Goal: Task Accomplishment & Management: Manage account settings

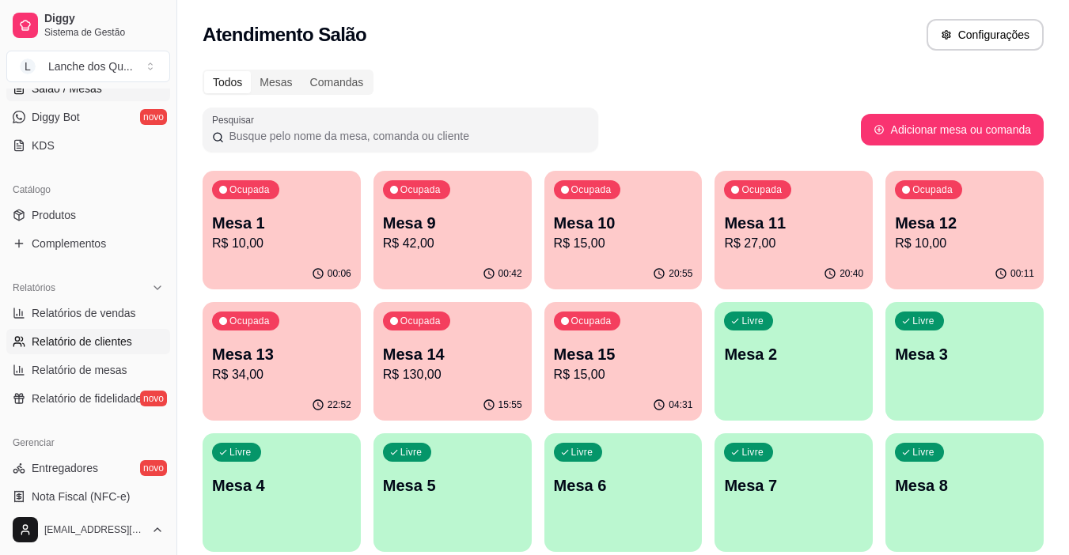
scroll to position [316, 0]
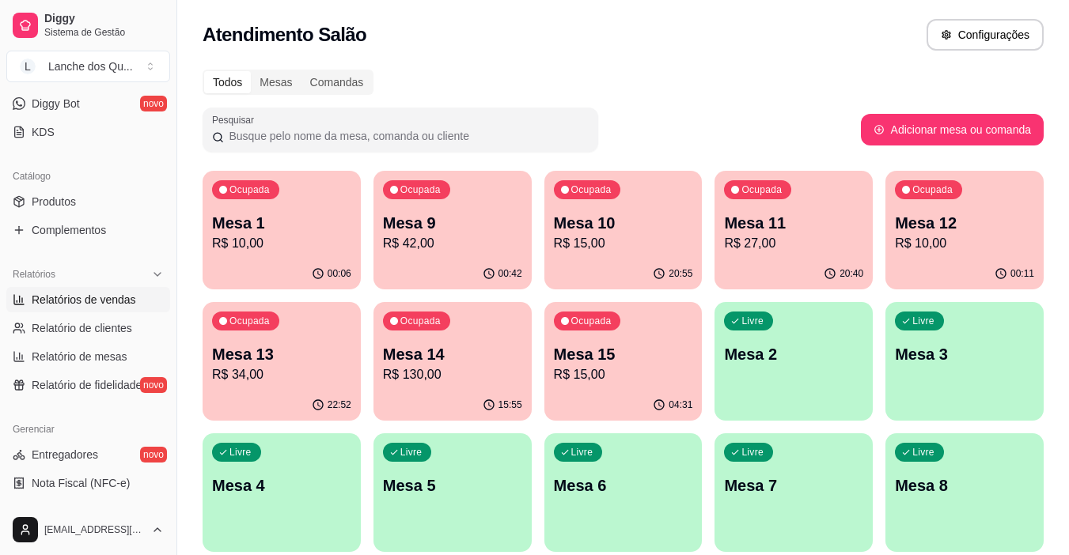
click at [55, 296] on span "Relatórios de vendas" at bounding box center [84, 300] width 104 height 16
select select "ALL"
select select "0"
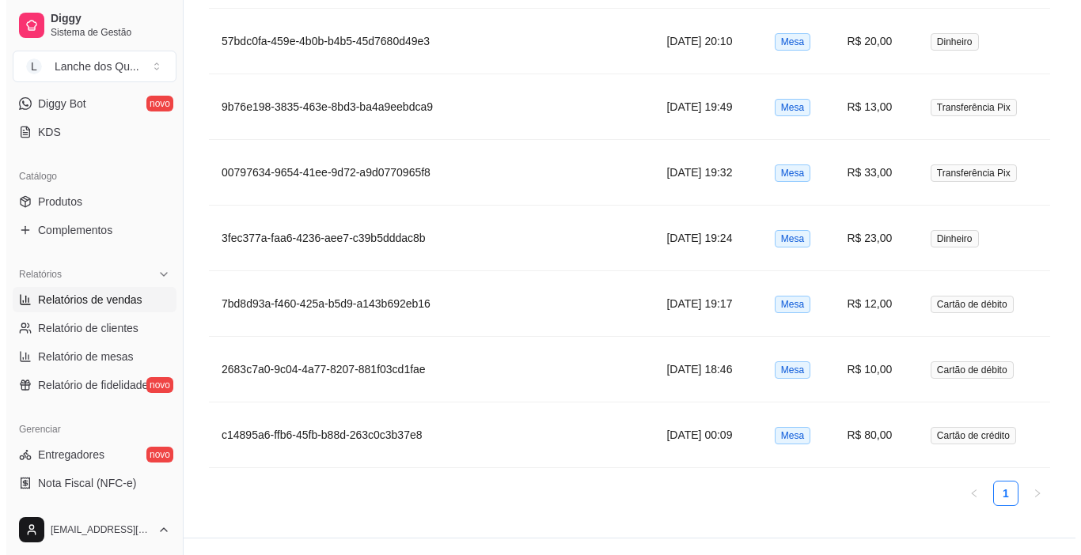
scroll to position [1279, 0]
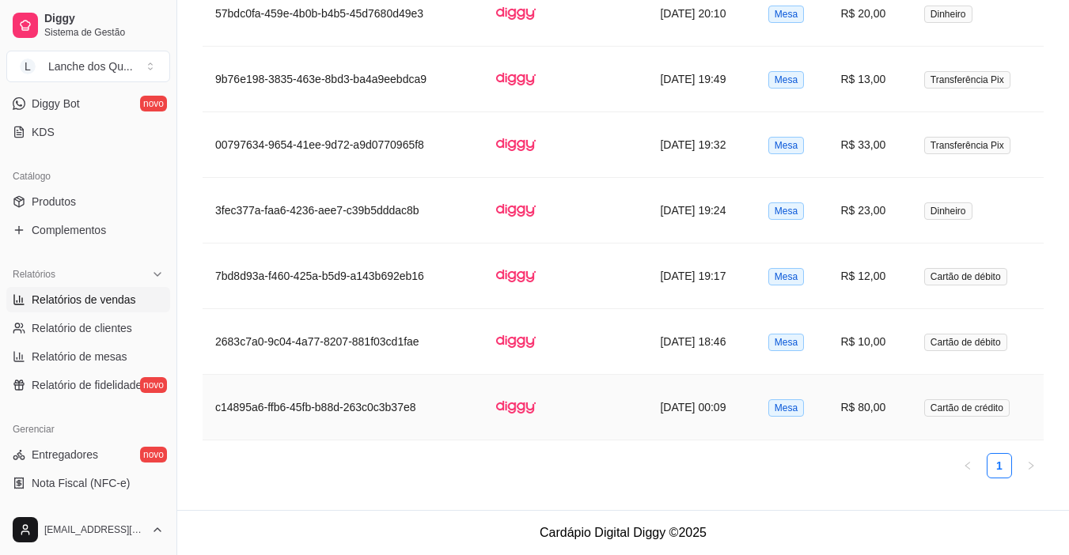
click at [853, 404] on td "R$ 80,00" at bounding box center [869, 408] width 83 height 66
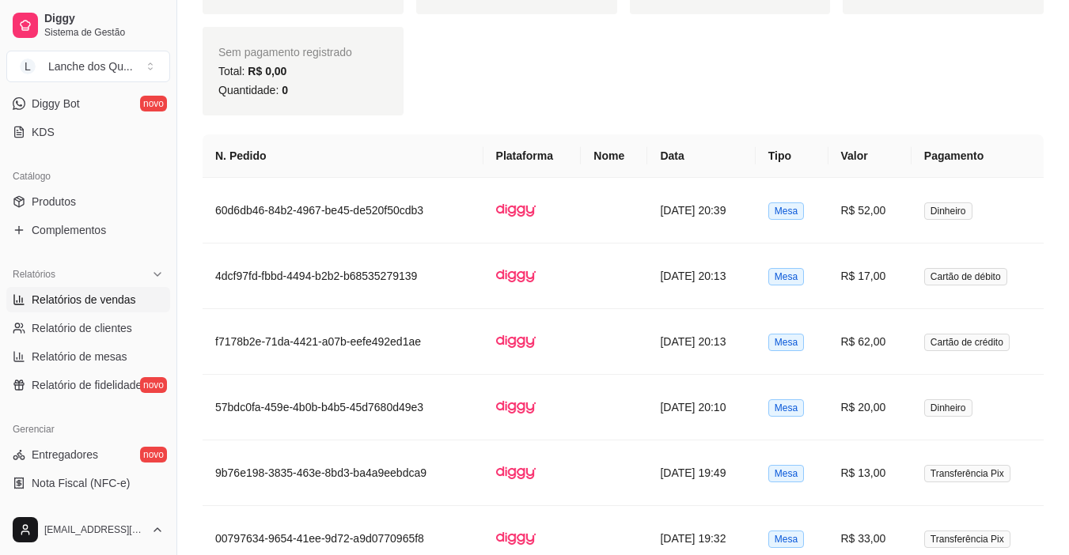
scroll to position [883, 0]
click at [911, 218] on td "R$ 52,00" at bounding box center [869, 213] width 83 height 66
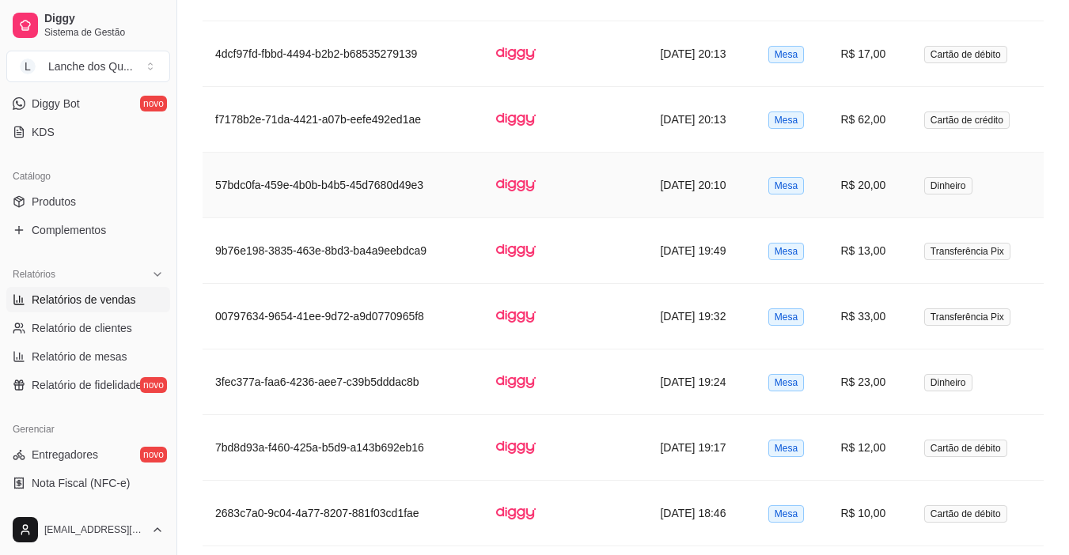
scroll to position [1120, 0]
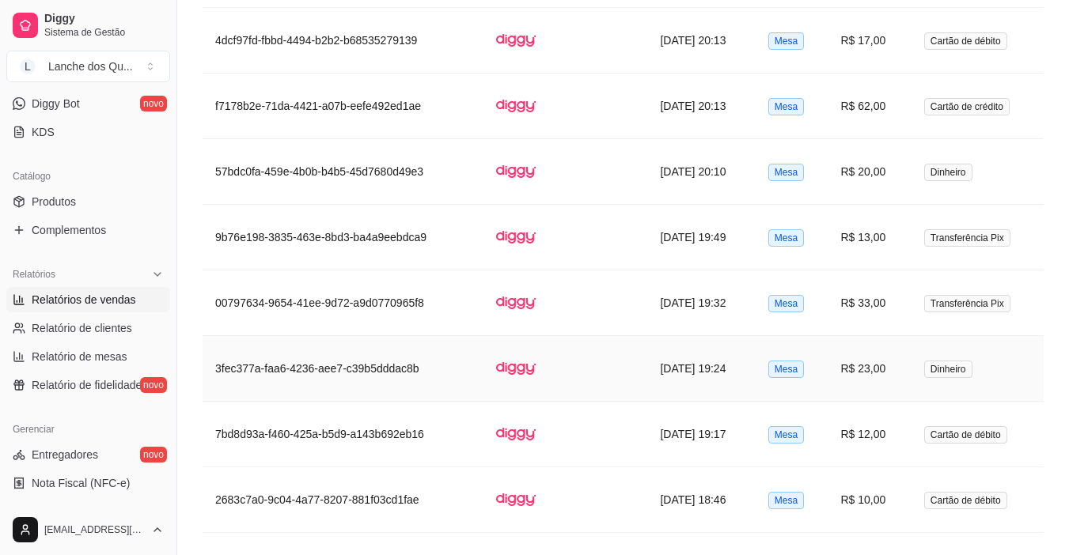
click at [908, 360] on td "R$ 23,00" at bounding box center [869, 369] width 83 height 66
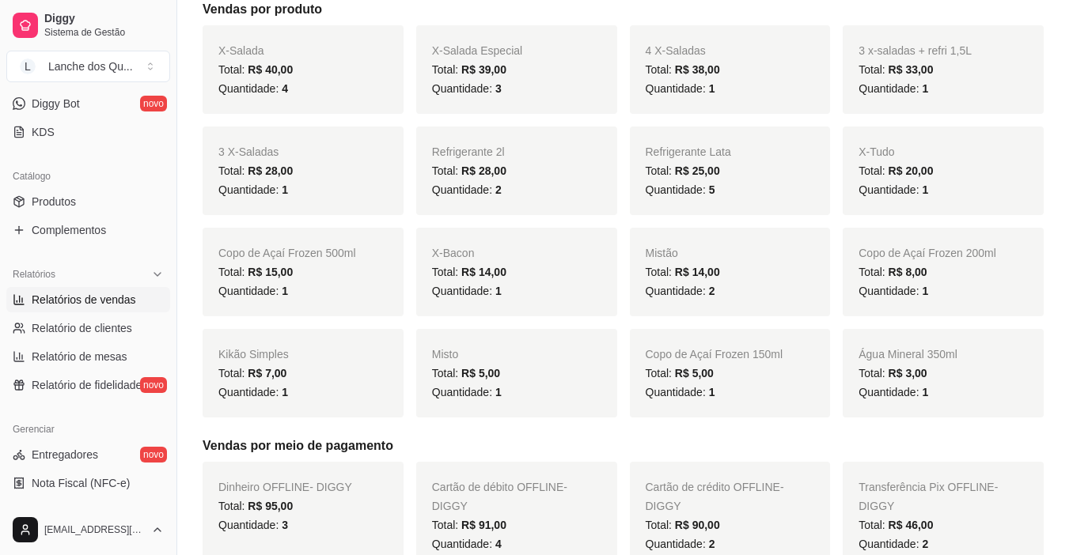
scroll to position [0, 0]
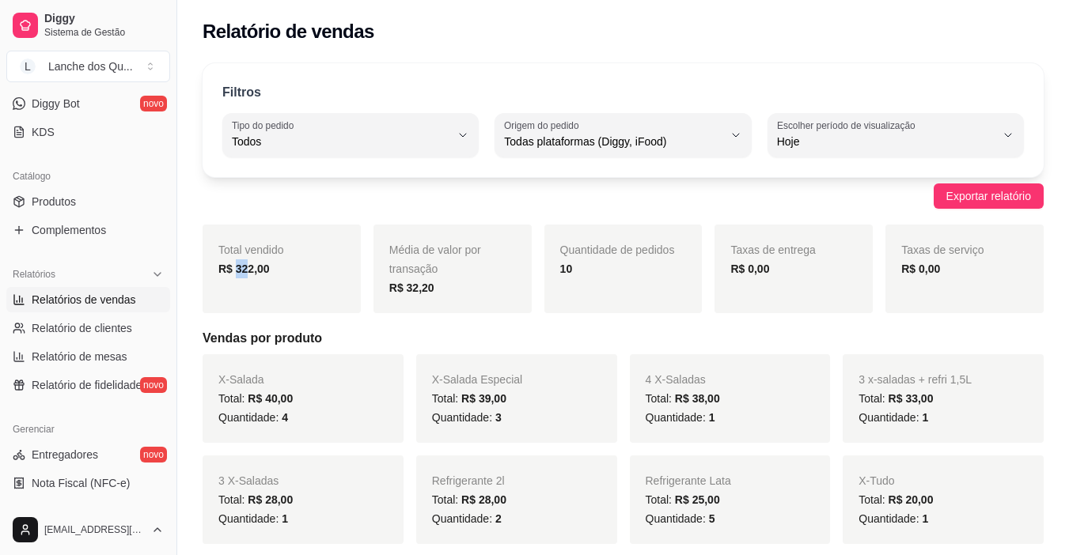
drag, startPoint x: 234, startPoint y: 263, endPoint x: 286, endPoint y: 274, distance: 52.4
click at [283, 273] on div "R$ 322,00" at bounding box center [281, 269] width 127 height 19
click at [286, 274] on div "R$ 322,00" at bounding box center [281, 269] width 127 height 19
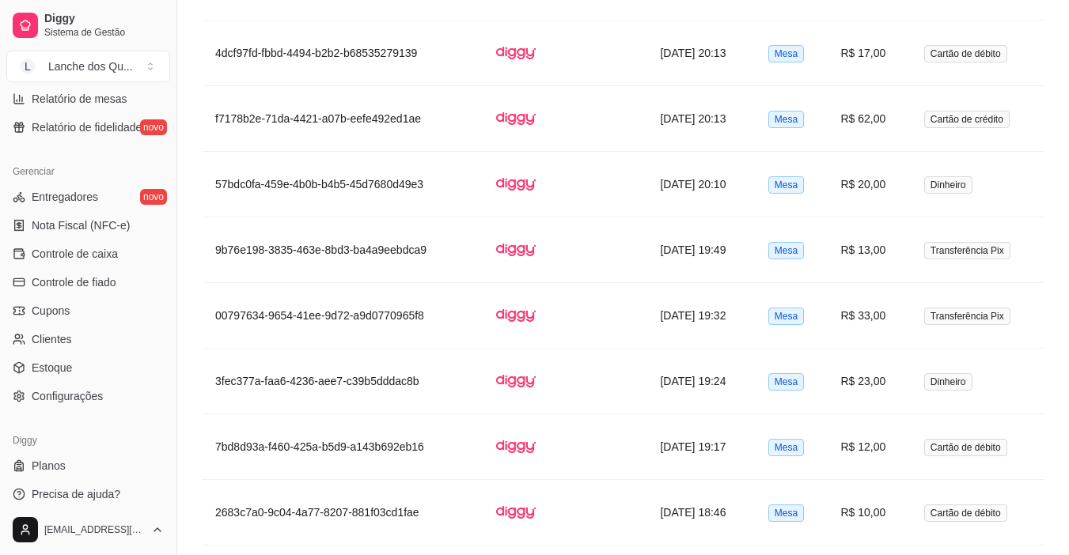
scroll to position [583, 0]
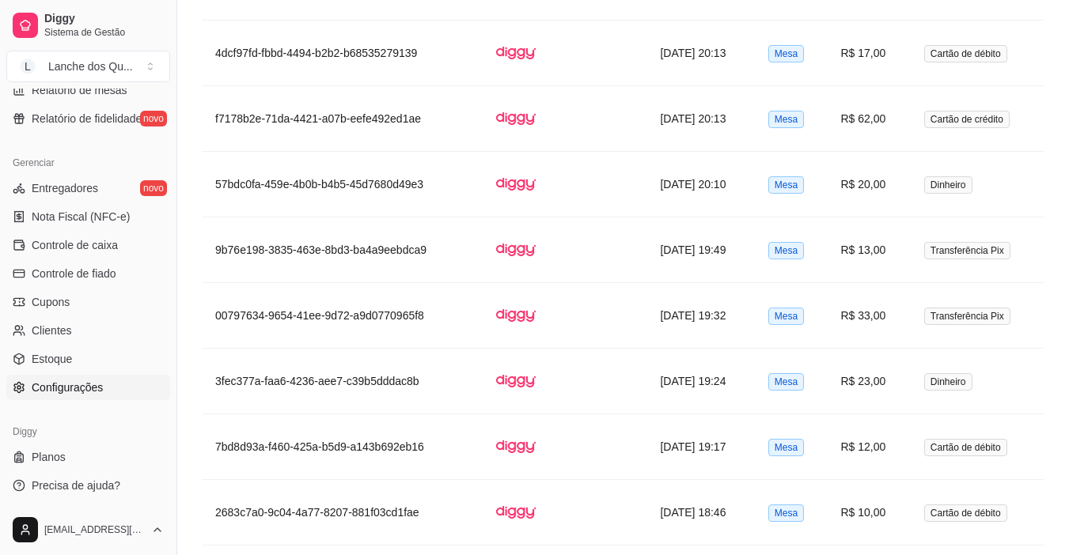
click at [79, 391] on span "Configurações" at bounding box center [67, 388] width 71 height 16
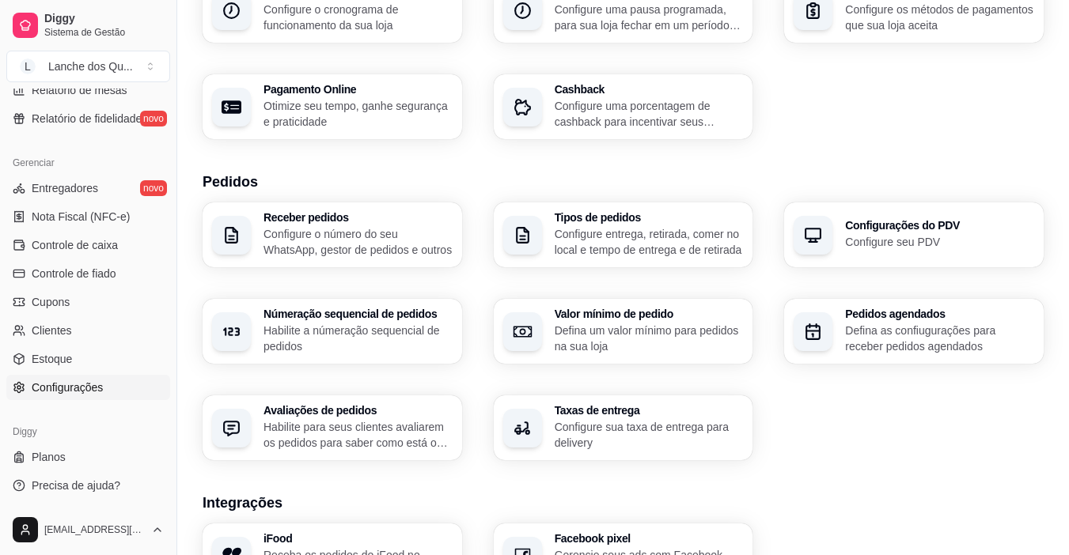
scroll to position [237, 0]
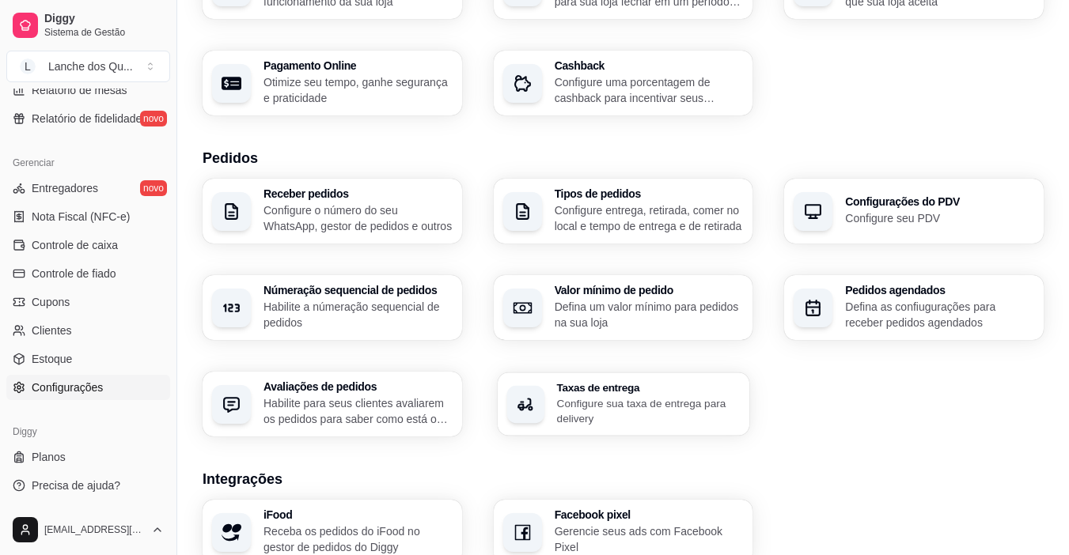
click at [570, 403] on p "Configure sua taxa de entrega para delivery" at bounding box center [648, 411] width 184 height 31
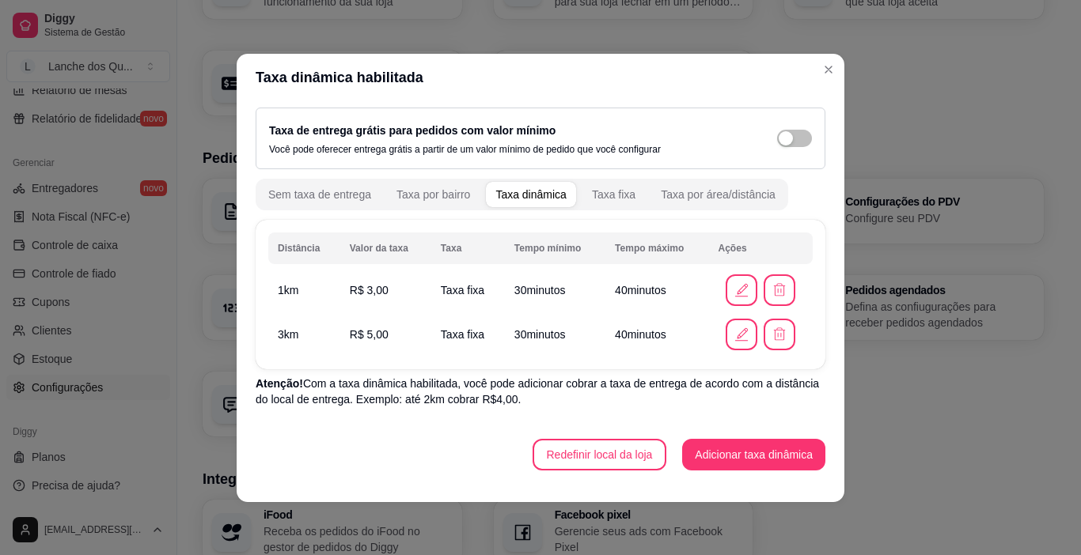
click at [389, 326] on td "R$ 5,00" at bounding box center [385, 335] width 91 height 44
click at [374, 346] on td "R$ 5,00" at bounding box center [385, 335] width 91 height 44
click at [369, 296] on span "R$ 3,00" at bounding box center [369, 290] width 39 height 13
click at [369, 339] on span "R$ 5,00" at bounding box center [369, 334] width 39 height 13
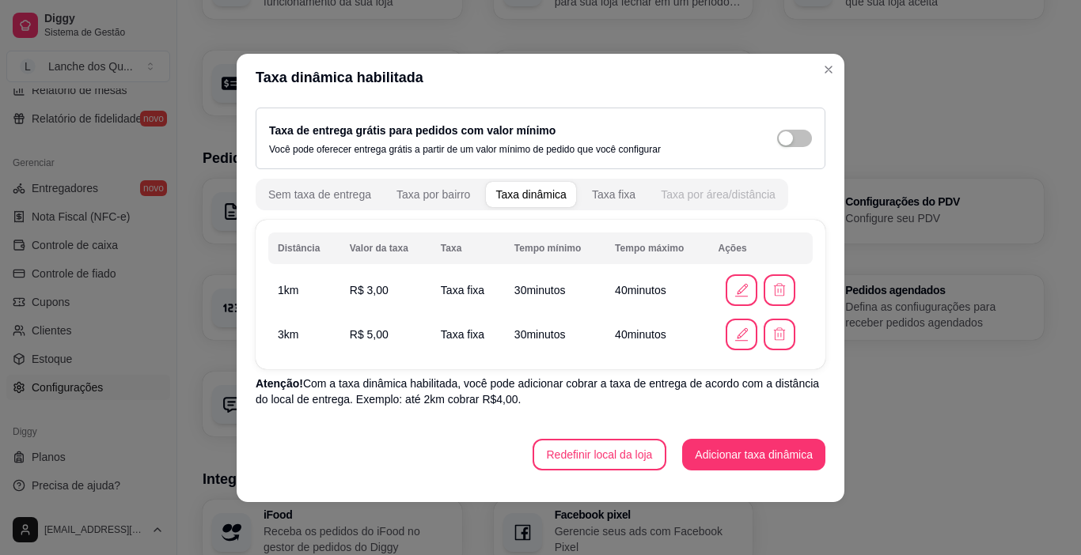
click at [744, 188] on div "Taxa por área/distância" at bounding box center [718, 195] width 115 height 16
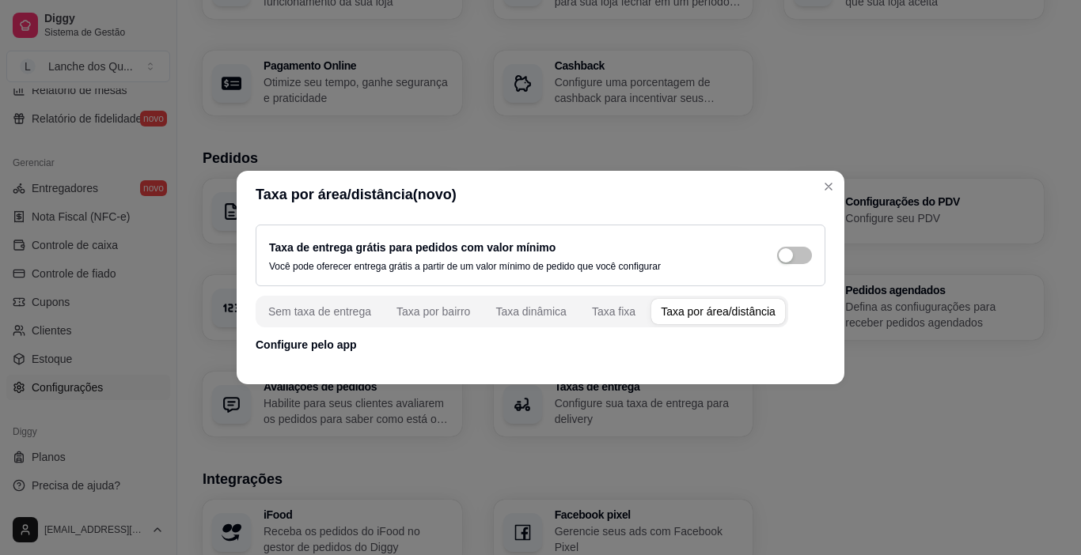
click at [304, 350] on p "Configure pelo app" at bounding box center [541, 345] width 570 height 16
click at [550, 312] on div "Taxa dinâmica" at bounding box center [530, 312] width 71 height 16
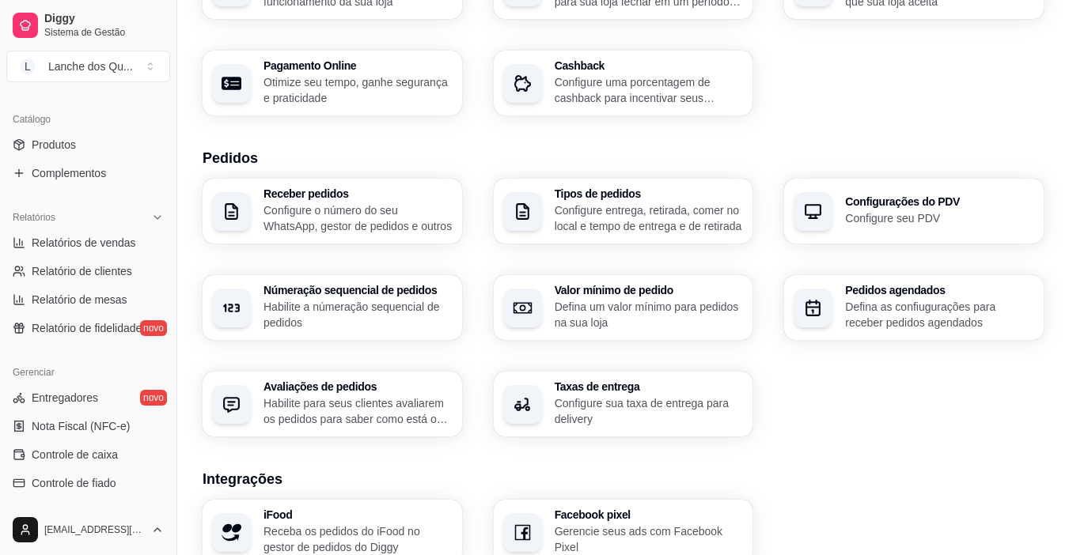
scroll to position [346, 0]
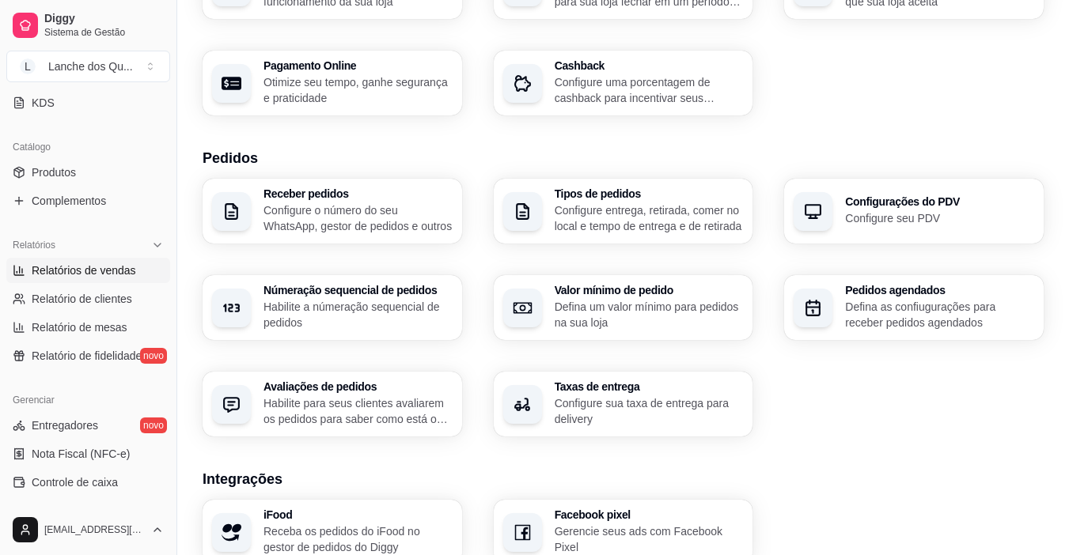
click at [79, 276] on span "Relatórios de vendas" at bounding box center [84, 271] width 104 height 16
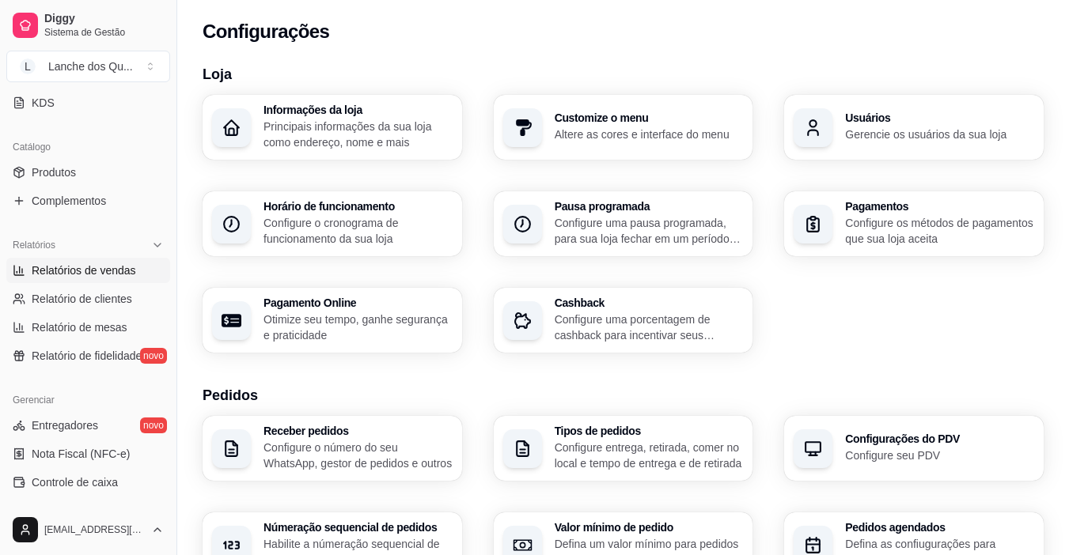
select select "ALL"
select select "0"
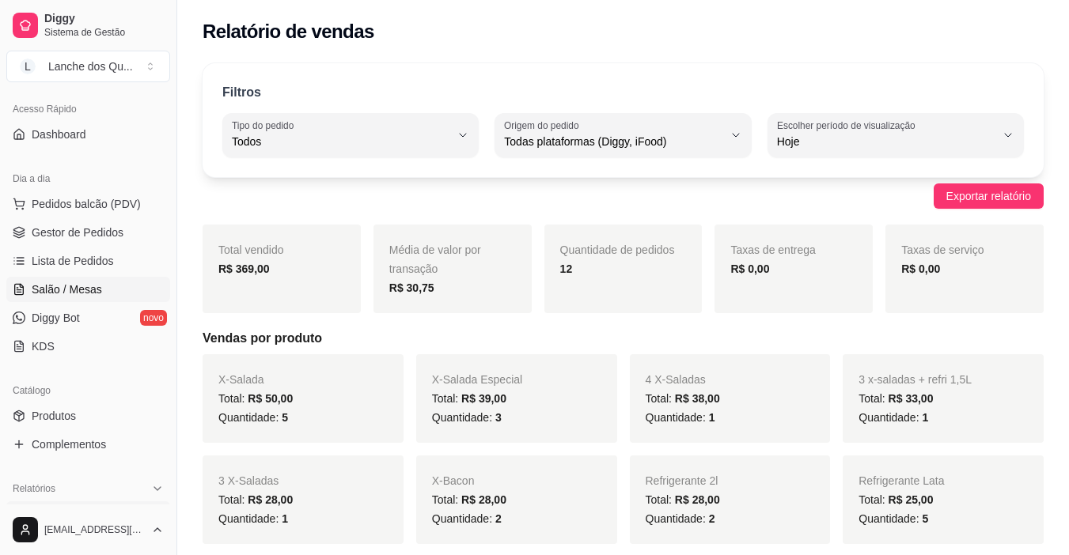
scroll to position [188, 0]
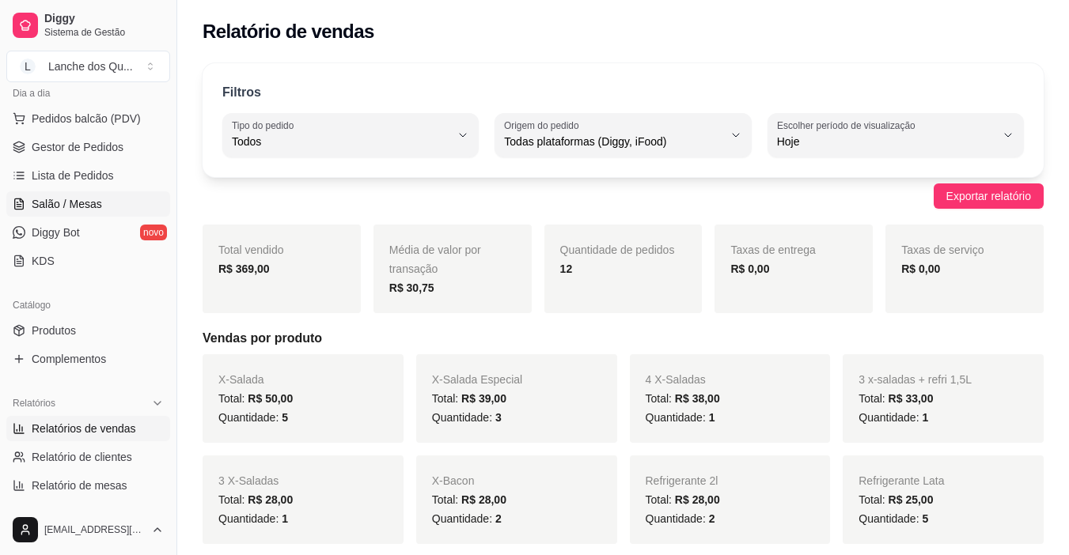
click at [103, 200] on link "Salão / Mesas" at bounding box center [88, 203] width 164 height 25
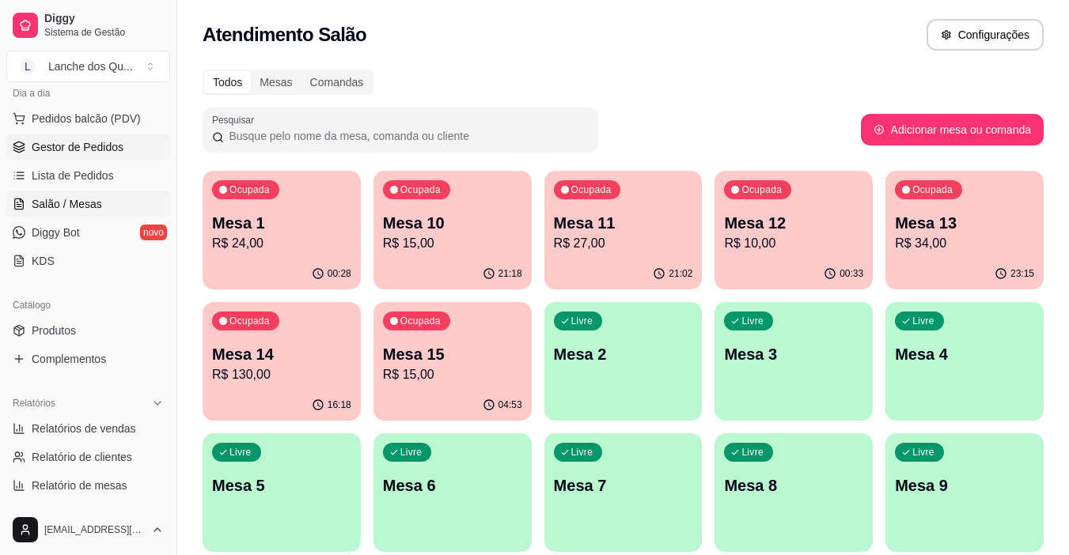
click at [94, 142] on span "Gestor de Pedidos" at bounding box center [78, 147] width 92 height 16
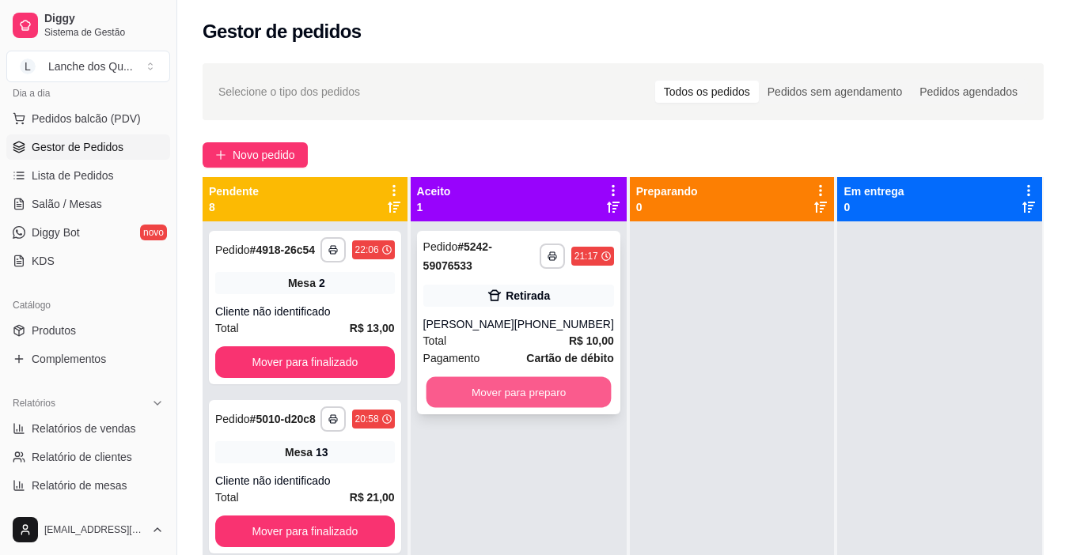
click at [540, 388] on button "Mover para preparo" at bounding box center [518, 392] width 185 height 31
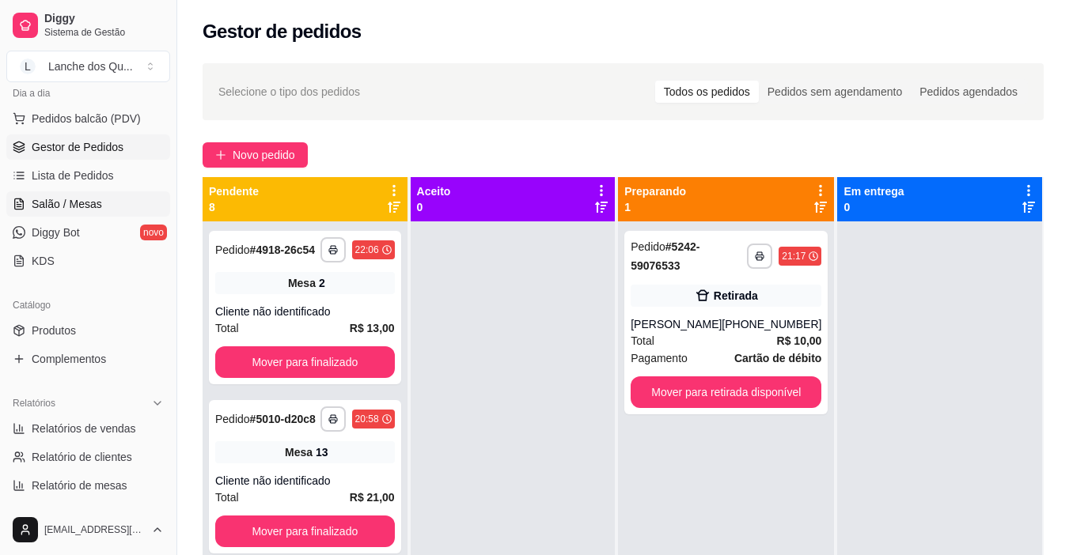
click at [86, 202] on span "Salão / Mesas" at bounding box center [67, 204] width 70 height 16
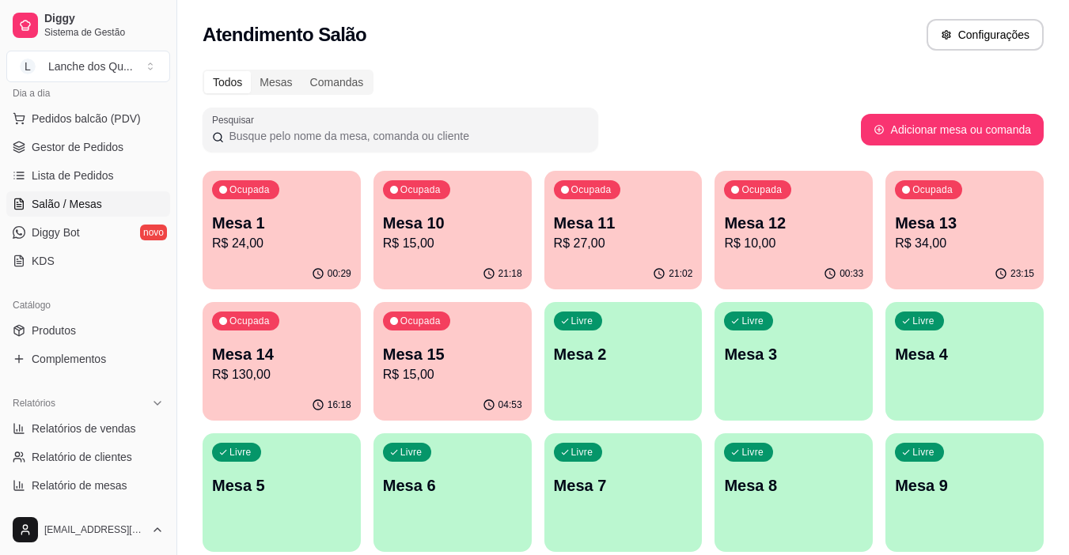
click at [298, 263] on div "00:29" at bounding box center [282, 274] width 158 height 31
click at [458, 246] on p "R$ 15,00" at bounding box center [452, 243] width 135 height 18
click at [104, 148] on span "Gestor de Pedidos" at bounding box center [78, 147] width 92 height 16
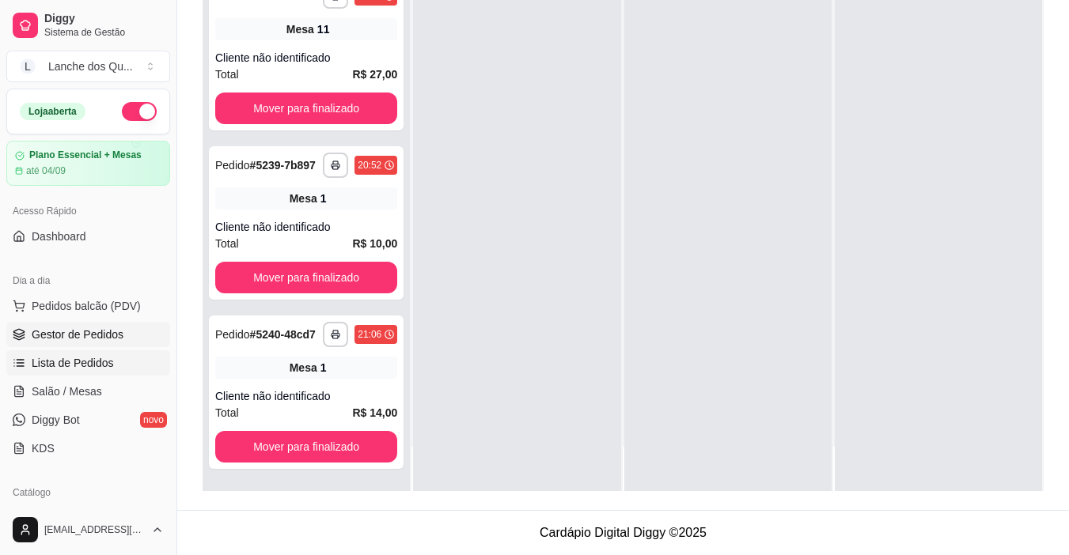
click at [89, 367] on span "Lista de Pedidos" at bounding box center [73, 363] width 82 height 16
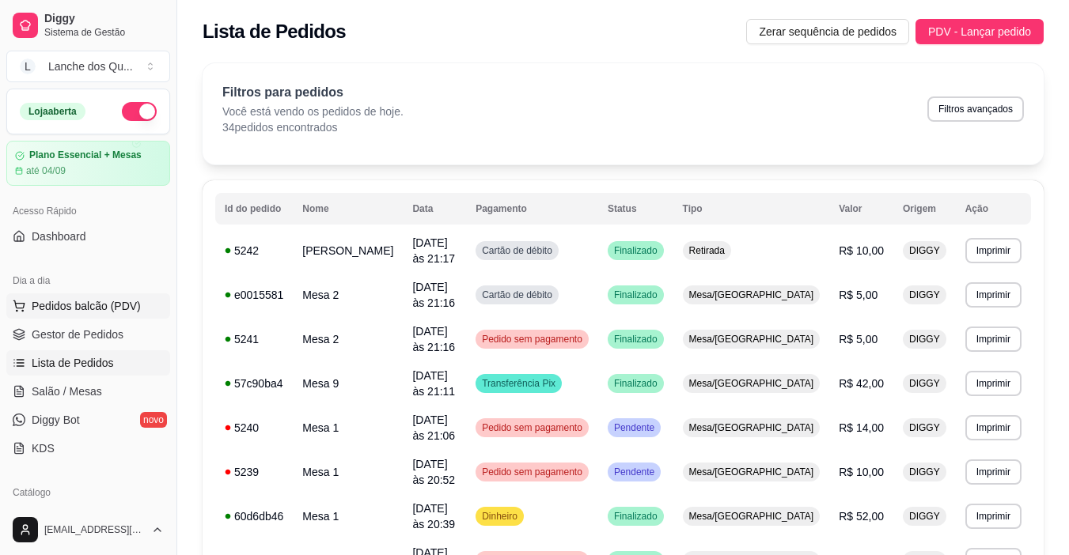
click at [119, 306] on span "Pedidos balcão (PDV)" at bounding box center [86, 306] width 109 height 16
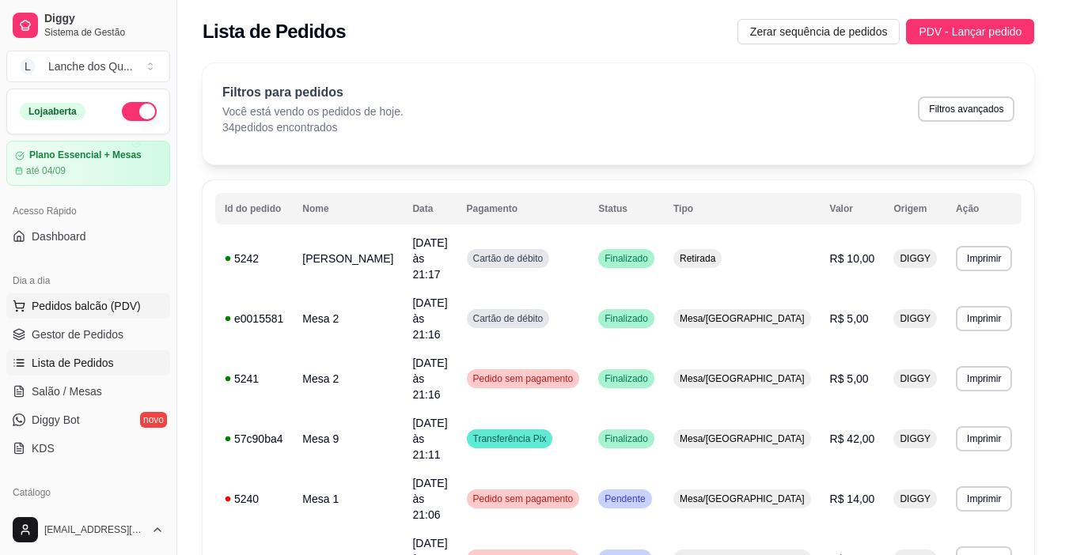
click at [116, 343] on img at bounding box center [107, 298] width 147 height 100
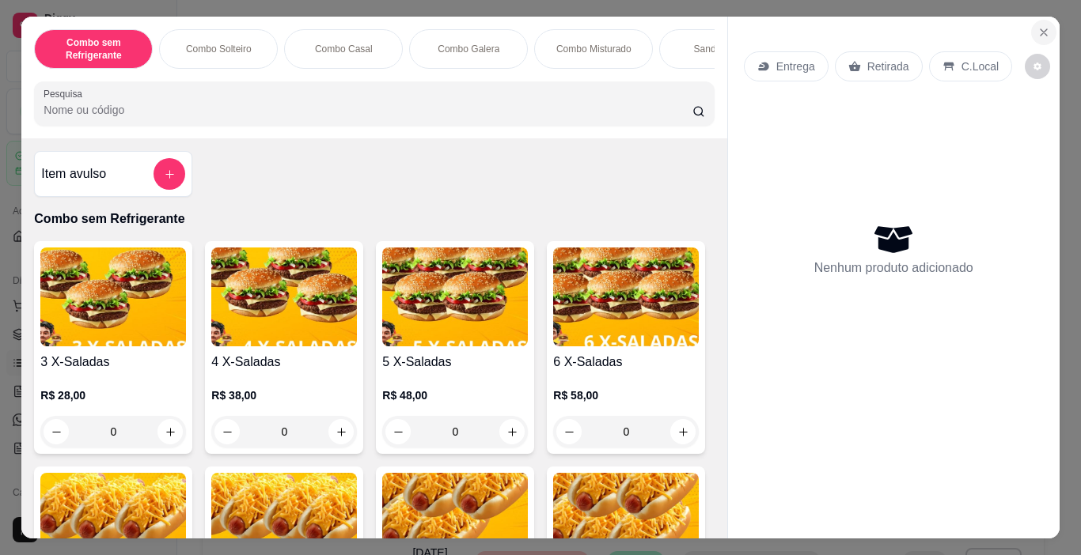
click at [1037, 26] on icon "Close" at bounding box center [1043, 32] width 13 height 13
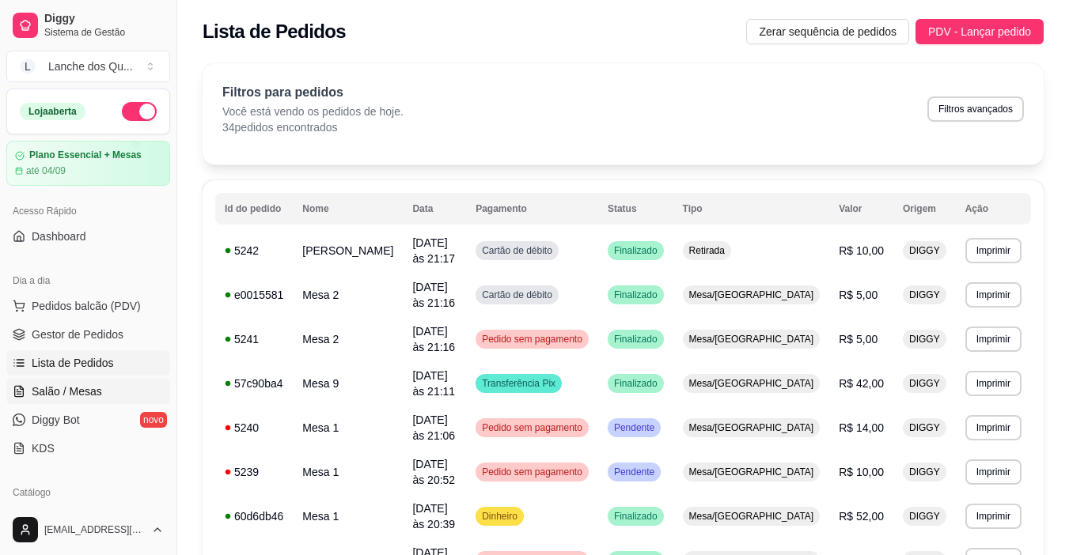
click at [84, 395] on span "Salão / Mesas" at bounding box center [67, 392] width 70 height 16
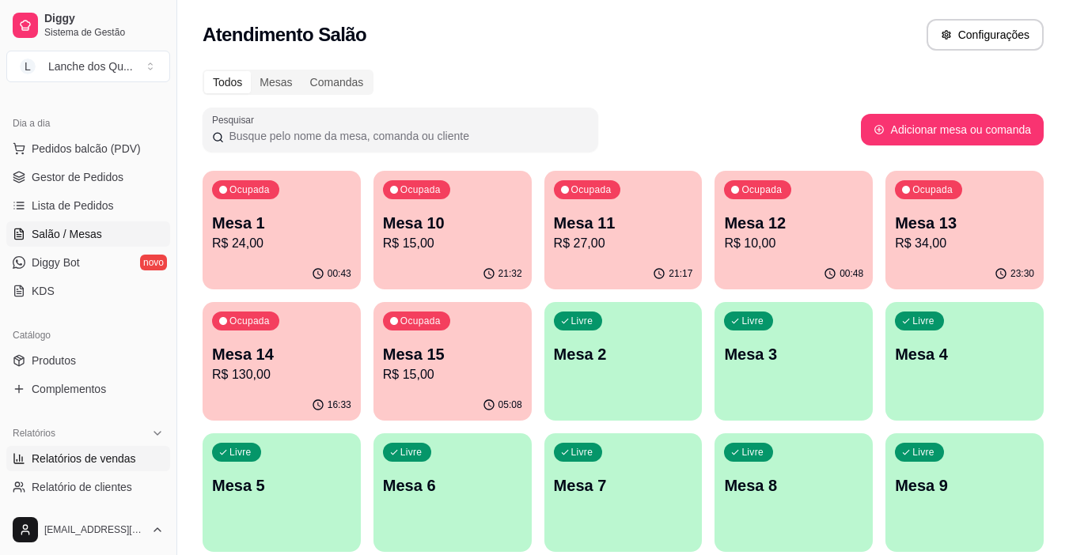
scroll to position [158, 0]
click at [104, 460] on span "Relatórios de vendas" at bounding box center [84, 458] width 104 height 16
select select "ALL"
select select "0"
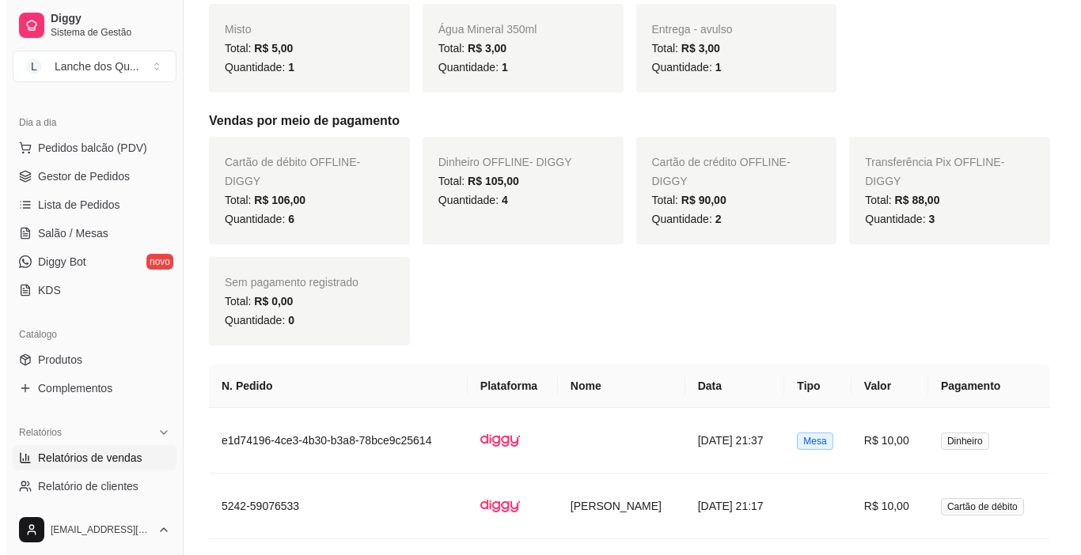
scroll to position [1029, 0]
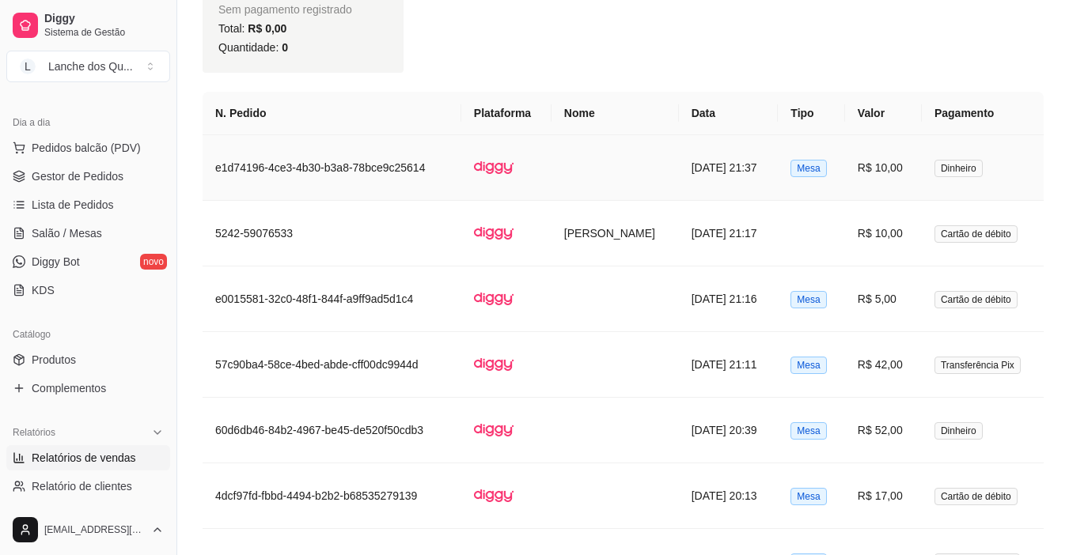
click at [901, 167] on td "R$ 10,00" at bounding box center [883, 168] width 77 height 66
click at [782, 232] on td at bounding box center [811, 234] width 67 height 66
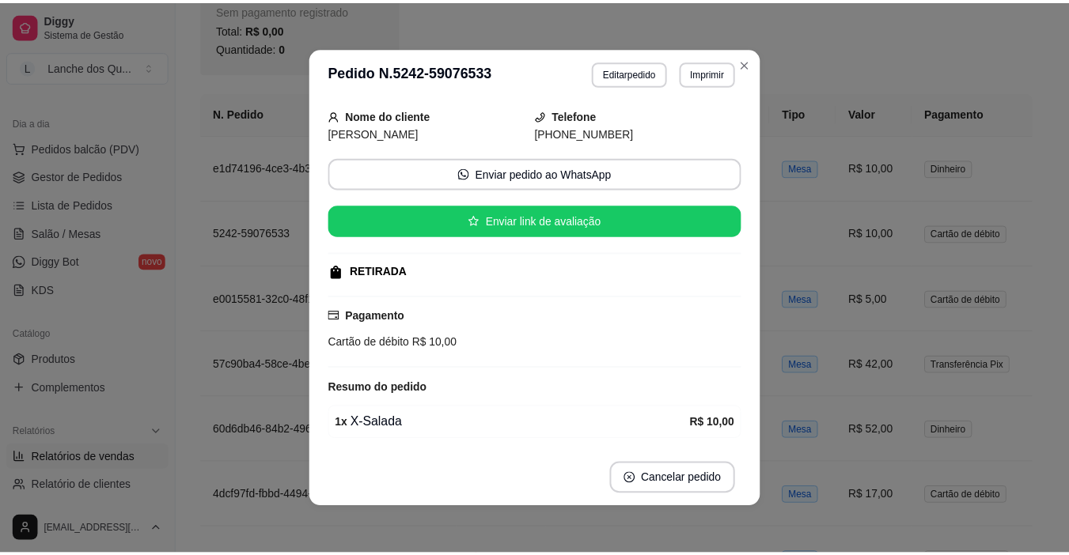
scroll to position [115, 0]
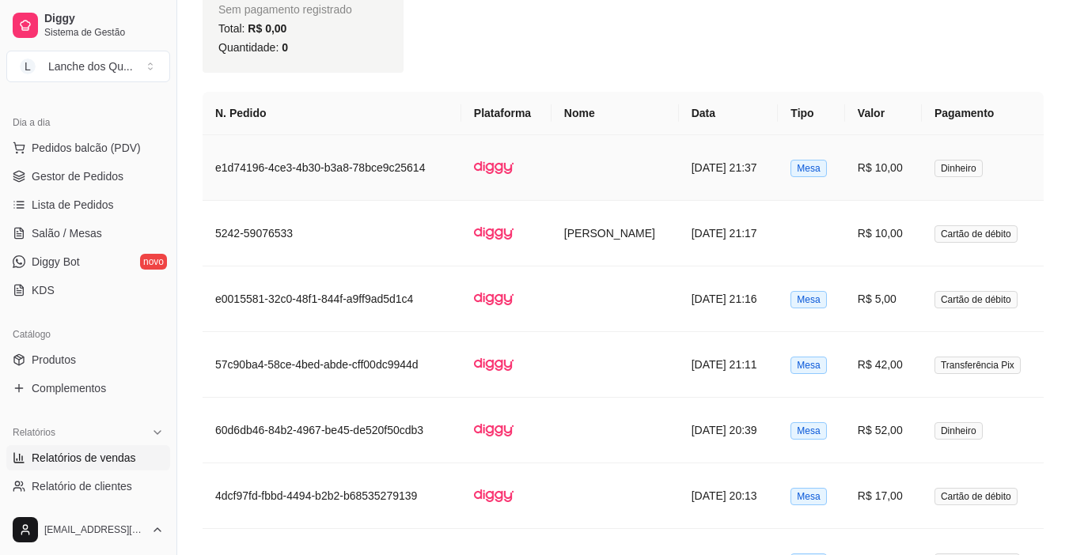
click at [875, 159] on td "R$ 10,00" at bounding box center [883, 168] width 77 height 66
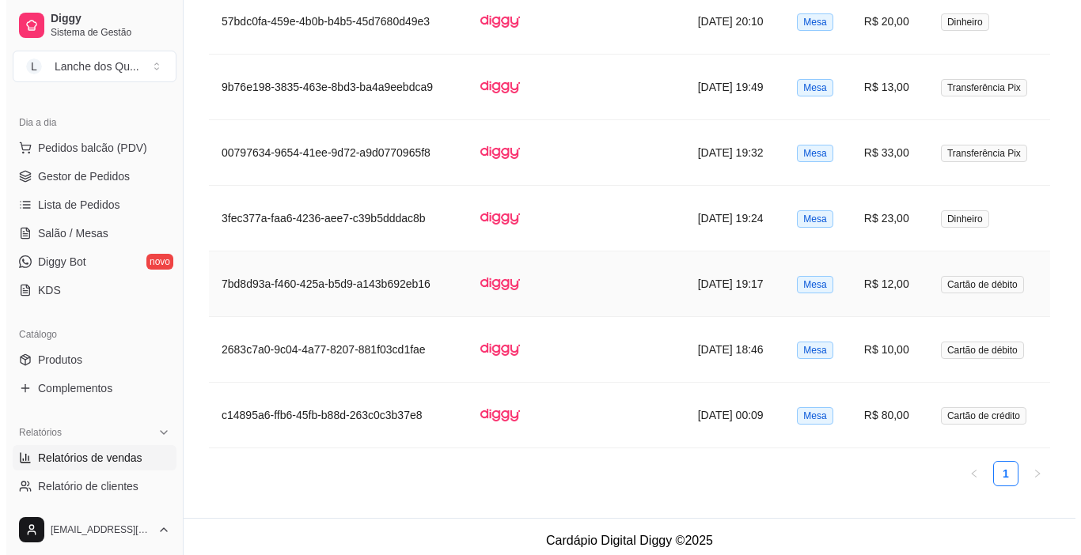
scroll to position [1642, 0]
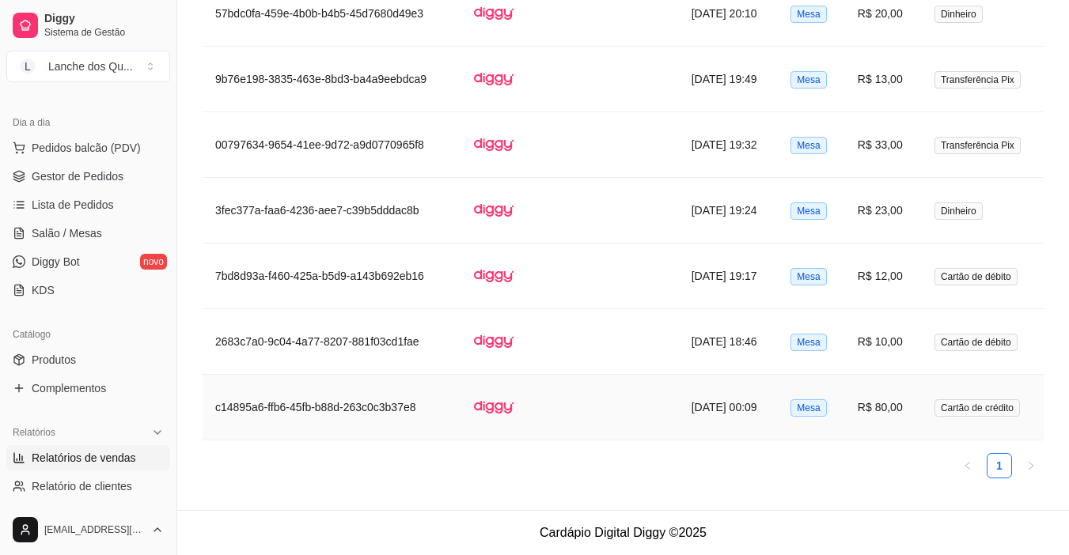
click at [896, 411] on td "R$ 80,00" at bounding box center [883, 408] width 77 height 66
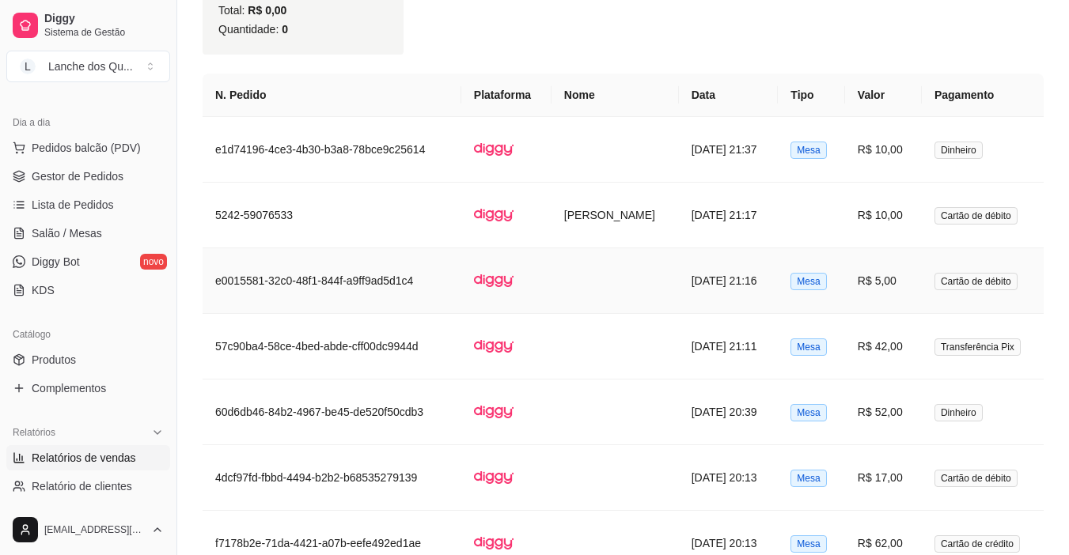
scroll to position [1070, 0]
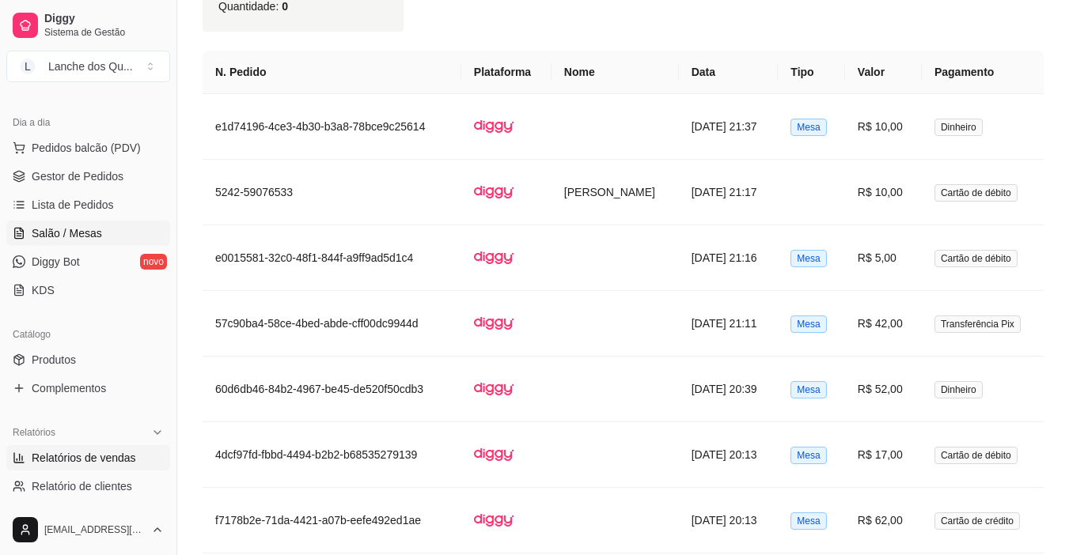
click at [100, 234] on link "Salão / Mesas" at bounding box center [88, 233] width 164 height 25
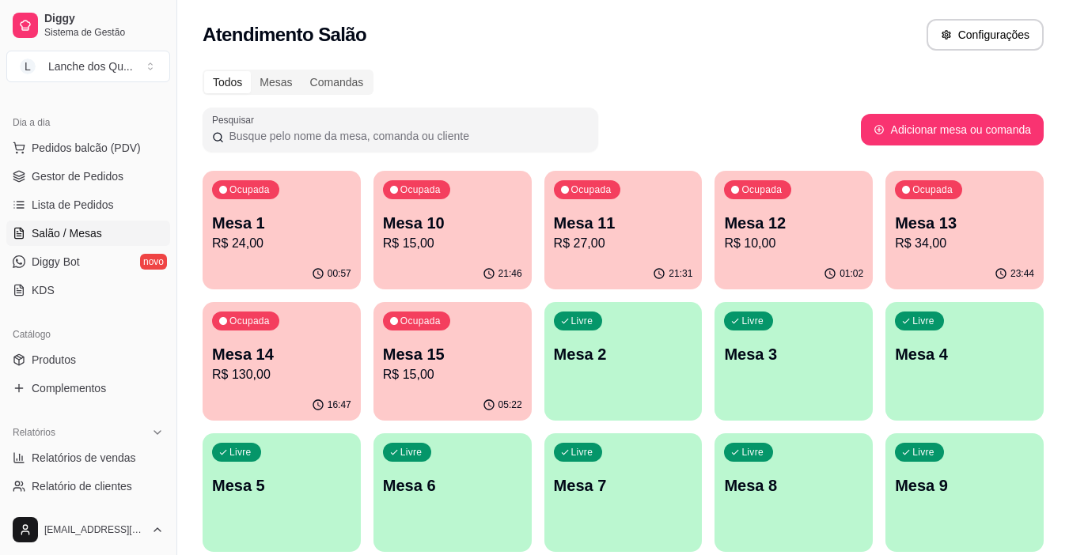
click at [624, 381] on div "Livre Mesa 2" at bounding box center [623, 352] width 158 height 100
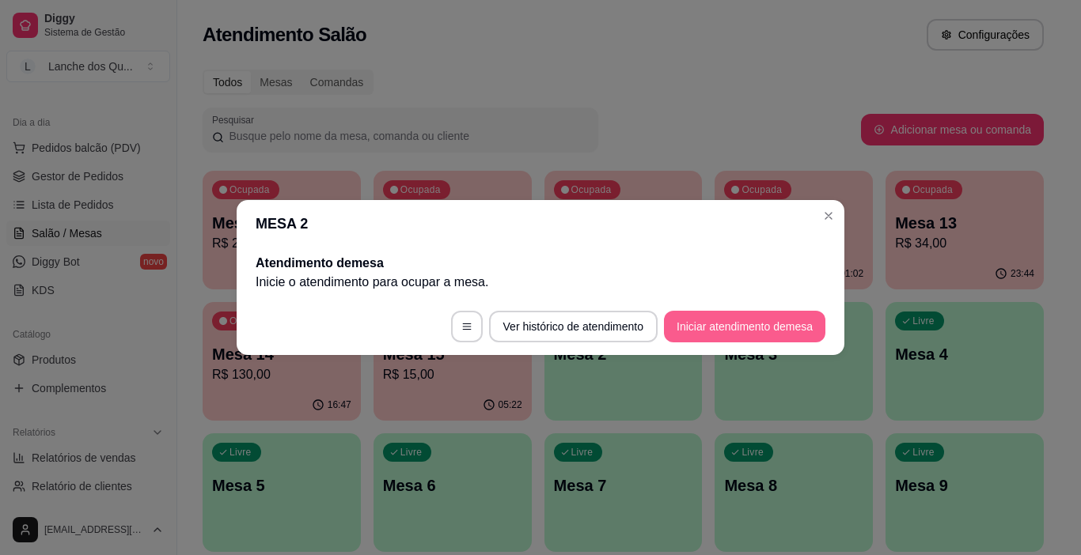
click at [740, 320] on button "Iniciar atendimento de mesa" at bounding box center [744, 327] width 161 height 32
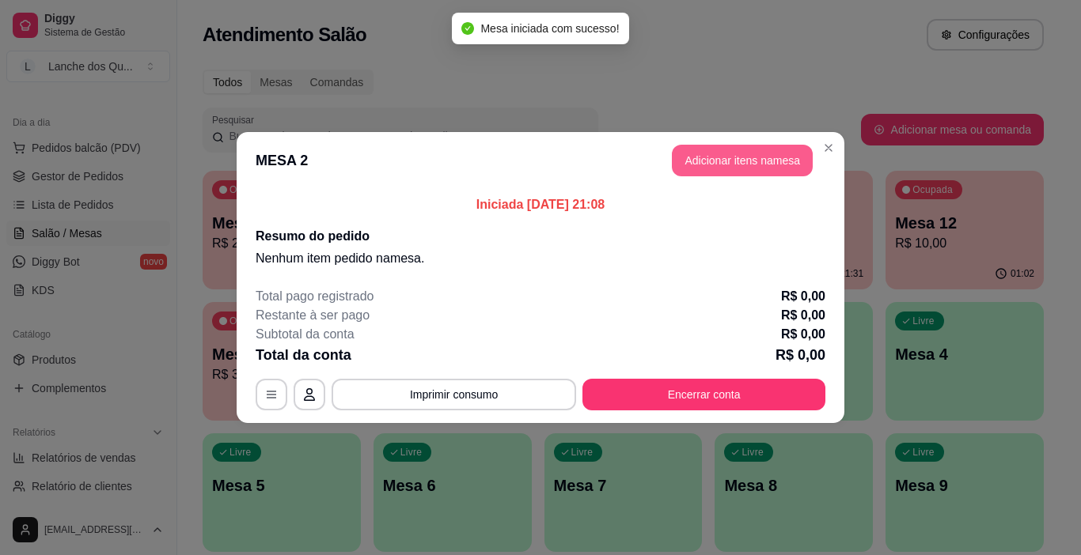
click at [755, 163] on button "Adicionar itens na mesa" at bounding box center [742, 161] width 141 height 32
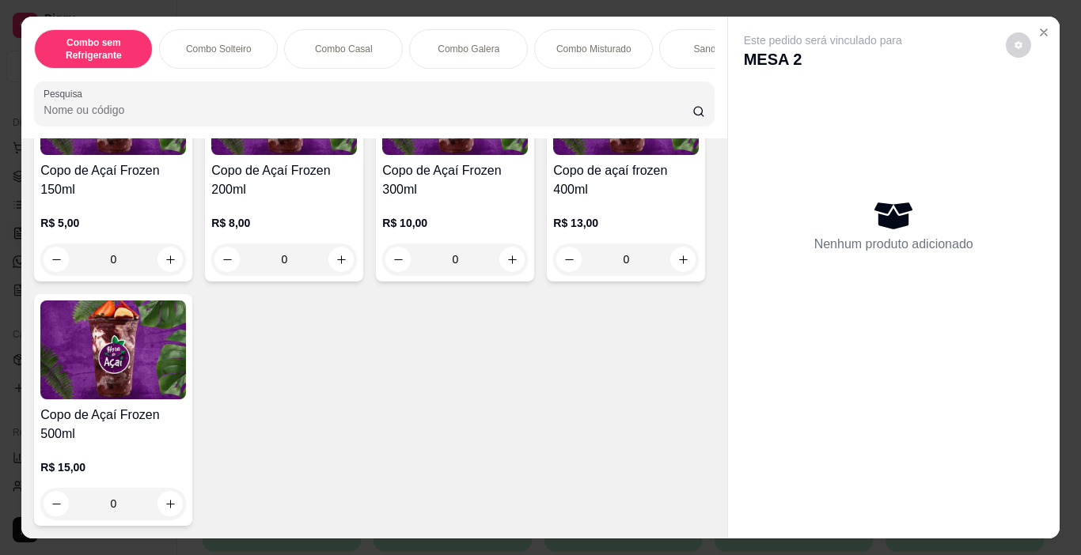
scroll to position [5531, 0]
click at [186, 491] on div "0" at bounding box center [113, 504] width 146 height 32
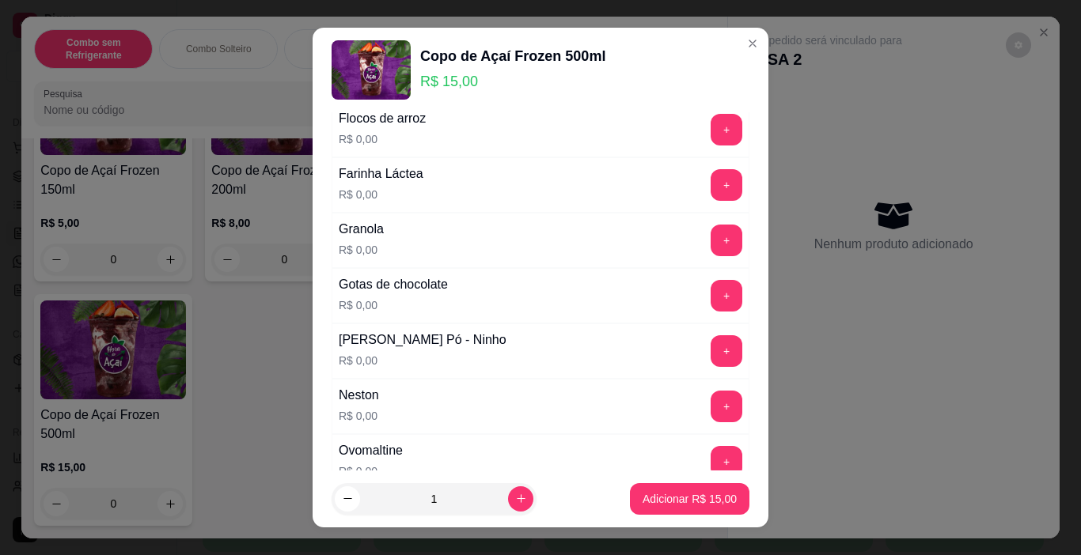
scroll to position [712, 0]
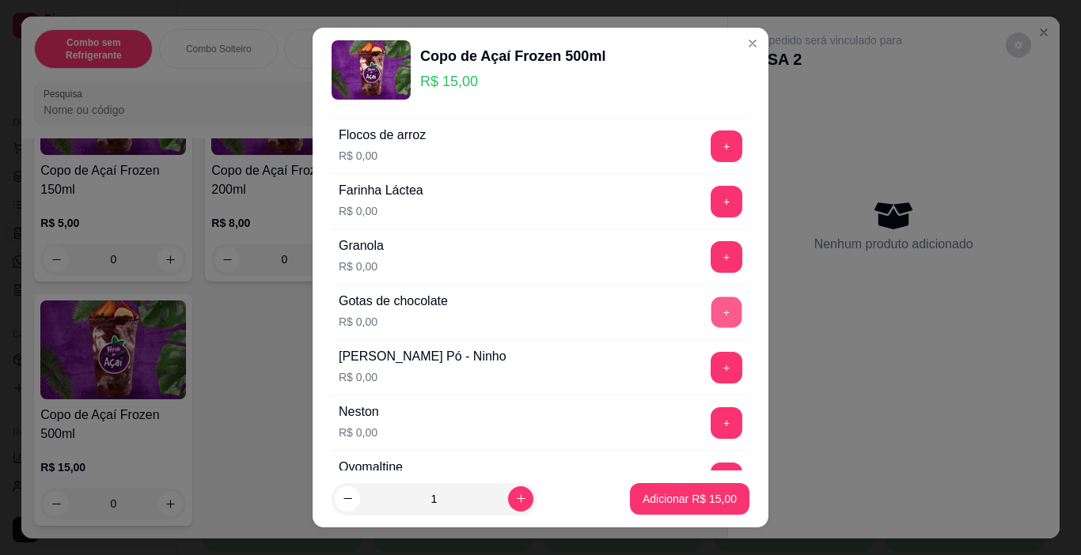
click at [711, 316] on button "+" at bounding box center [726, 312] width 31 height 31
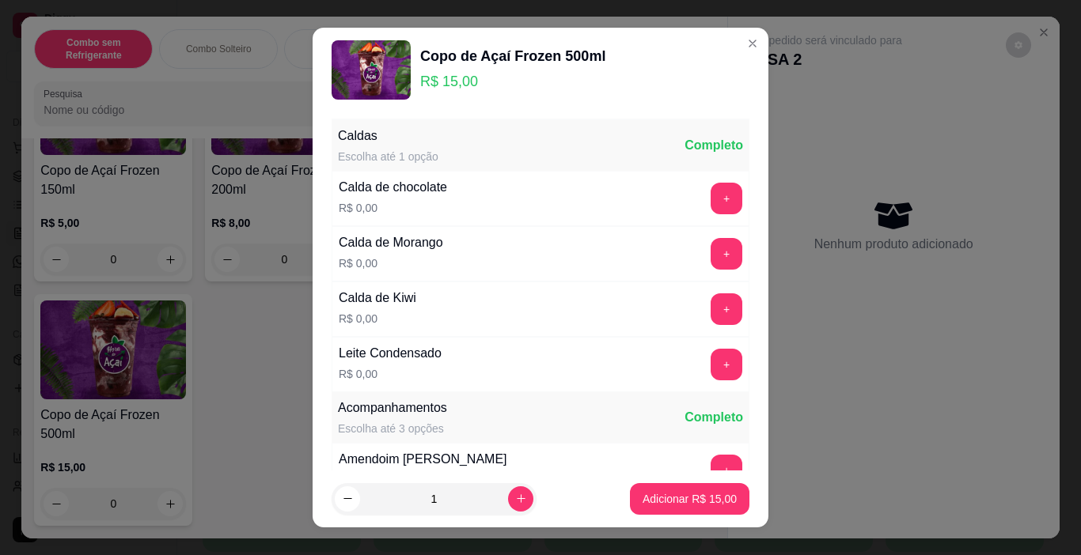
scroll to position [237, 0]
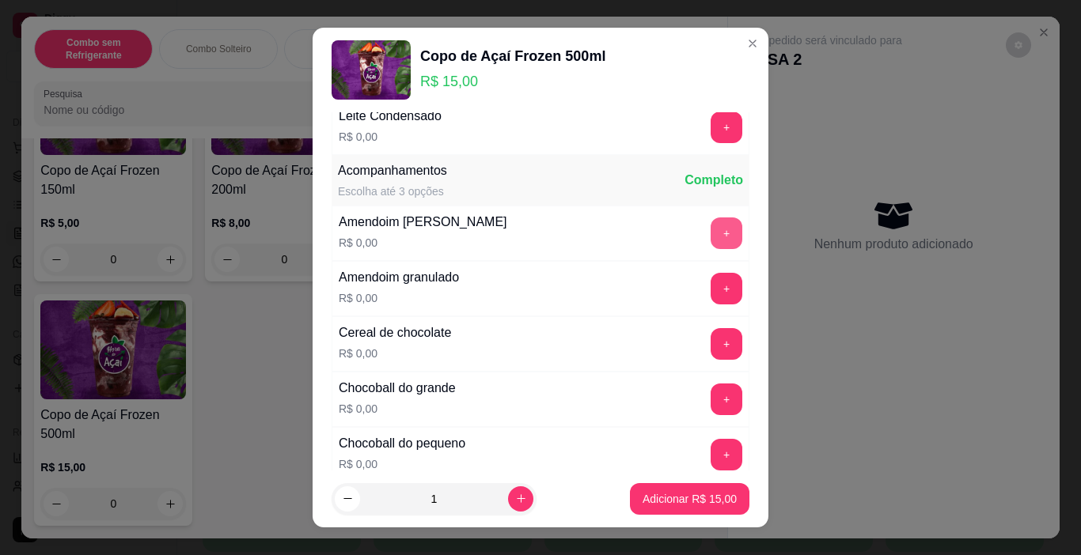
click at [710, 233] on button "+" at bounding box center [726, 234] width 32 height 32
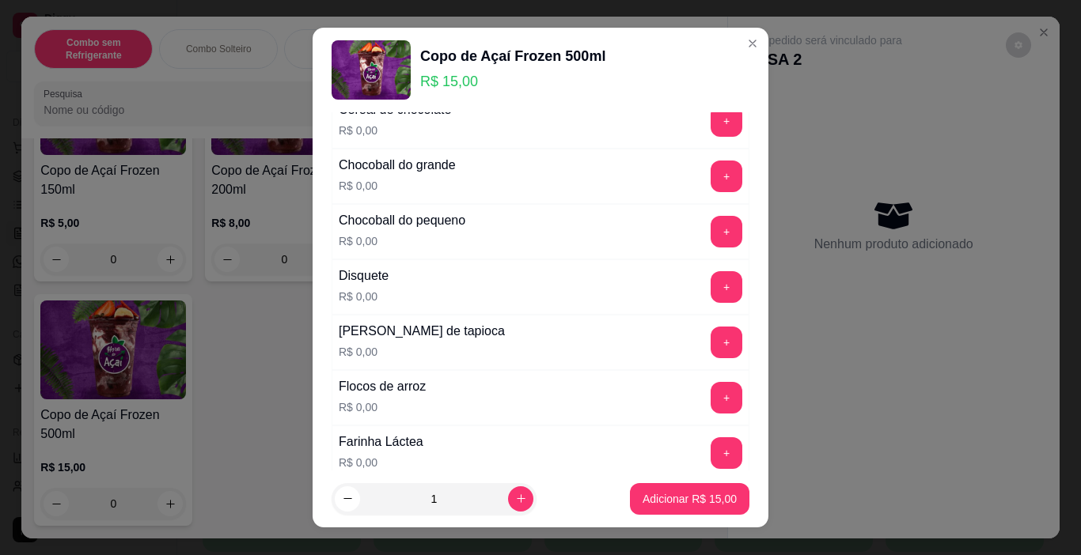
scroll to position [554, 0]
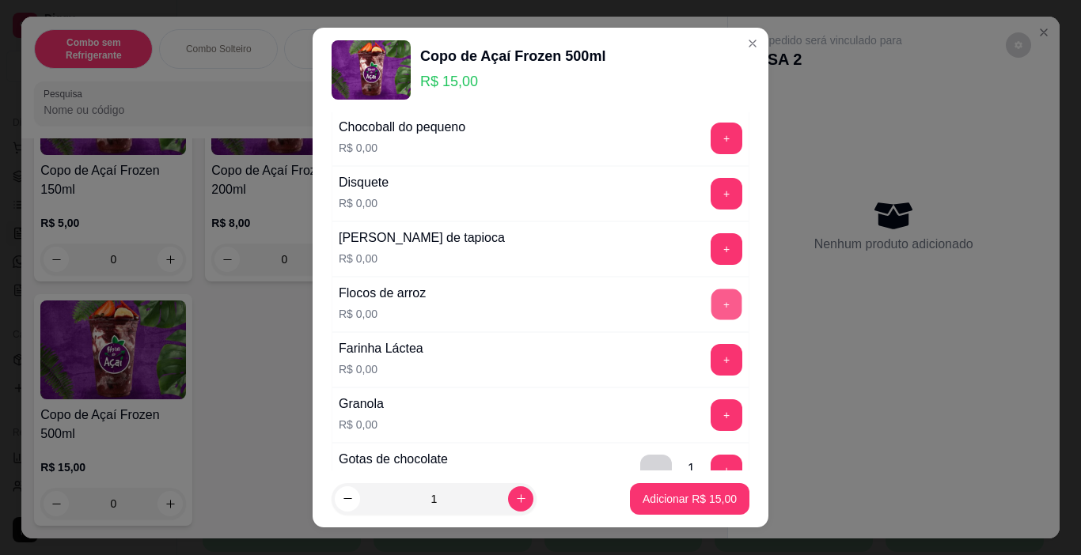
click at [704, 301] on div "+" at bounding box center [726, 305] width 44 height 32
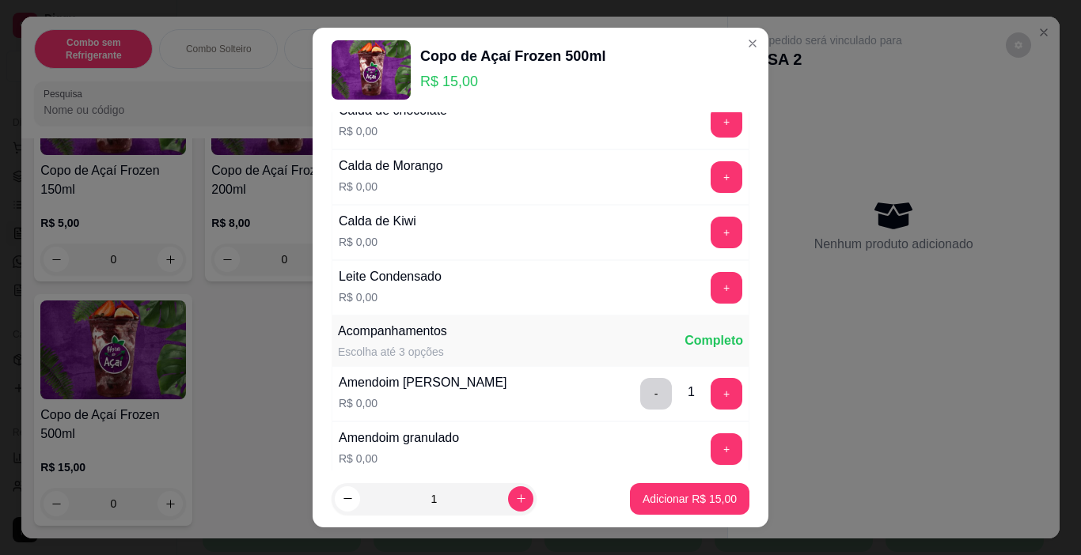
scroll to position [0, 0]
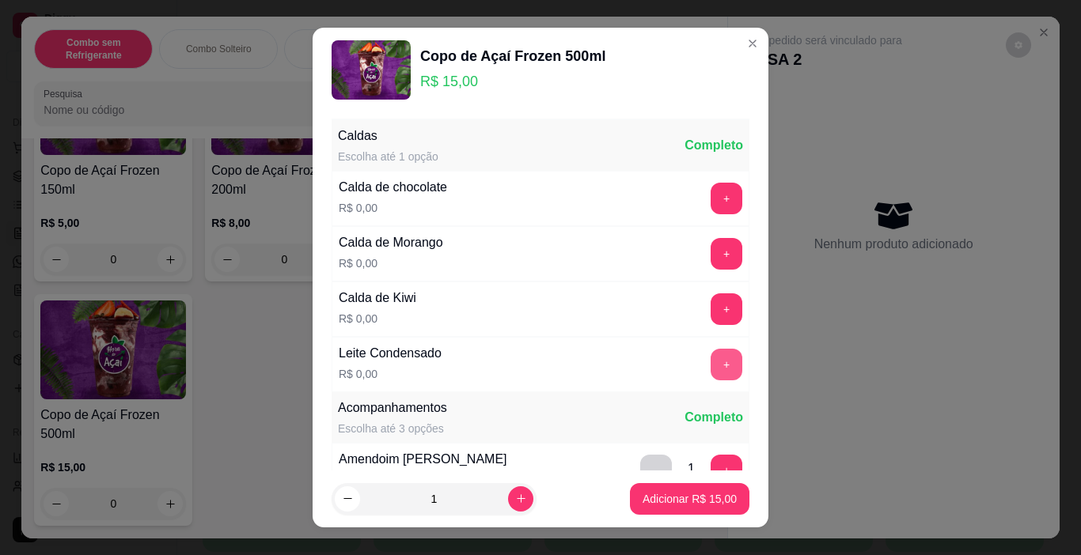
click at [710, 365] on button "+" at bounding box center [726, 365] width 32 height 32
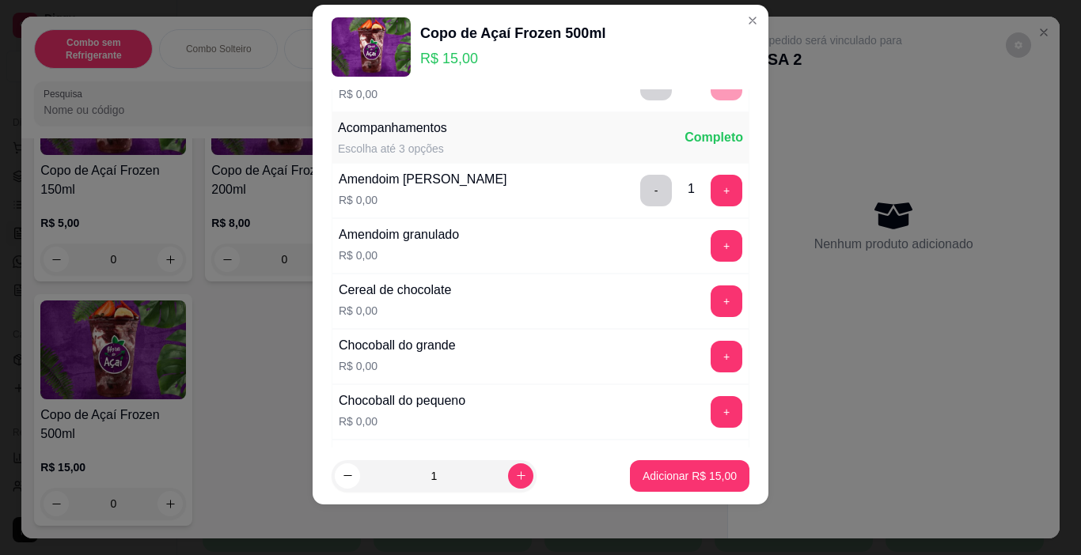
scroll to position [280, 0]
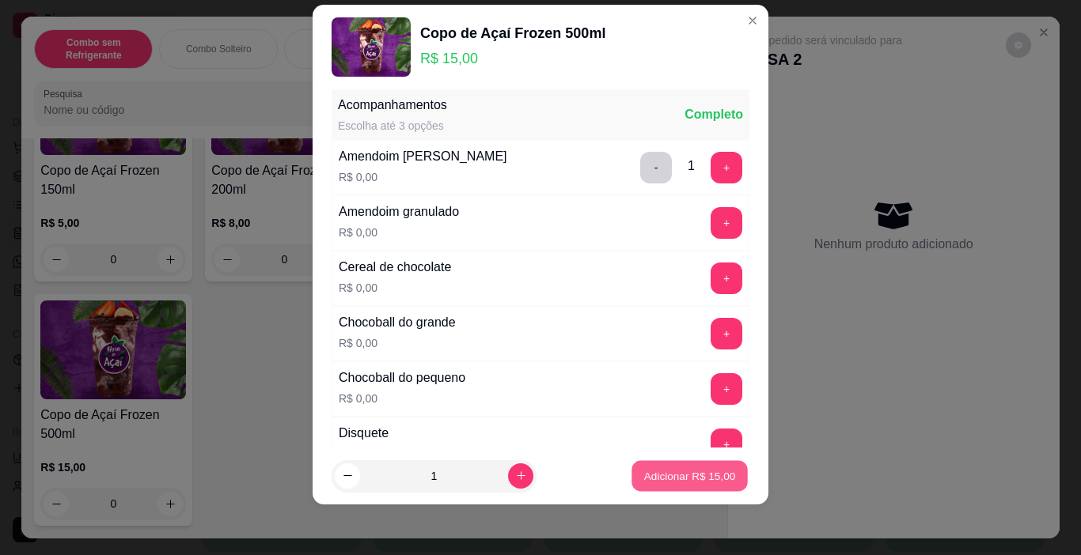
click at [697, 472] on p "Adicionar R$ 15,00" at bounding box center [690, 475] width 92 height 15
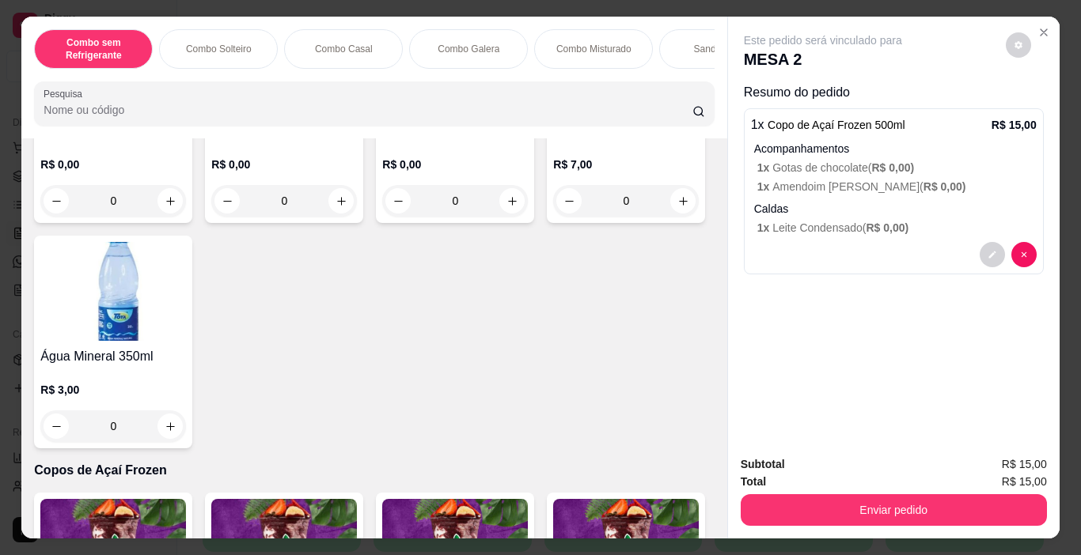
scroll to position [3711, 0]
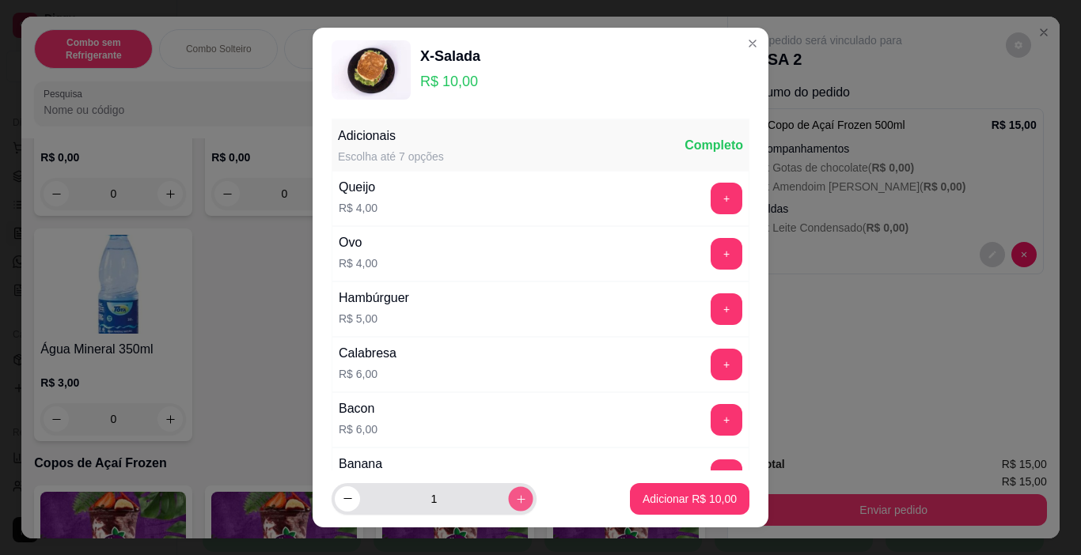
click at [508, 498] on button "increase-product-quantity" at bounding box center [520, 499] width 25 height 25
type input "2"
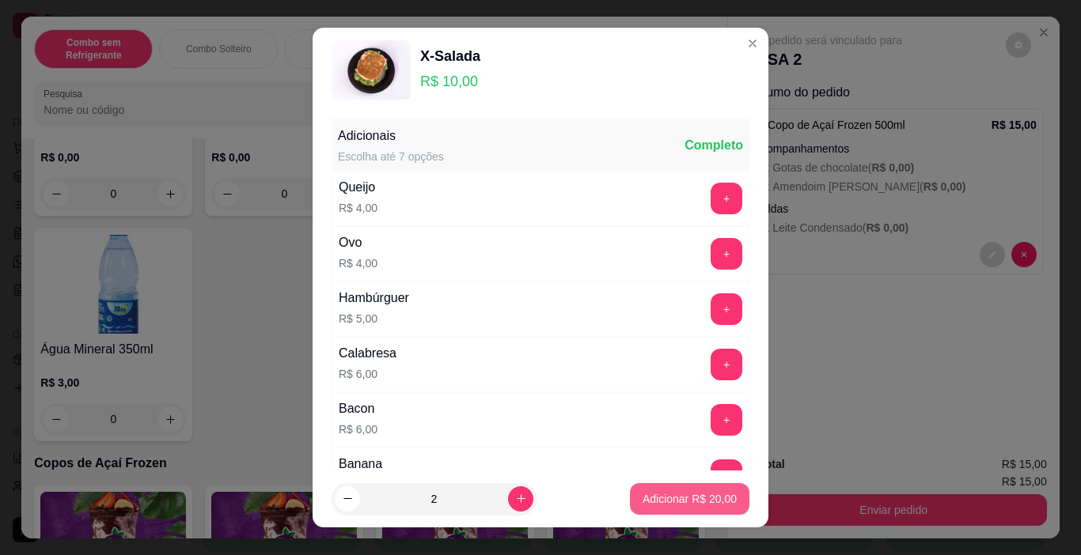
click at [662, 496] on p "Adicionar R$ 20,00" at bounding box center [689, 499] width 94 height 16
type input "2"
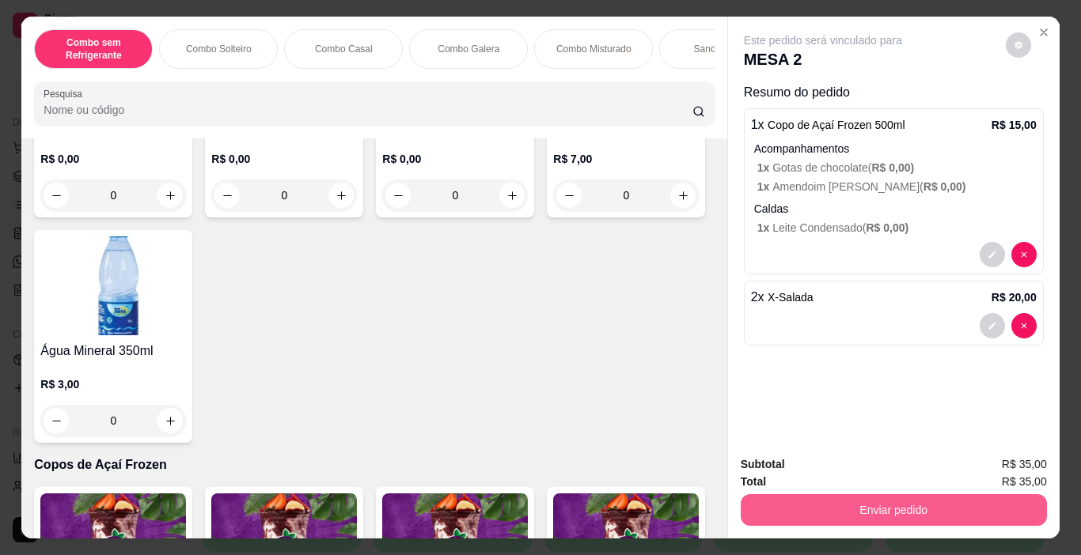
click at [870, 505] on button "Enviar pedido" at bounding box center [894, 510] width 306 height 32
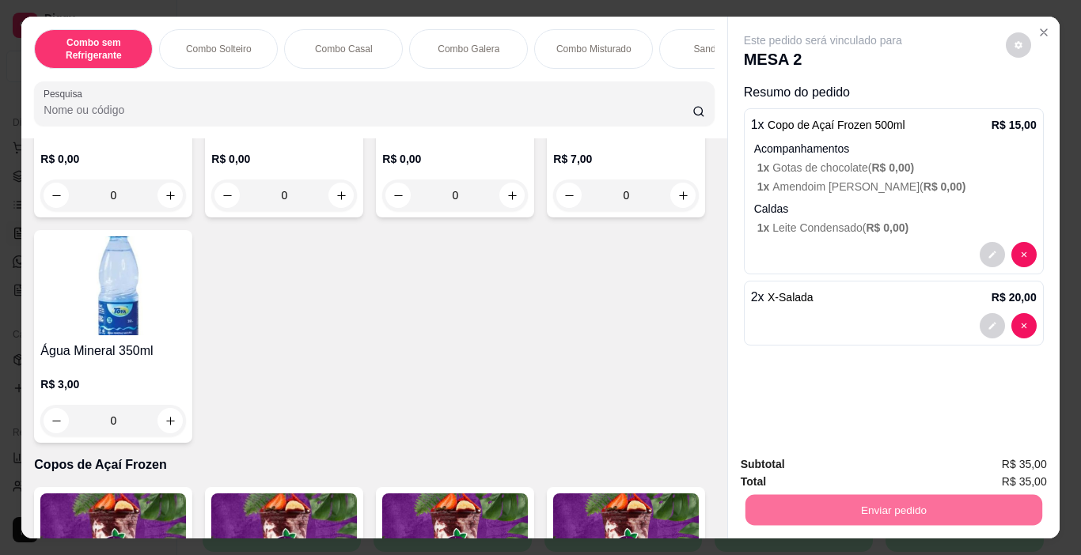
click at [846, 471] on button "Não registrar e enviar pedido" at bounding box center [841, 465] width 165 height 30
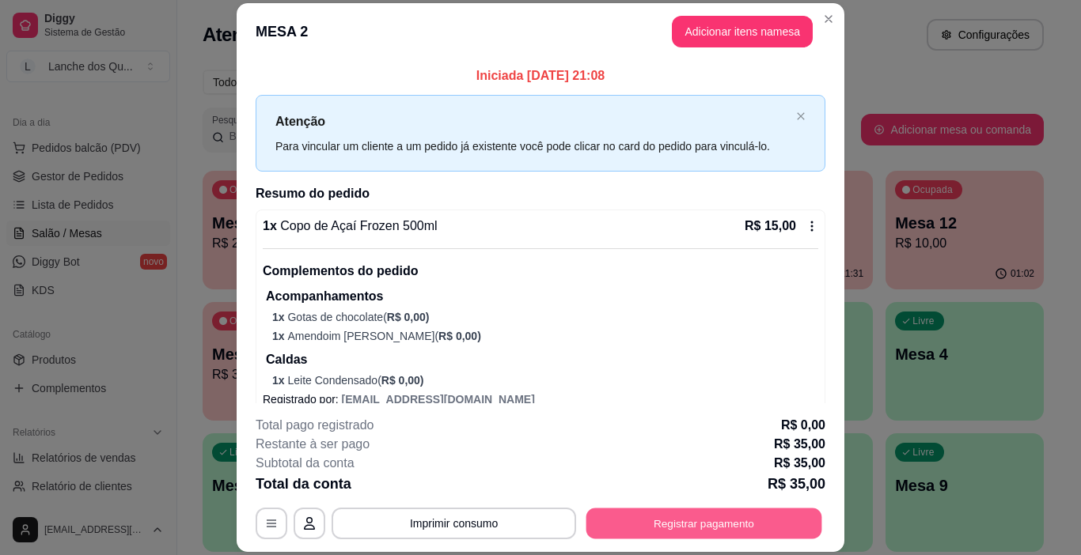
click at [659, 534] on button "Registrar pagamento" at bounding box center [704, 524] width 236 height 31
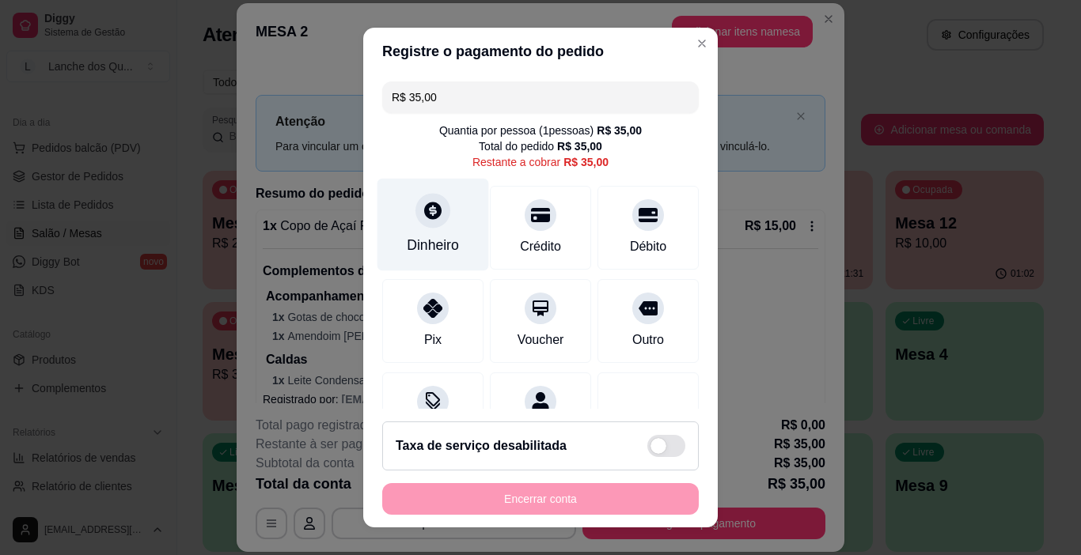
click at [426, 215] on icon at bounding box center [432, 211] width 17 height 17
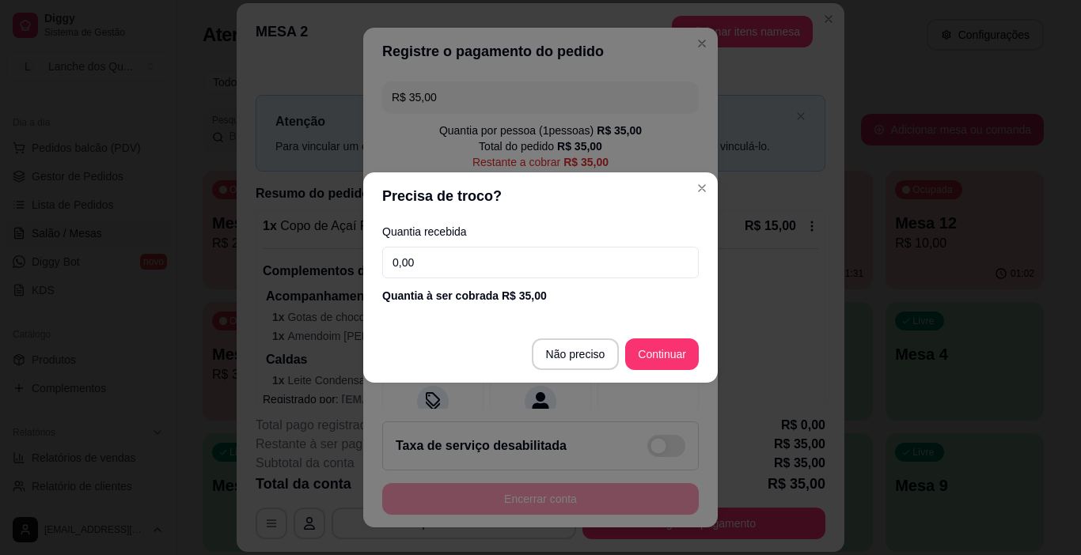
drag, startPoint x: 450, startPoint y: 267, endPoint x: 318, endPoint y: 263, distance: 132.2
click at [272, 259] on div "Precisa de troco? Quantia recebida 0,00 Quantia à ser cobrada R$ 35,00 Não prec…" at bounding box center [540, 277] width 1081 height 555
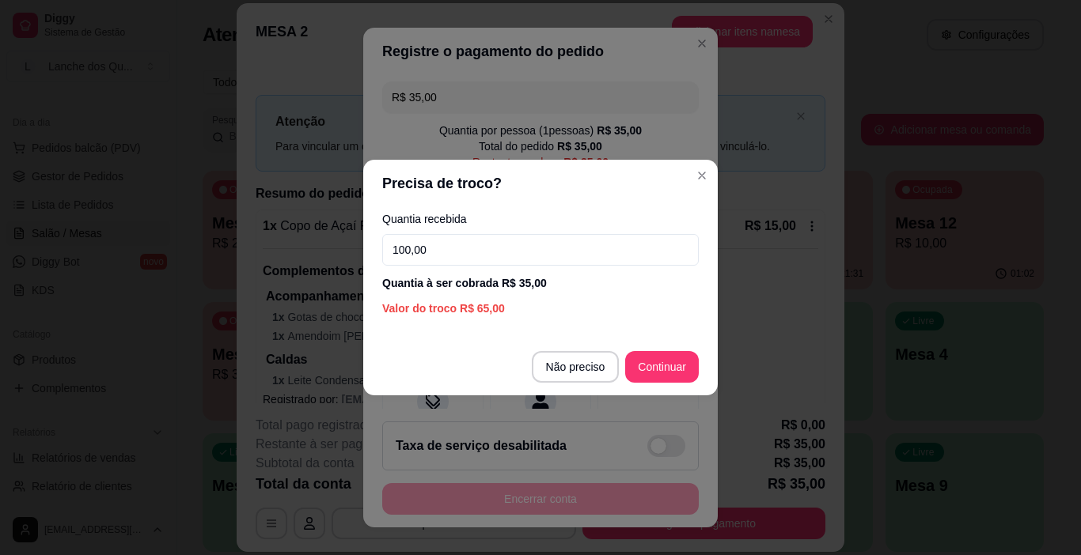
type input "100,00"
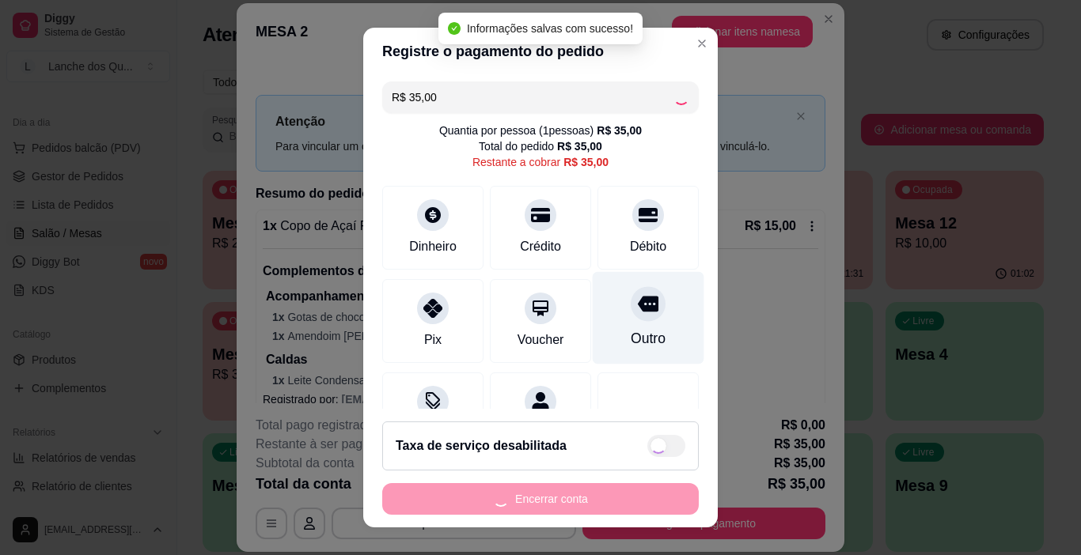
type input "R$ 0,00"
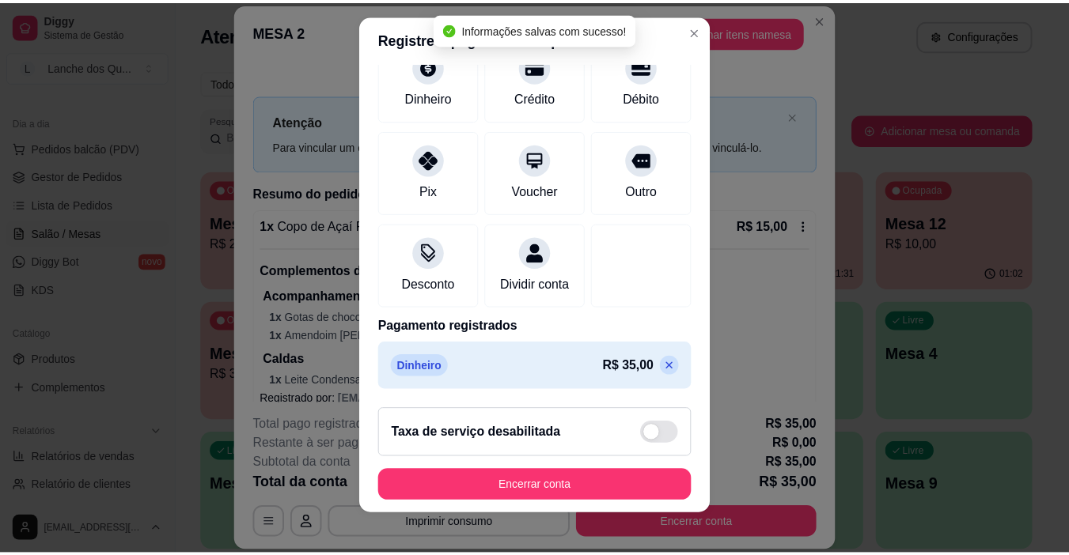
scroll to position [23, 0]
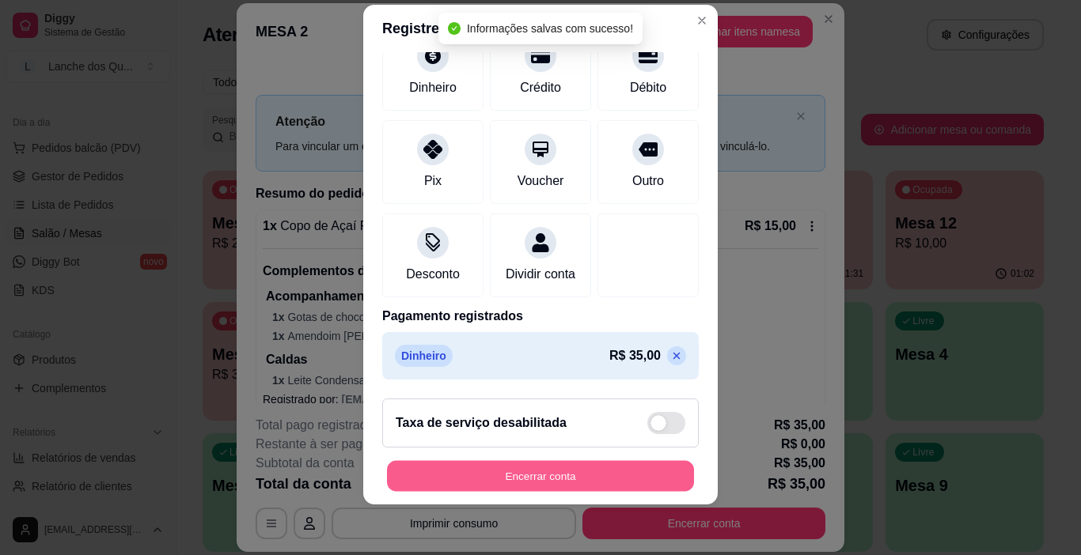
click at [610, 476] on button "Encerrar conta" at bounding box center [540, 476] width 307 height 31
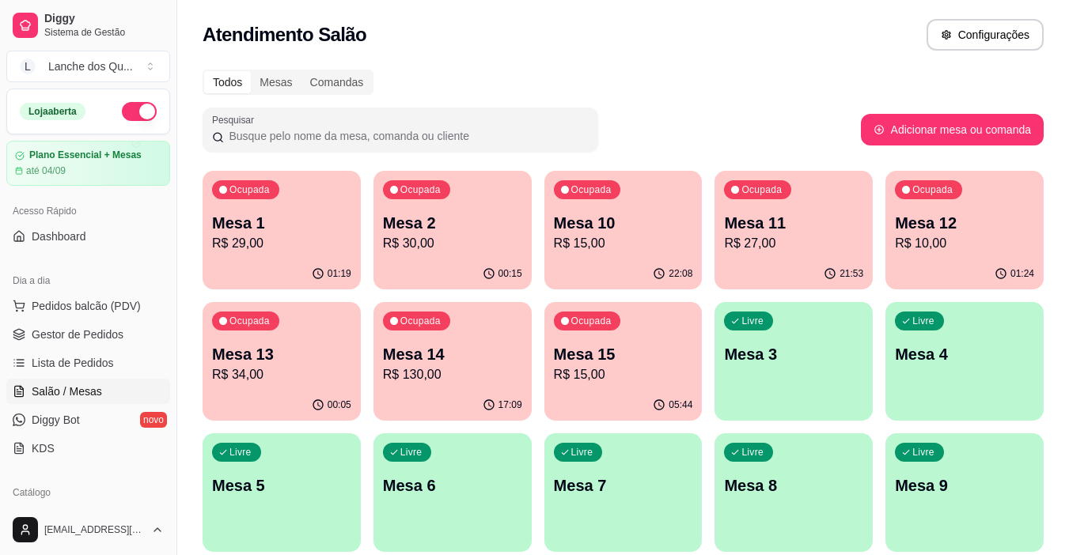
click at [466, 216] on p "Mesa 2" at bounding box center [452, 223] width 139 height 22
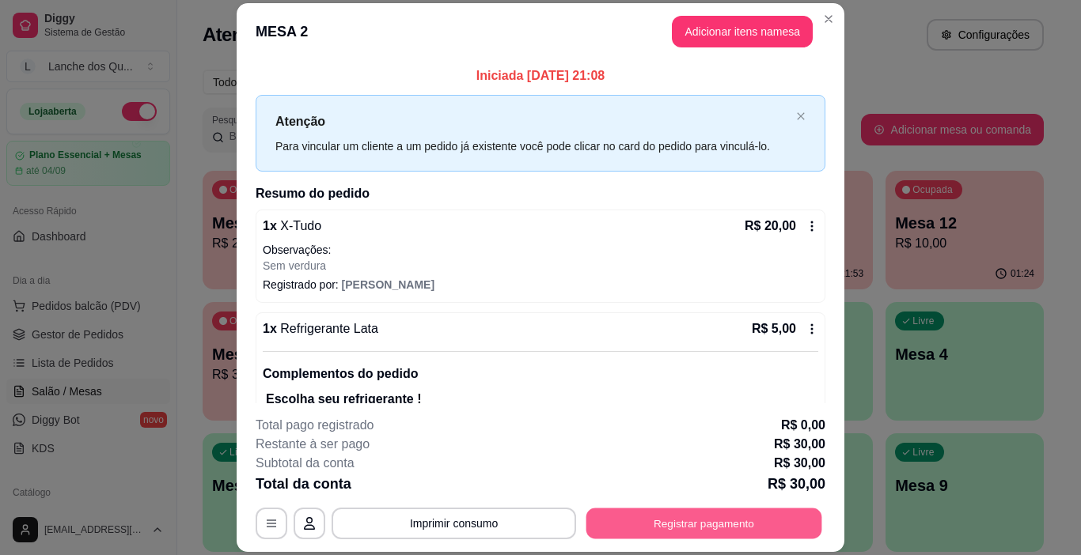
click at [652, 525] on button "Registrar pagamento" at bounding box center [704, 524] width 236 height 31
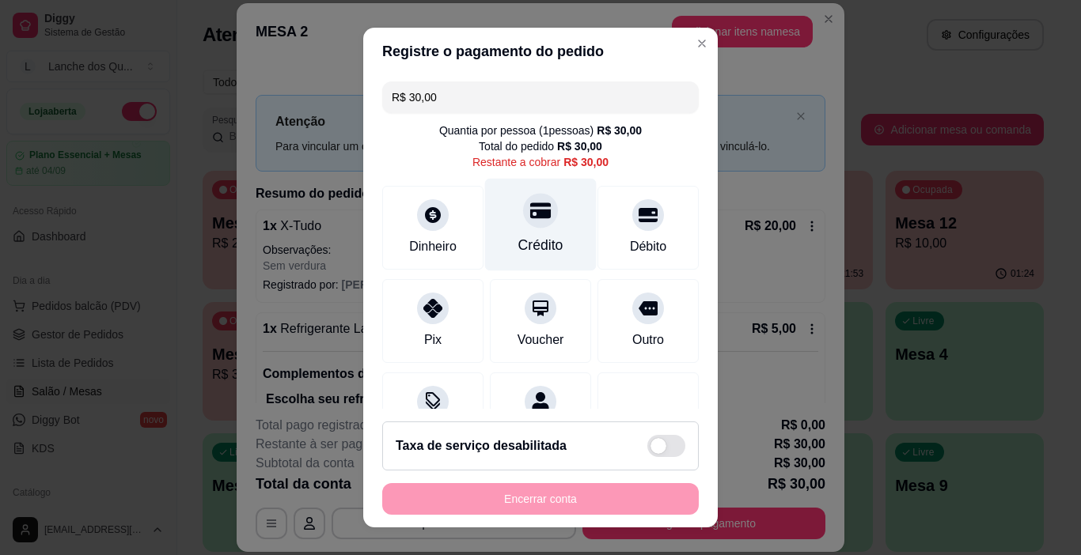
click at [539, 241] on div "Crédito" at bounding box center [540, 245] width 45 height 21
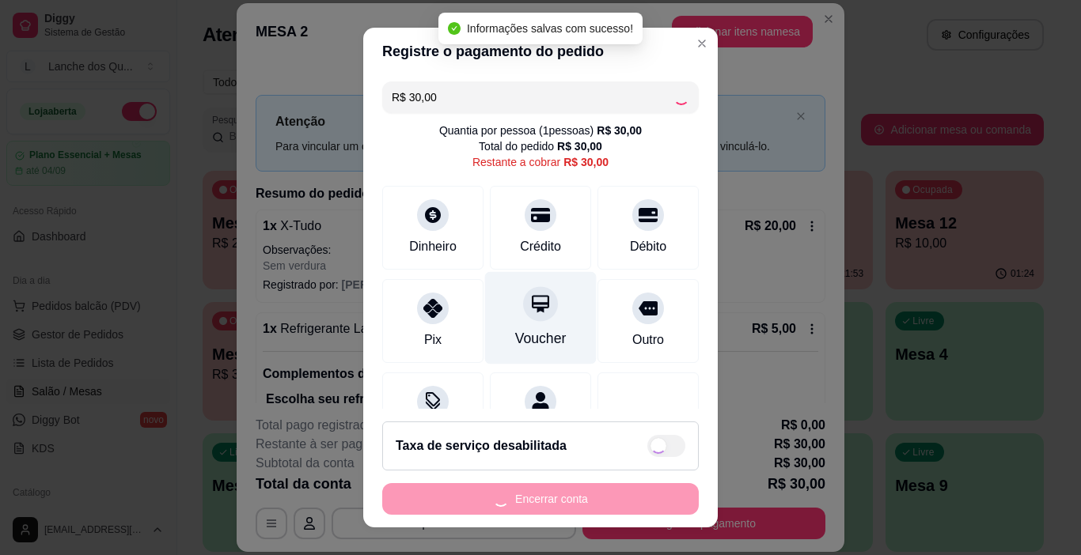
type input "R$ 0,00"
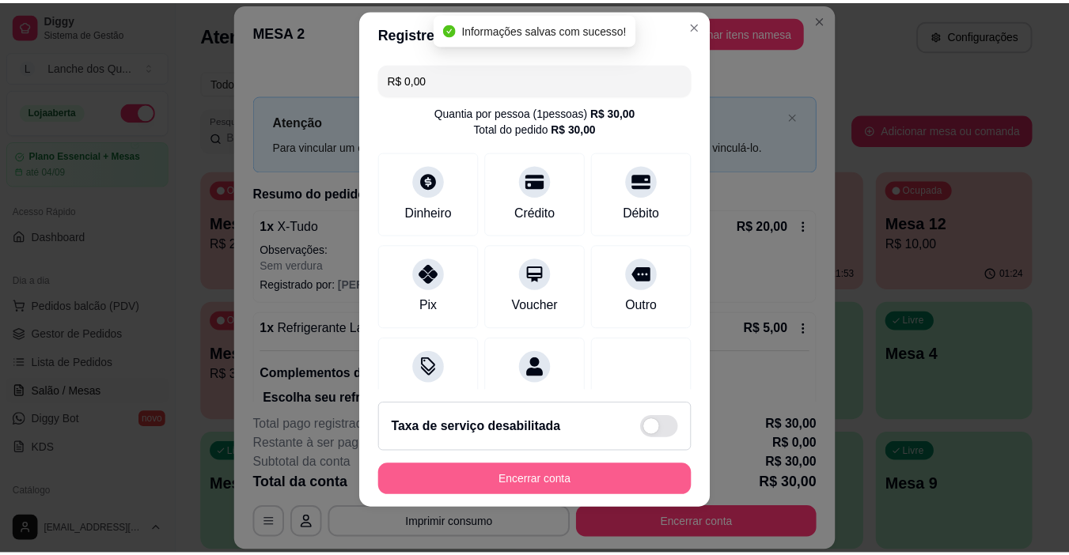
scroll to position [23, 0]
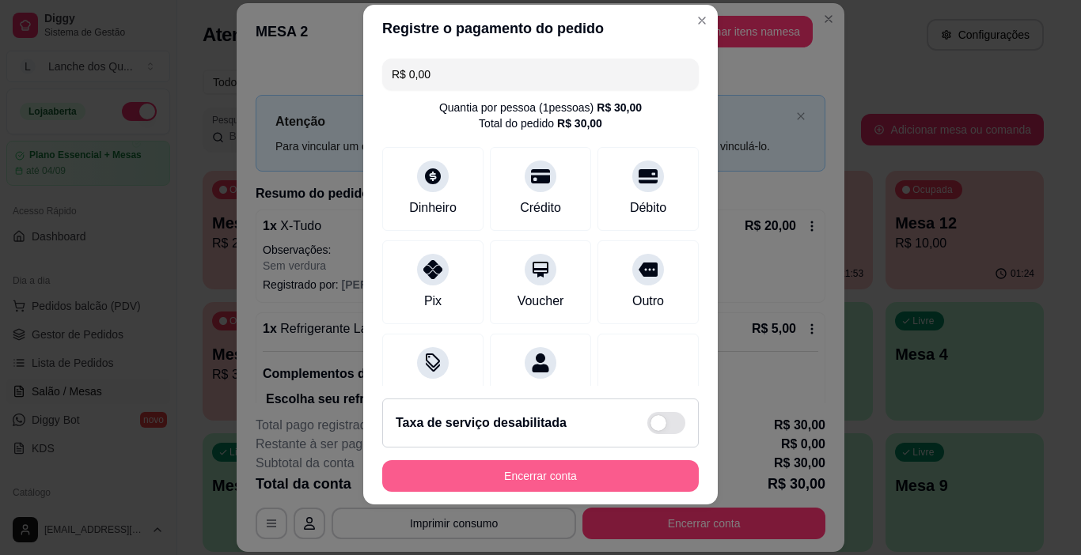
click at [555, 479] on button "Encerrar conta" at bounding box center [540, 476] width 316 height 32
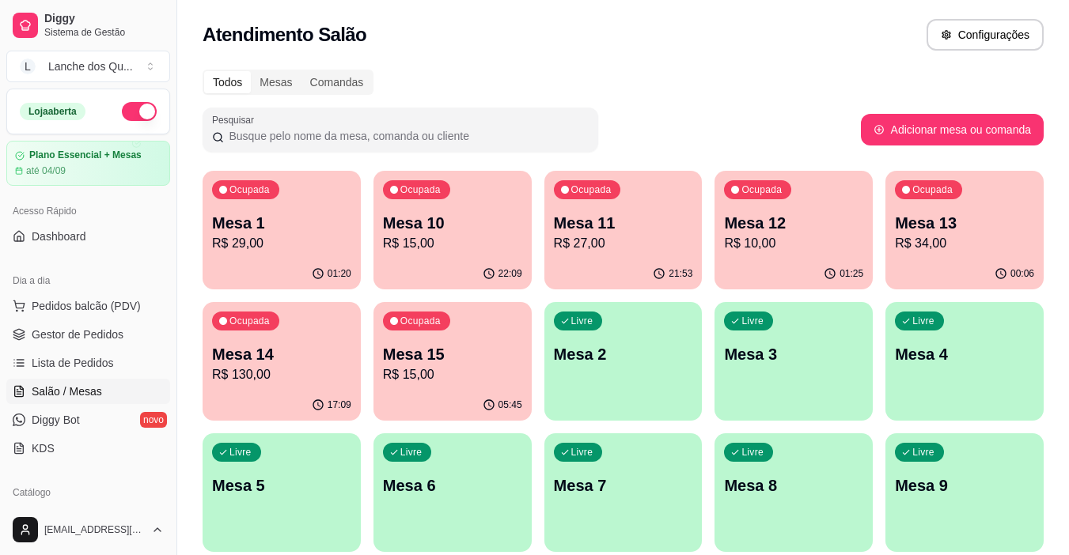
click at [574, 375] on div "Livre Mesa 2" at bounding box center [623, 352] width 158 height 100
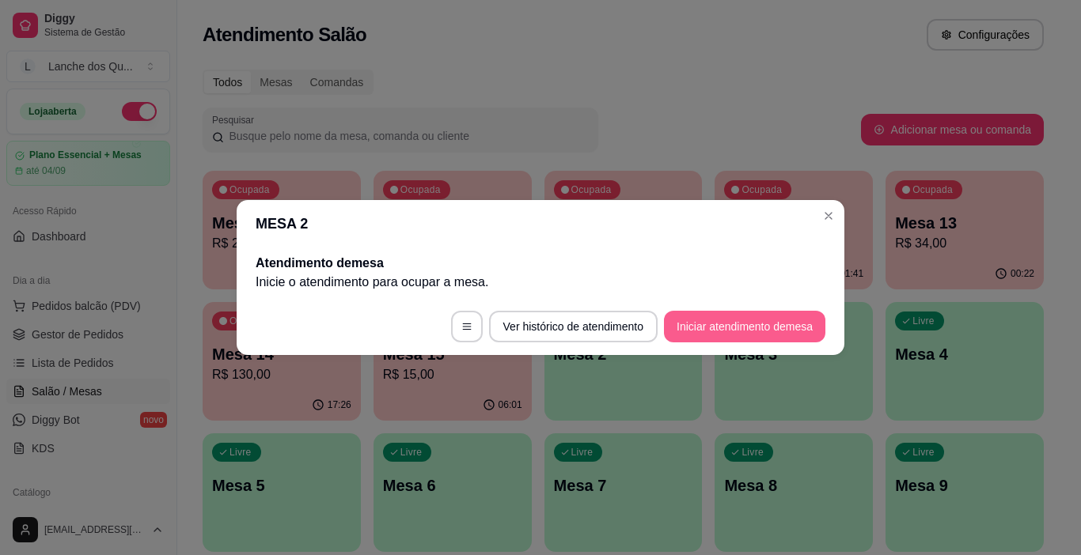
click at [722, 321] on button "Iniciar atendimento de mesa" at bounding box center [744, 327] width 161 height 32
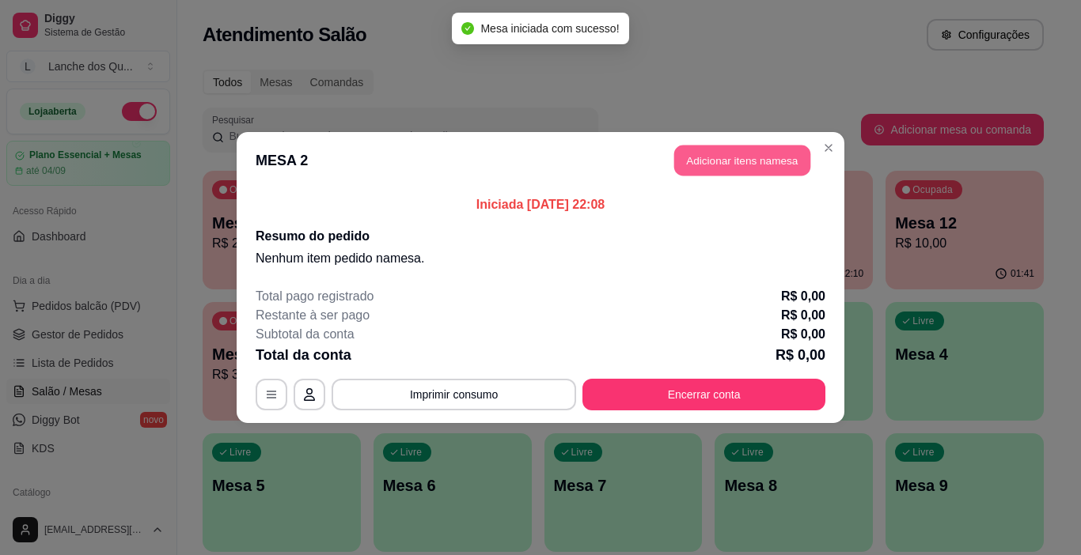
click at [748, 157] on button "Adicionar itens na mesa" at bounding box center [742, 161] width 136 height 31
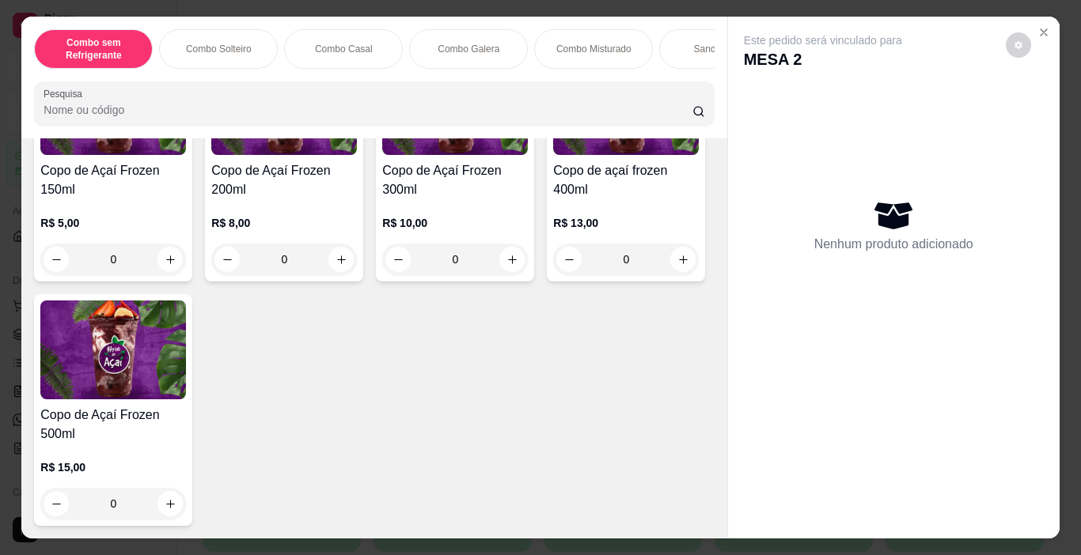
scroll to position [5373, 0]
click at [503, 275] on div "0" at bounding box center [455, 260] width 146 height 32
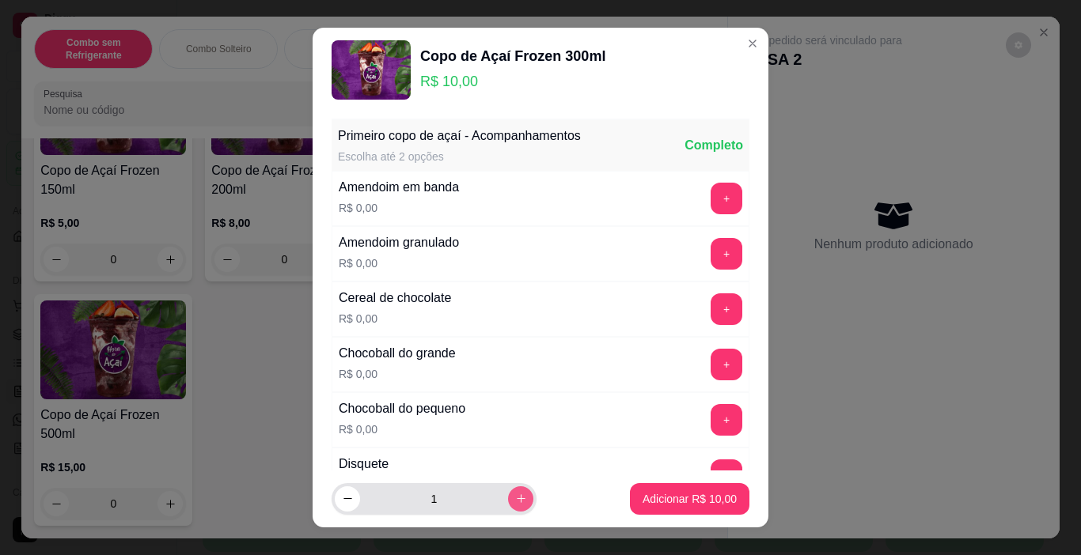
click at [515, 503] on icon "increase-product-quantity" at bounding box center [521, 499] width 12 height 12
type input "2"
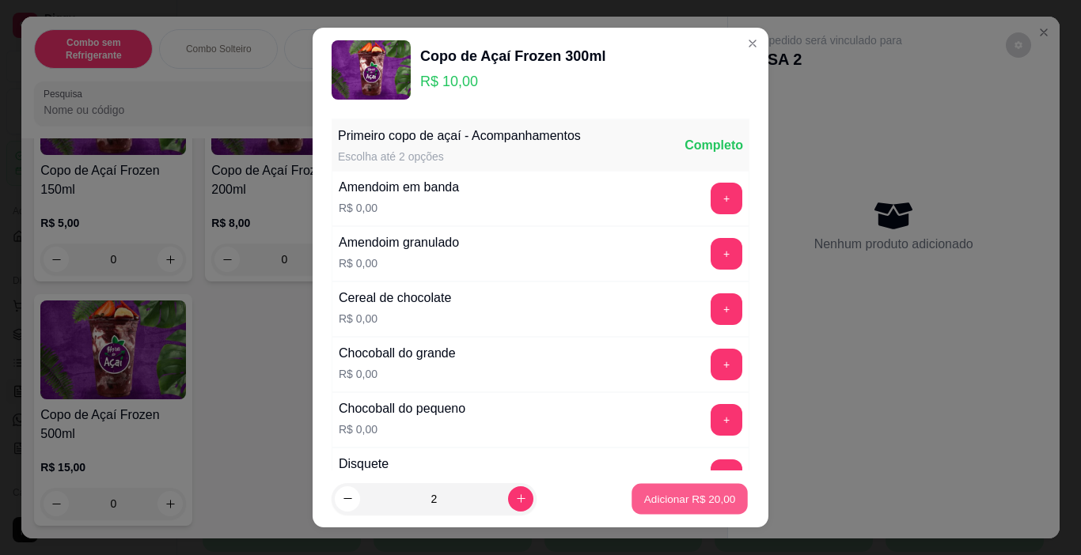
click at [707, 505] on p "Adicionar R$ 20,00" at bounding box center [690, 498] width 92 height 15
type input "2"
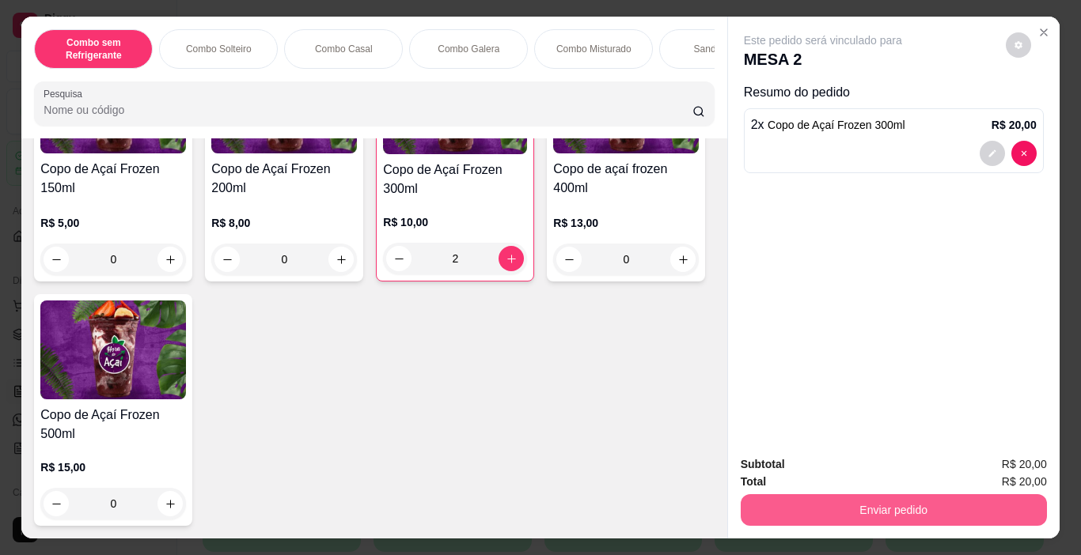
click at [855, 500] on button "Enviar pedido" at bounding box center [894, 510] width 306 height 32
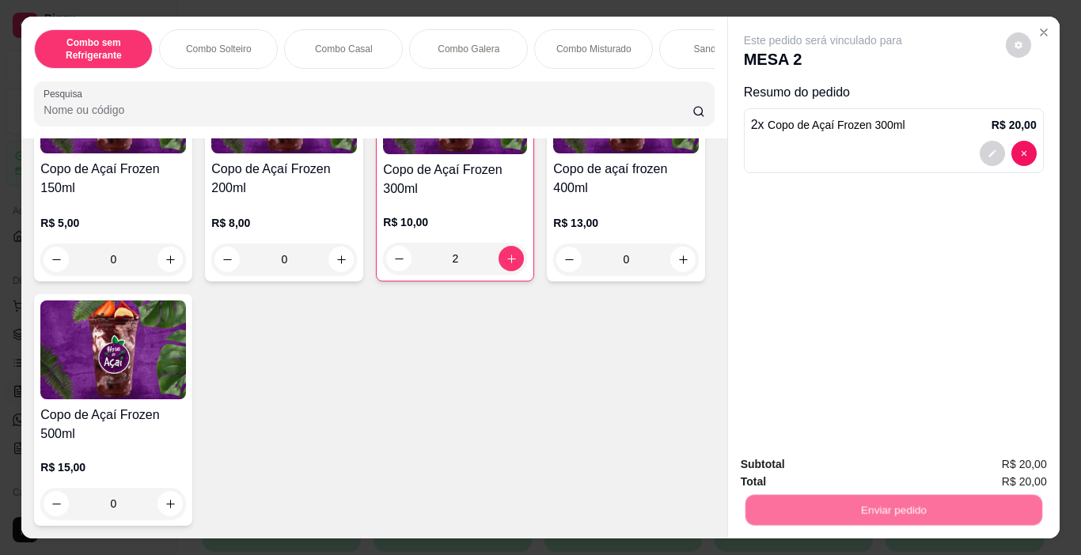
click at [854, 467] on button "Não registrar e enviar pedido" at bounding box center [841, 465] width 165 height 30
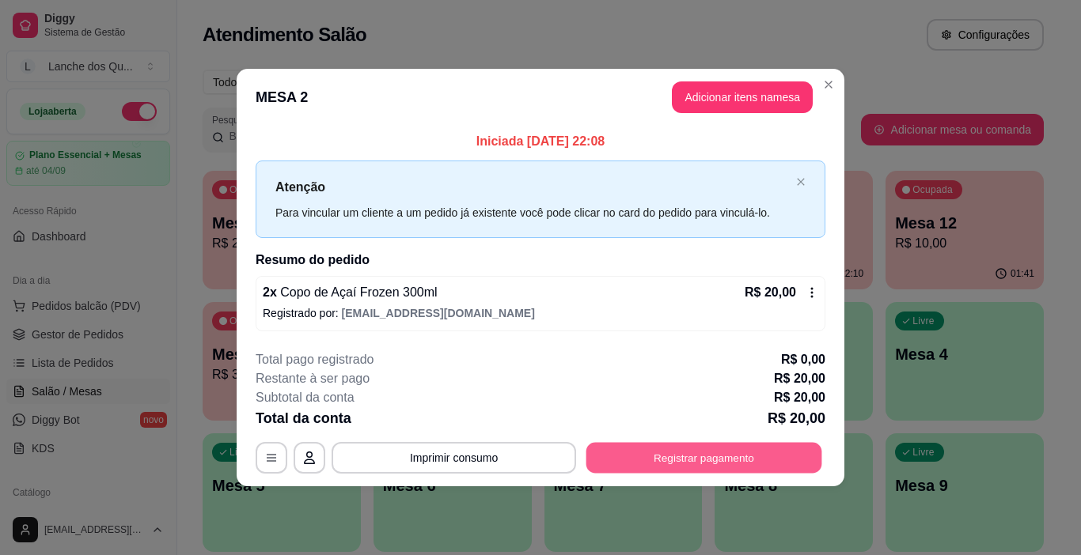
click at [658, 451] on button "Registrar pagamento" at bounding box center [704, 457] width 236 height 31
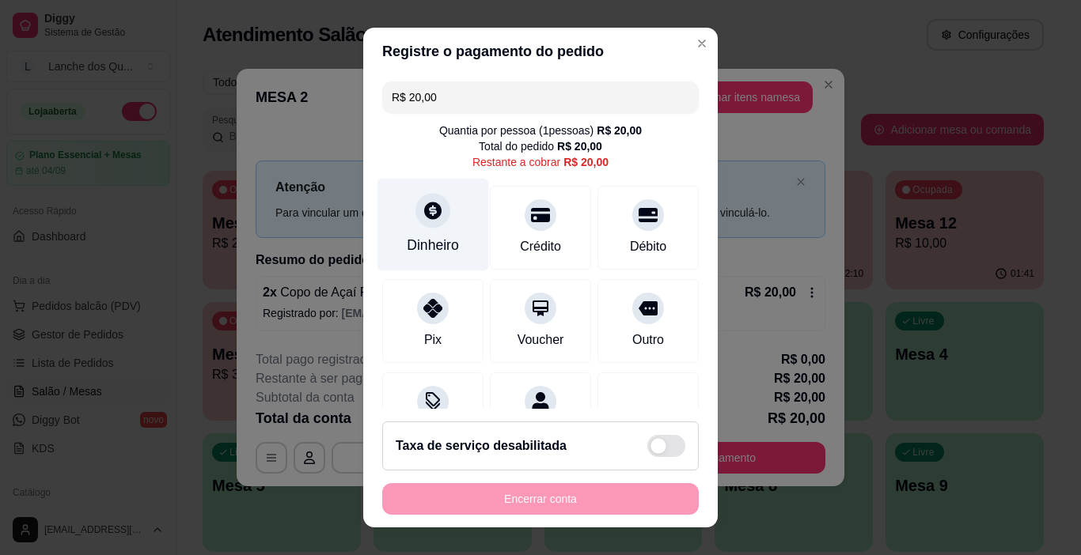
click at [418, 244] on div "Dinheiro" at bounding box center [433, 245] width 52 height 21
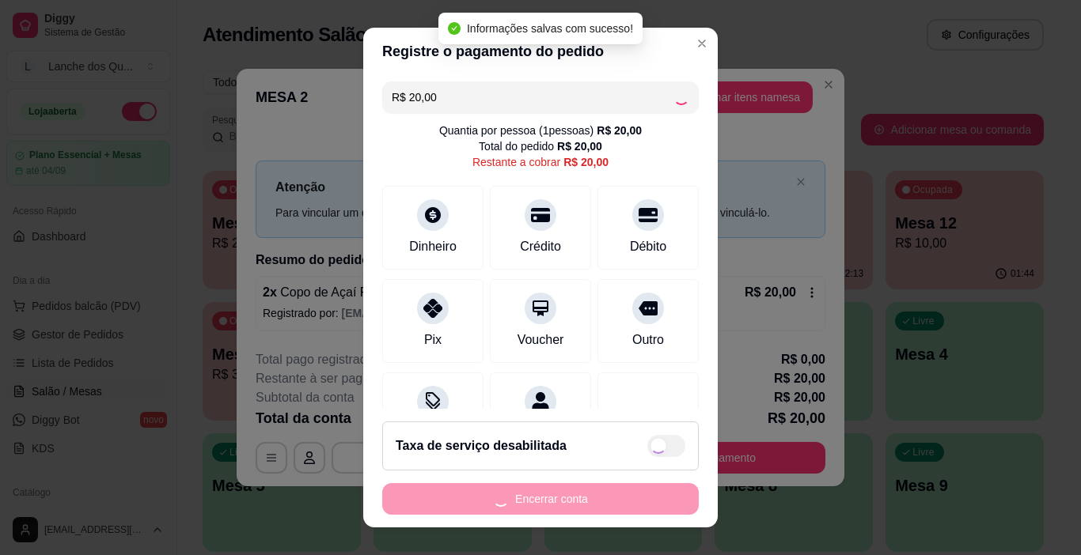
type input "R$ 0,00"
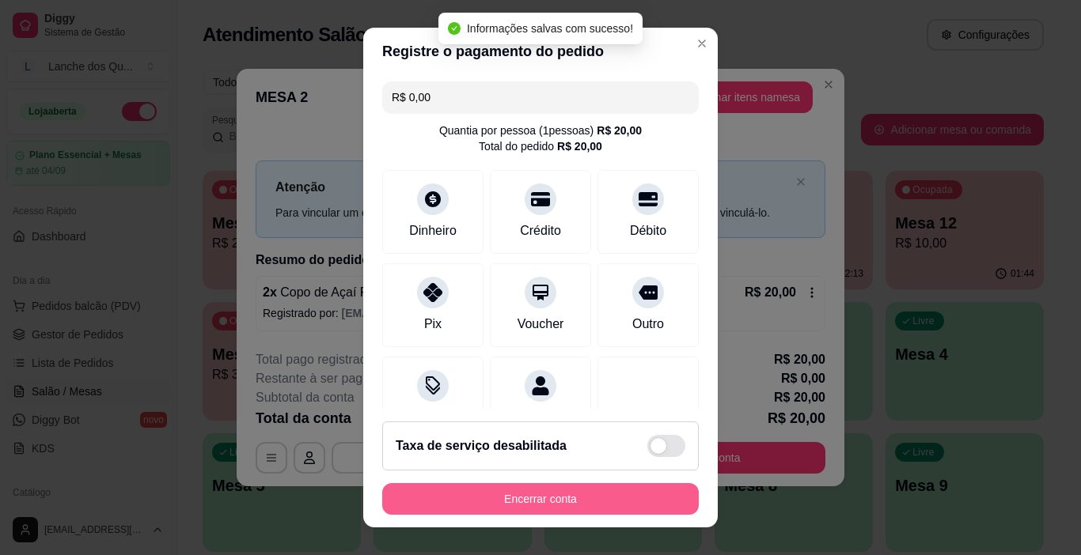
click at [602, 499] on button "Encerrar conta" at bounding box center [540, 499] width 316 height 32
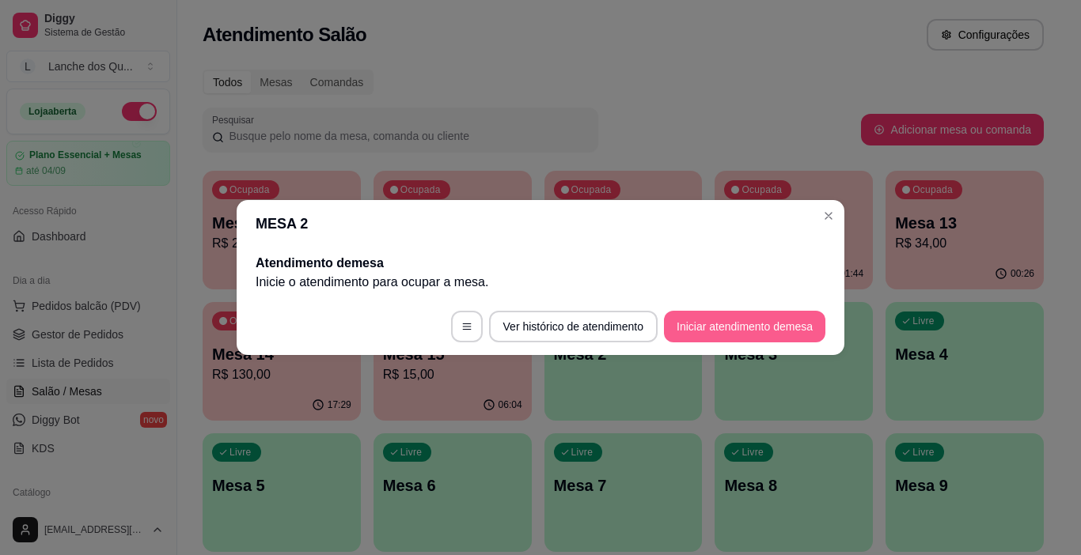
click at [744, 337] on button "Iniciar atendimento de mesa" at bounding box center [744, 327] width 161 height 32
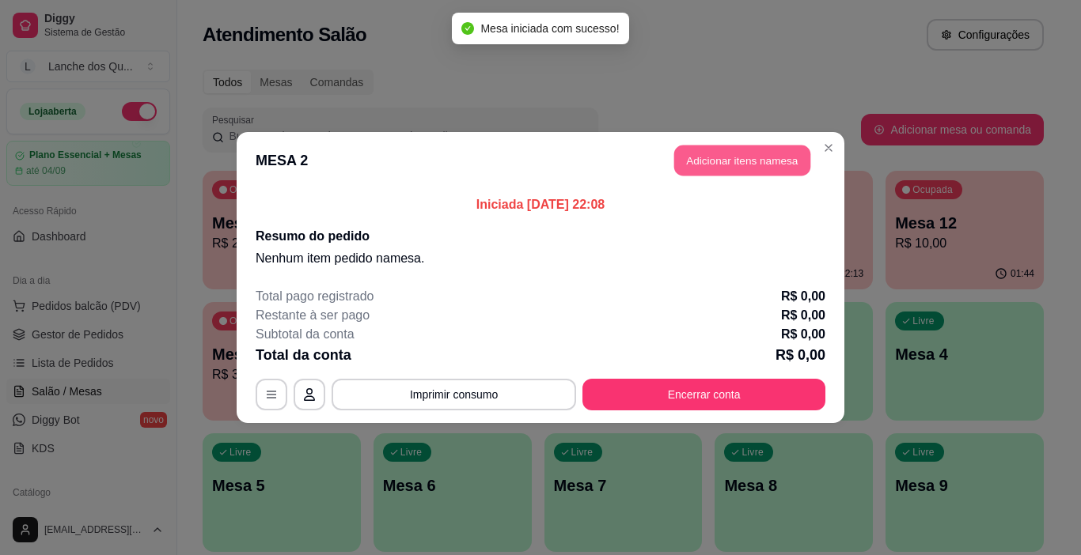
click at [730, 160] on button "Adicionar itens na mesa" at bounding box center [742, 161] width 136 height 31
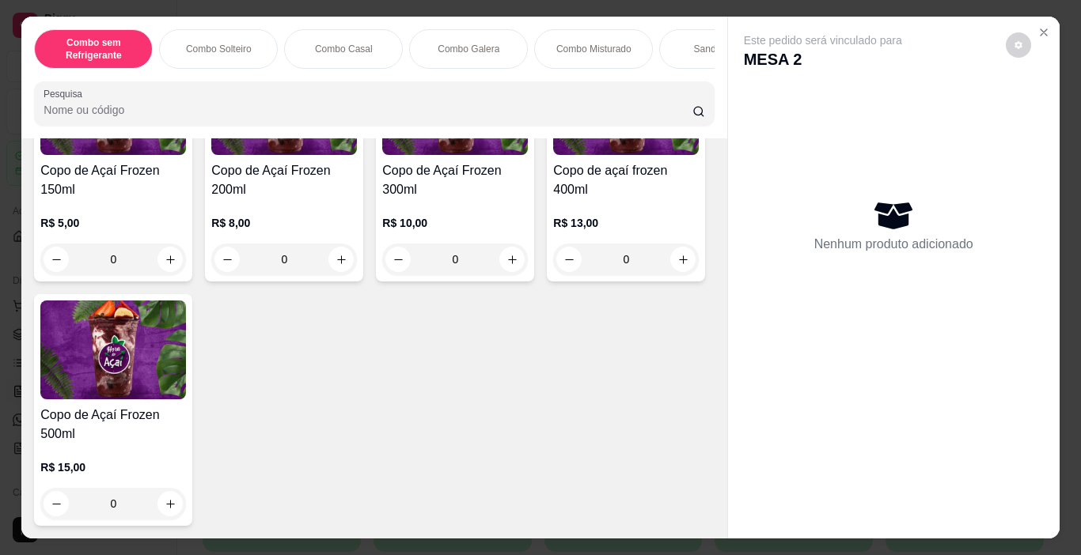
scroll to position [5452, 0]
click at [434, 199] on h4 "Copo de Açaí Frozen 300ml" at bounding box center [455, 180] width 146 height 38
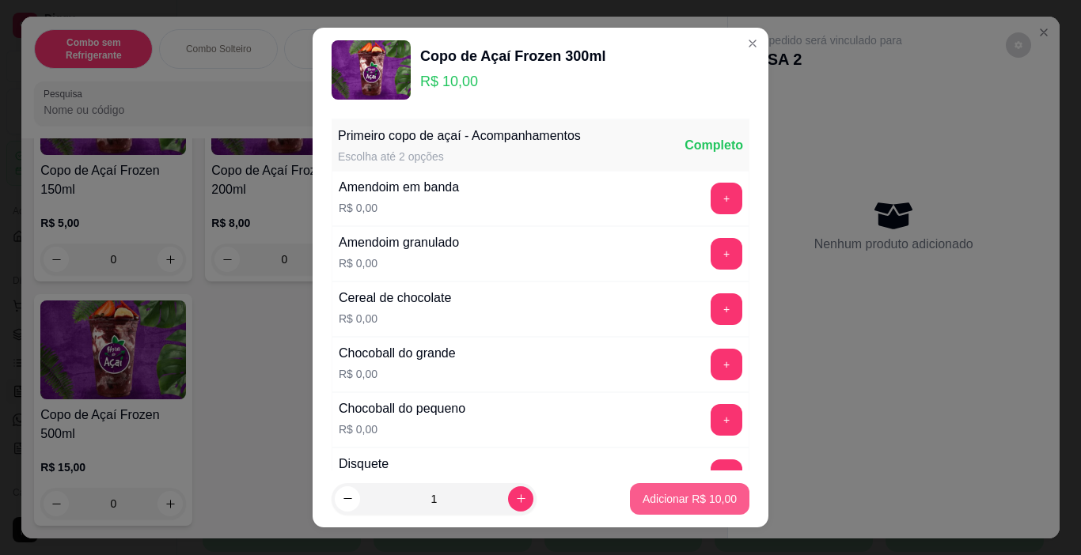
click at [711, 491] on button "Adicionar R$ 10,00" at bounding box center [689, 499] width 119 height 32
type input "1"
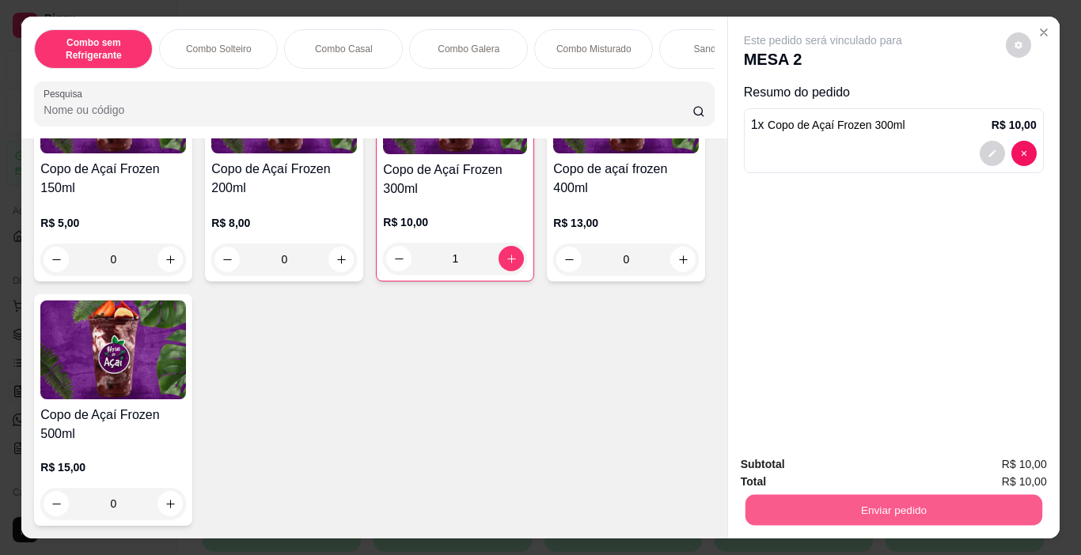
click at [867, 500] on button "Enviar pedido" at bounding box center [892, 510] width 297 height 31
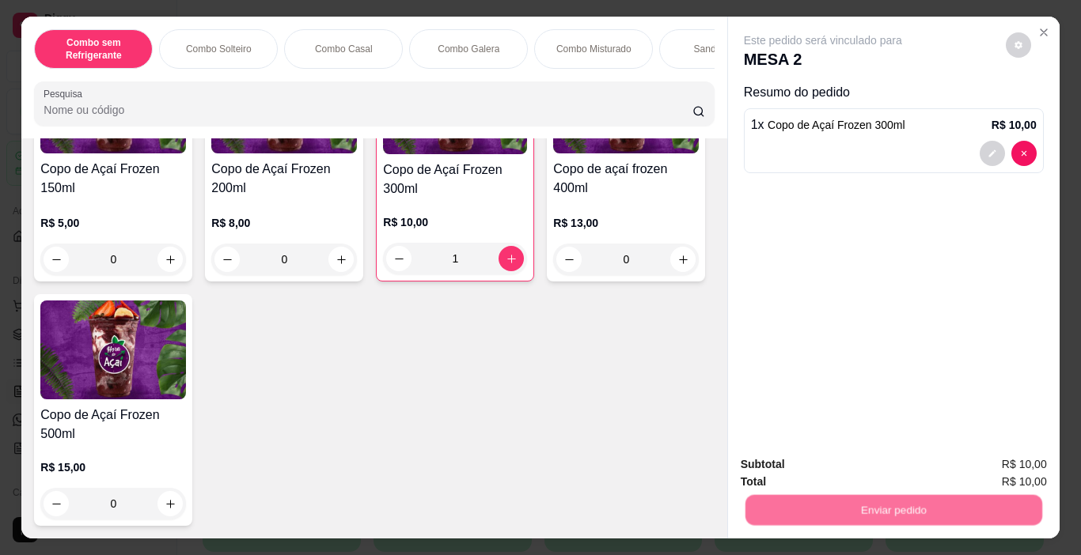
click at [790, 463] on button "Não registrar e enviar pedido" at bounding box center [841, 465] width 165 height 30
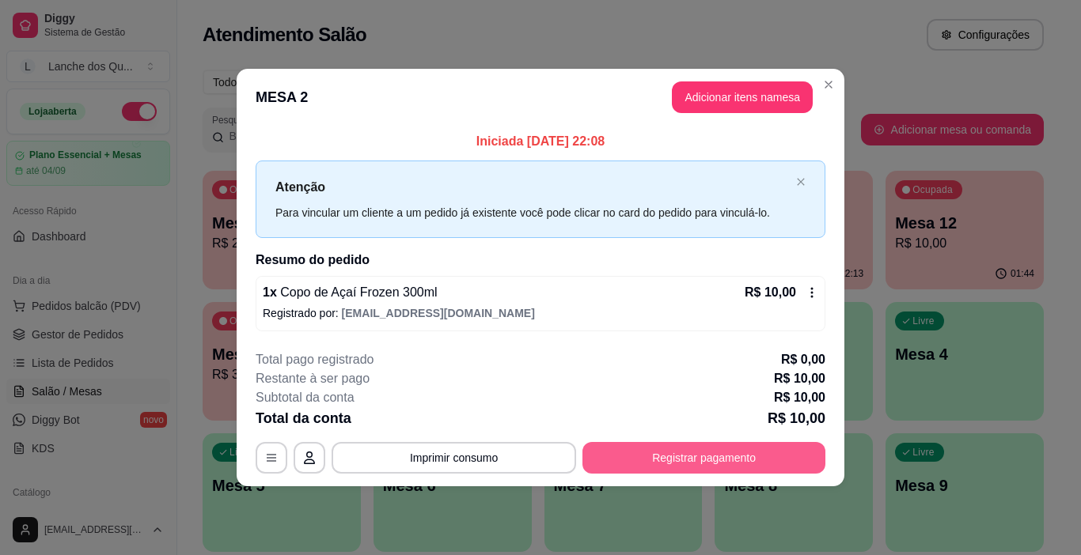
click at [668, 451] on button "Registrar pagamento" at bounding box center [703, 458] width 243 height 32
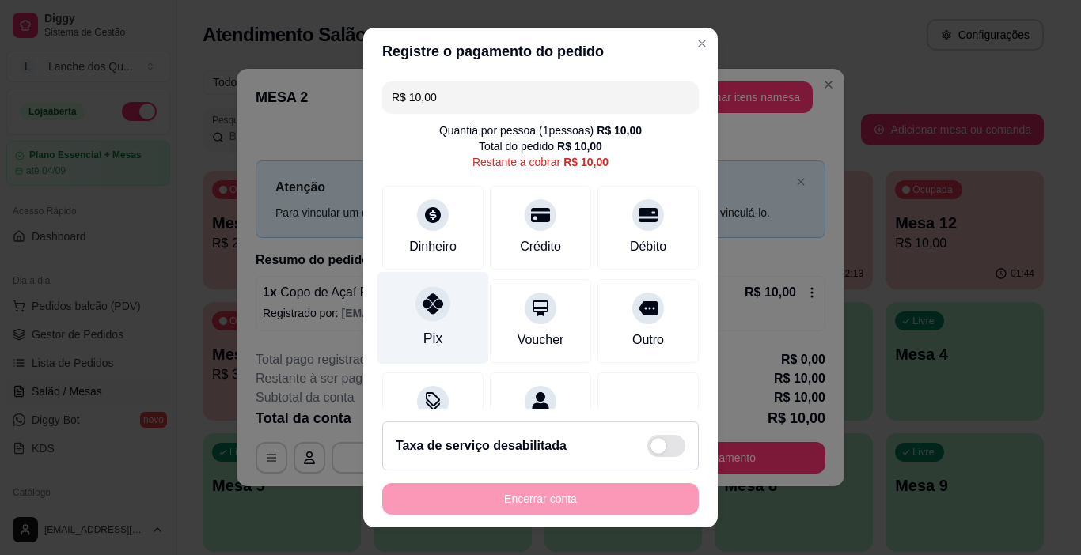
click at [422, 313] on icon at bounding box center [432, 304] width 21 height 21
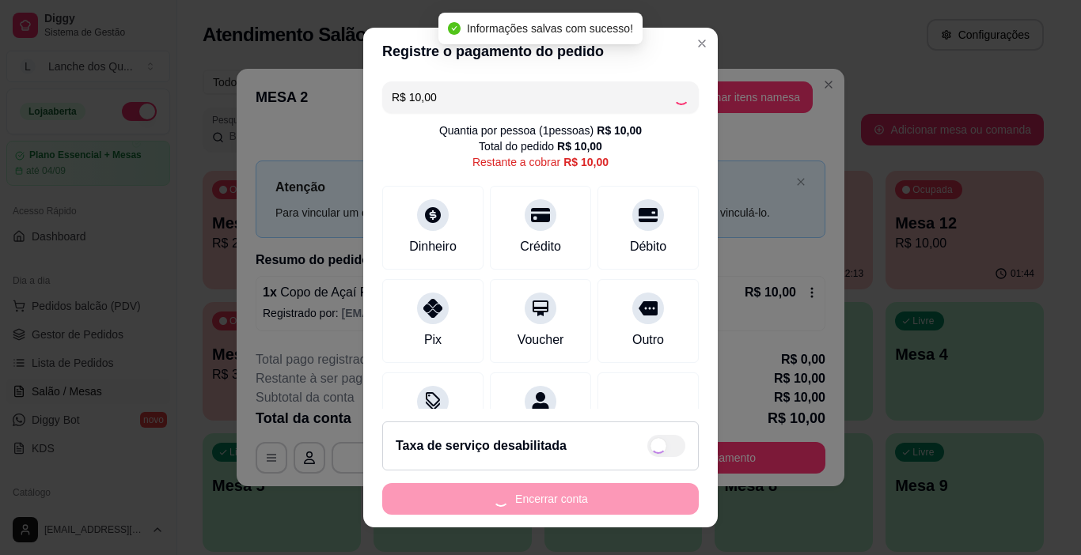
type input "R$ 0,00"
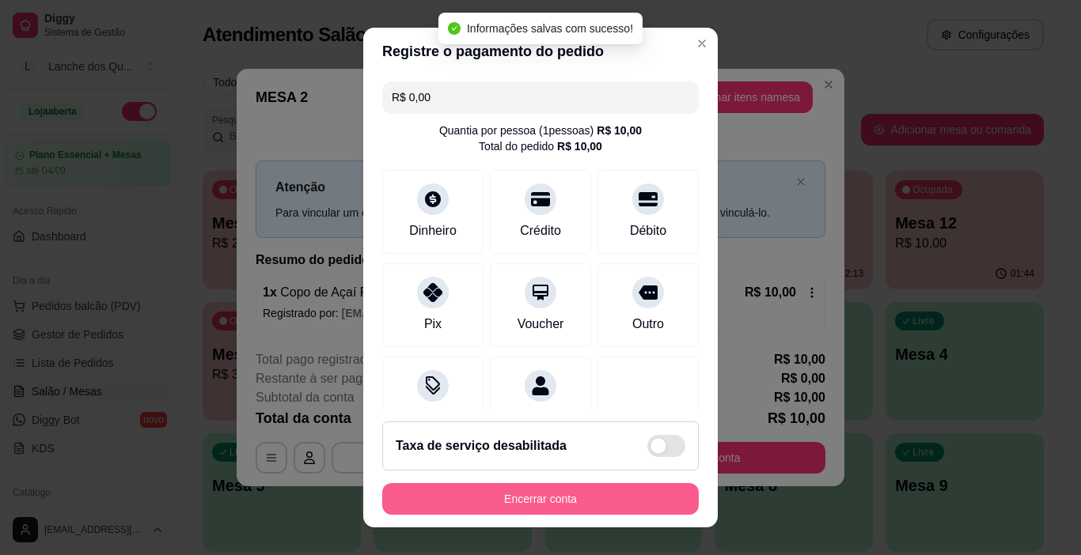
click at [585, 501] on button "Encerrar conta" at bounding box center [540, 499] width 316 height 32
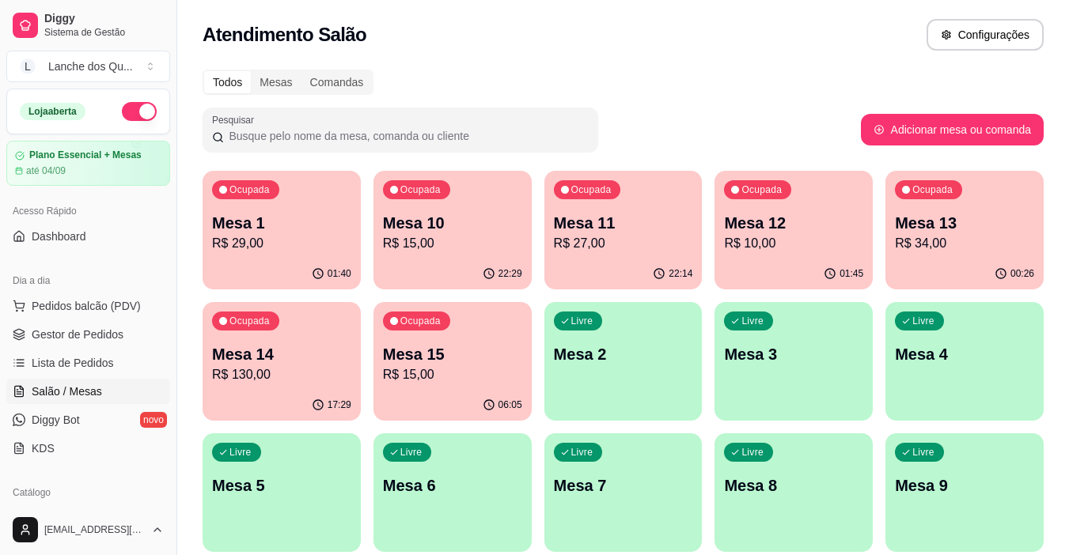
click at [252, 238] on p "R$ 29,00" at bounding box center [281, 243] width 139 height 19
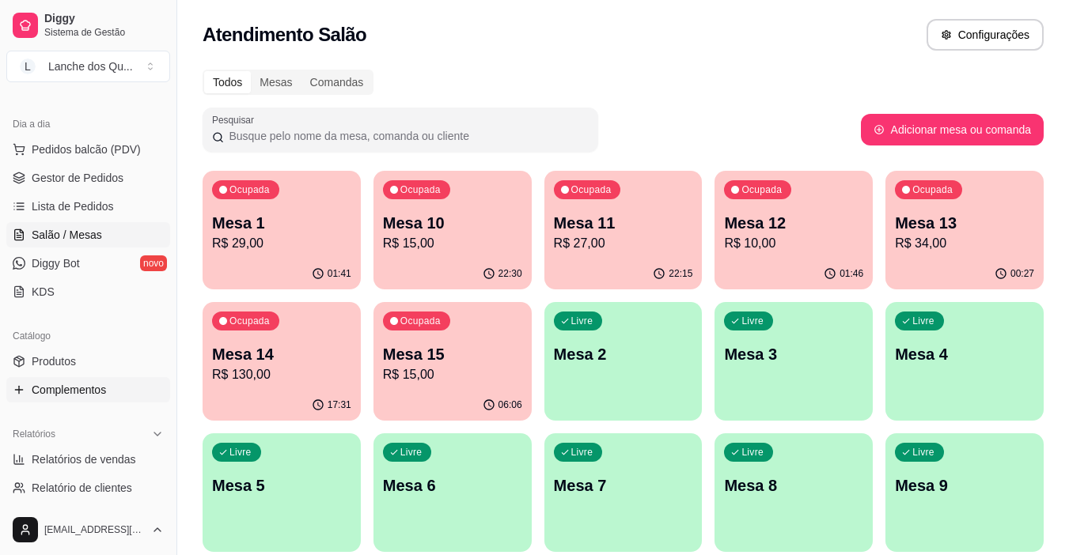
scroll to position [158, 0]
click at [92, 265] on link "Diggy Bot novo" at bounding box center [88, 261] width 164 height 25
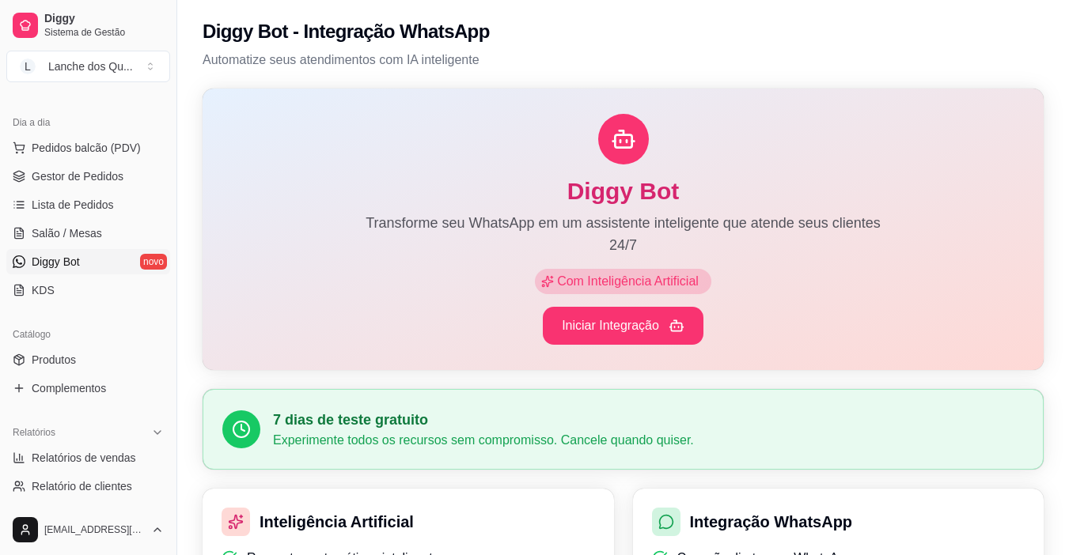
click at [438, 161] on div at bounding box center [623, 139] width 790 height 51
click at [74, 181] on span "Gestor de Pedidos" at bounding box center [78, 177] width 92 height 16
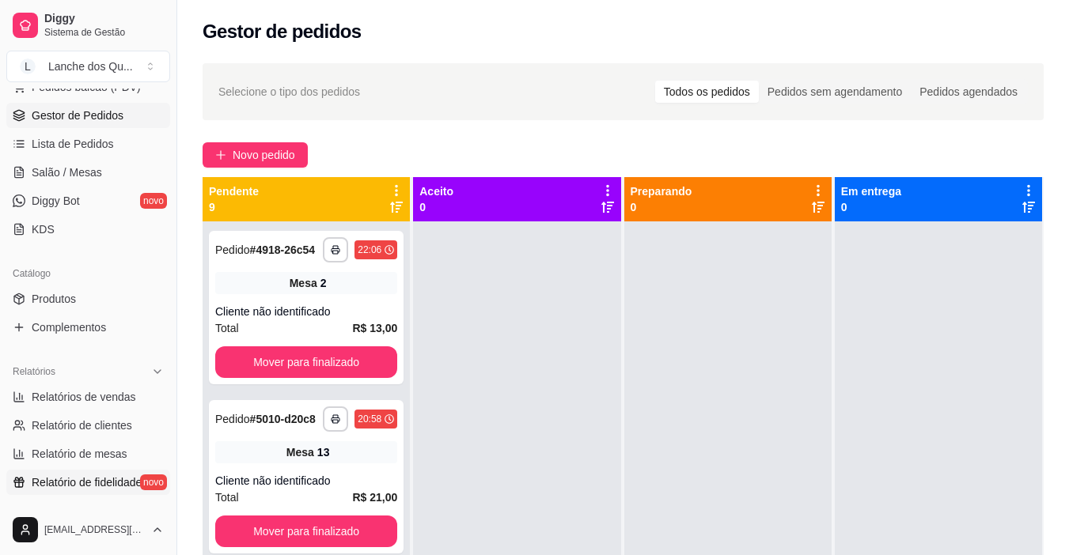
scroll to position [237, 0]
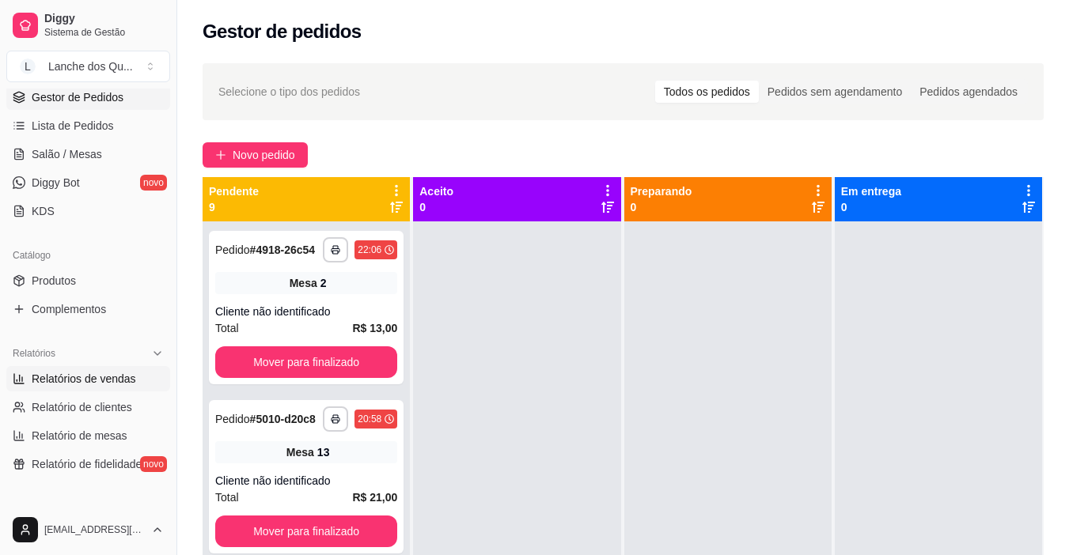
click at [102, 377] on span "Relatórios de vendas" at bounding box center [84, 379] width 104 height 16
select select "ALL"
select select "0"
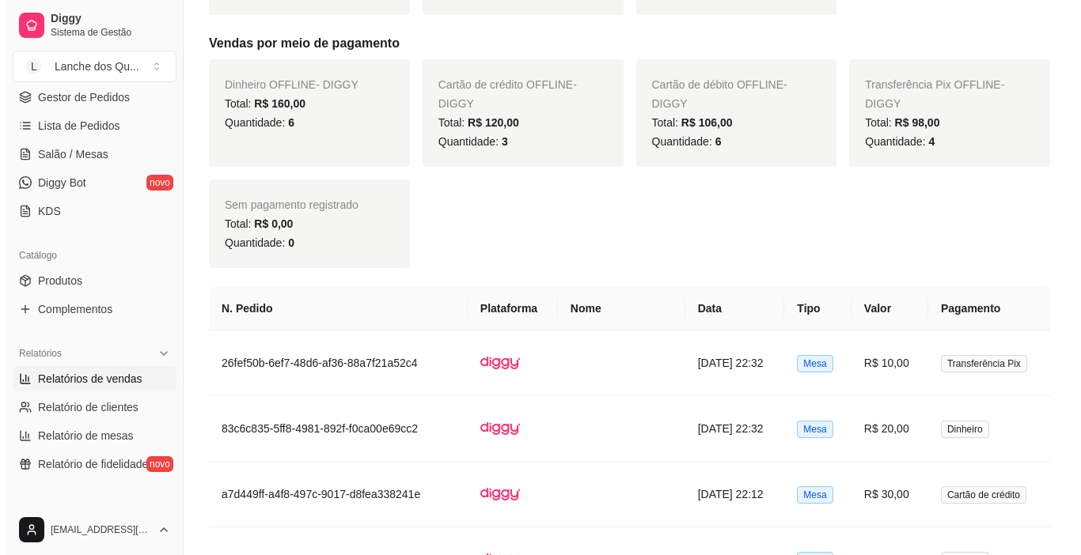
scroll to position [949, 0]
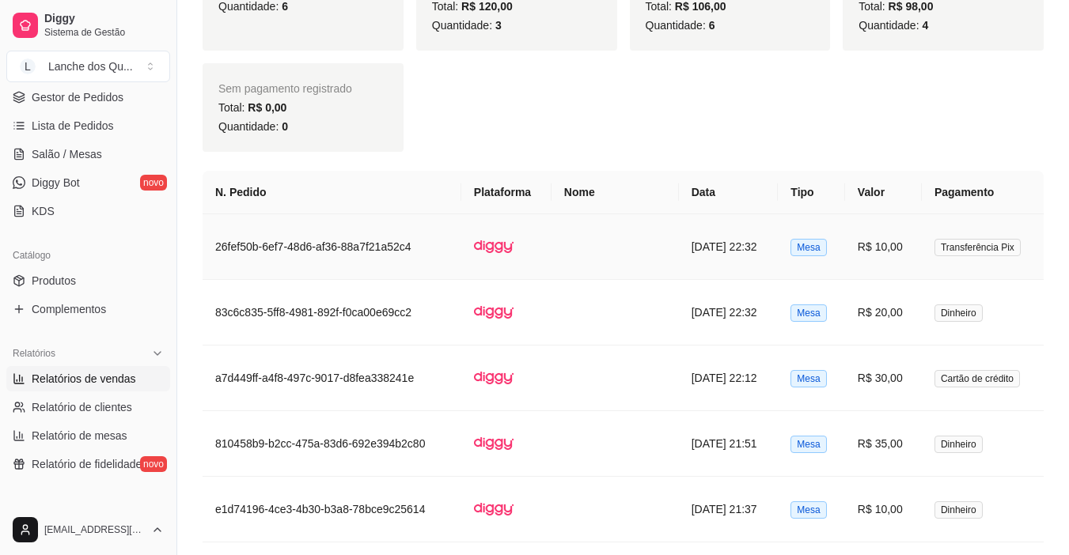
click at [926, 249] on td "Transferência Pix" at bounding box center [983, 247] width 122 height 66
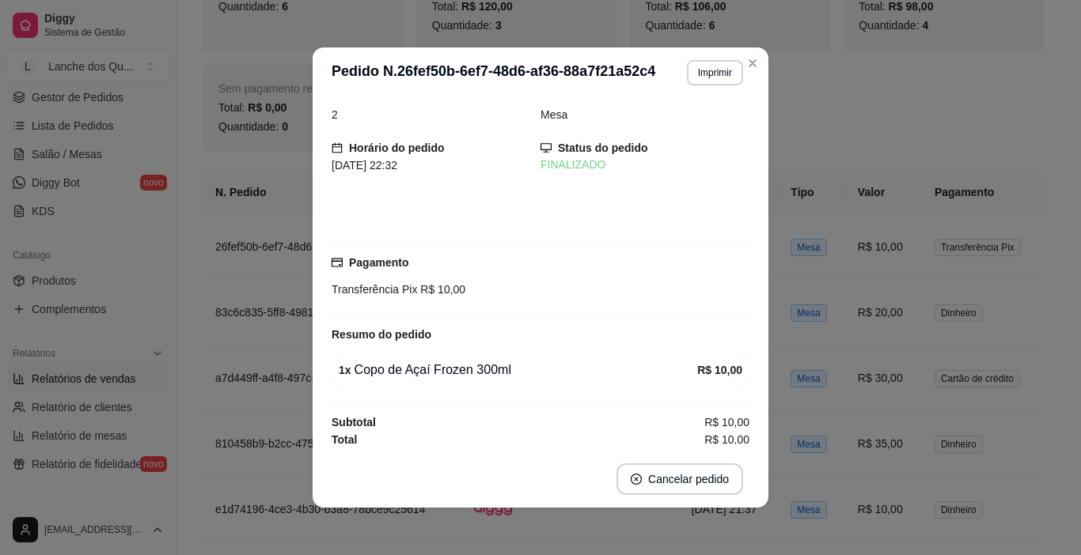
scroll to position [20, 0]
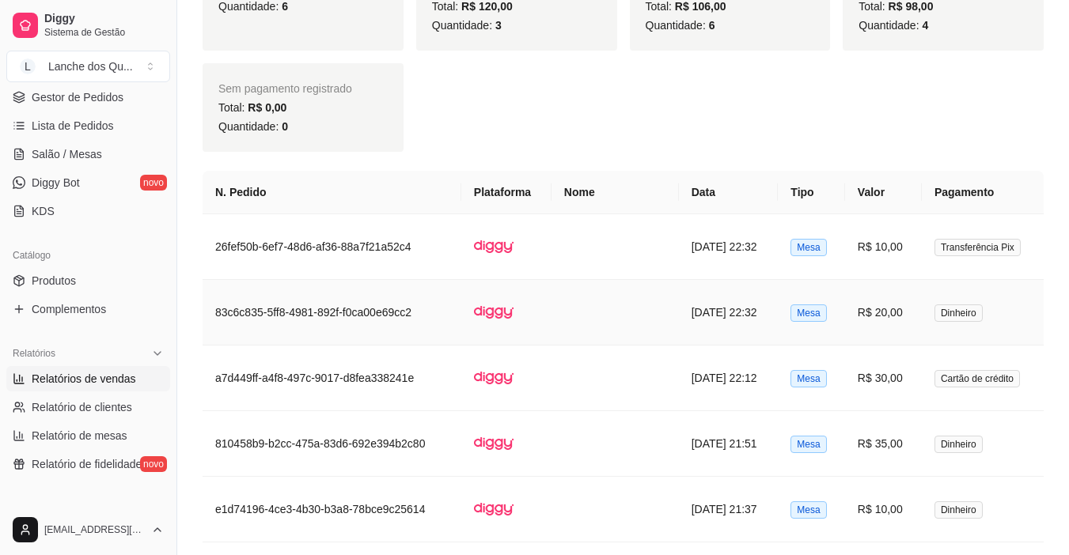
click at [868, 306] on td "R$ 20,00" at bounding box center [883, 313] width 77 height 66
click at [872, 316] on td "R$ 20,00" at bounding box center [883, 313] width 77 height 66
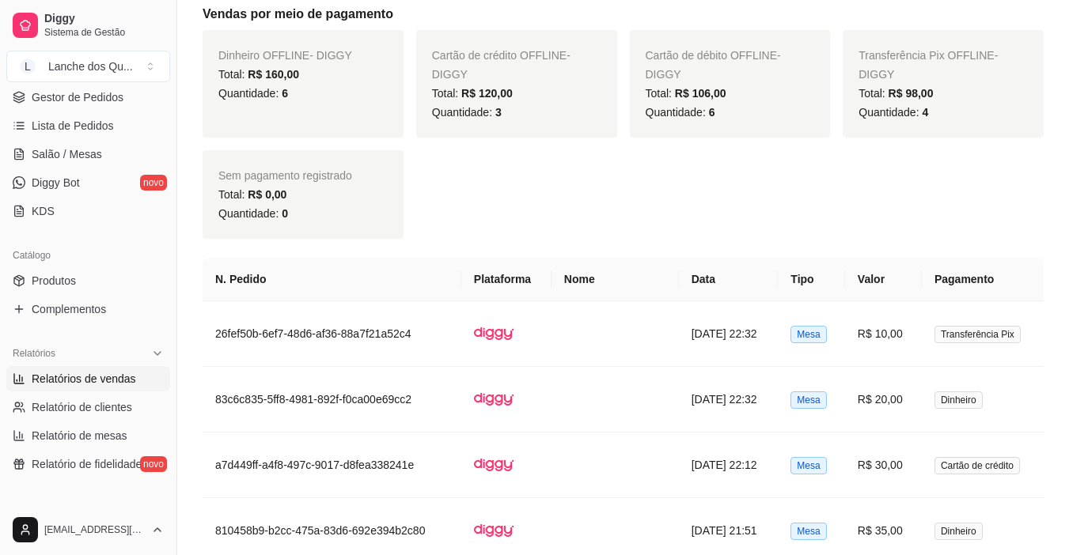
scroll to position [791, 0]
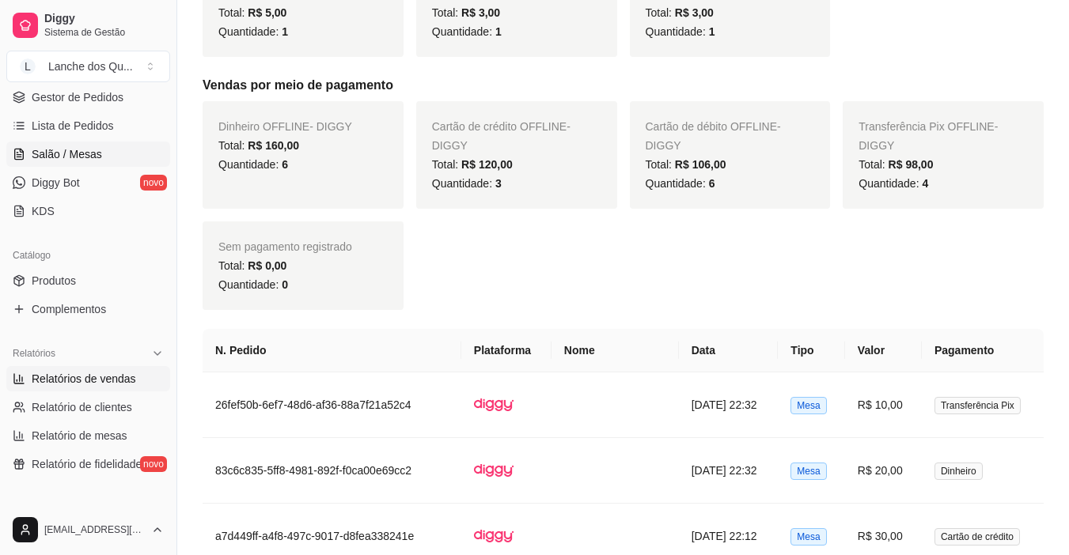
click at [86, 157] on span "Salão / Mesas" at bounding box center [67, 154] width 70 height 16
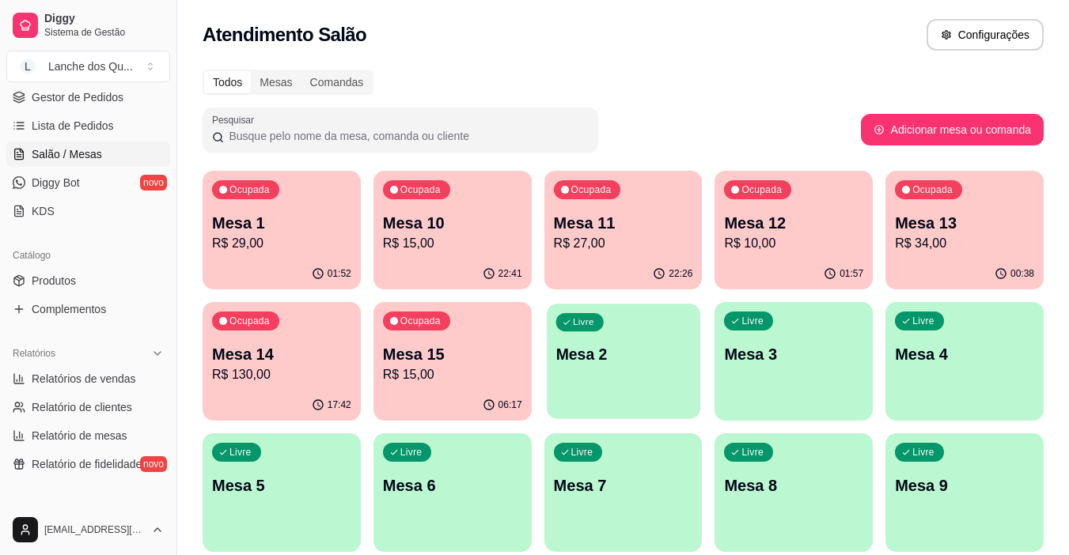
click at [645, 365] on p "Mesa 2" at bounding box center [622, 354] width 135 height 21
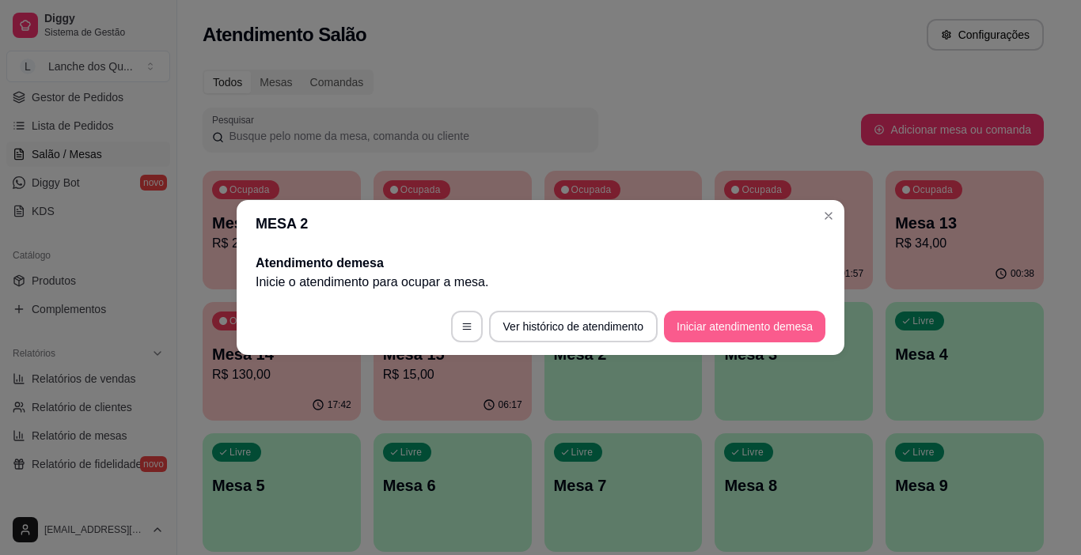
click at [765, 314] on button "Iniciar atendimento de mesa" at bounding box center [744, 327] width 161 height 32
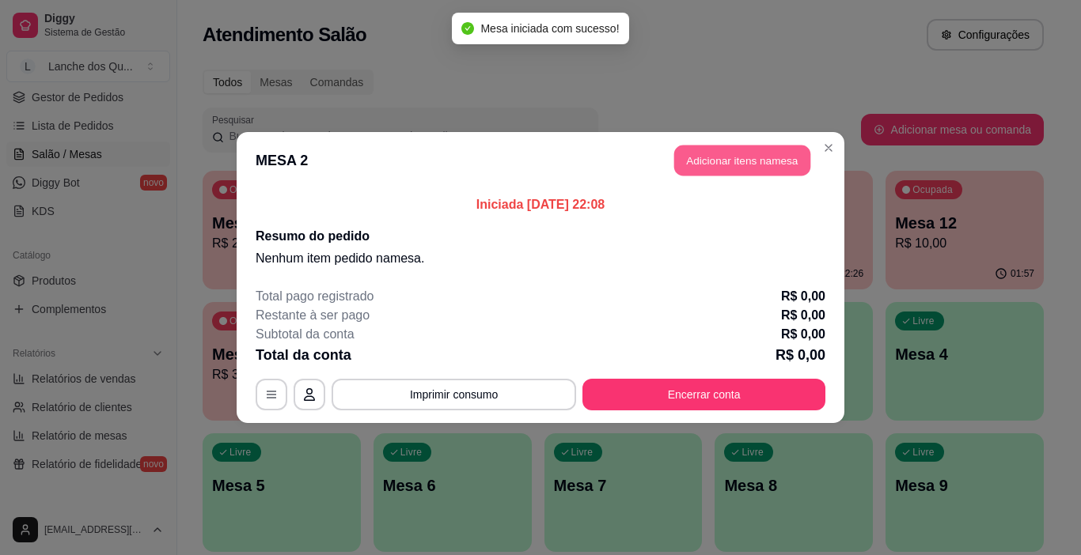
click at [730, 165] on button "Adicionar itens na mesa" at bounding box center [742, 161] width 136 height 31
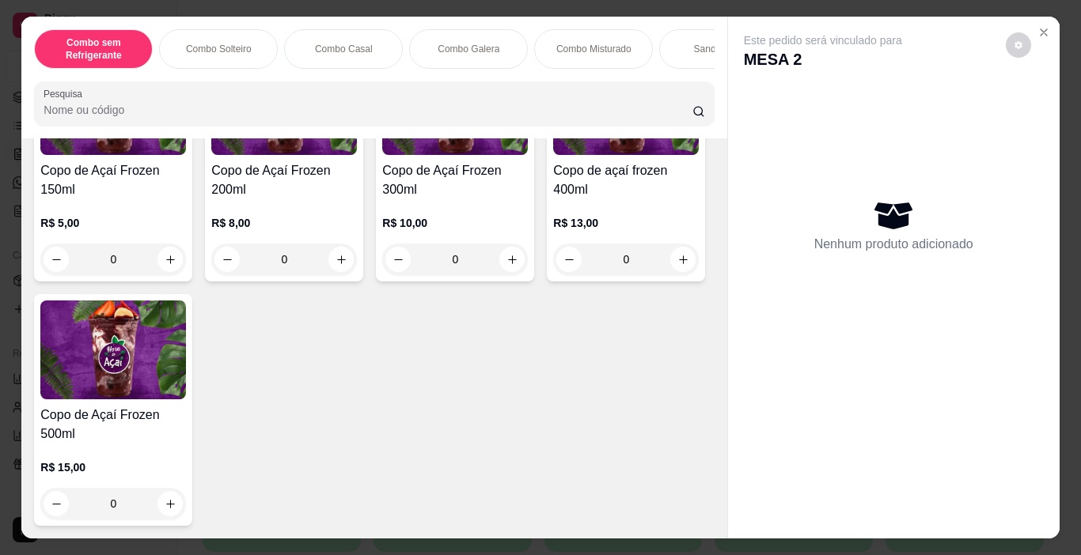
scroll to position [5531, 0]
click at [511, 256] on div "0" at bounding box center [455, 260] width 146 height 32
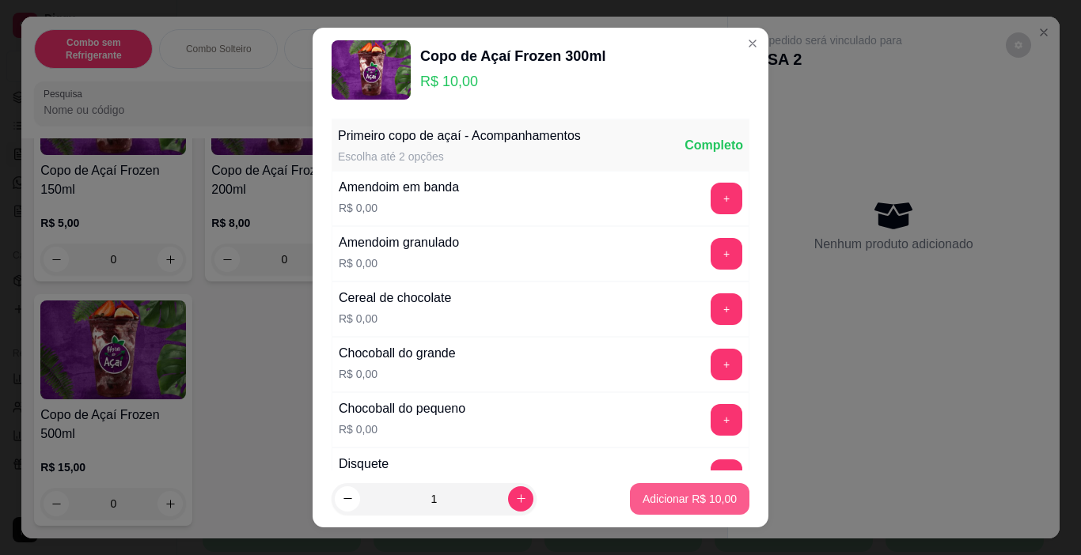
click at [668, 498] on p "Adicionar R$ 10,00" at bounding box center [689, 499] width 94 height 16
type input "1"
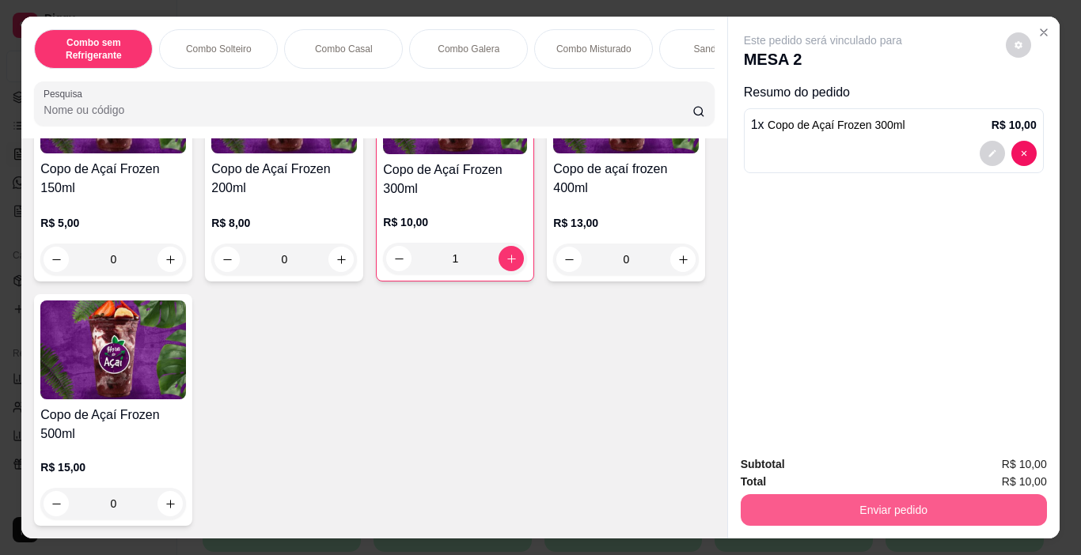
click at [866, 508] on button "Enviar pedido" at bounding box center [894, 510] width 306 height 32
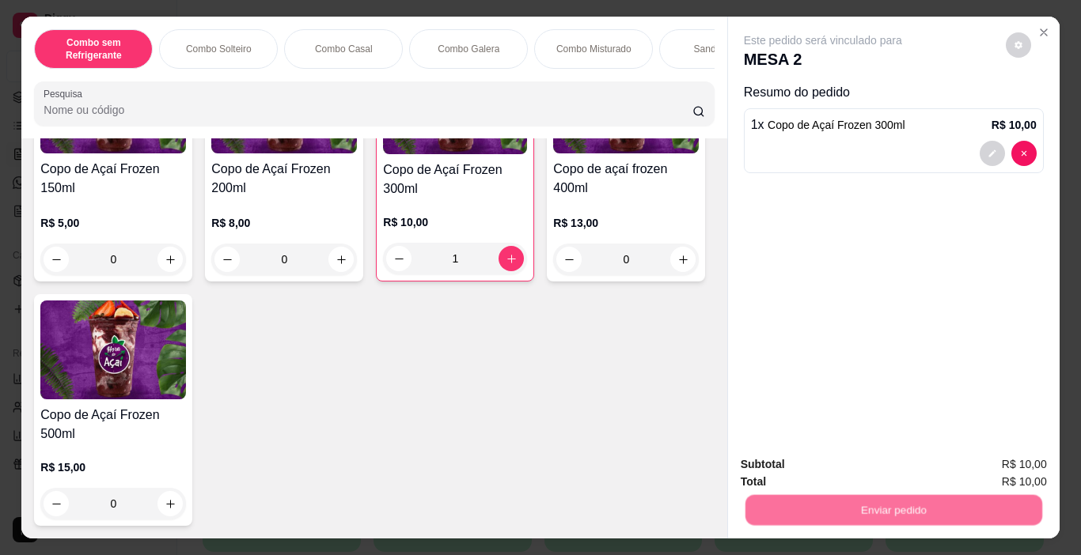
click at [783, 455] on button "Não registrar e enviar pedido" at bounding box center [841, 465] width 165 height 30
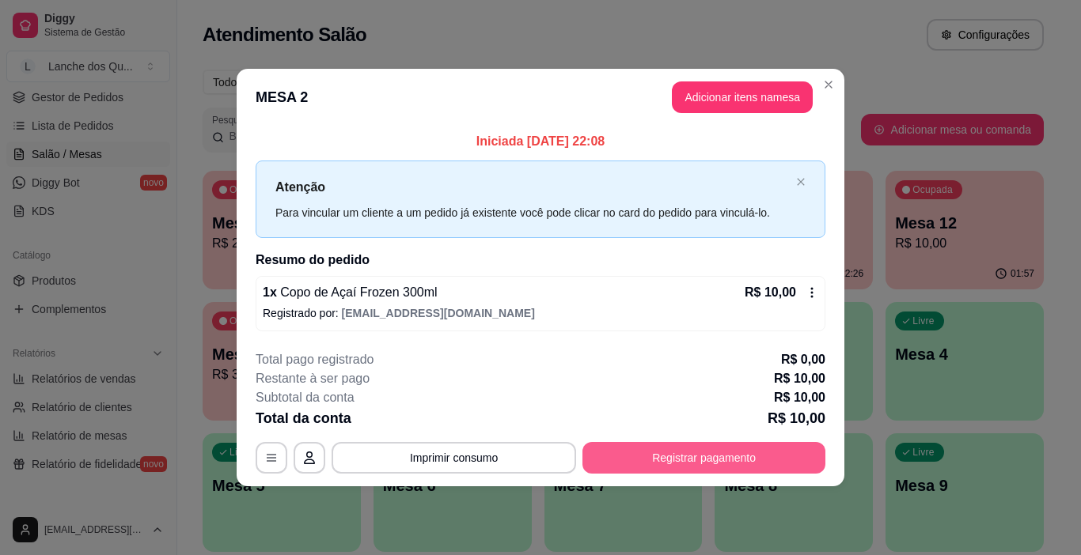
click at [704, 456] on button "Registrar pagamento" at bounding box center [703, 458] width 243 height 32
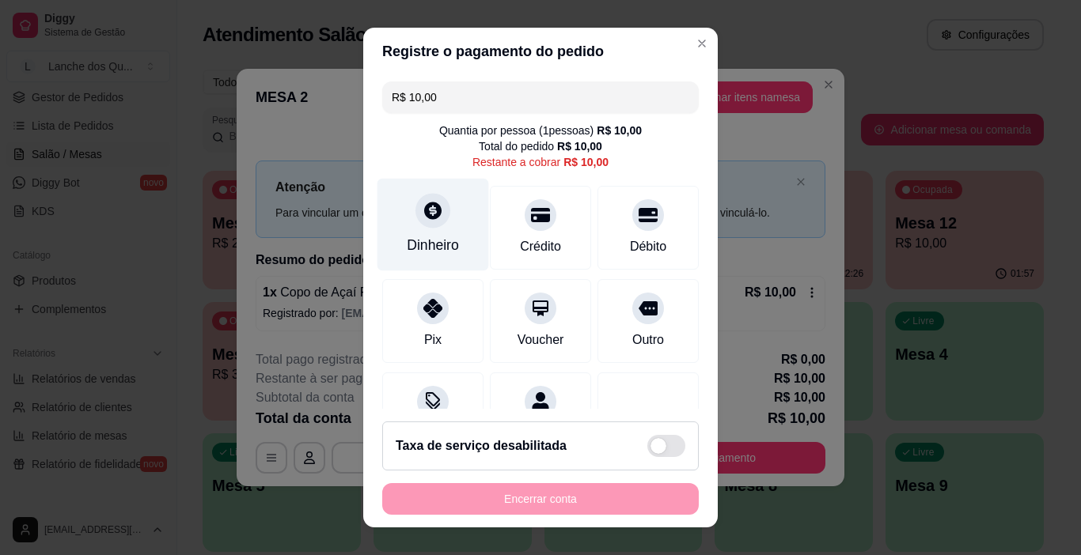
click at [422, 231] on div "Dinheiro" at bounding box center [433, 225] width 112 height 93
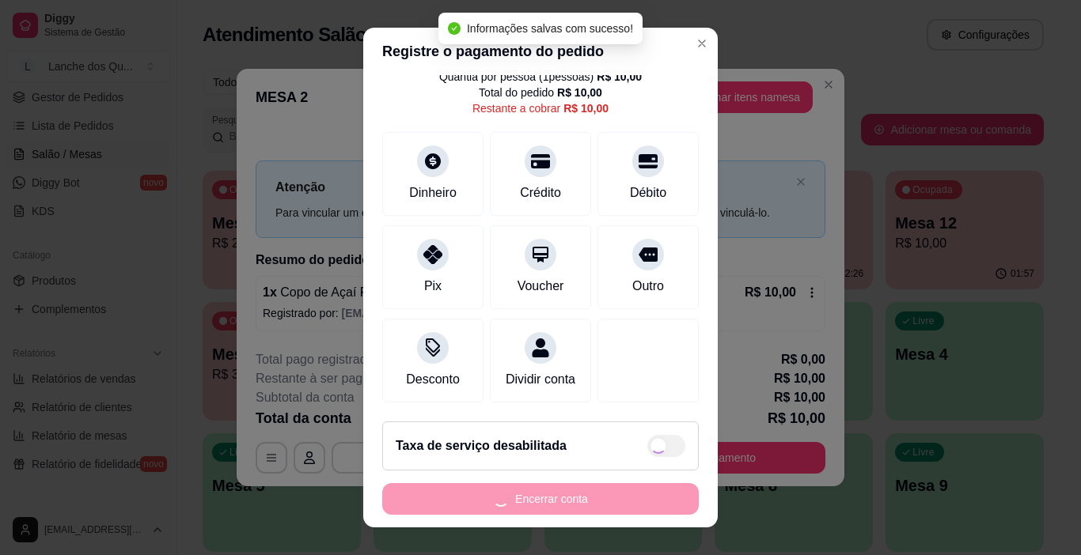
scroll to position [23, 0]
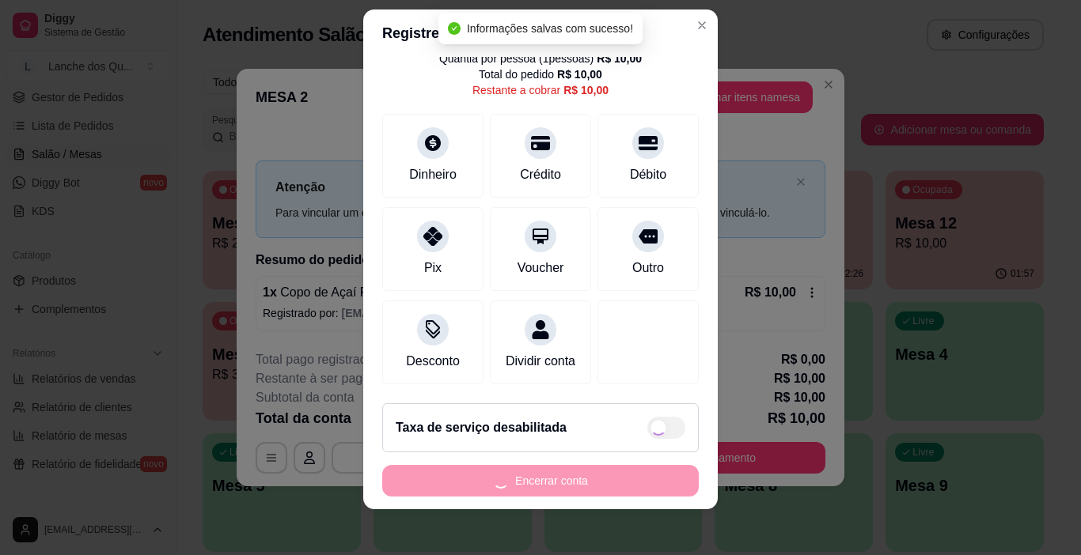
type input "R$ 0,00"
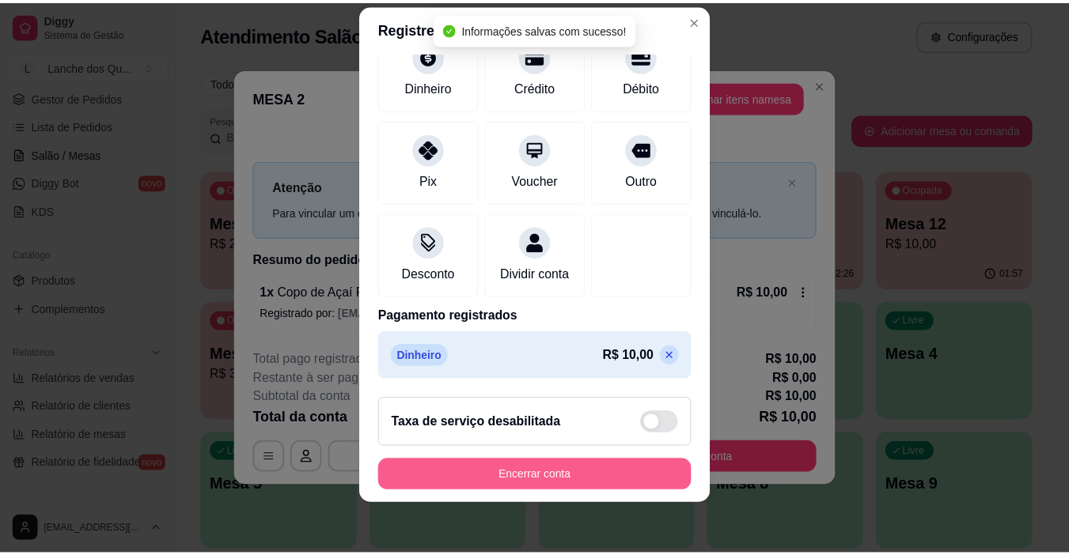
scroll to position [139, 0]
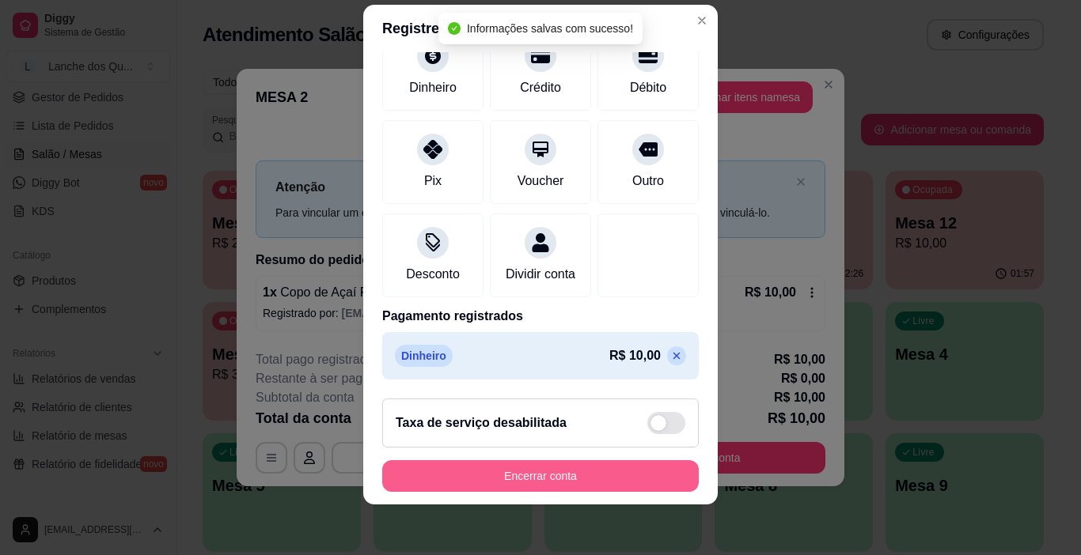
click at [626, 468] on button "Encerrar conta" at bounding box center [540, 476] width 316 height 32
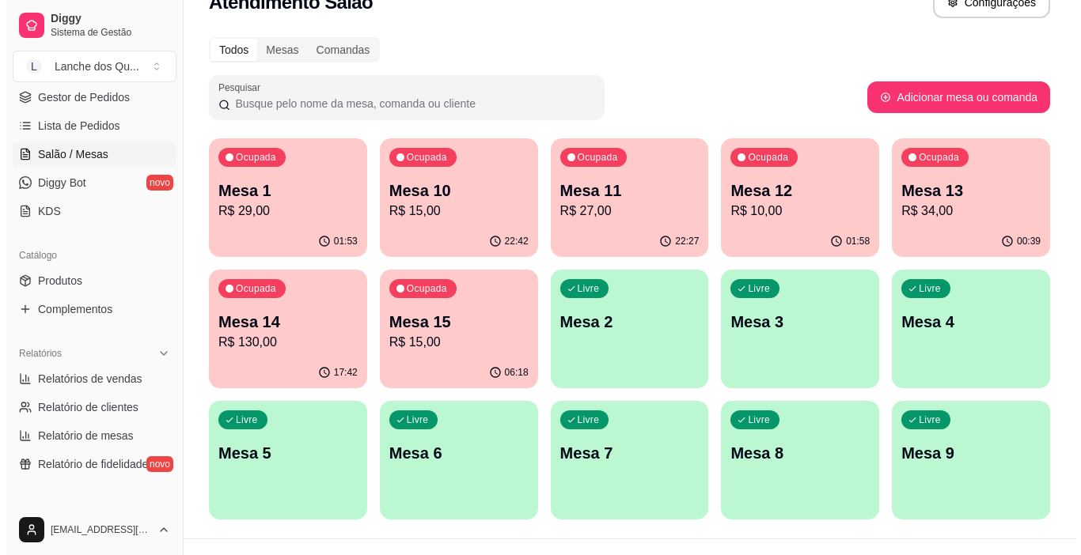
scroll to position [61, 0]
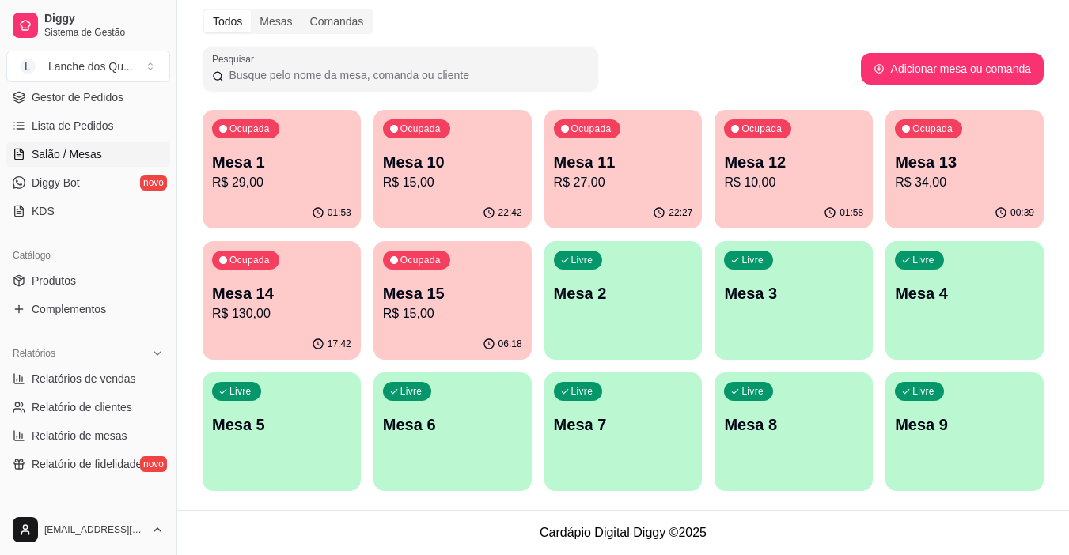
click at [583, 286] on p "Mesa 2" at bounding box center [623, 293] width 139 height 22
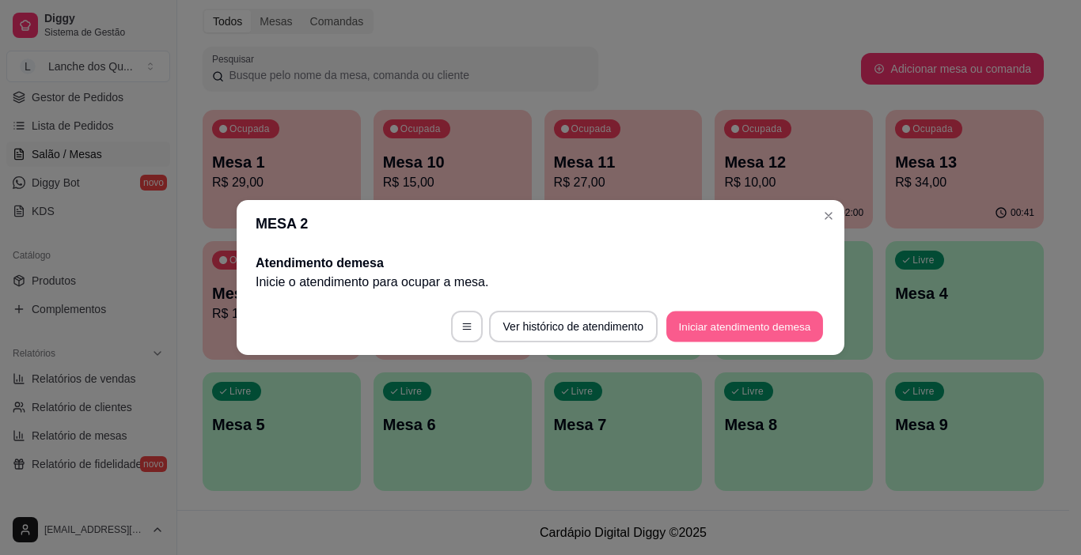
click at [802, 331] on button "Iniciar atendimento de mesa" at bounding box center [744, 327] width 157 height 31
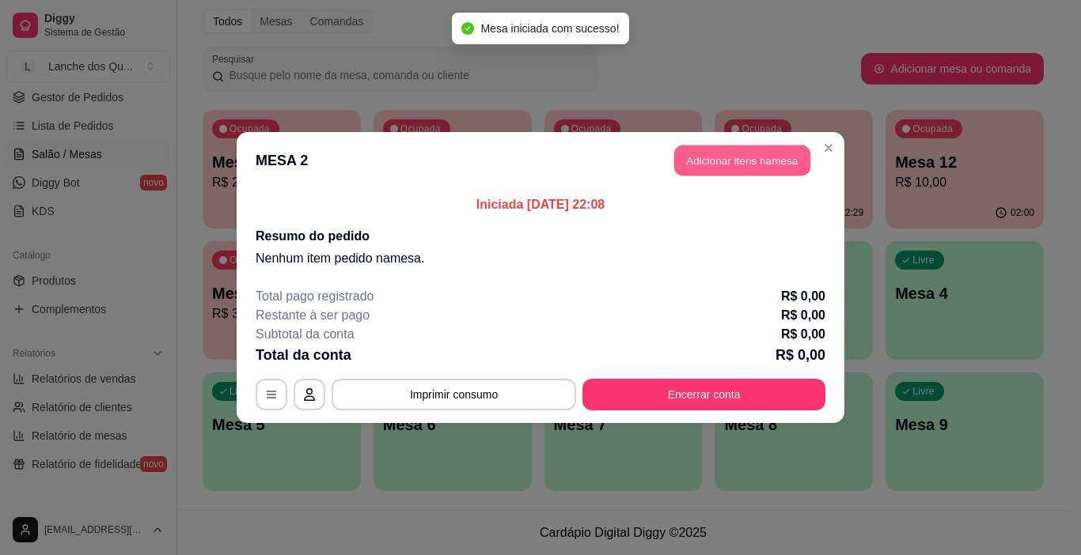
click at [763, 169] on button "Adicionar itens na mesa" at bounding box center [742, 161] width 136 height 31
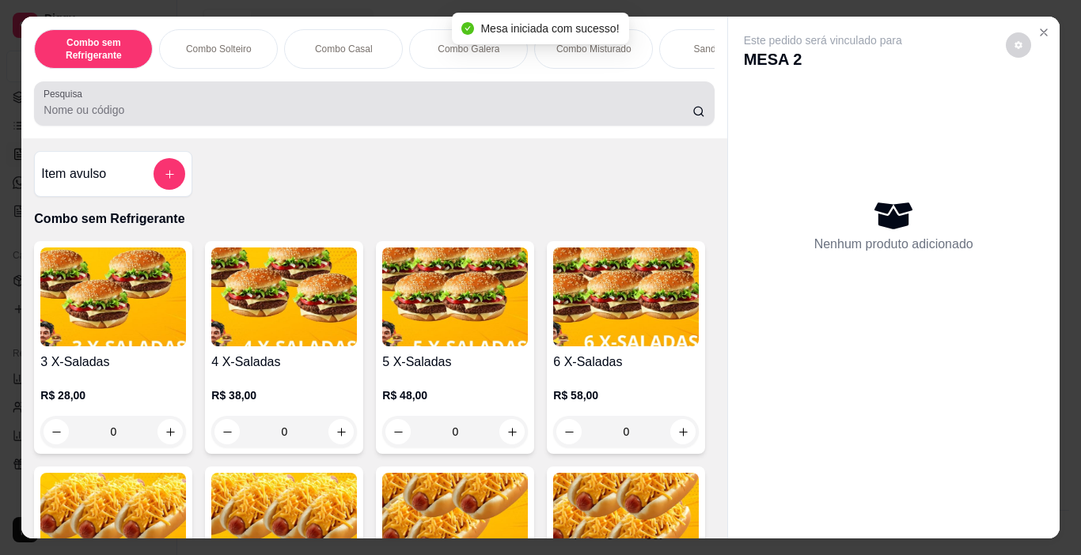
click at [442, 116] on input "Pesquisa" at bounding box center [368, 110] width 649 height 16
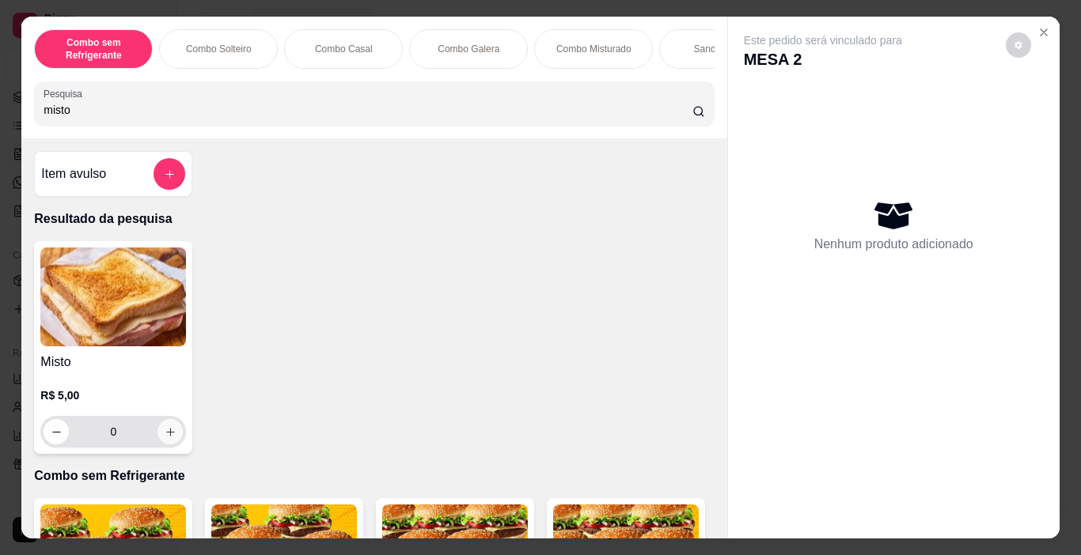
type input "misto"
click at [157, 439] on button "increase-product-quantity" at bounding box center [169, 431] width 25 height 25
type input "1"
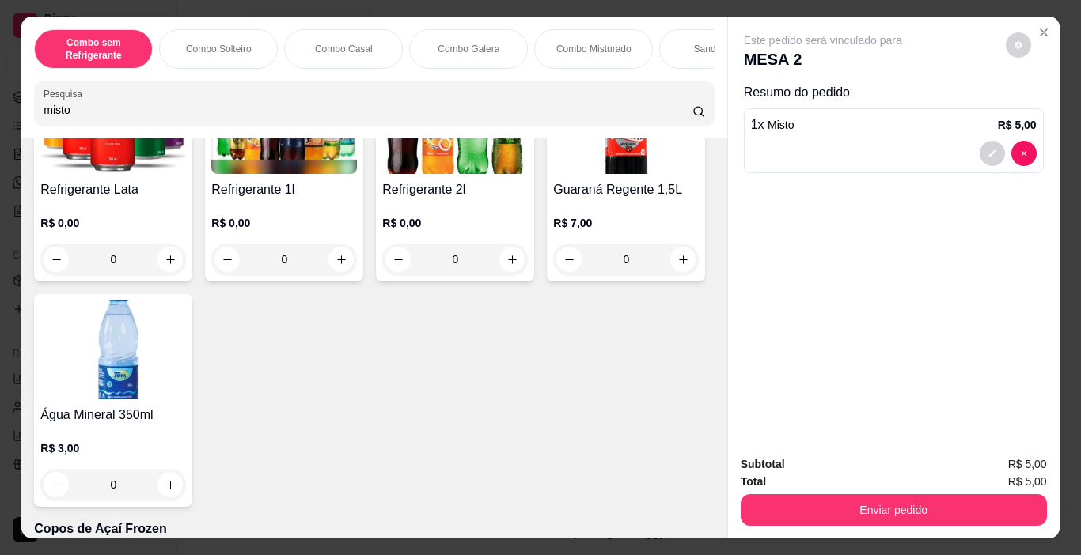
scroll to position [3798, 0]
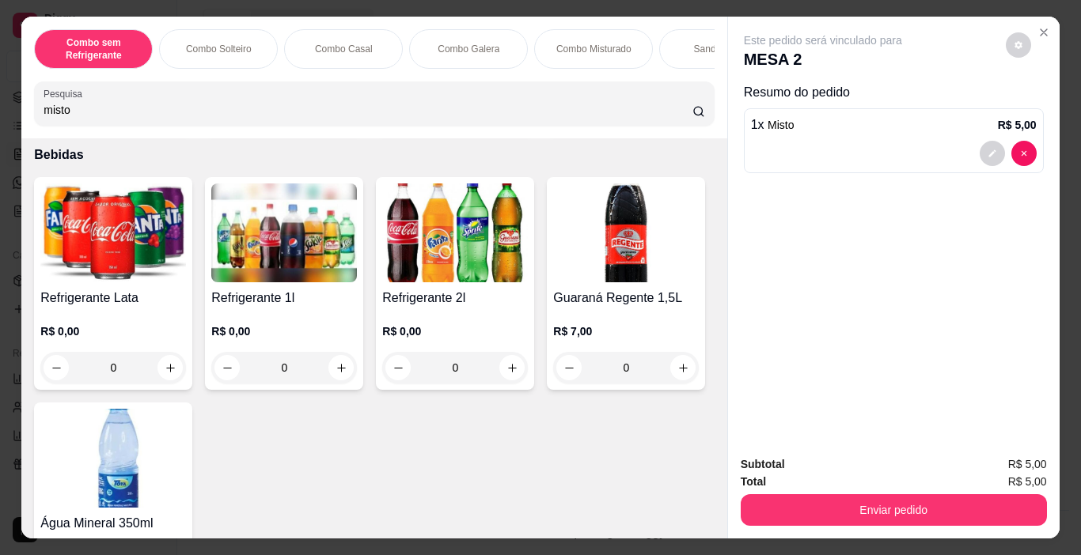
type input "1"
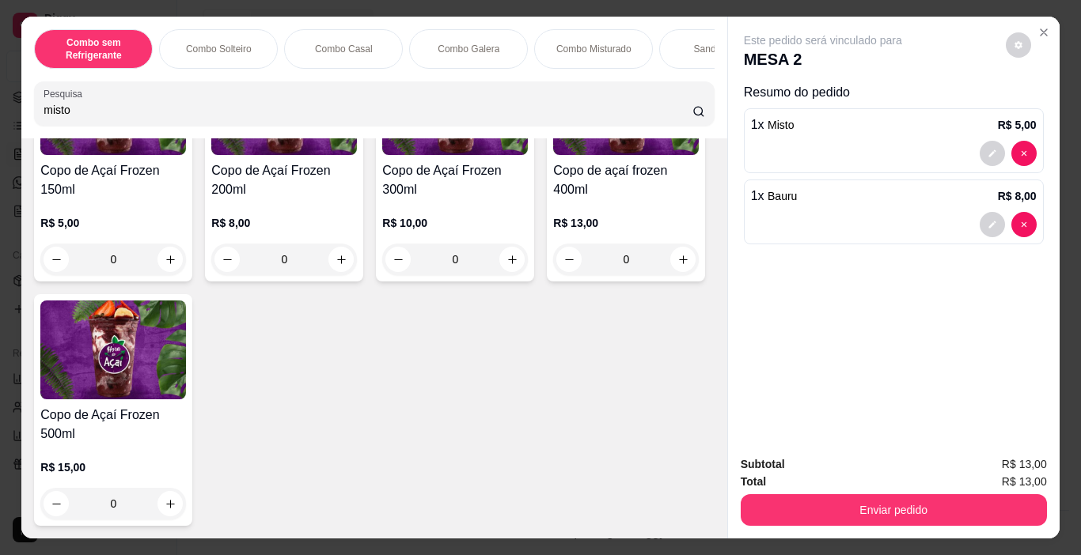
scroll to position [5776, 0]
click at [336, 275] on div "0" at bounding box center [284, 260] width 146 height 32
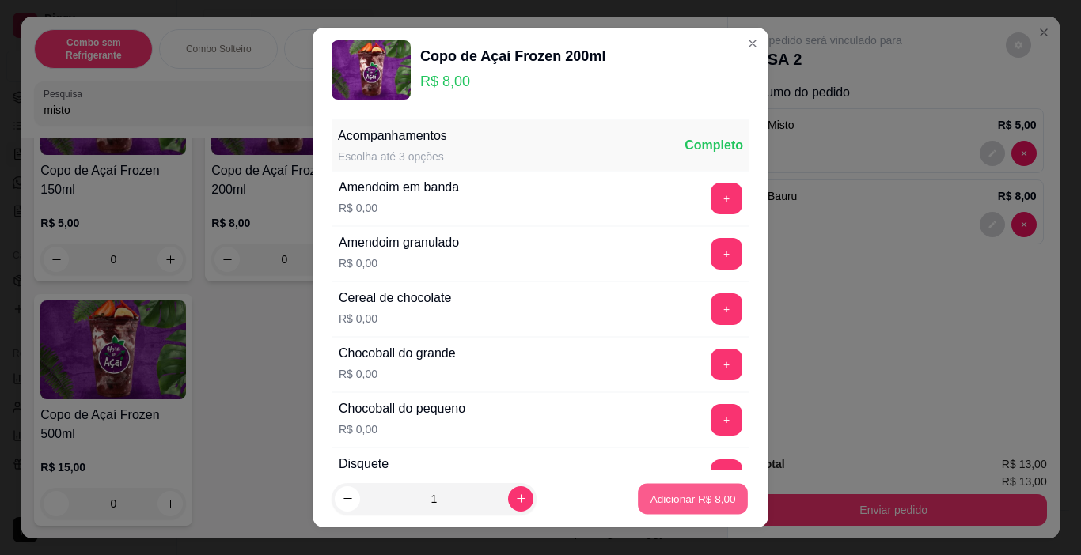
click at [677, 494] on p "Adicionar R$ 8,00" at bounding box center [692, 498] width 85 height 15
type input "1"
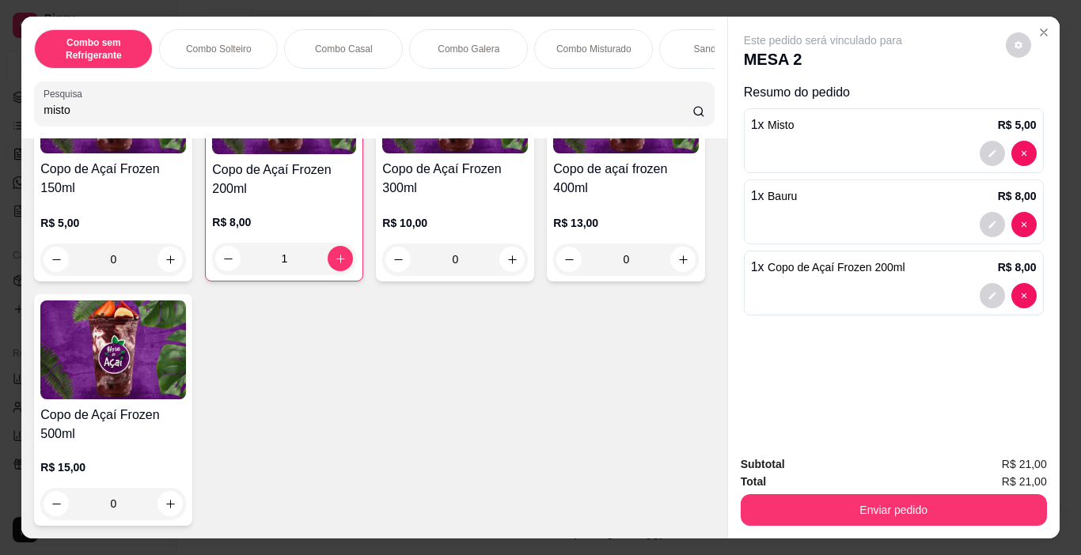
click at [509, 270] on div "0" at bounding box center [455, 260] width 146 height 32
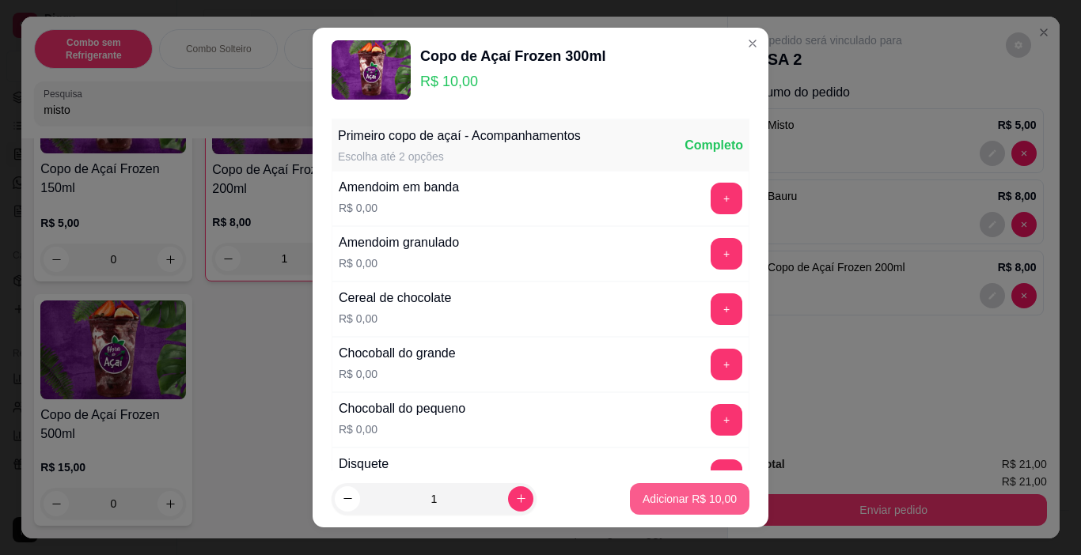
click at [689, 491] on button "Adicionar R$ 10,00" at bounding box center [689, 499] width 119 height 32
type input "1"
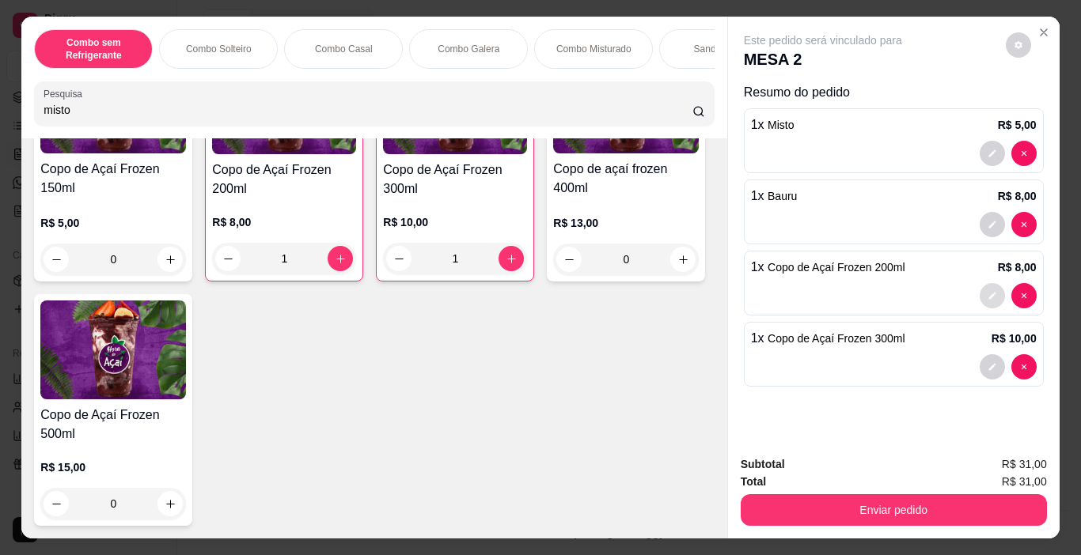
click at [989, 283] on button "decrease-product-quantity" at bounding box center [991, 295] width 25 height 25
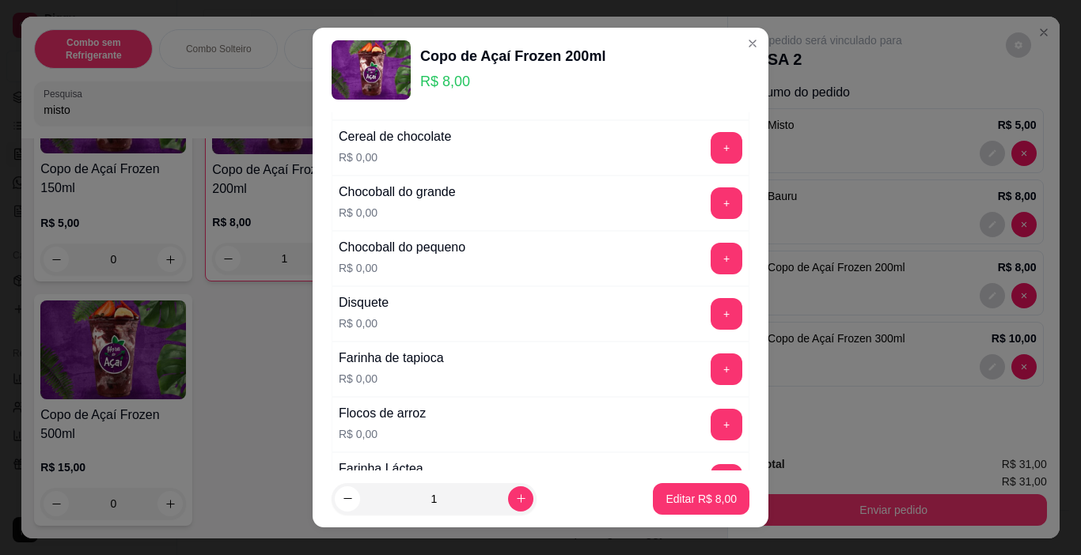
scroll to position [158, 0]
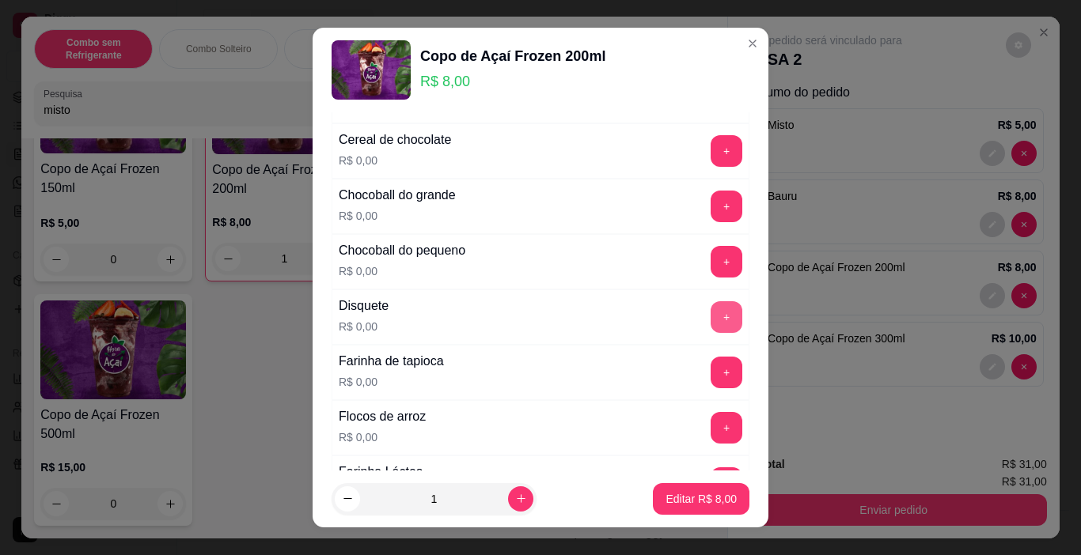
click at [710, 313] on button "+" at bounding box center [726, 317] width 32 height 32
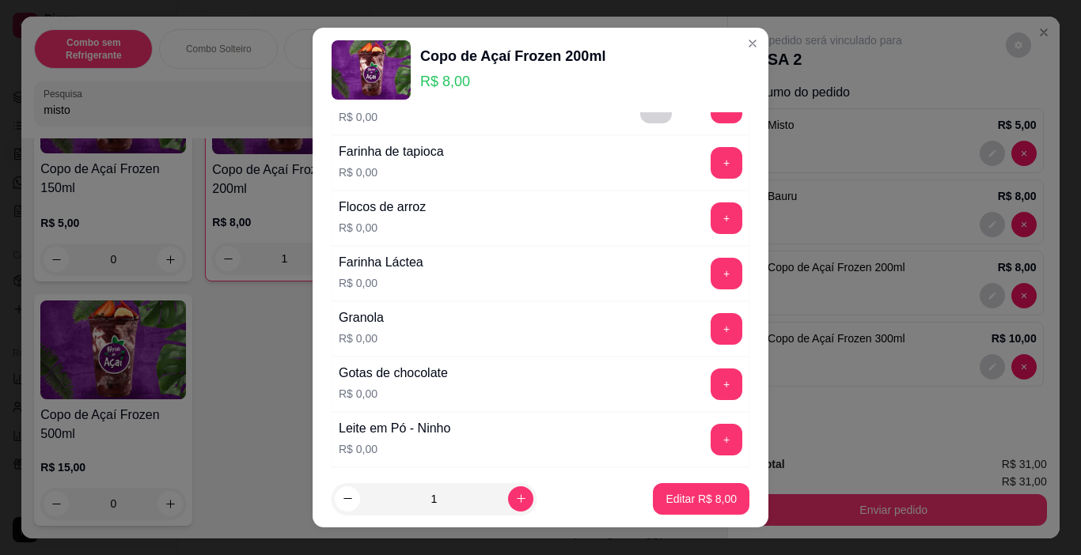
scroll to position [396, 0]
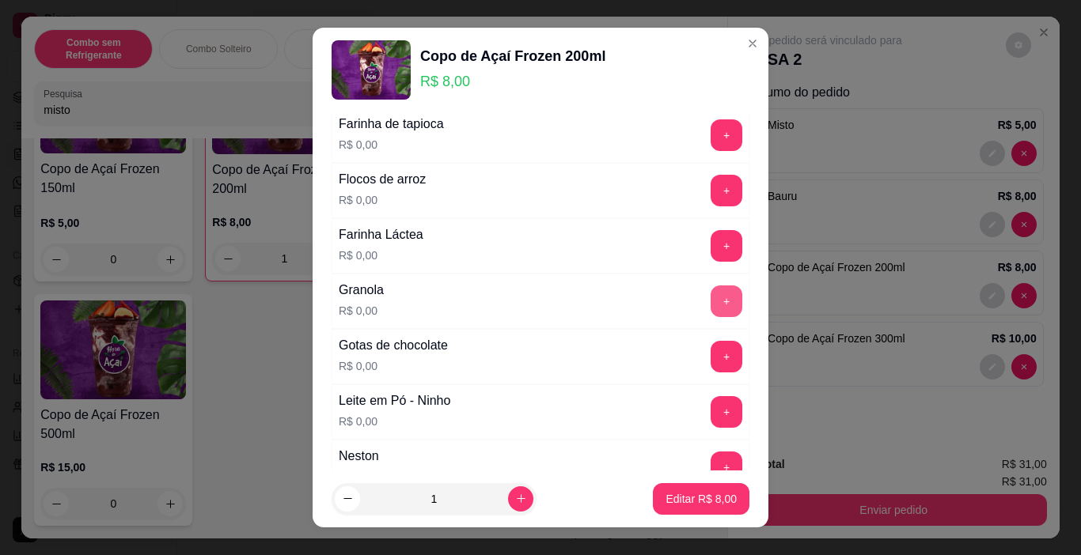
click at [710, 306] on button "+" at bounding box center [726, 302] width 32 height 32
click at [717, 497] on p "Editar R$ 8,00" at bounding box center [700, 499] width 71 height 16
type input "0"
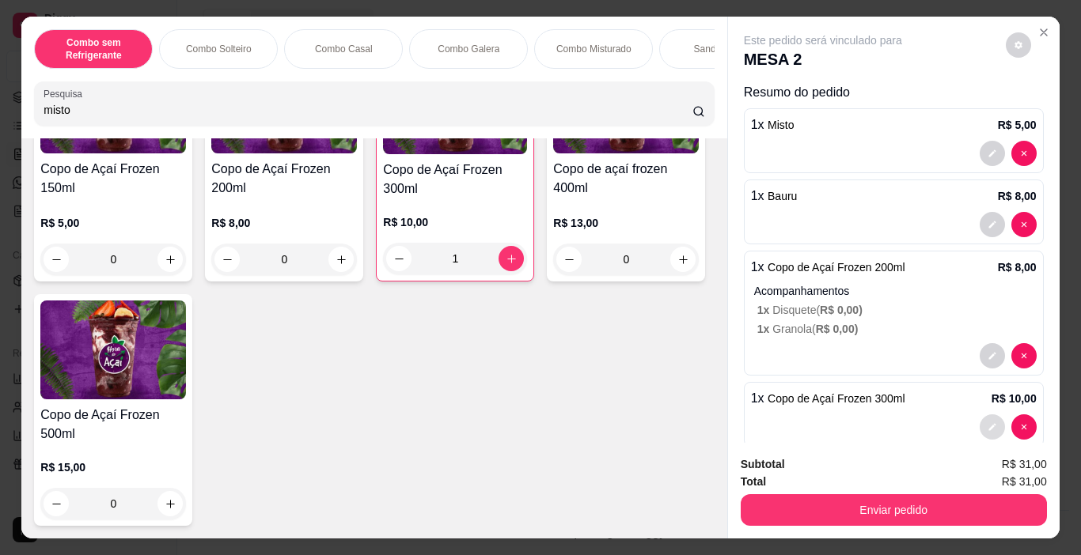
click at [987, 422] on icon "decrease-product-quantity" at bounding box center [991, 426] width 9 height 9
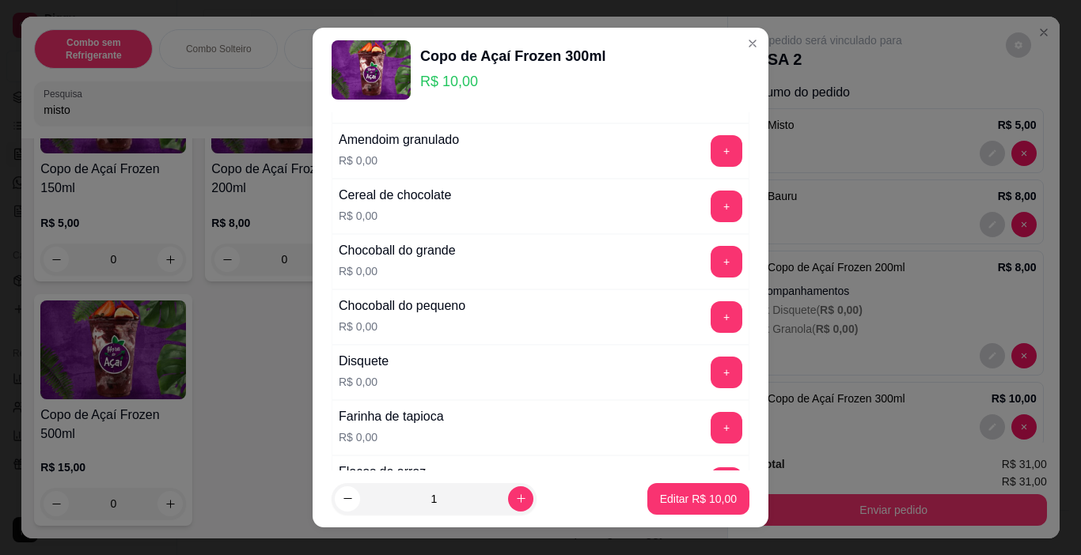
scroll to position [0, 0]
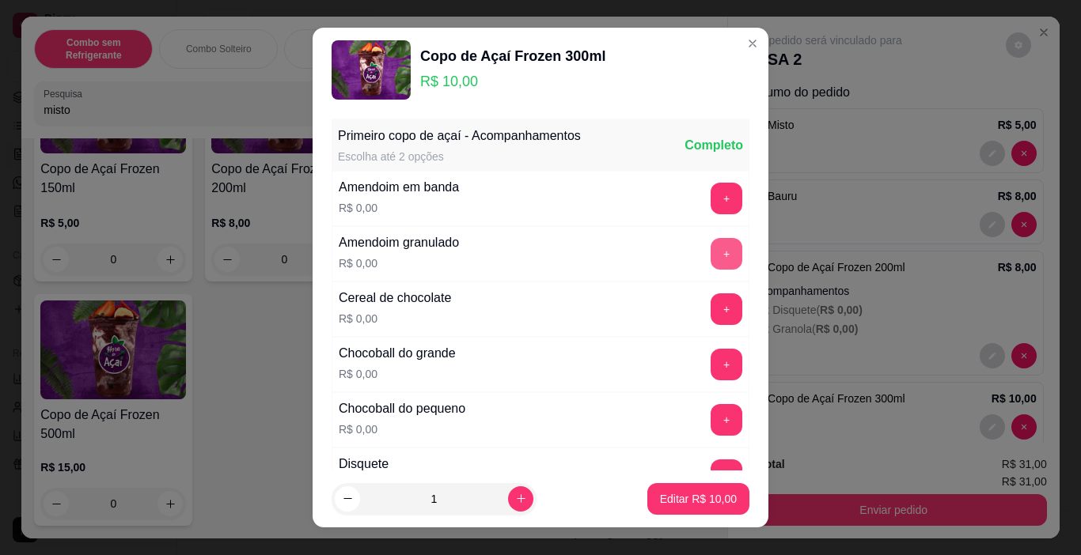
click at [710, 256] on button "+" at bounding box center [726, 254] width 32 height 32
click at [710, 415] on button "+" at bounding box center [726, 420] width 32 height 32
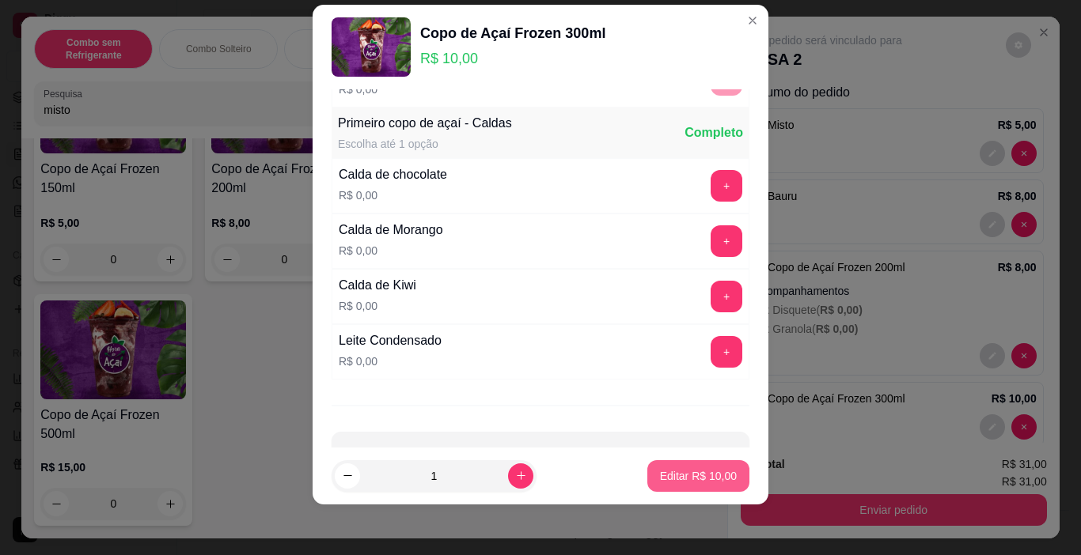
scroll to position [1000, 0]
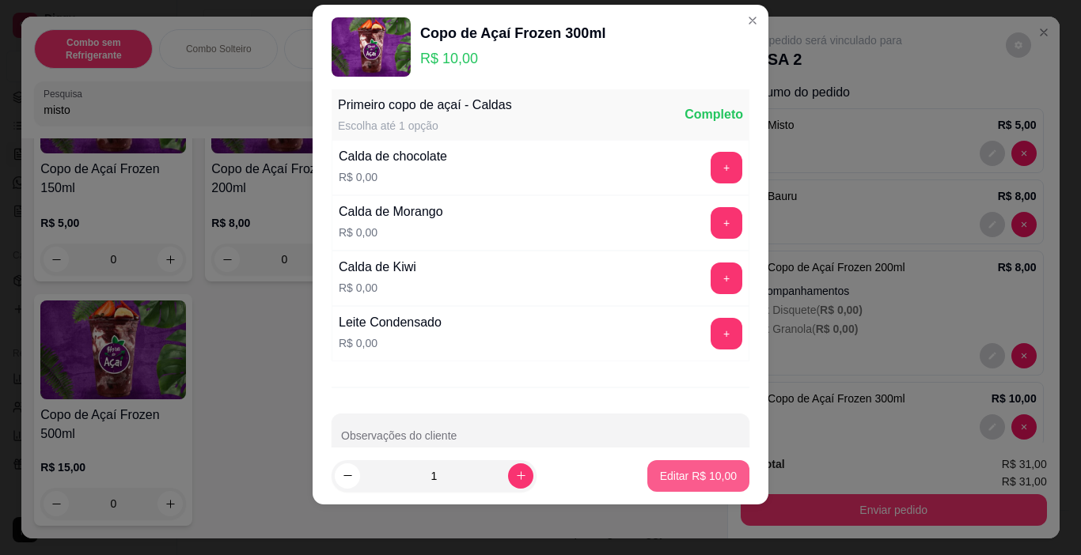
click at [699, 470] on p "Editar R$ 10,00" at bounding box center [698, 476] width 77 height 16
type input "0"
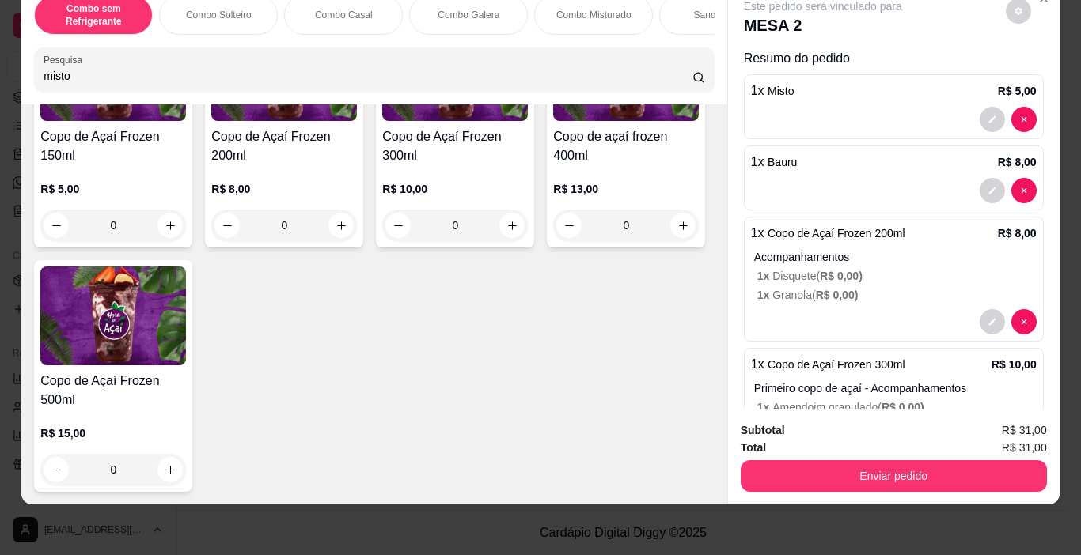
scroll to position [86, 0]
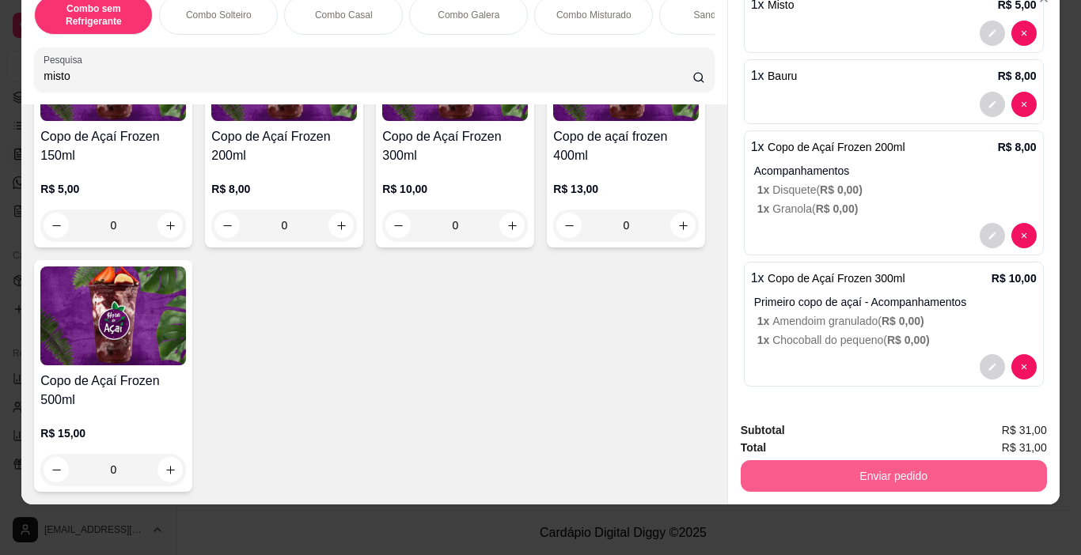
click at [888, 460] on button "Enviar pedido" at bounding box center [894, 476] width 306 height 32
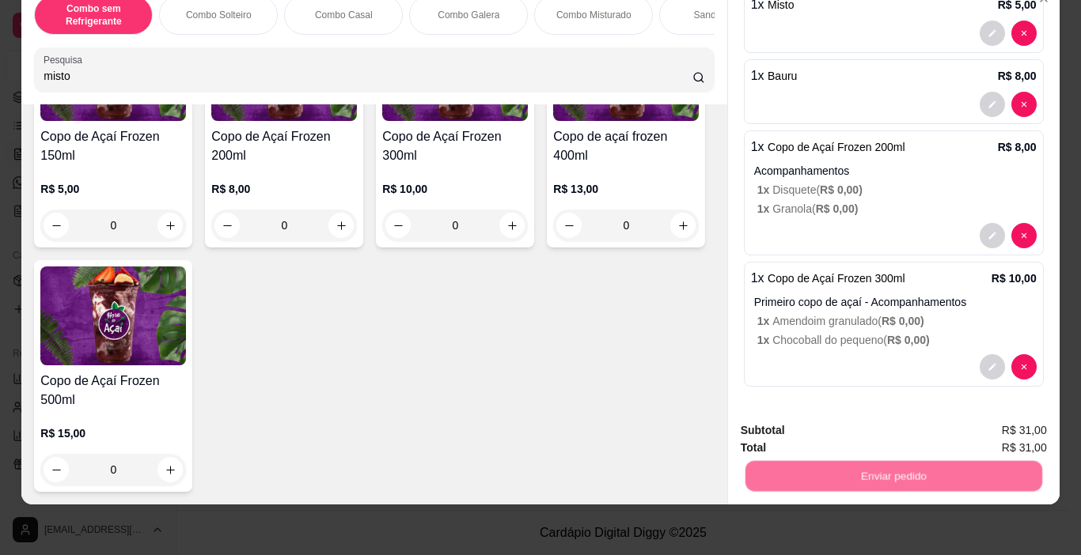
click at [807, 413] on button "Não registrar e enviar pedido" at bounding box center [841, 426] width 165 height 30
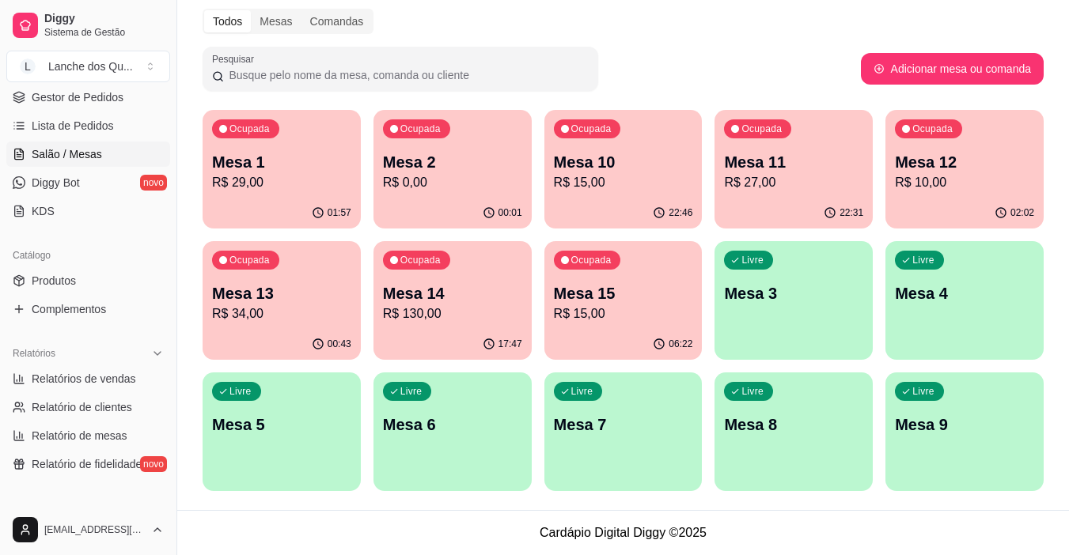
click at [816, 320] on div "Livre Mesa 3" at bounding box center [793, 291] width 158 height 100
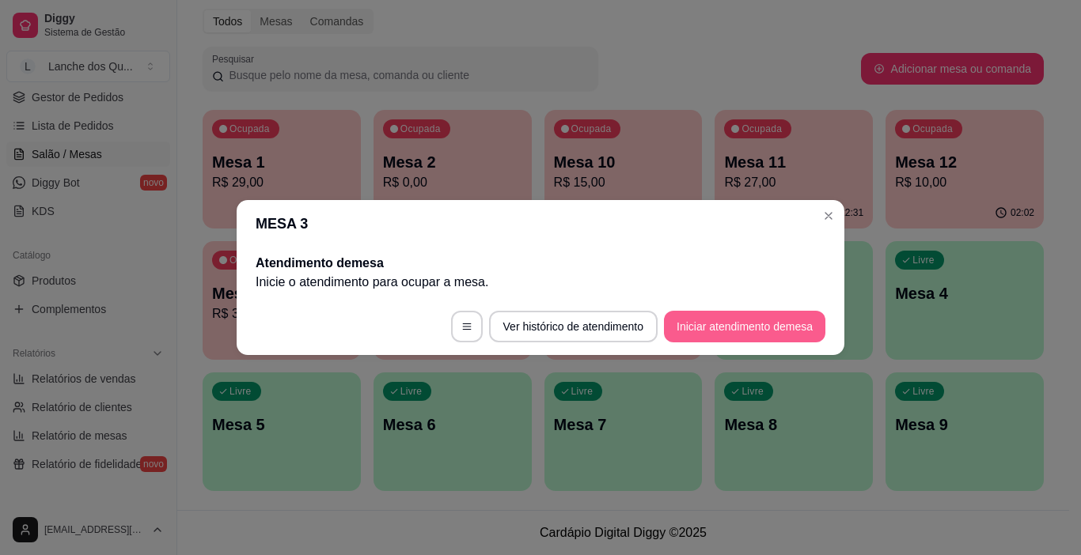
click at [771, 320] on button "Iniciar atendimento de mesa" at bounding box center [744, 327] width 161 height 32
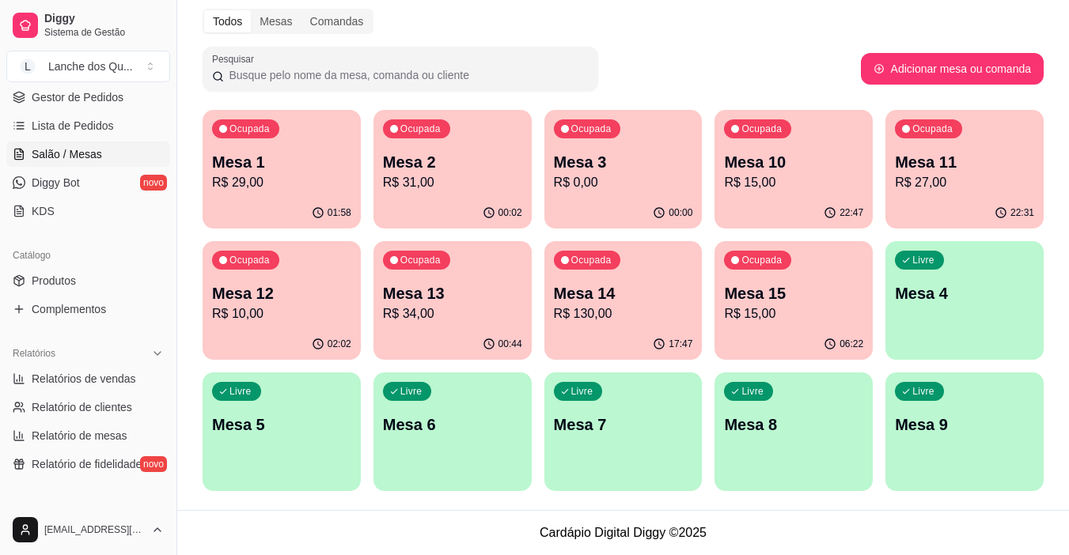
click at [941, 320] on div "Livre Mesa 4" at bounding box center [964, 291] width 158 height 100
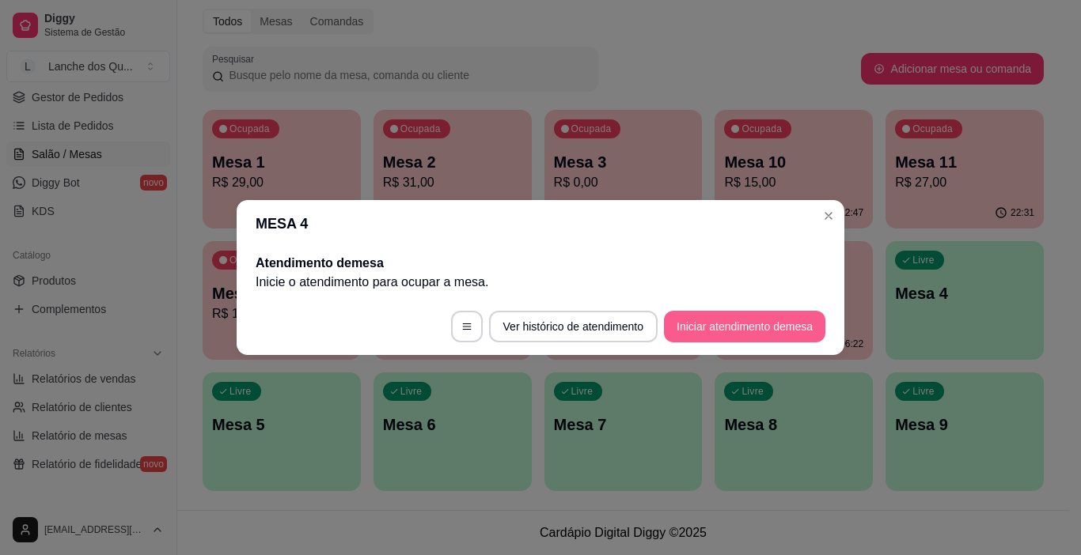
click at [729, 316] on button "Iniciar atendimento de mesa" at bounding box center [744, 327] width 161 height 32
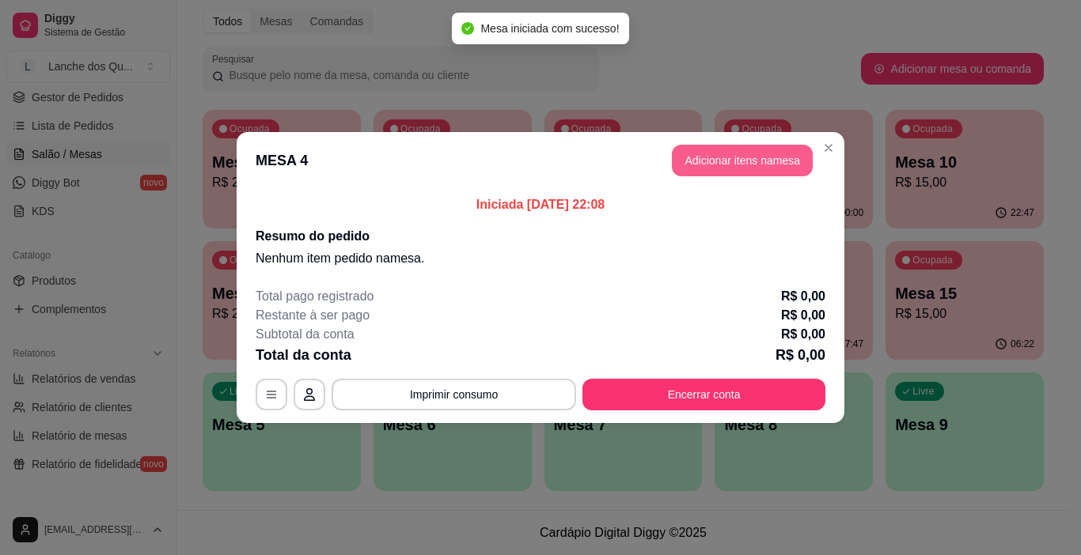
click at [709, 165] on button "Adicionar itens na mesa" at bounding box center [742, 161] width 141 height 32
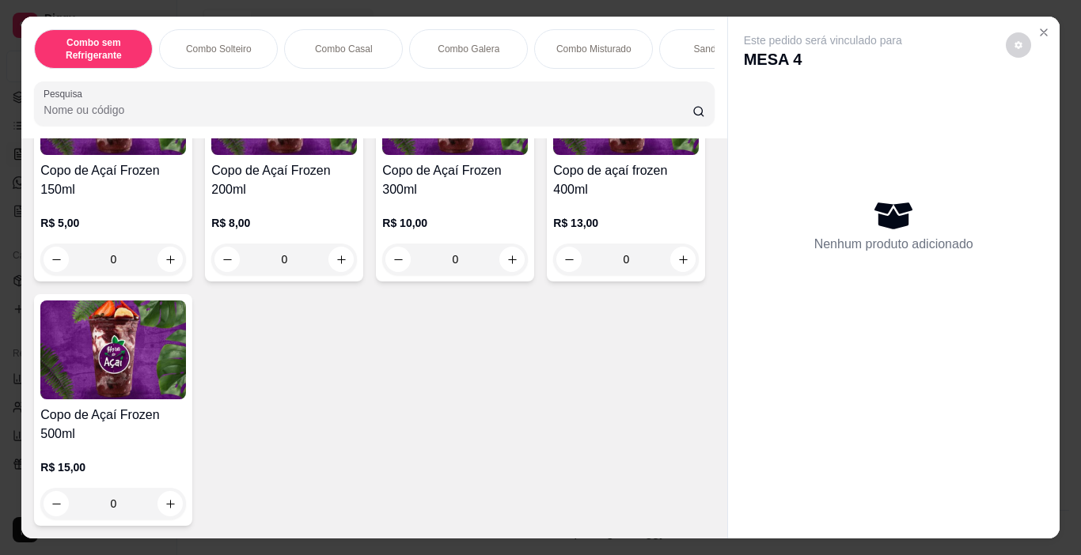
scroll to position [4661, 0]
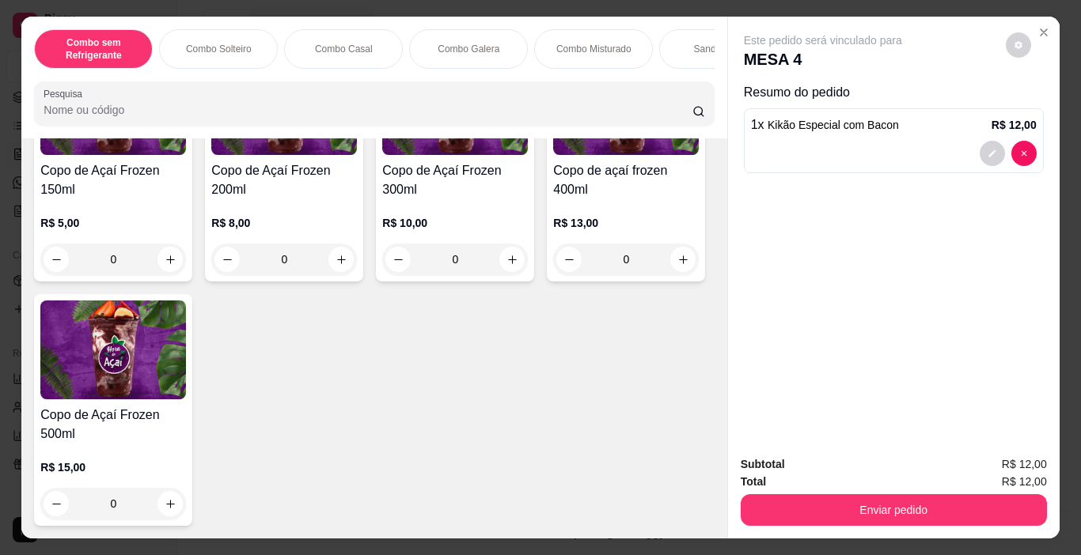
scroll to position [4819, 0]
type input "0"
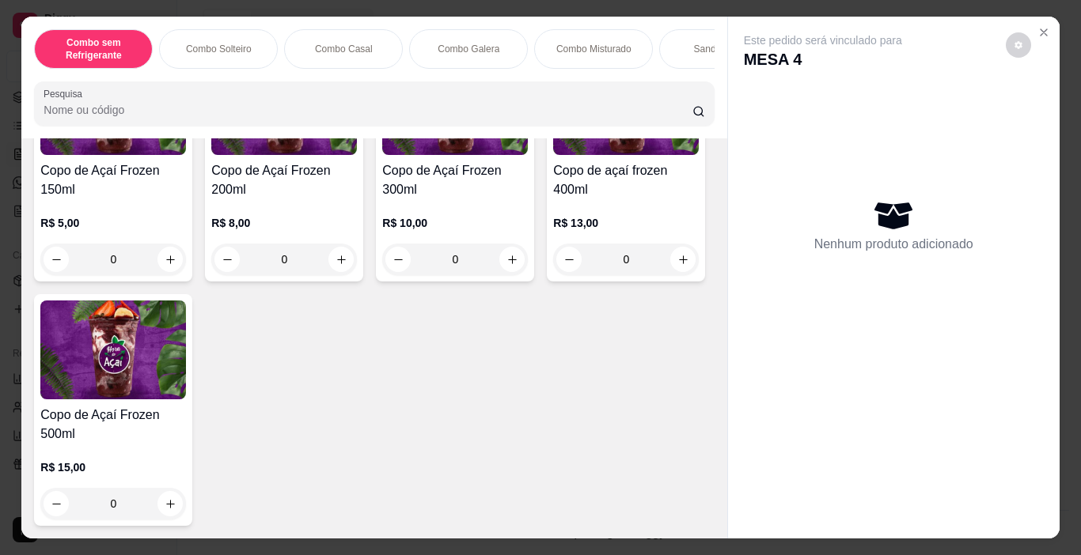
scroll to position [4818, 0]
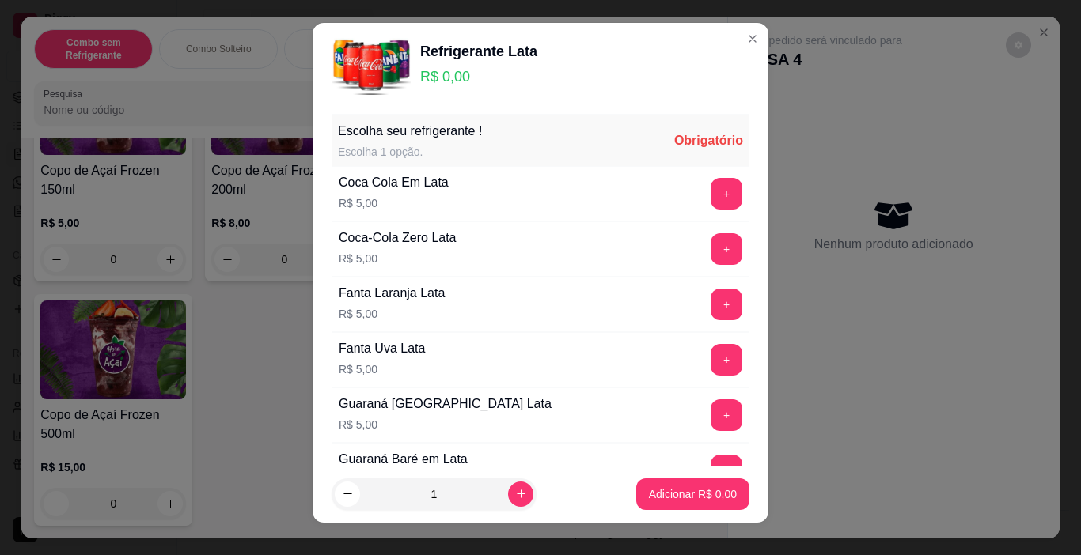
scroll to position [0, 0]
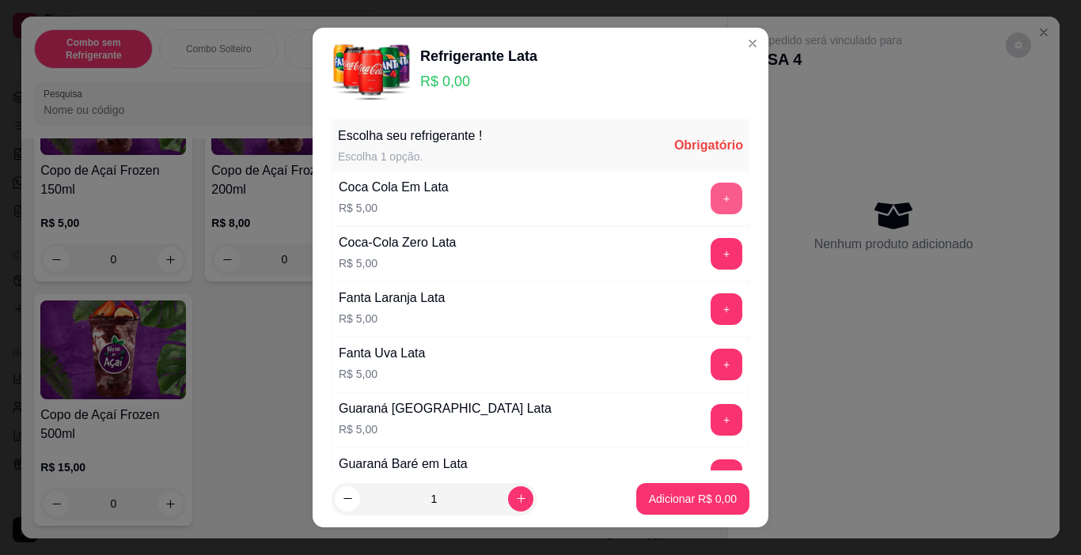
click at [710, 191] on button "+" at bounding box center [726, 199] width 32 height 32
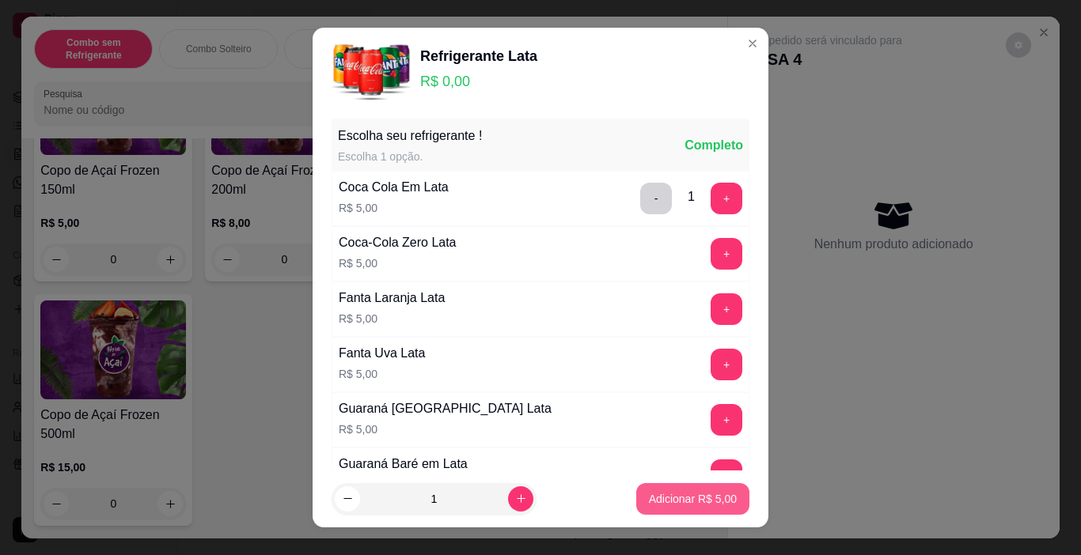
click at [691, 492] on p "Adicionar R$ 5,00" at bounding box center [693, 499] width 88 height 16
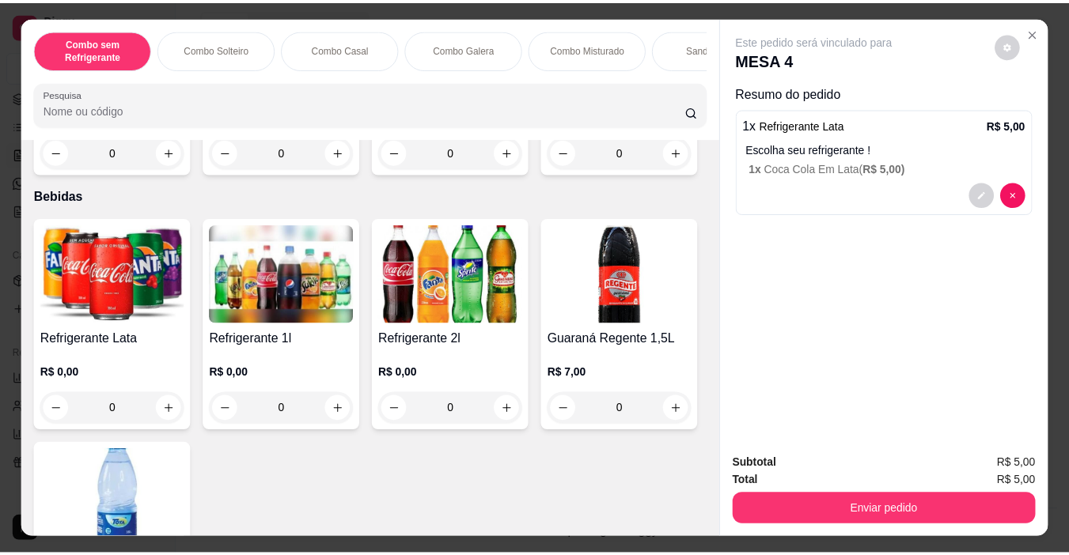
scroll to position [3639, 0]
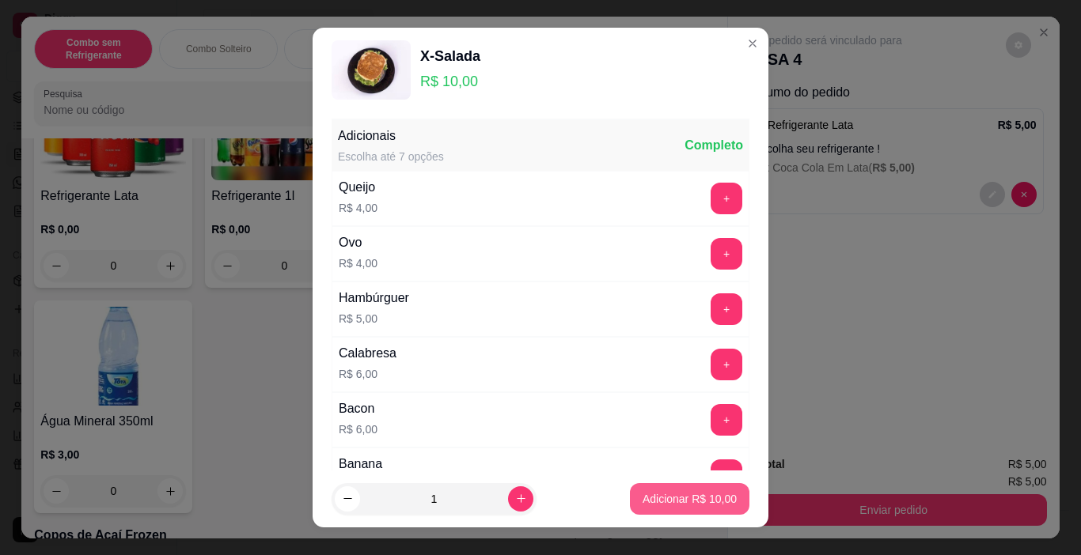
click at [672, 495] on p "Adicionar R$ 10,00" at bounding box center [689, 499] width 94 height 16
type input "1"
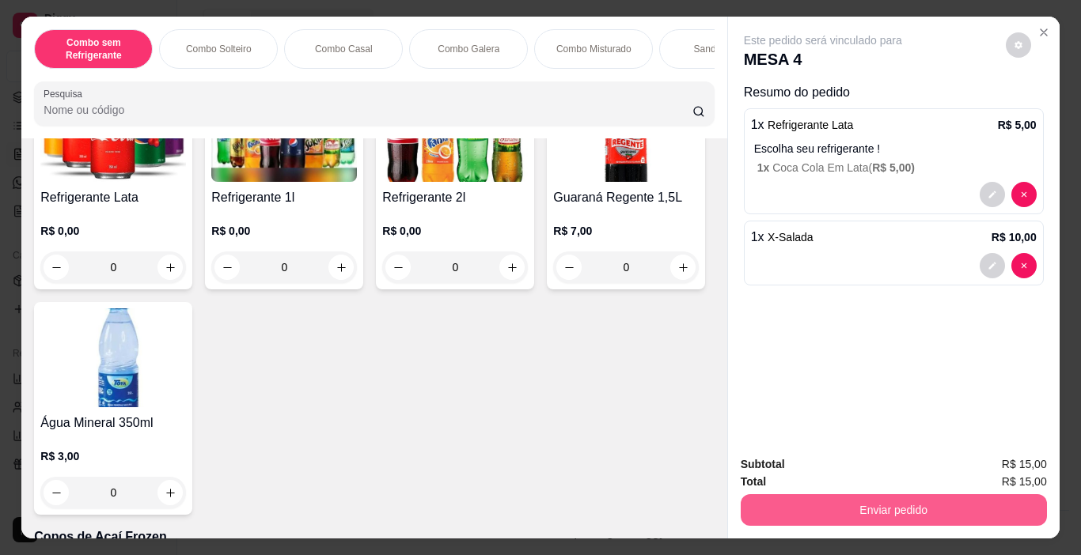
click at [849, 499] on button "Enviar pedido" at bounding box center [894, 510] width 306 height 32
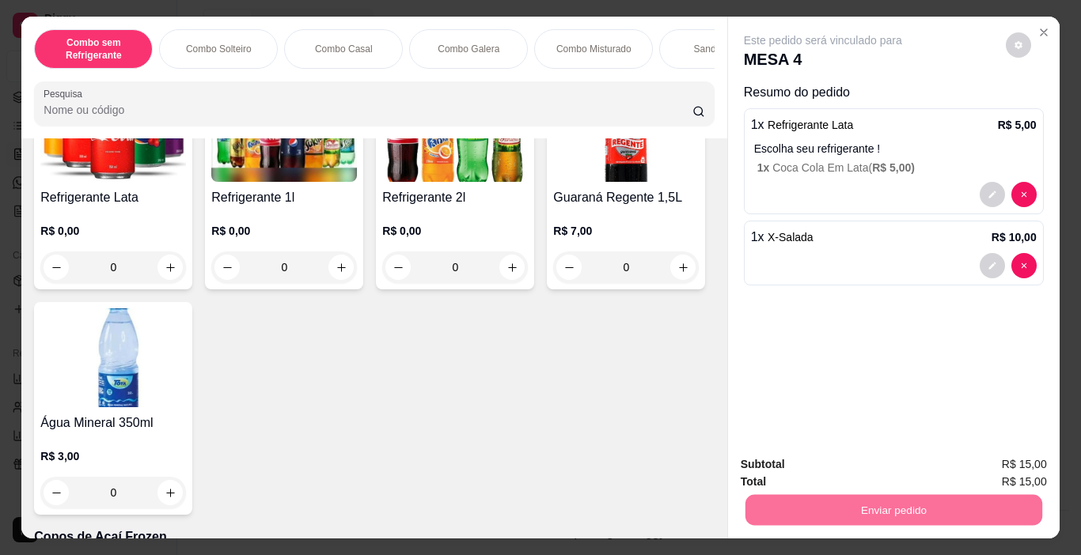
click at [866, 463] on button "Não registrar e enviar pedido" at bounding box center [841, 465] width 165 height 30
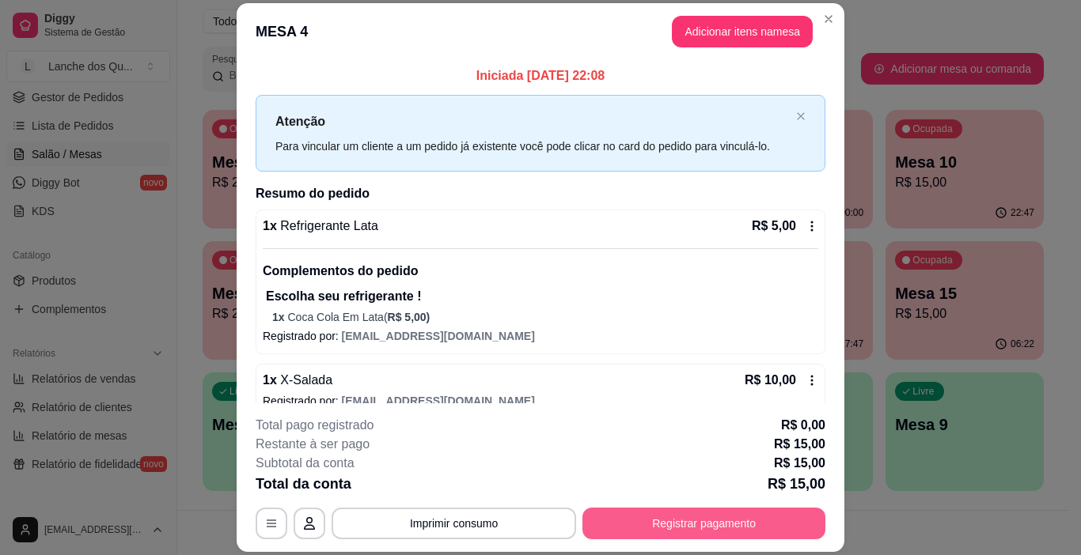
click at [741, 532] on button "Registrar pagamento" at bounding box center [703, 524] width 243 height 32
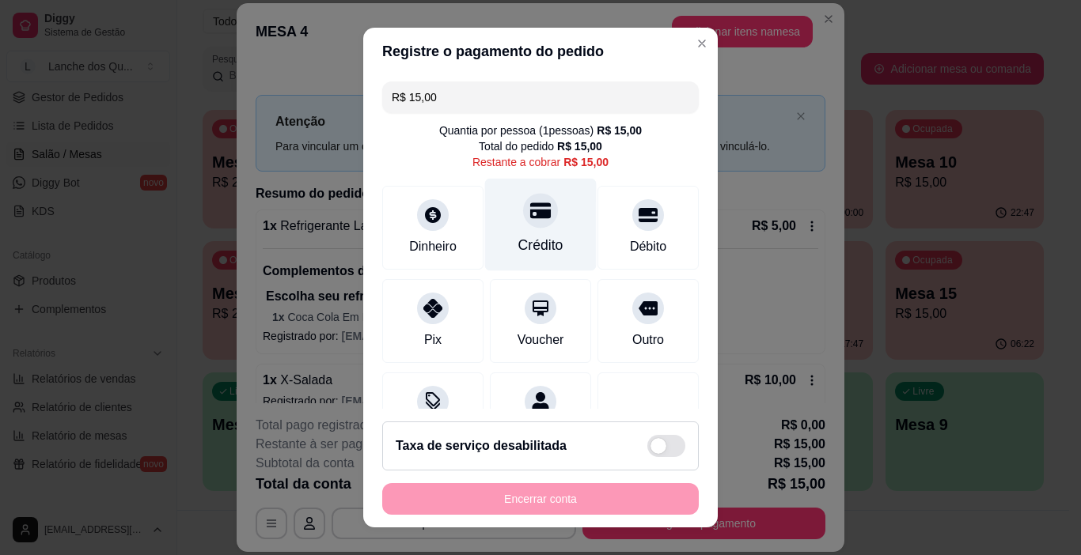
click at [543, 219] on div "Crédito" at bounding box center [541, 225] width 112 height 93
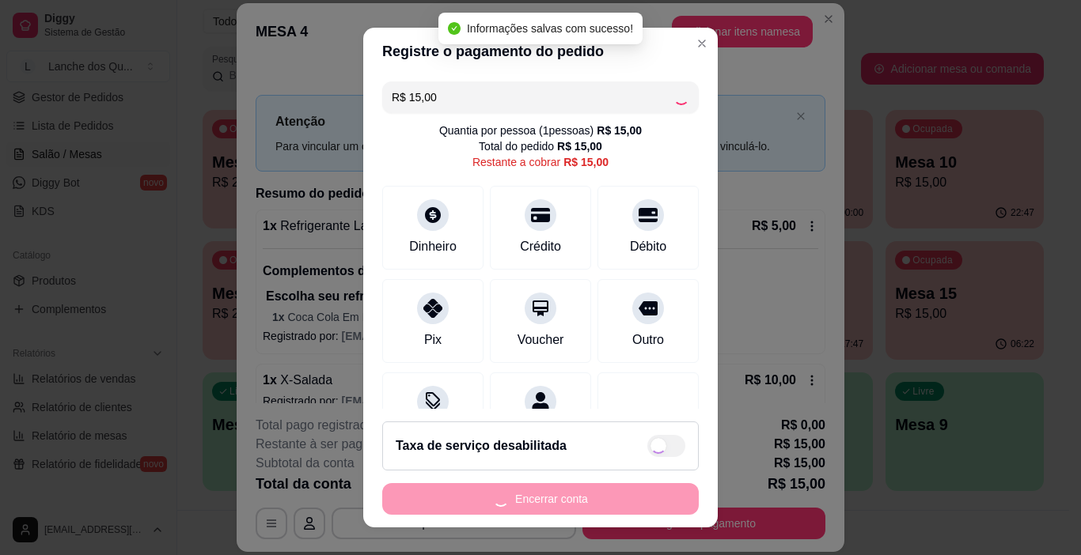
type input "R$ 0,00"
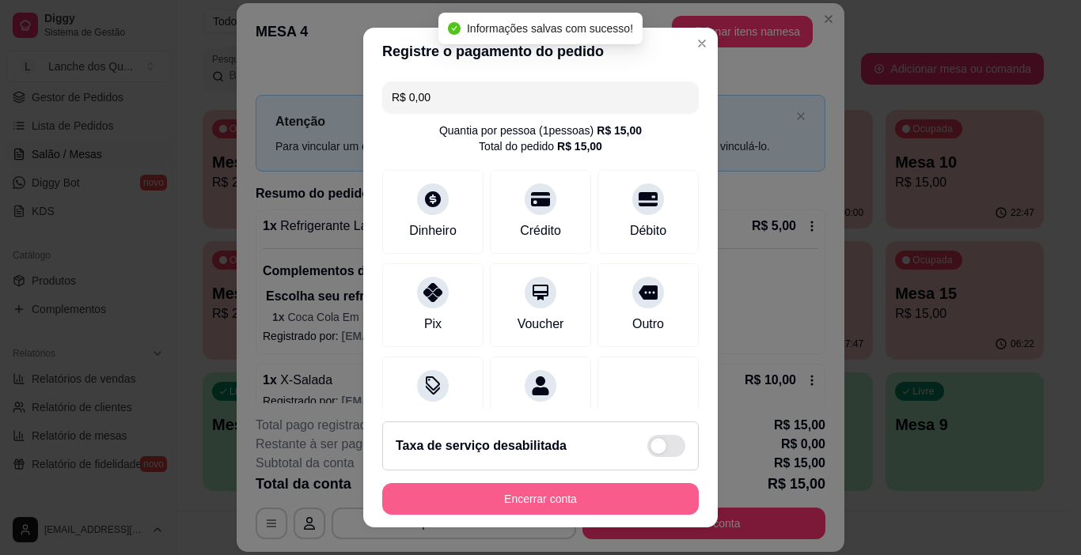
click at [596, 490] on button "Encerrar conta" at bounding box center [540, 499] width 316 height 32
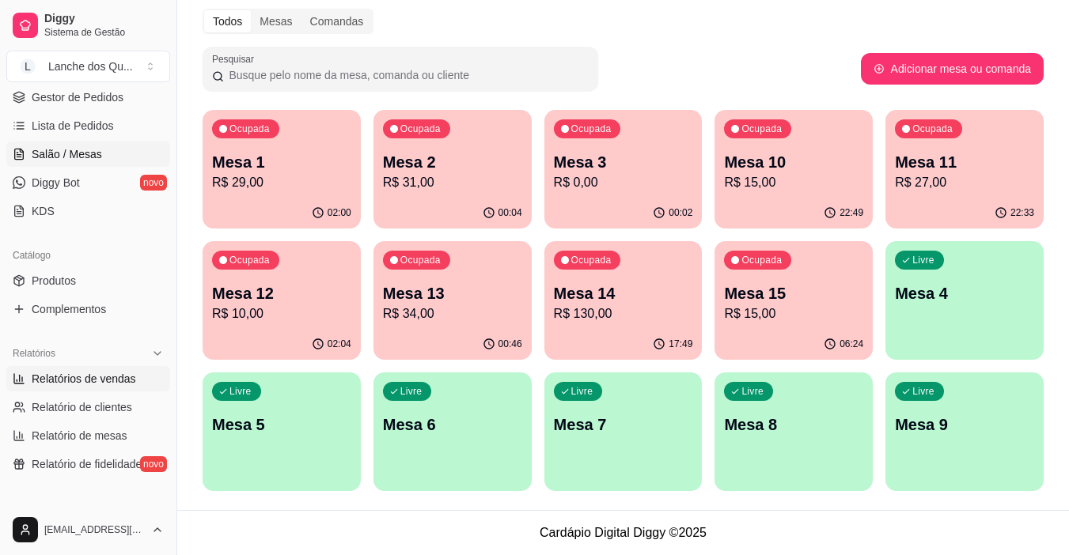
click at [119, 376] on span "Relatórios de vendas" at bounding box center [84, 379] width 104 height 16
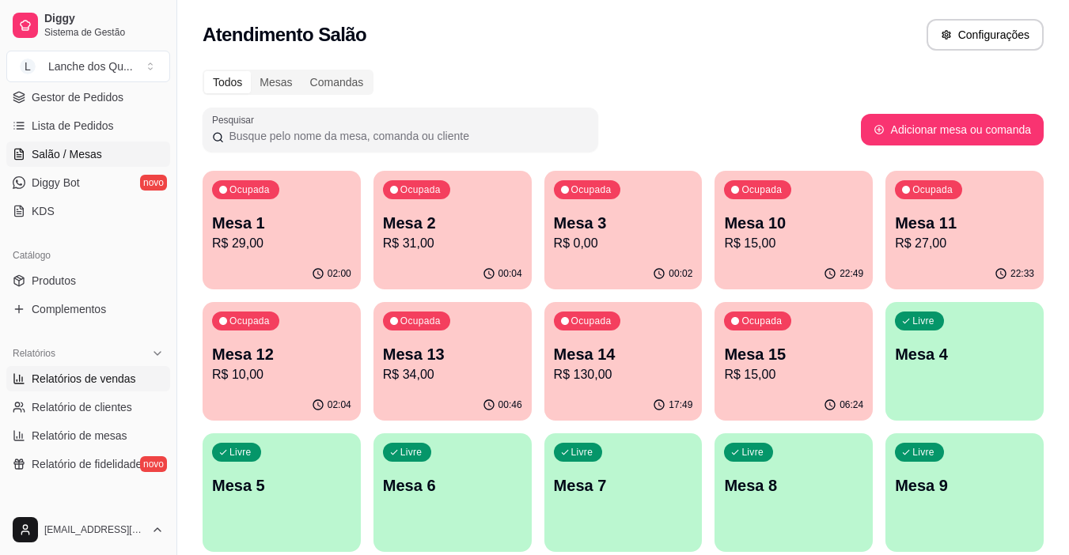
select select "ALL"
select select "0"
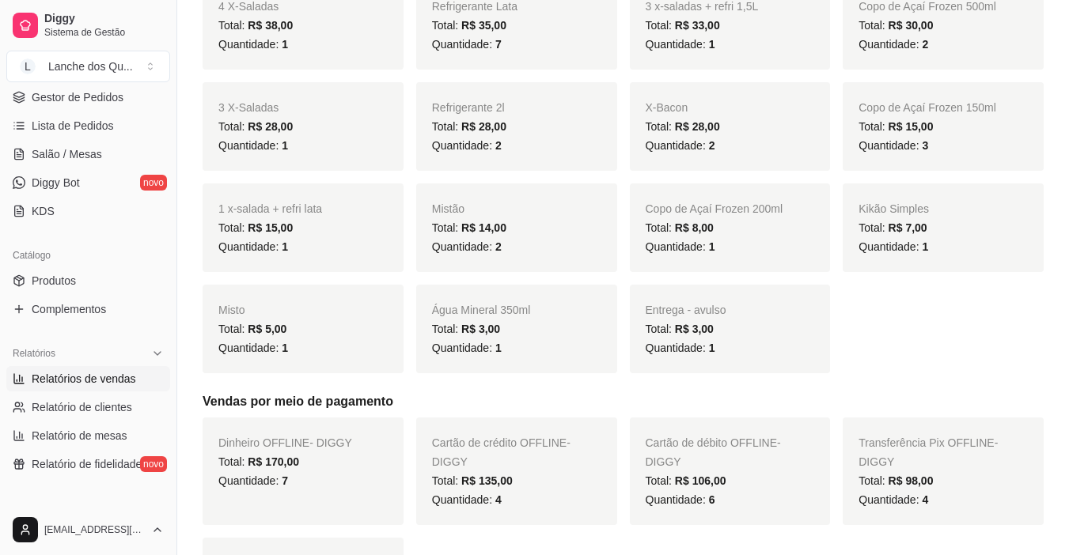
scroll to position [949, 0]
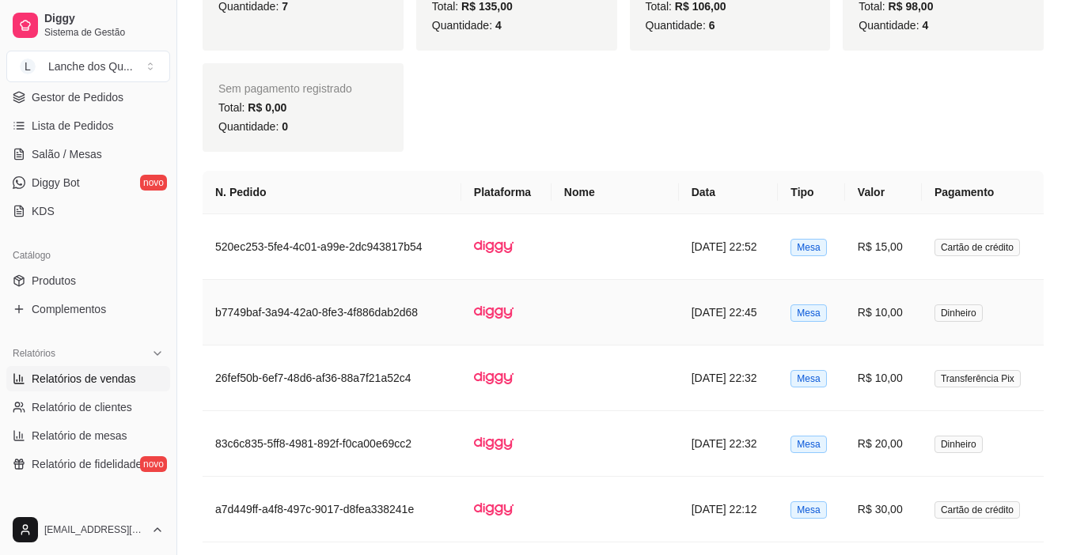
click at [937, 309] on span "Dinheiro" at bounding box center [958, 313] width 48 height 17
click at [71, 161] on span "Salão / Mesas" at bounding box center [67, 154] width 70 height 16
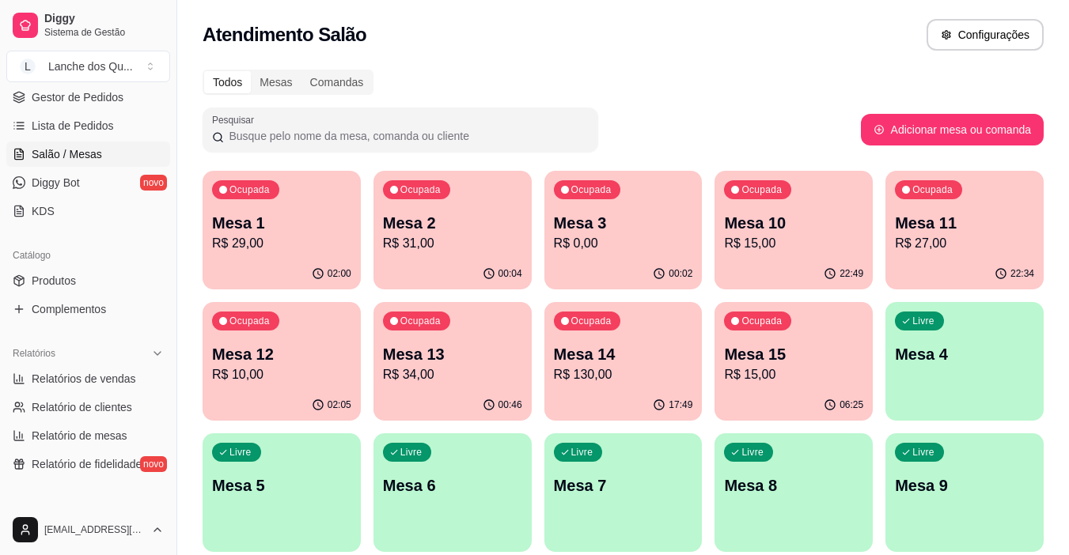
click at [231, 244] on p "R$ 29,00" at bounding box center [281, 243] width 139 height 19
click at [445, 241] on p "R$ 31,00" at bounding box center [452, 243] width 139 height 19
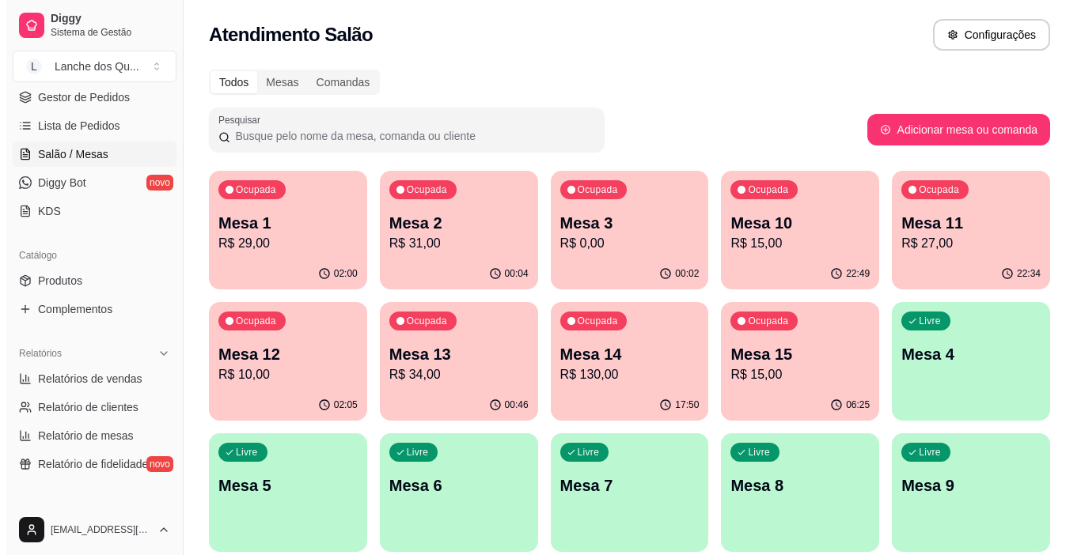
scroll to position [61, 0]
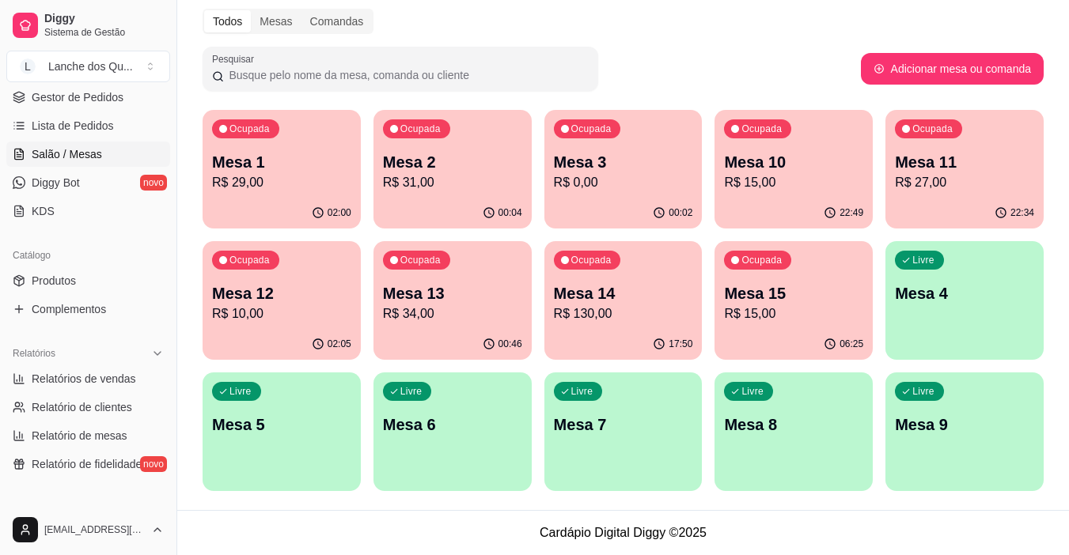
click at [643, 198] on div "00:02" at bounding box center [623, 213] width 158 height 31
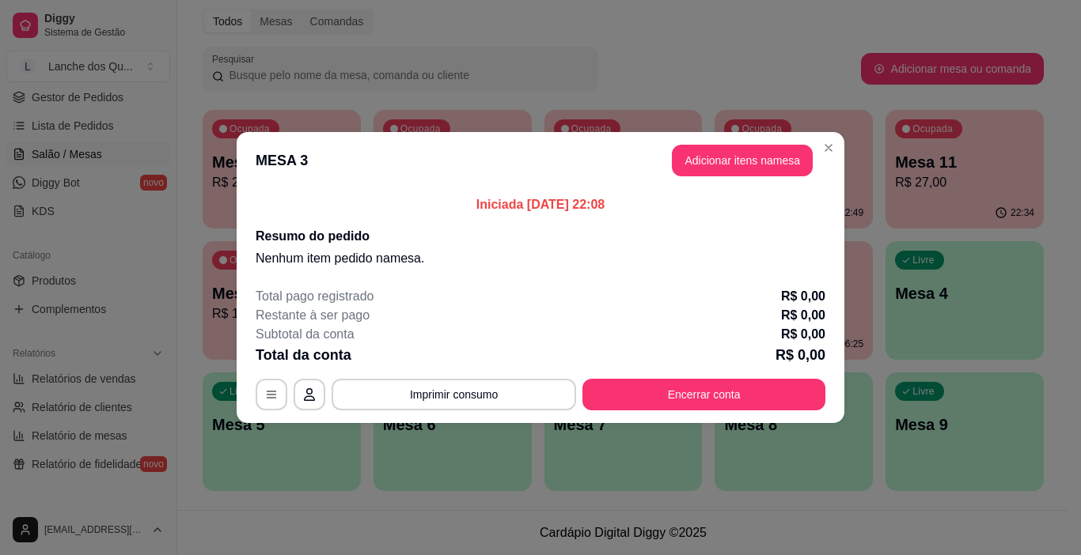
click at [726, 169] on button "Adicionar itens na mesa" at bounding box center [742, 161] width 141 height 32
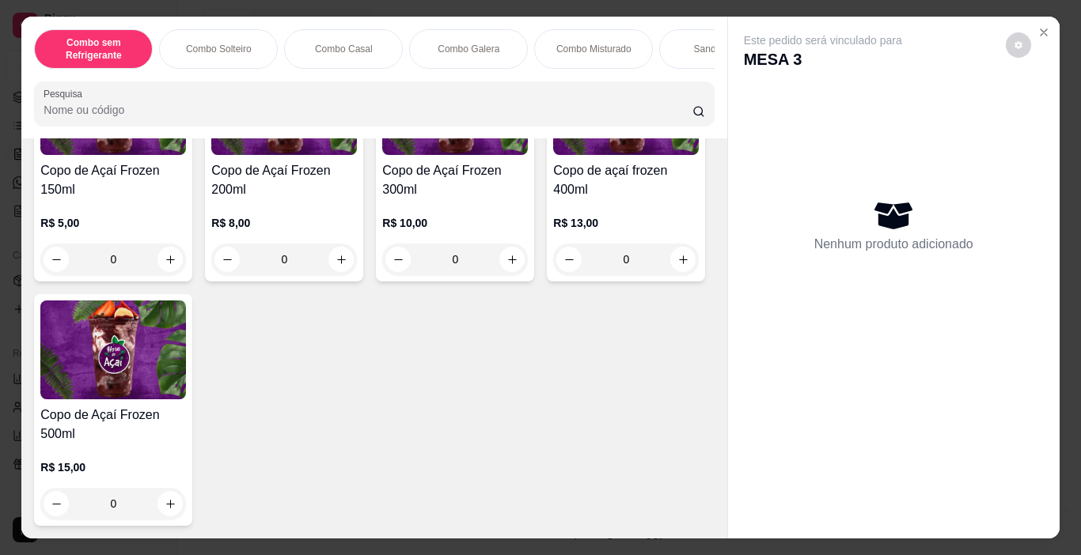
scroll to position [4984, 0]
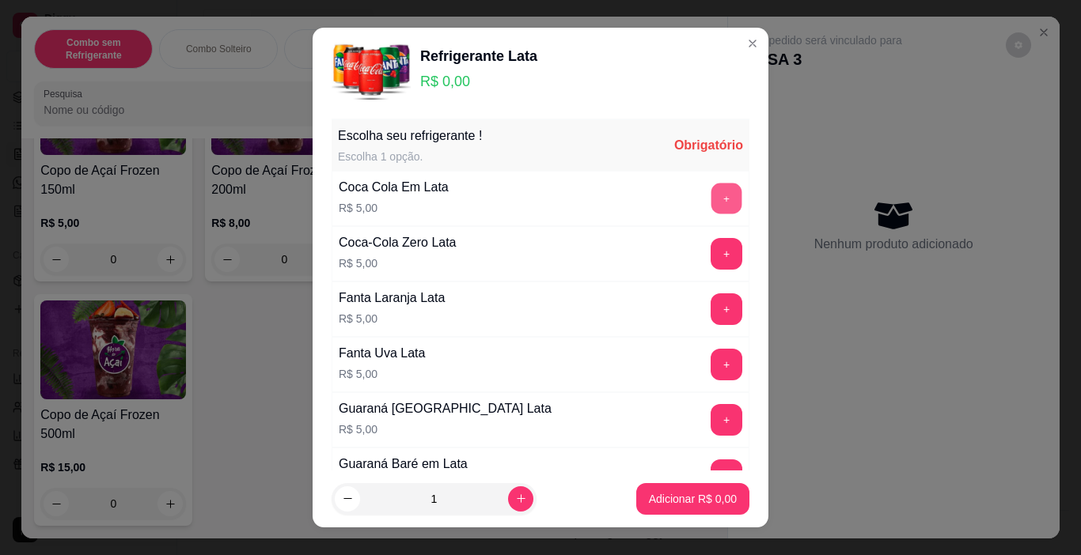
click at [711, 188] on button "+" at bounding box center [726, 199] width 31 height 31
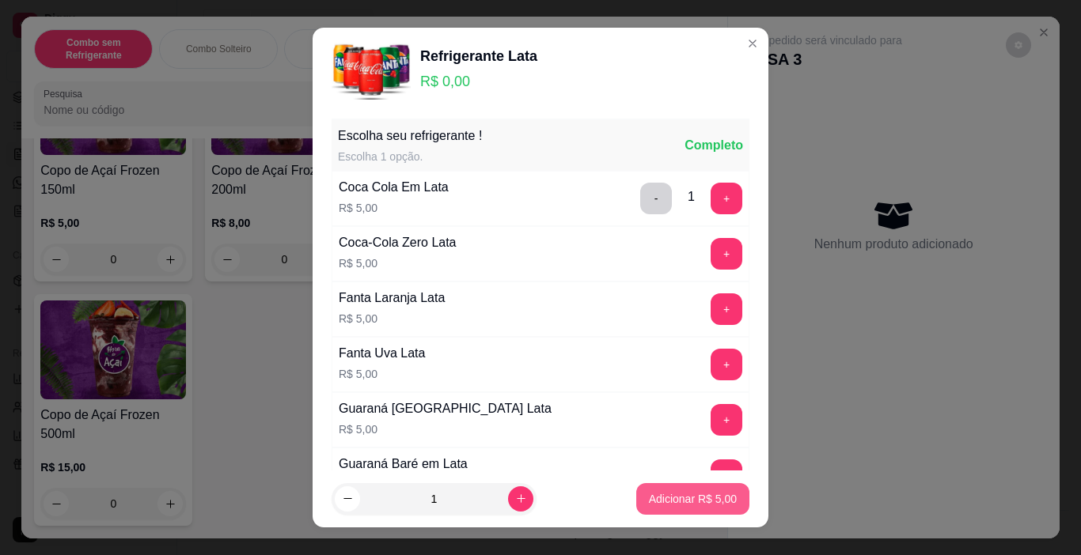
click at [704, 503] on p "Adicionar R$ 5,00" at bounding box center [693, 499] width 88 height 16
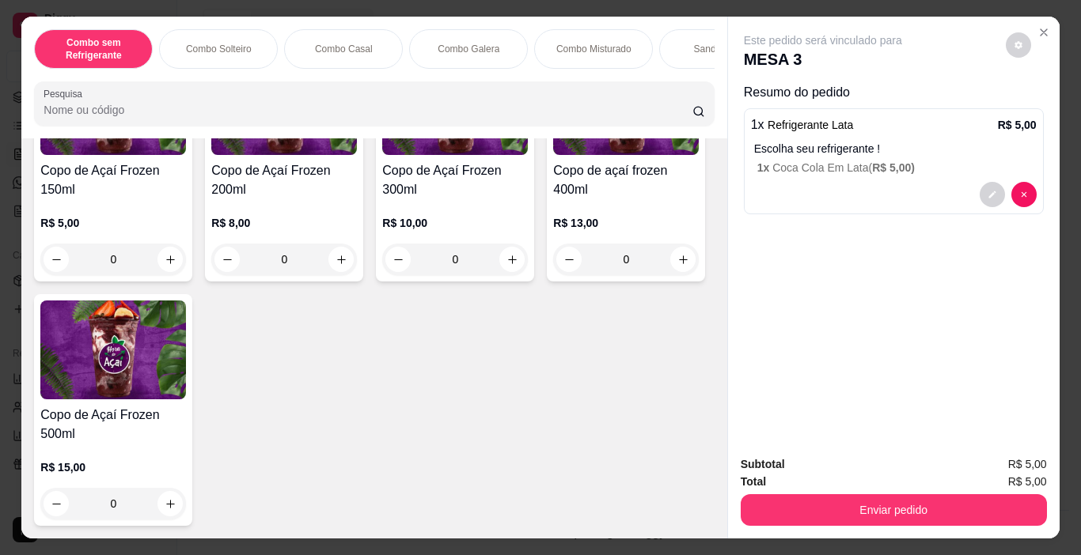
scroll to position [5380, 0]
click at [165, 266] on icon "increase-product-quantity" at bounding box center [171, 260] width 12 height 12
type input "1"
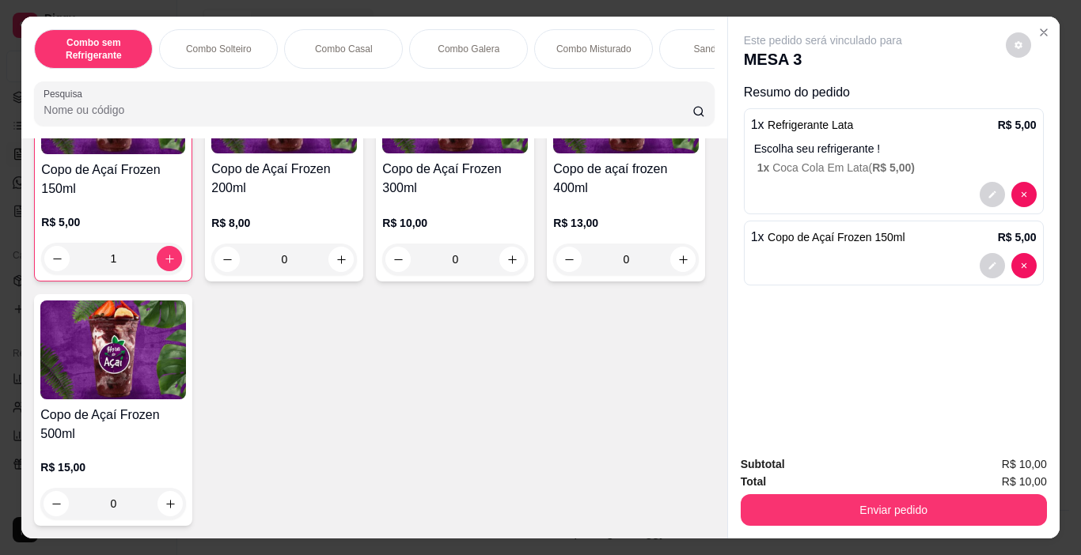
scroll to position [5533, 0]
click at [506, 252] on div "0" at bounding box center [455, 260] width 146 height 32
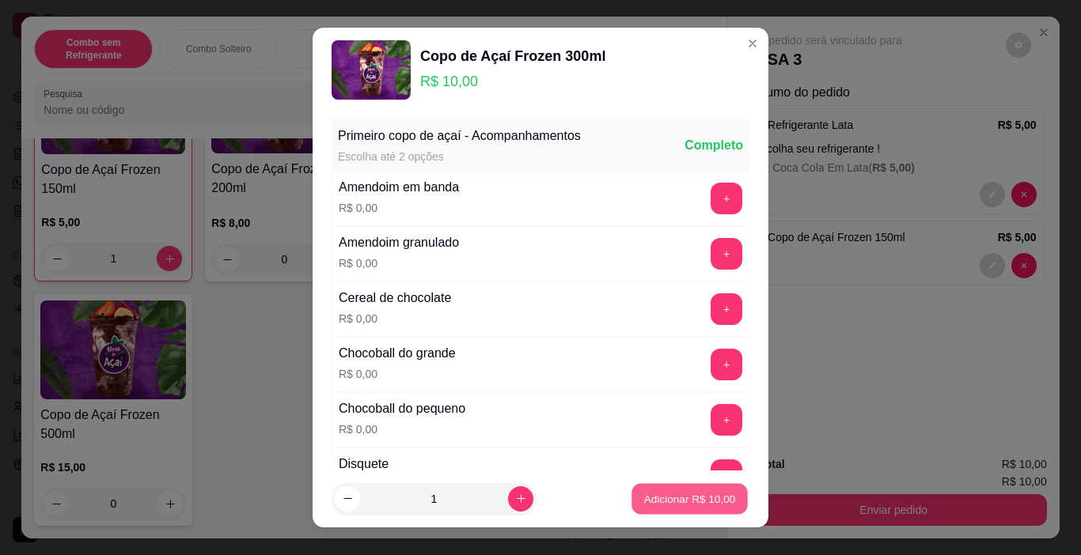
click at [658, 499] on p "Adicionar R$ 10,00" at bounding box center [690, 498] width 92 height 15
type input "1"
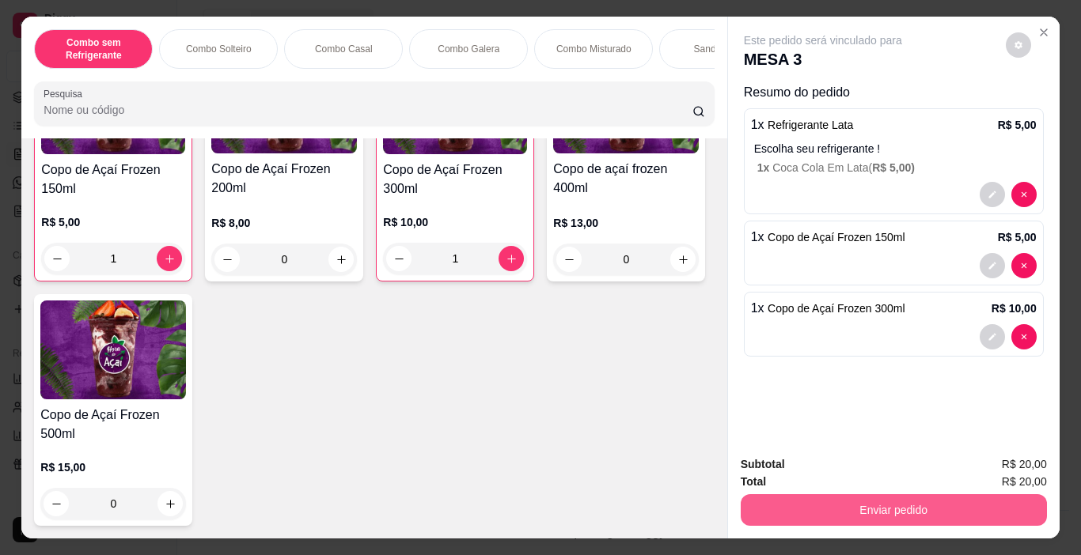
click at [790, 494] on button "Enviar pedido" at bounding box center [894, 510] width 306 height 32
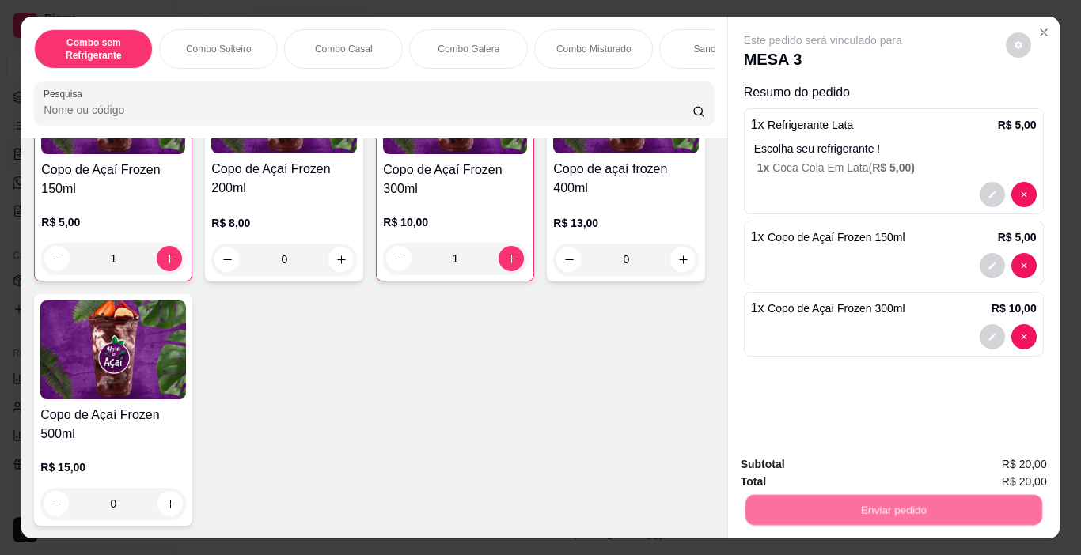
click at [808, 467] on button "Não registrar e enviar pedido" at bounding box center [841, 465] width 165 height 30
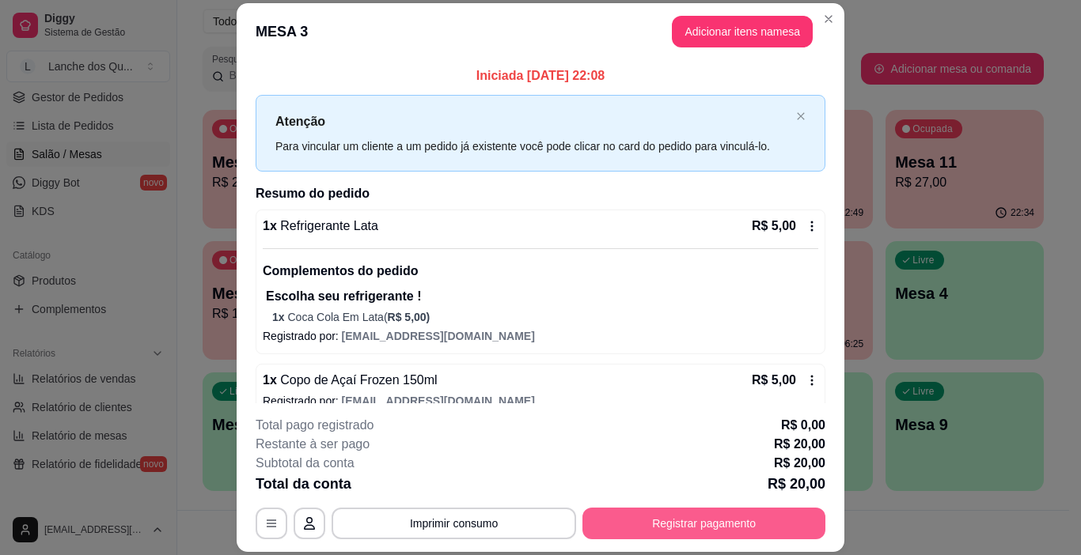
click at [715, 516] on button "Registrar pagamento" at bounding box center [703, 524] width 243 height 32
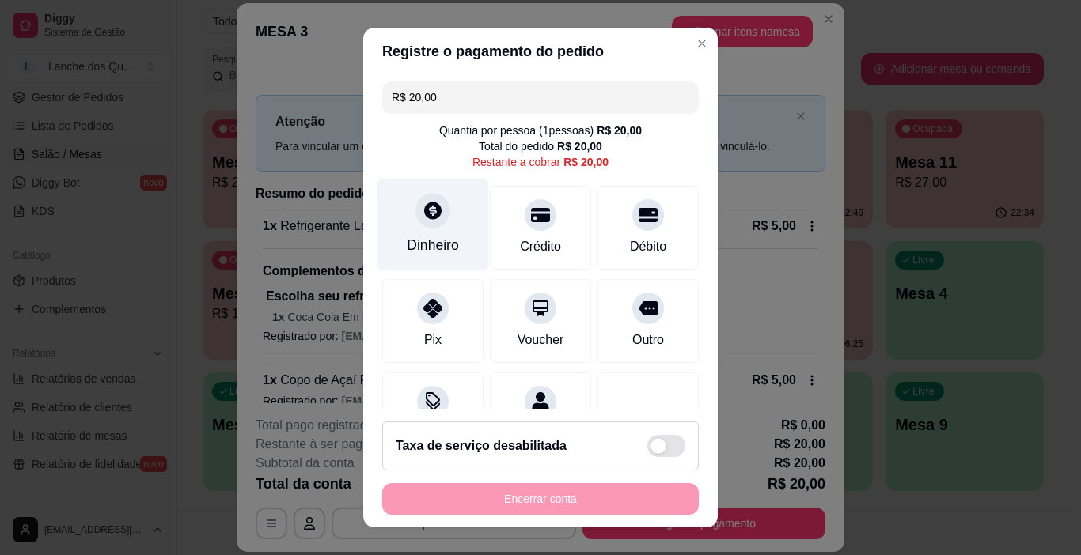
click at [433, 225] on div at bounding box center [432, 211] width 35 height 35
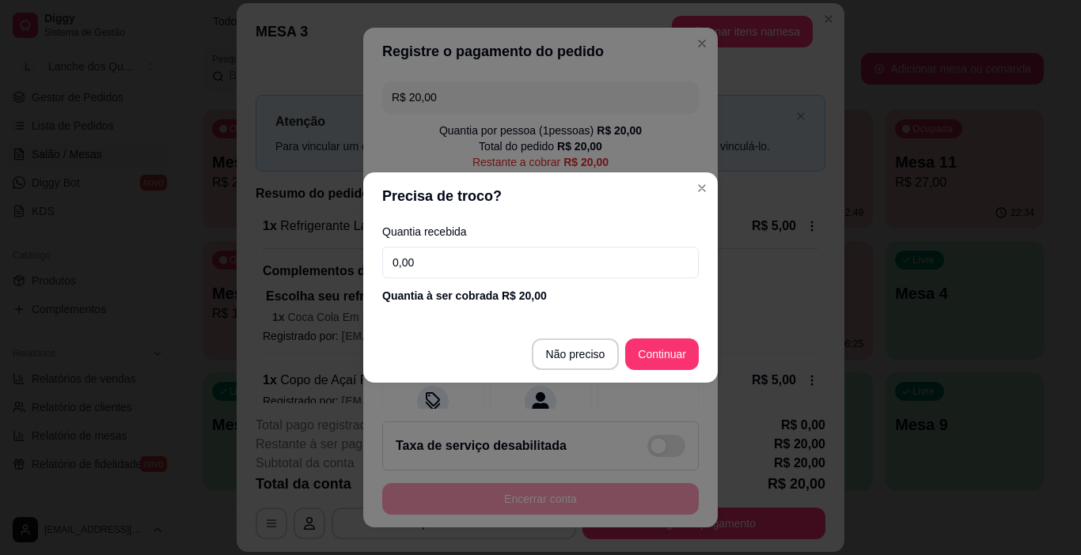
click at [592, 372] on footer "Não preciso Continuar" at bounding box center [540, 354] width 354 height 57
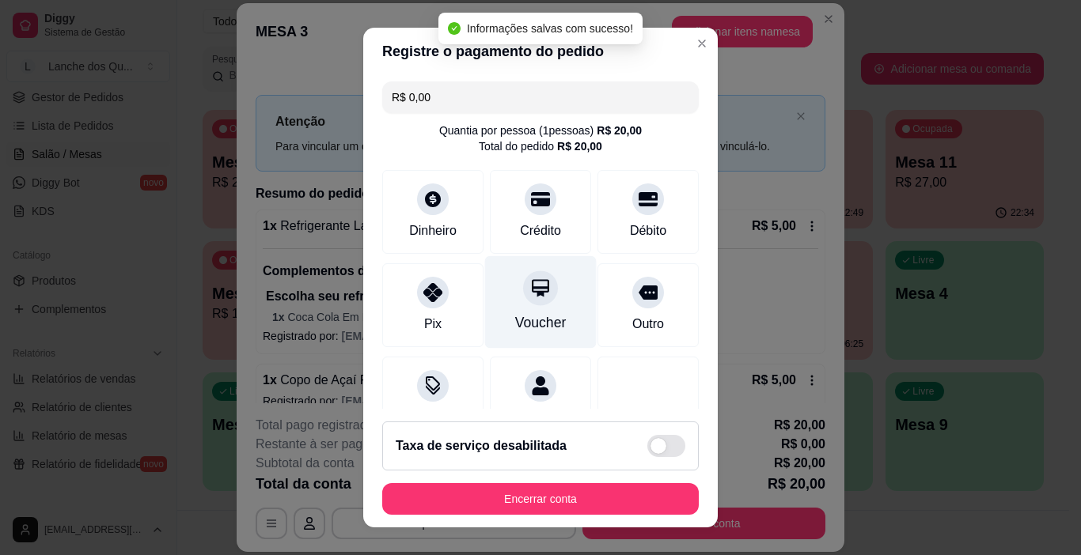
type input "R$ 0,00"
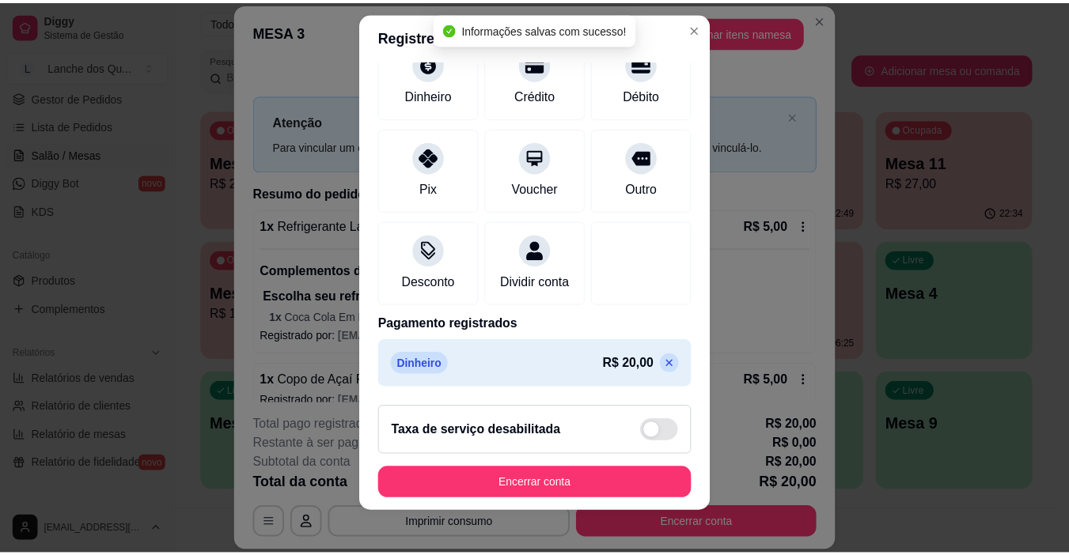
scroll to position [23, 0]
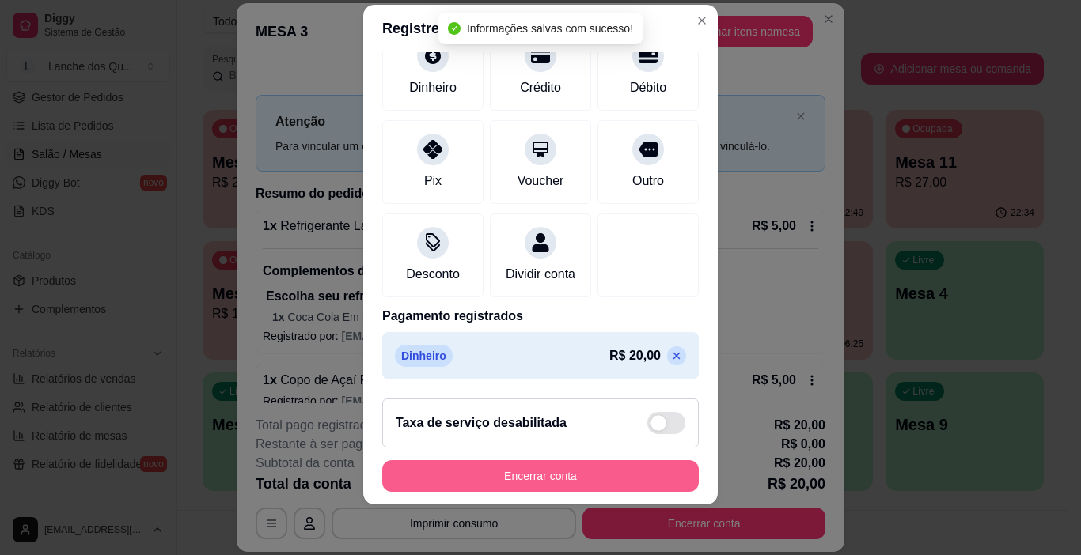
click at [632, 477] on button "Encerrar conta" at bounding box center [540, 476] width 316 height 32
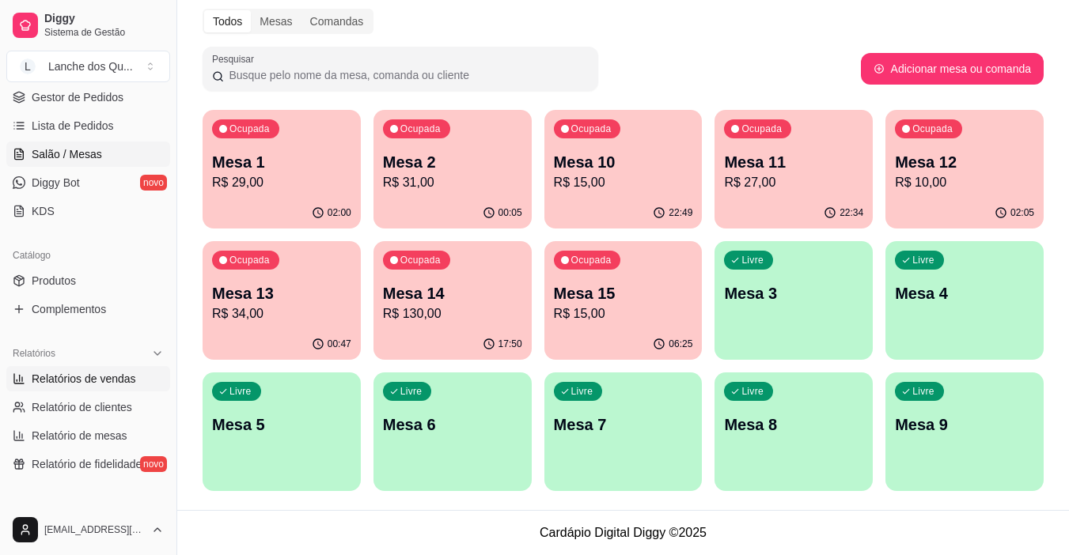
click at [47, 386] on span "Relatórios de vendas" at bounding box center [84, 379] width 104 height 16
select select "ALL"
select select "0"
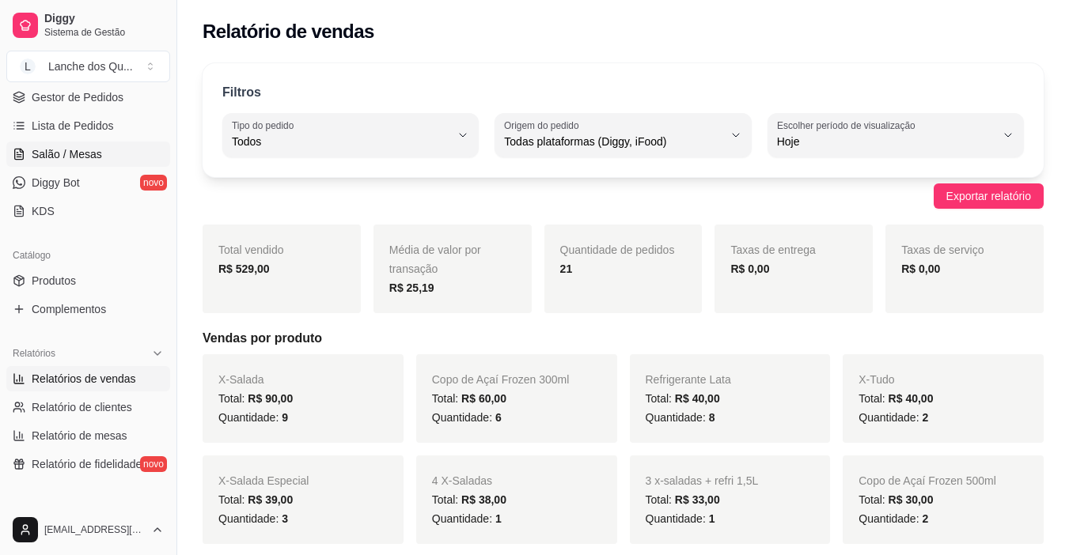
click at [84, 156] on span "Salão / Mesas" at bounding box center [67, 154] width 70 height 16
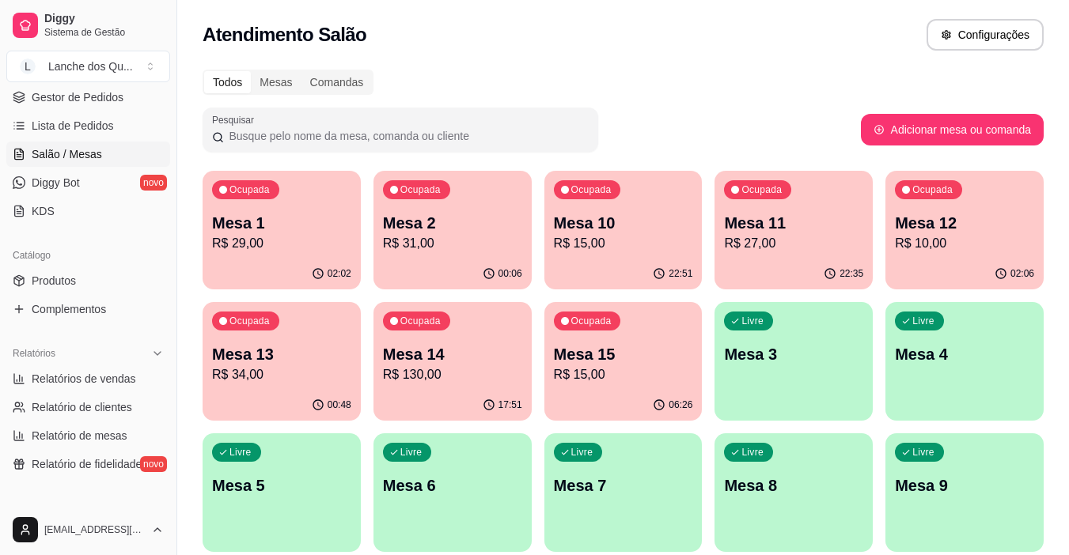
click at [780, 354] on p "Mesa 3" at bounding box center [793, 354] width 139 height 22
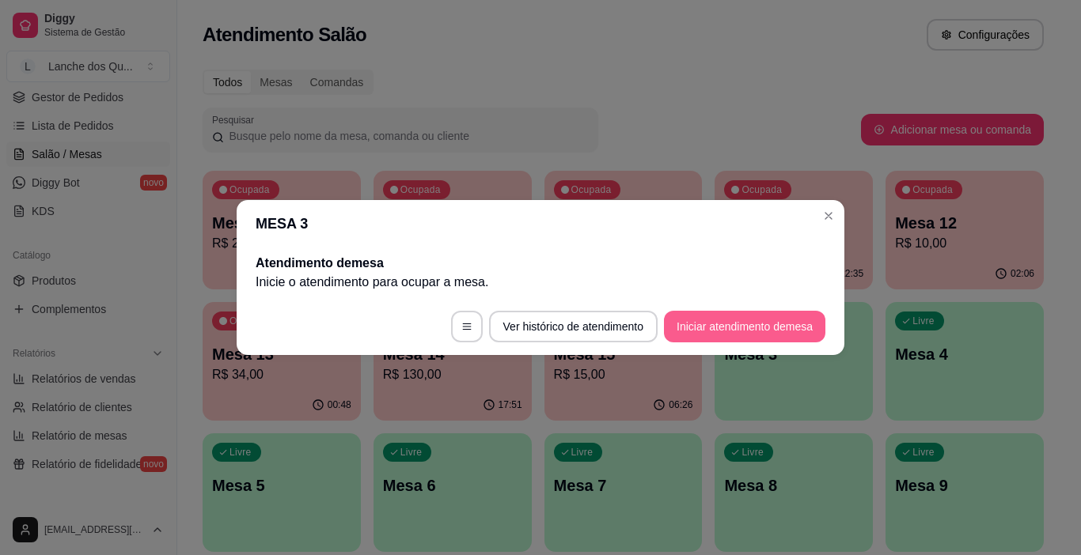
click at [752, 339] on button "Iniciar atendimento de mesa" at bounding box center [744, 327] width 161 height 32
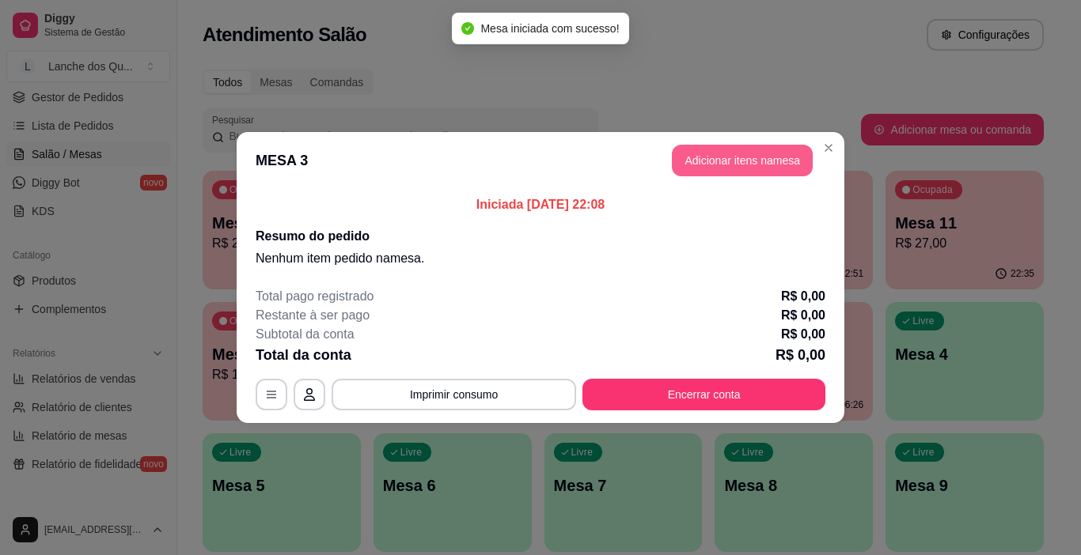
click at [731, 160] on button "Adicionar itens na mesa" at bounding box center [742, 161] width 141 height 32
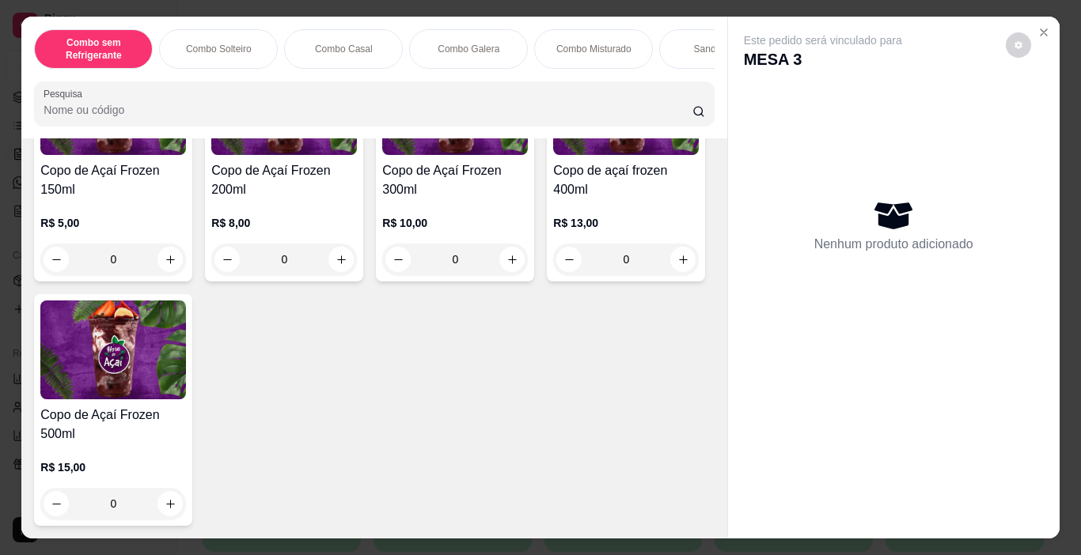
scroll to position [5063, 0]
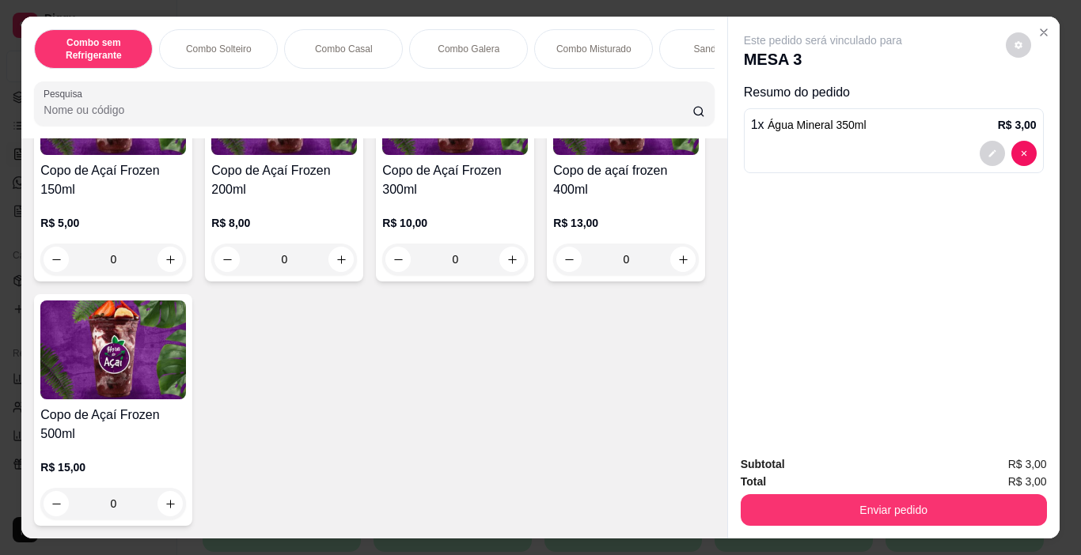
type input "3"
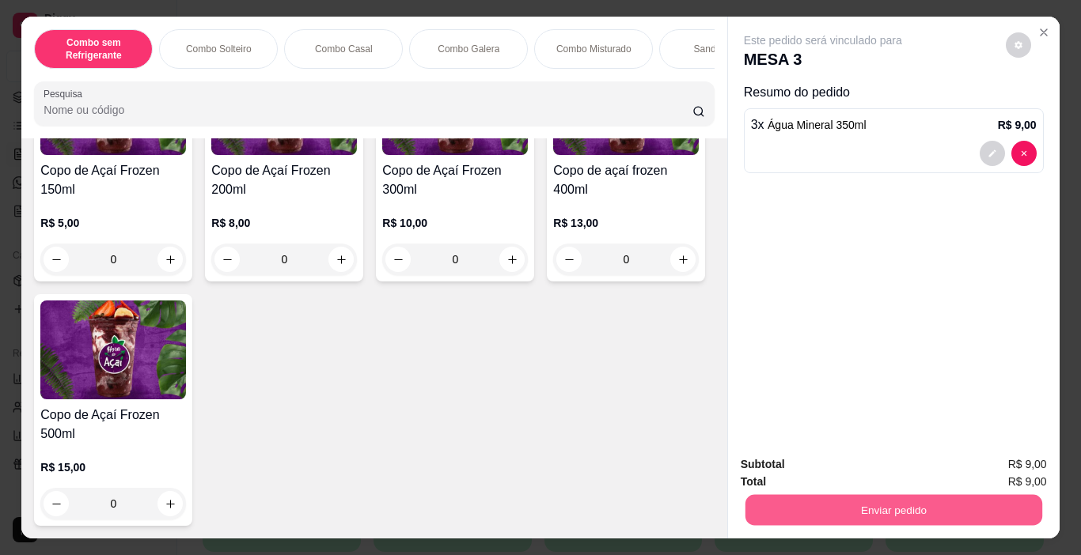
click at [904, 505] on button "Enviar pedido" at bounding box center [892, 510] width 297 height 31
click at [881, 458] on button "Não registrar e enviar pedido" at bounding box center [841, 464] width 160 height 29
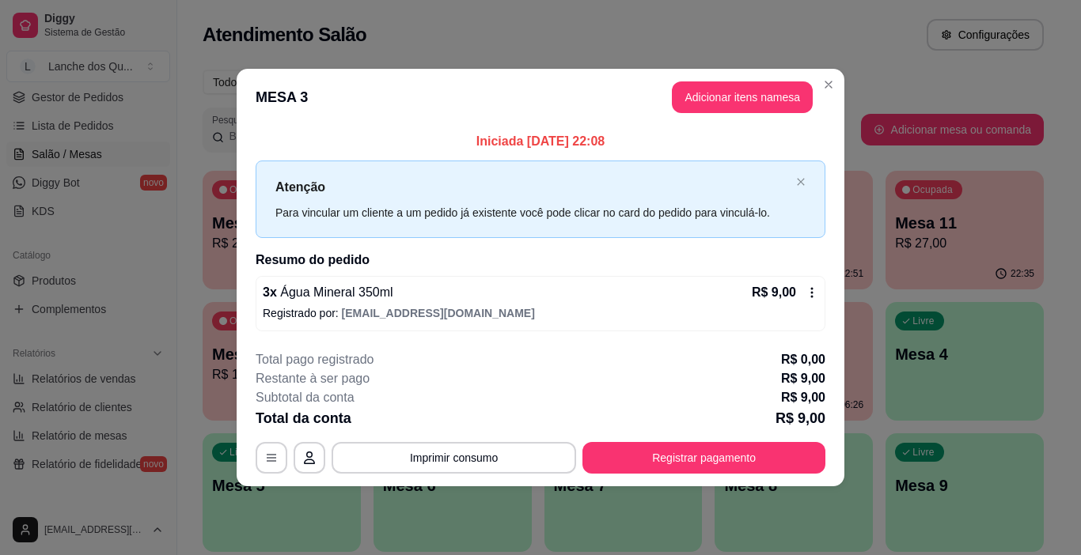
click at [764, 426] on div "Total da conta R$ 9,00" at bounding box center [541, 418] width 570 height 22
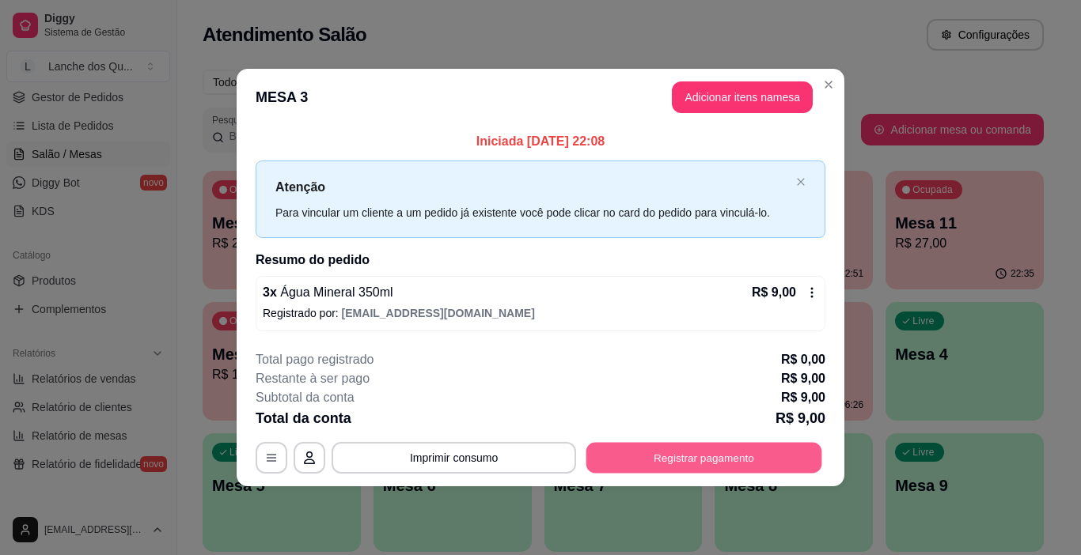
click at [764, 449] on button "Registrar pagamento" at bounding box center [704, 457] width 236 height 31
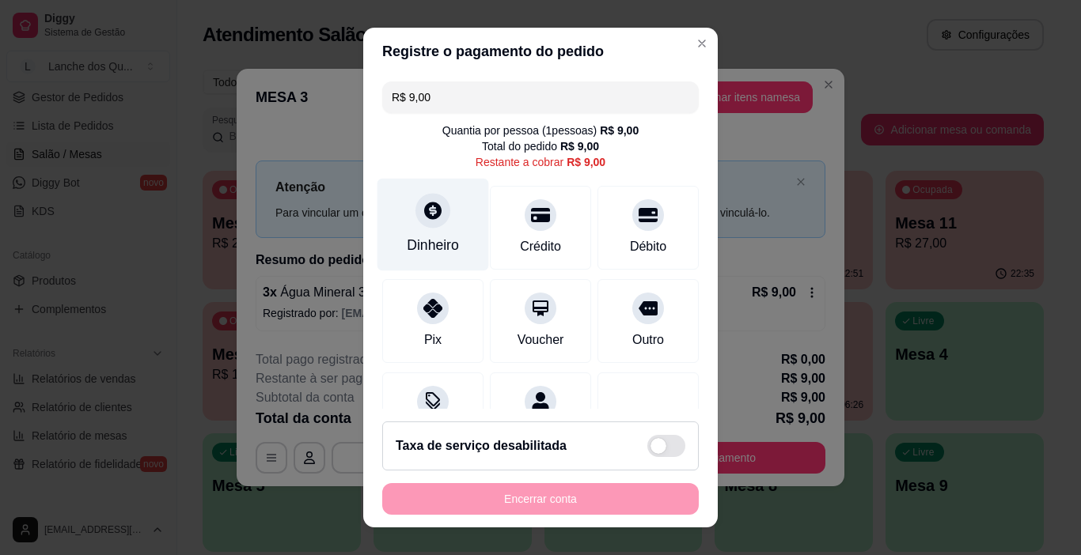
click at [439, 230] on div "Dinheiro" at bounding box center [433, 225] width 112 height 93
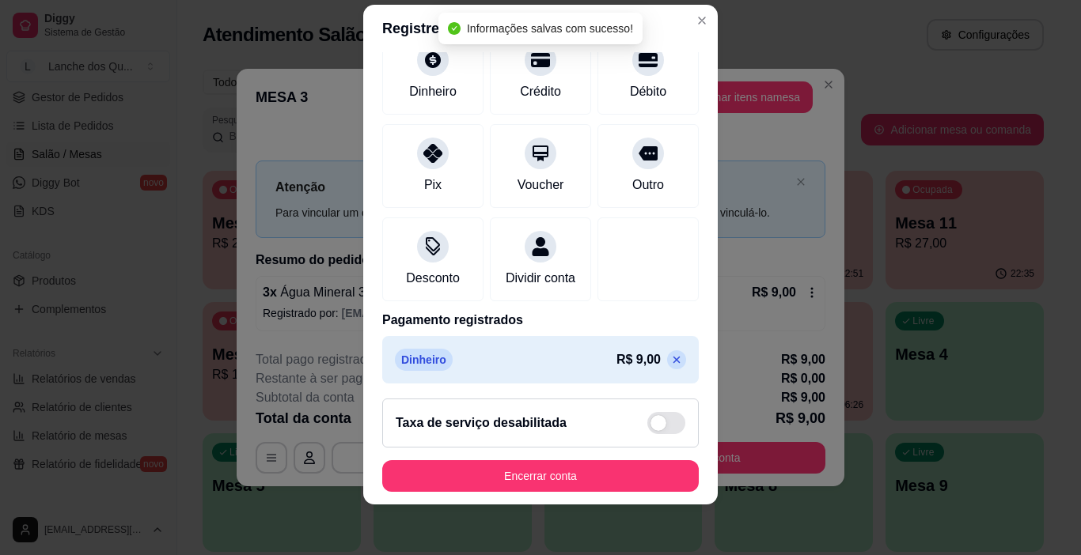
scroll to position [139, 0]
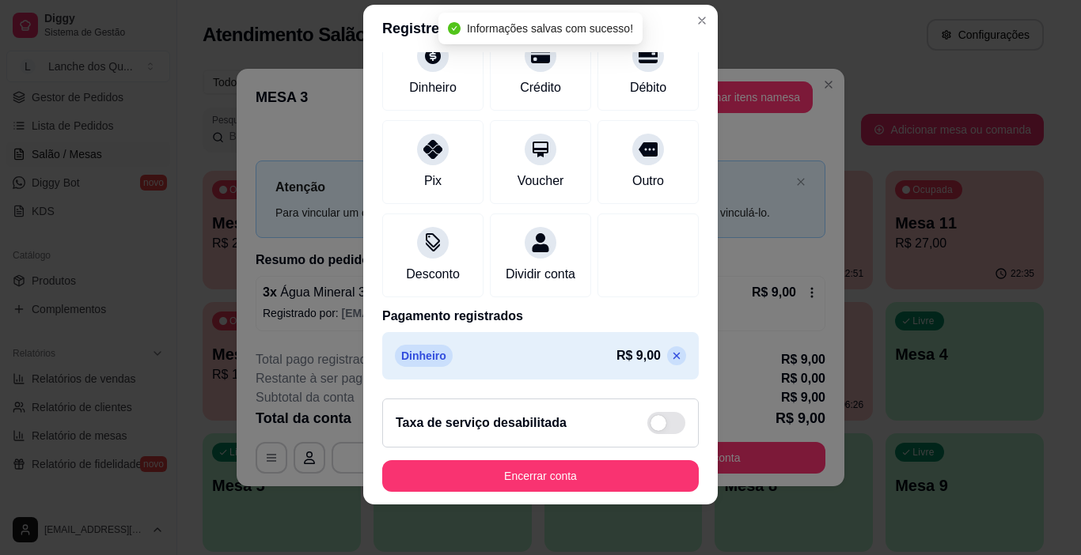
click at [670, 355] on icon at bounding box center [676, 356] width 13 height 13
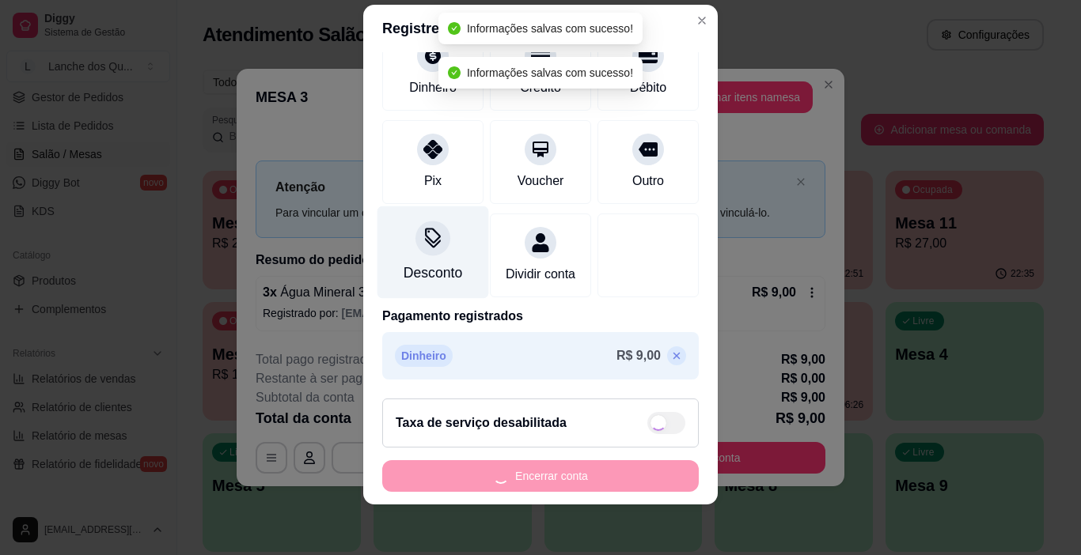
type input "R$ 9,00"
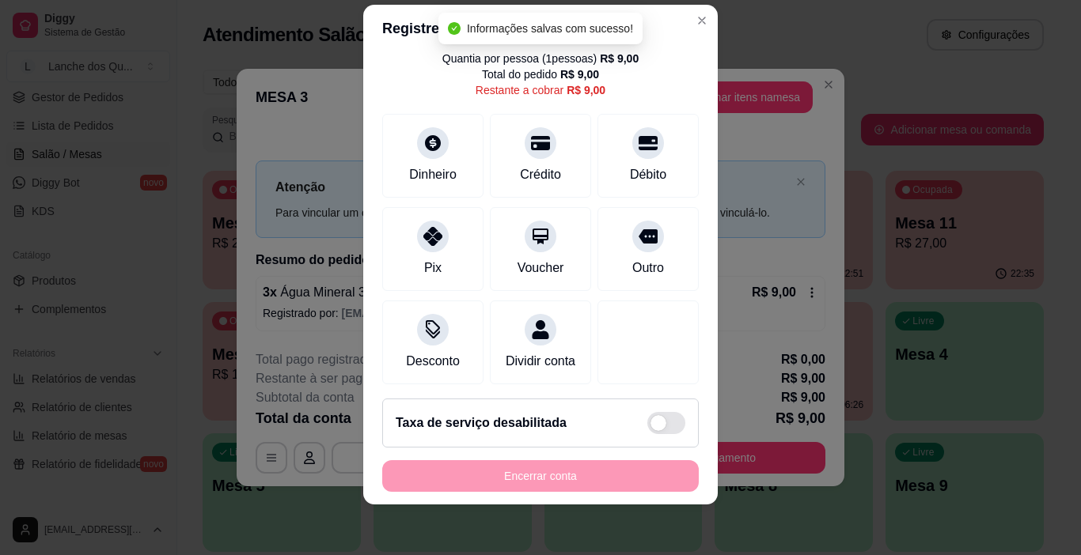
scroll to position [73, 0]
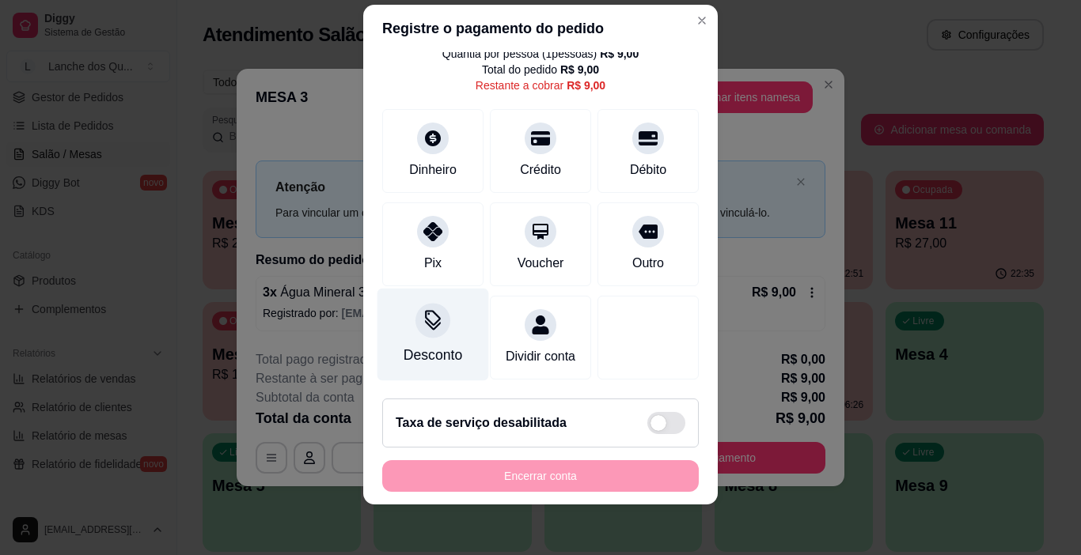
click at [405, 316] on div "Desconto" at bounding box center [433, 335] width 112 height 93
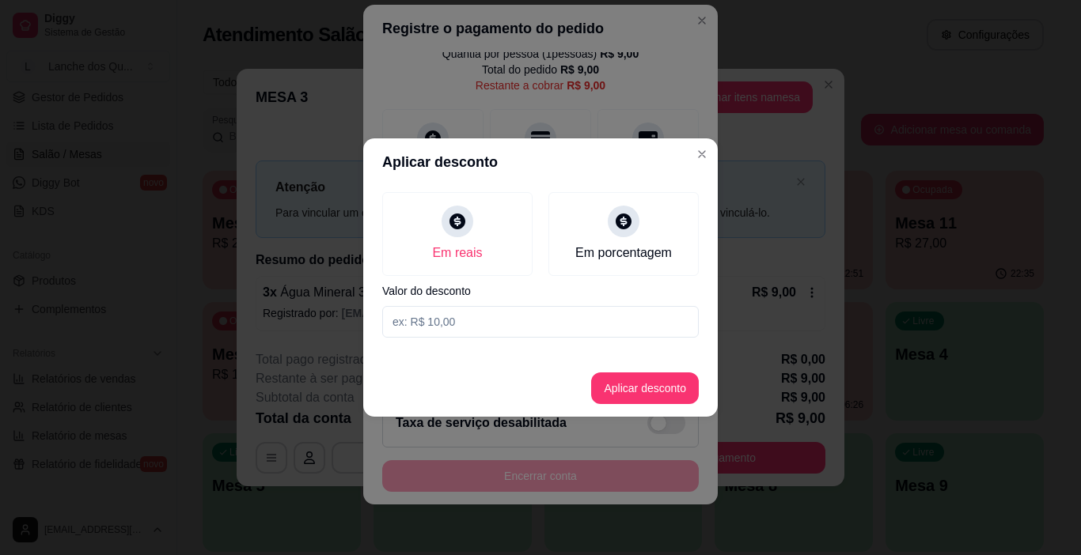
click at [490, 325] on input at bounding box center [540, 322] width 316 height 32
type input "1,00"
click at [628, 390] on button "Aplicar desconto" at bounding box center [645, 389] width 108 height 32
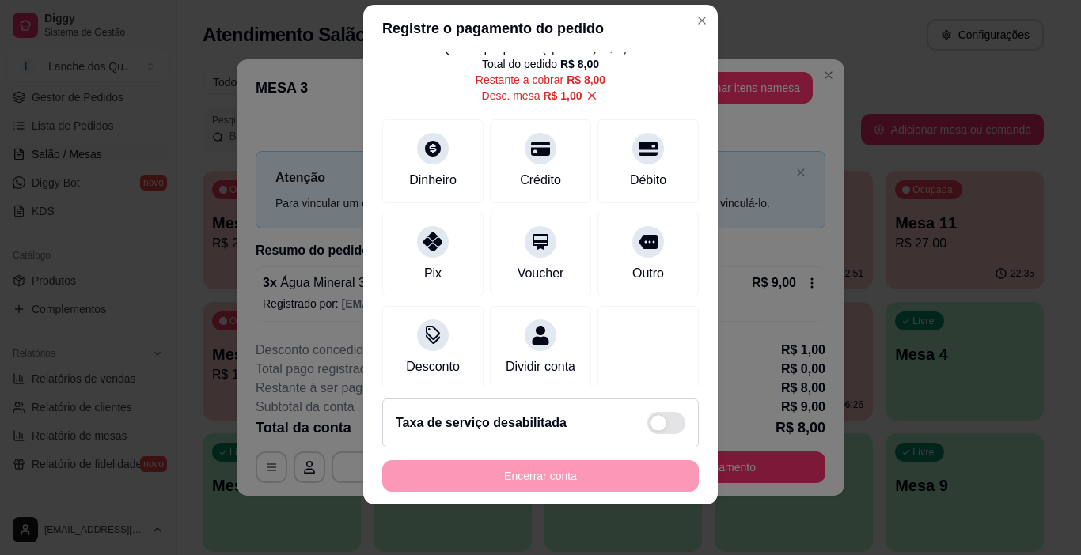
scroll to position [89, 0]
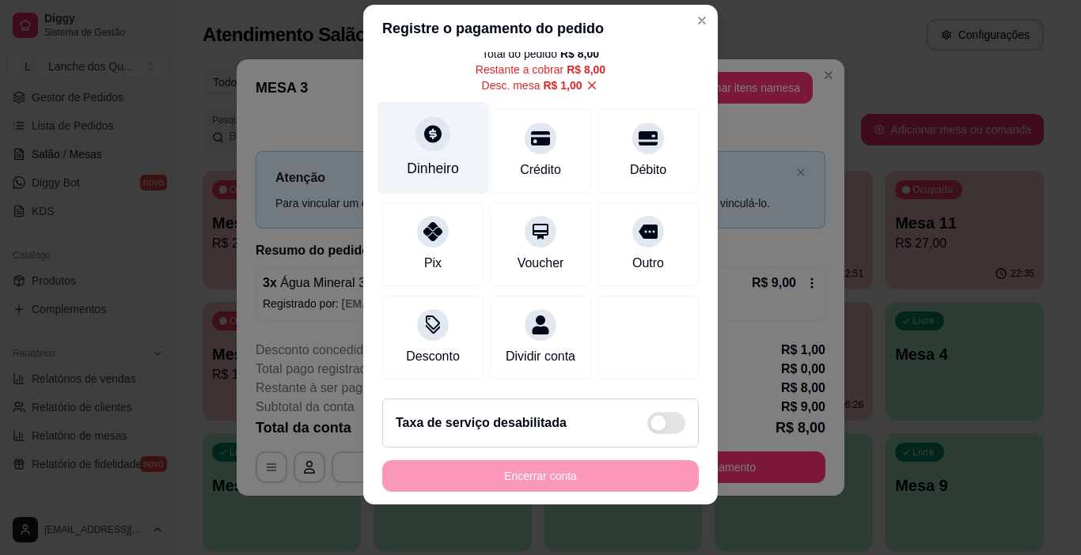
click at [422, 140] on div "Dinheiro" at bounding box center [433, 148] width 112 height 93
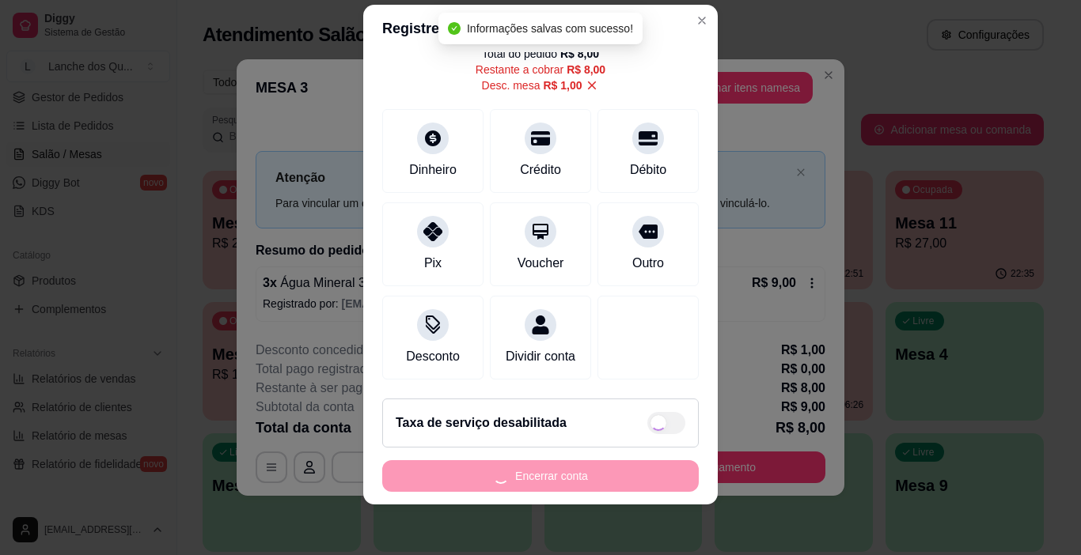
type input "R$ 0,00"
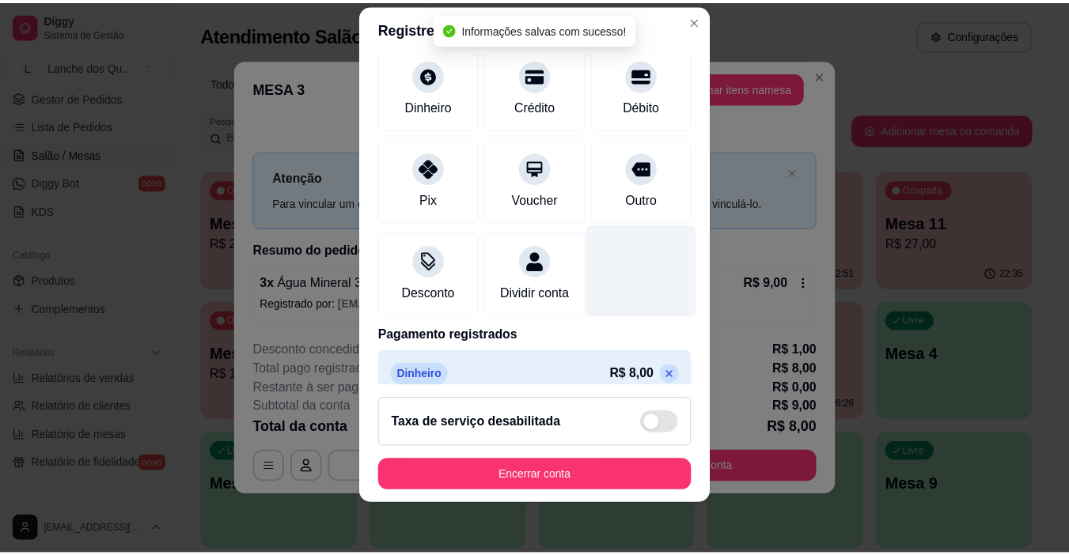
scroll to position [155, 0]
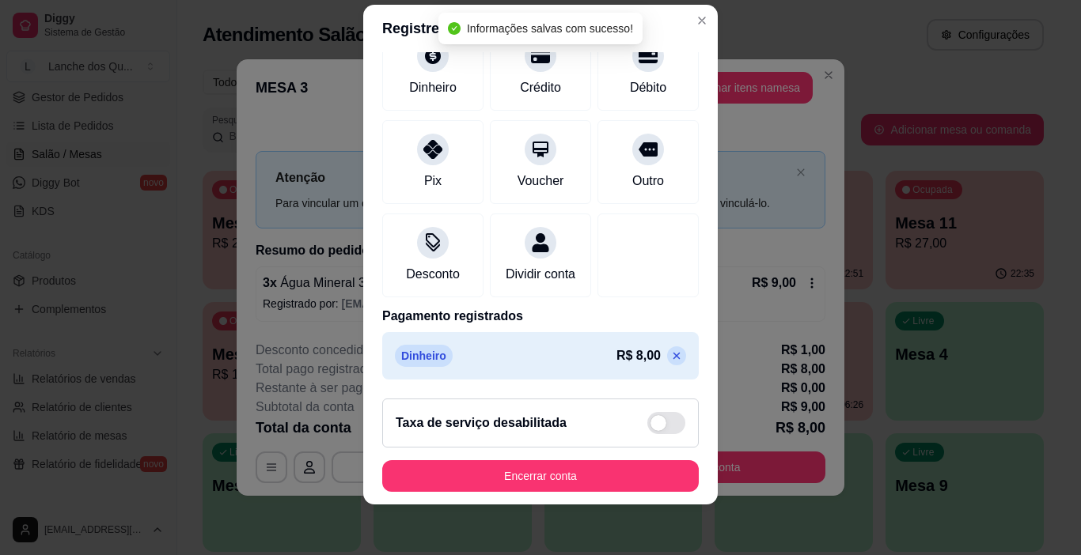
click at [564, 461] on button "Encerrar conta" at bounding box center [540, 476] width 316 height 32
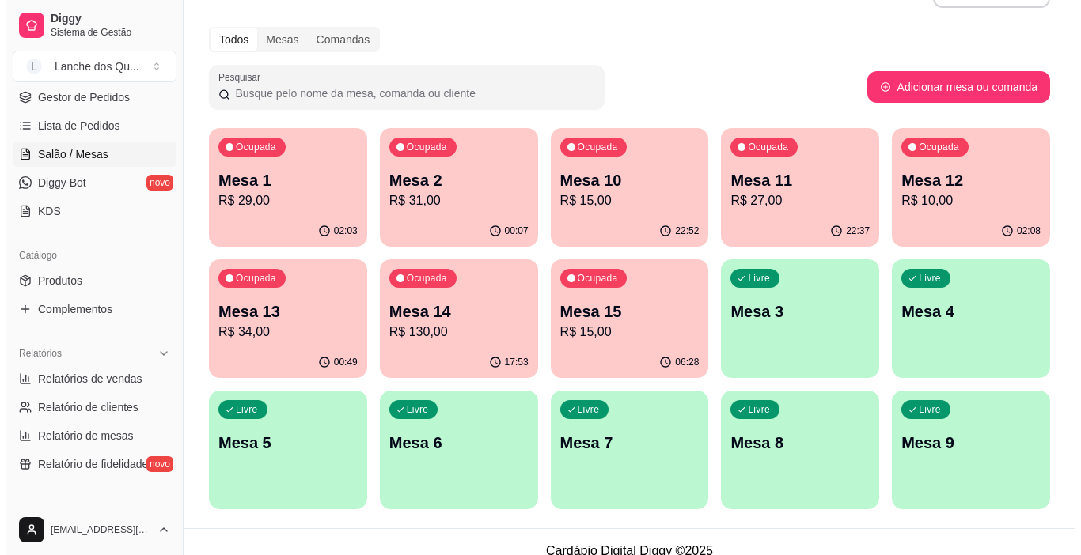
scroll to position [61, 0]
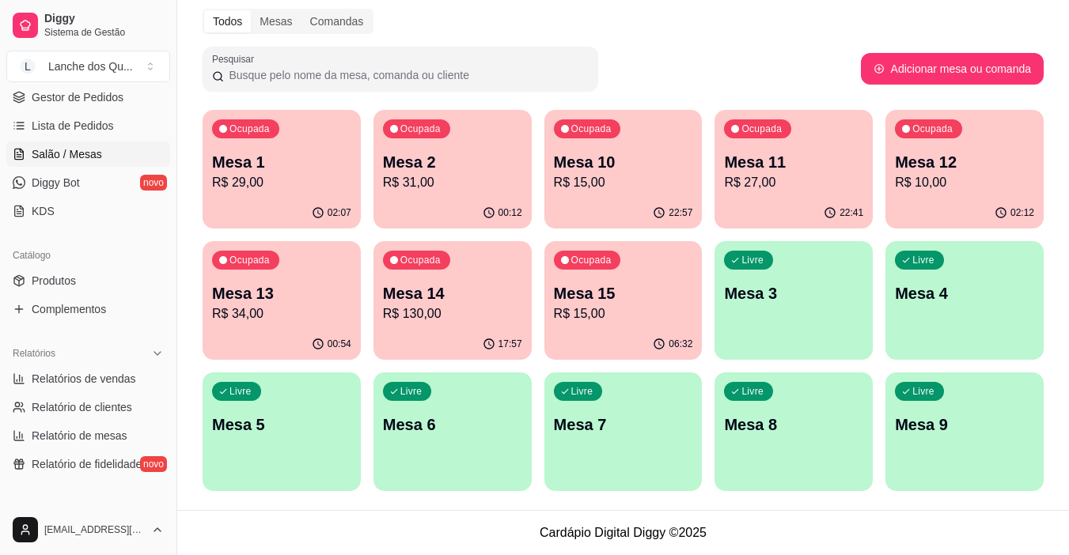
click at [434, 166] on p "Mesa 2" at bounding box center [452, 162] width 139 height 22
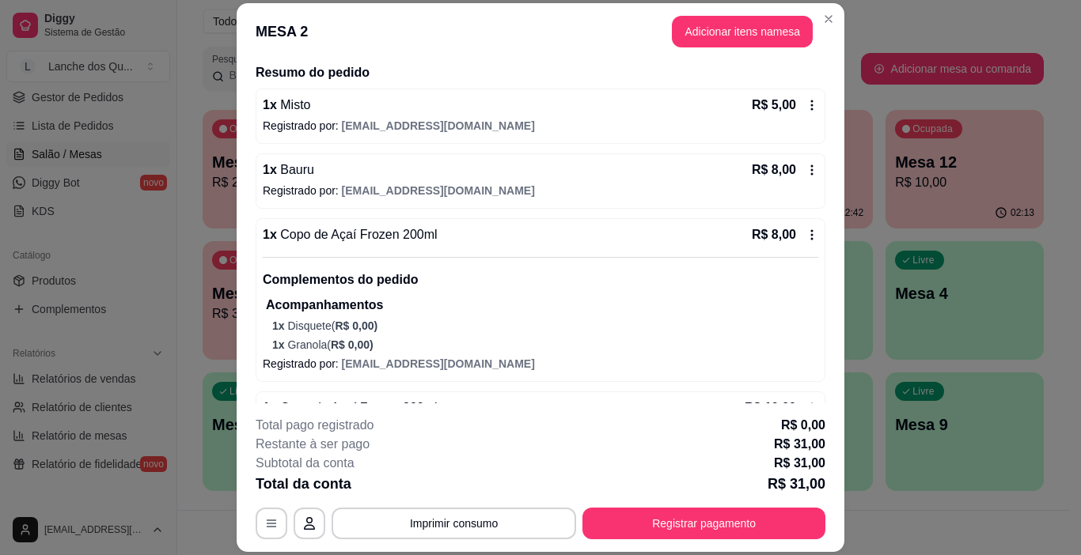
scroll to position [0, 0]
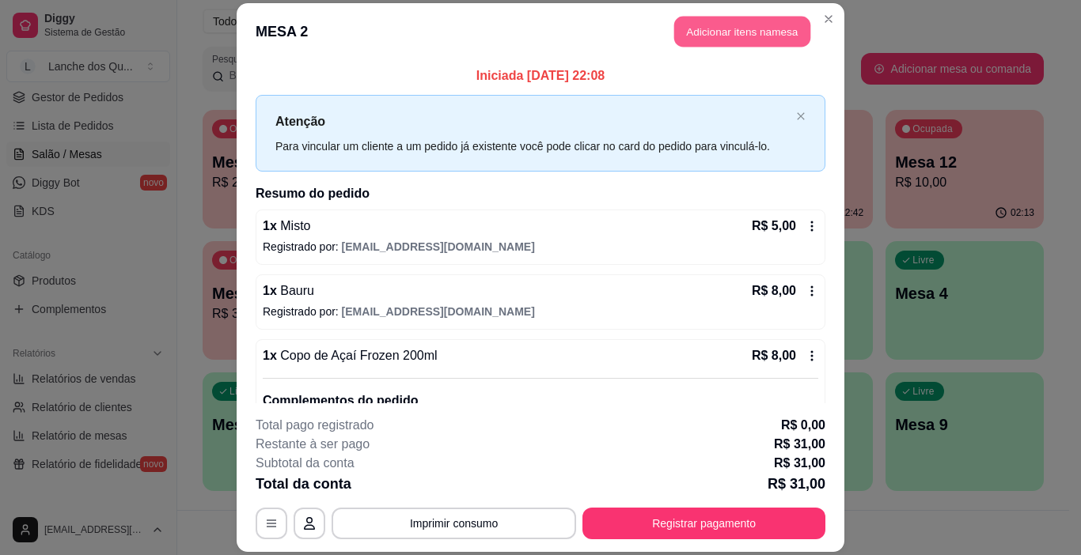
click at [754, 25] on button "Adicionar itens na mesa" at bounding box center [742, 31] width 136 height 31
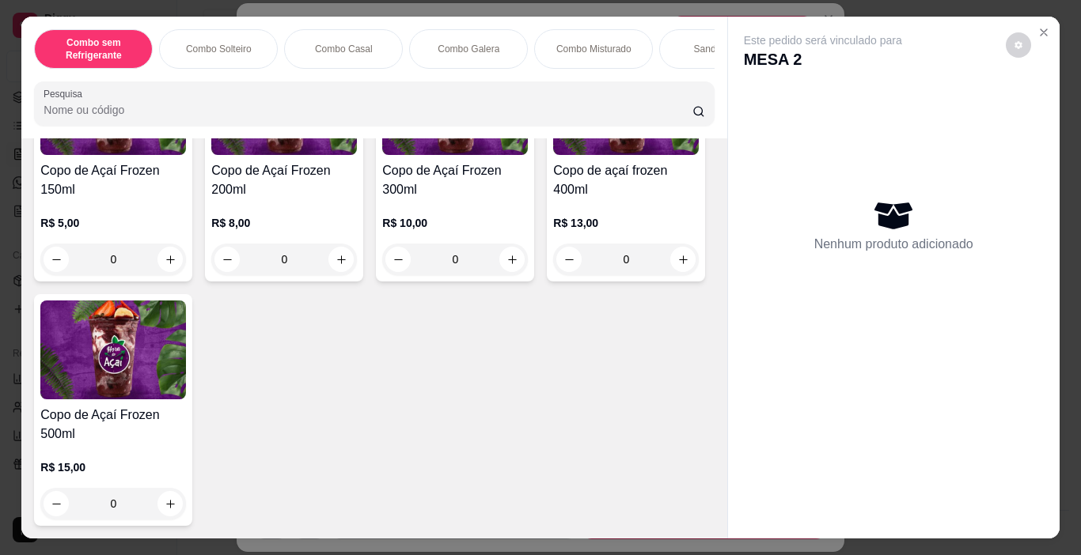
scroll to position [4826, 0]
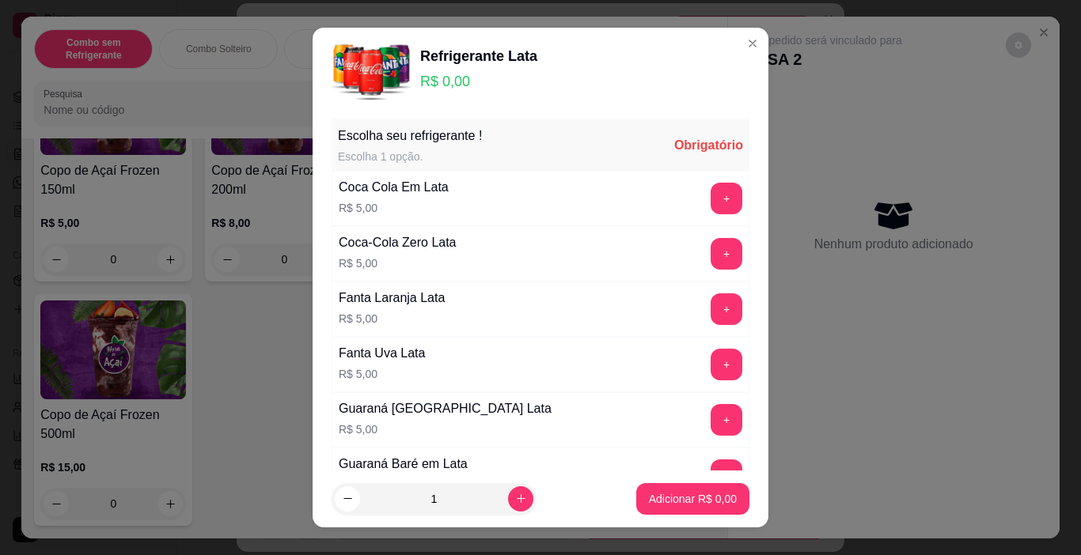
scroll to position [79, 0]
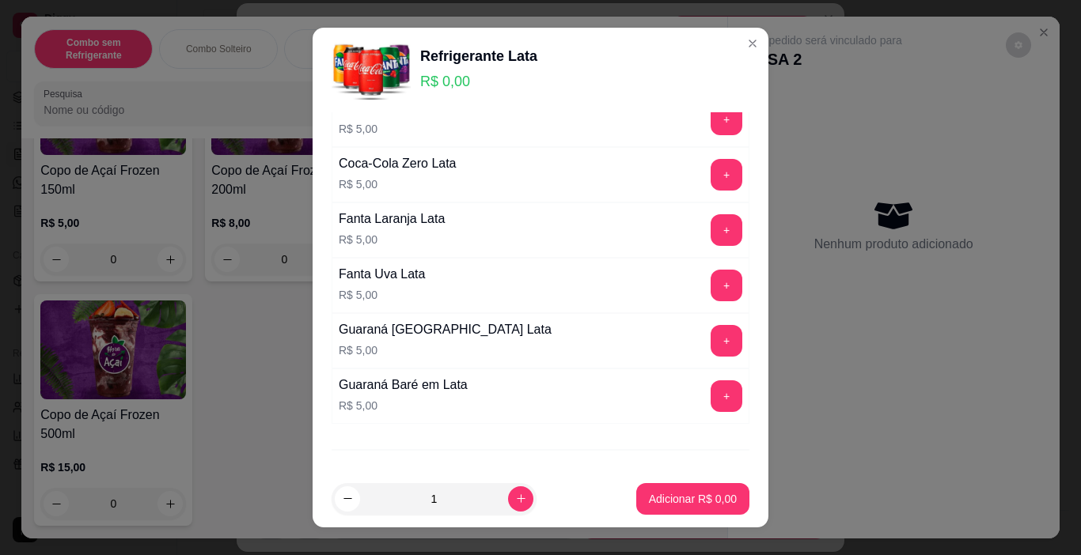
click at [710, 235] on button "+" at bounding box center [726, 230] width 32 height 32
click at [694, 495] on p "Adicionar R$ 5,00" at bounding box center [692, 498] width 85 height 15
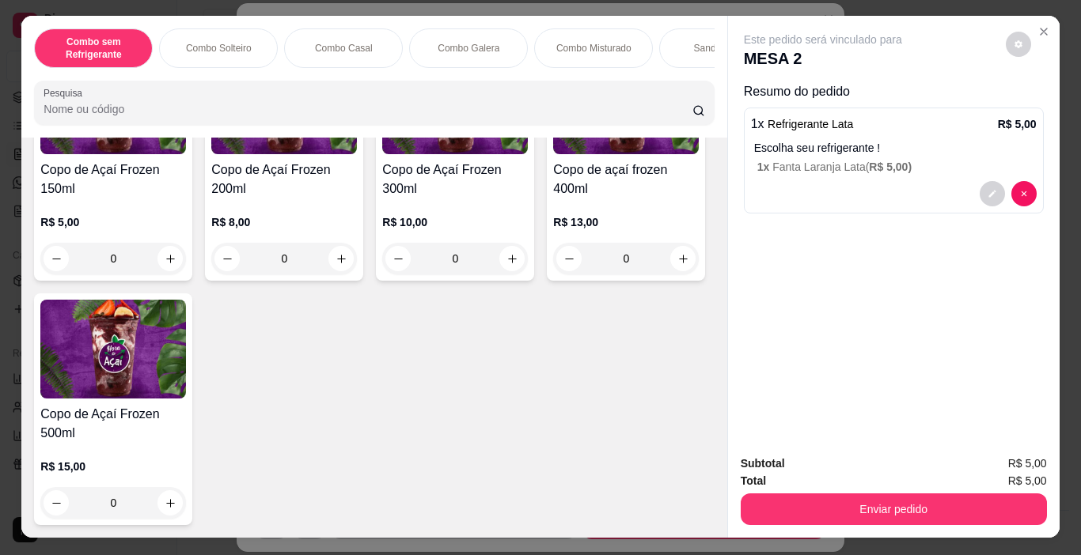
scroll to position [0, 0]
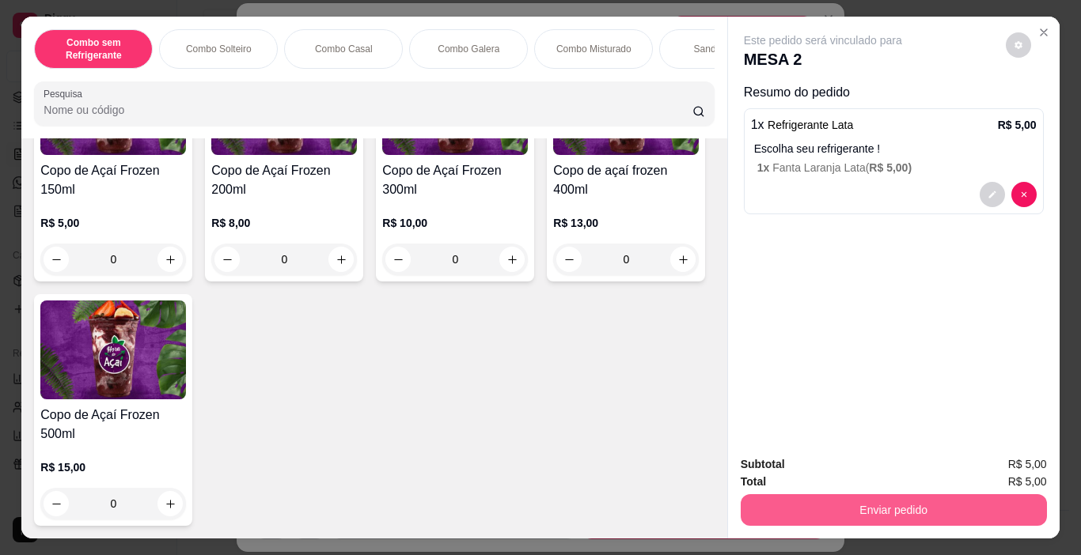
click at [901, 510] on button "Enviar pedido" at bounding box center [894, 510] width 306 height 32
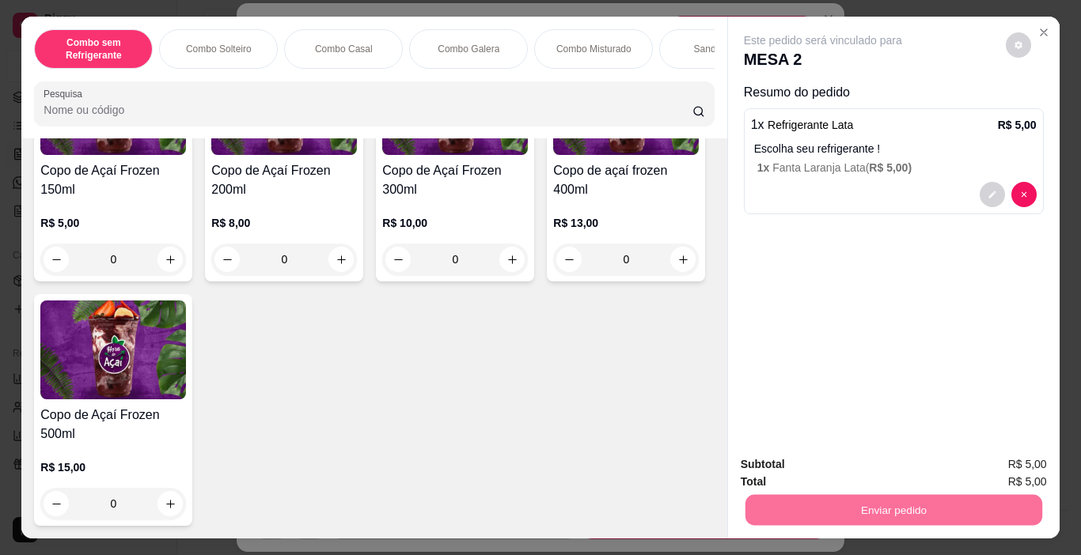
click at [900, 454] on button "Não registrar e enviar pedido" at bounding box center [841, 464] width 160 height 29
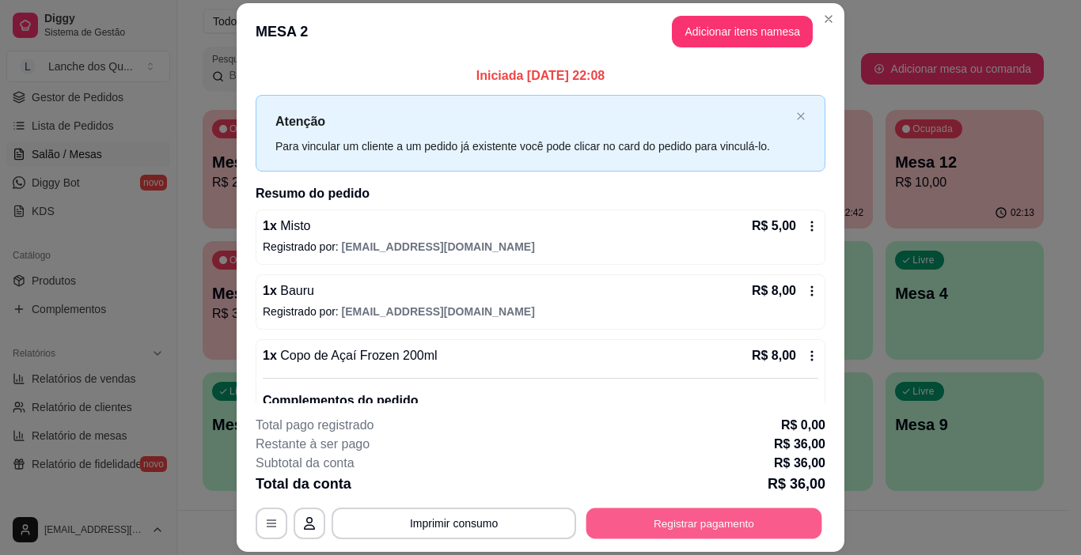
click at [704, 524] on button "Registrar pagamento" at bounding box center [704, 524] width 236 height 31
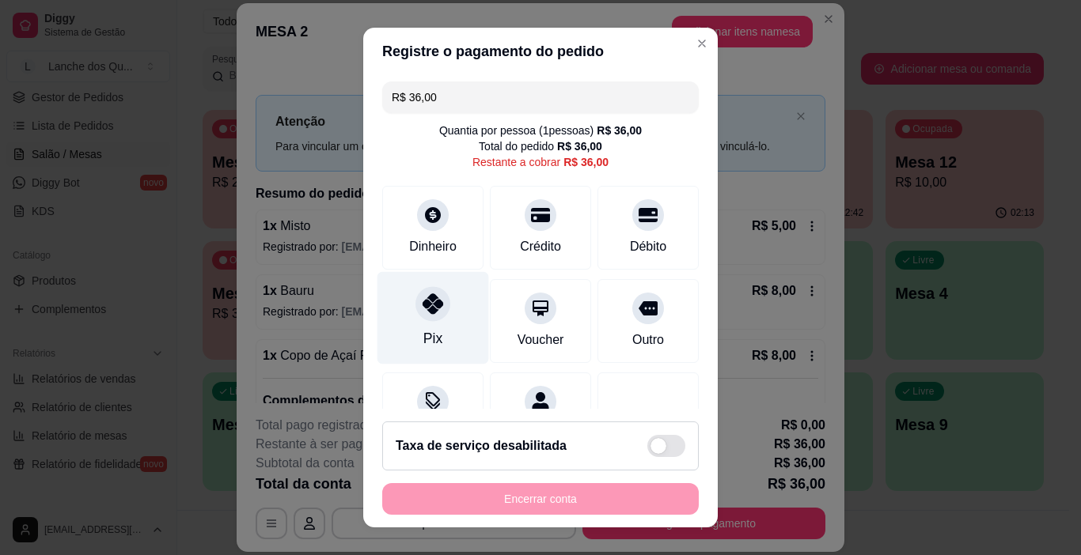
click at [411, 320] on div "Pix" at bounding box center [433, 318] width 112 height 93
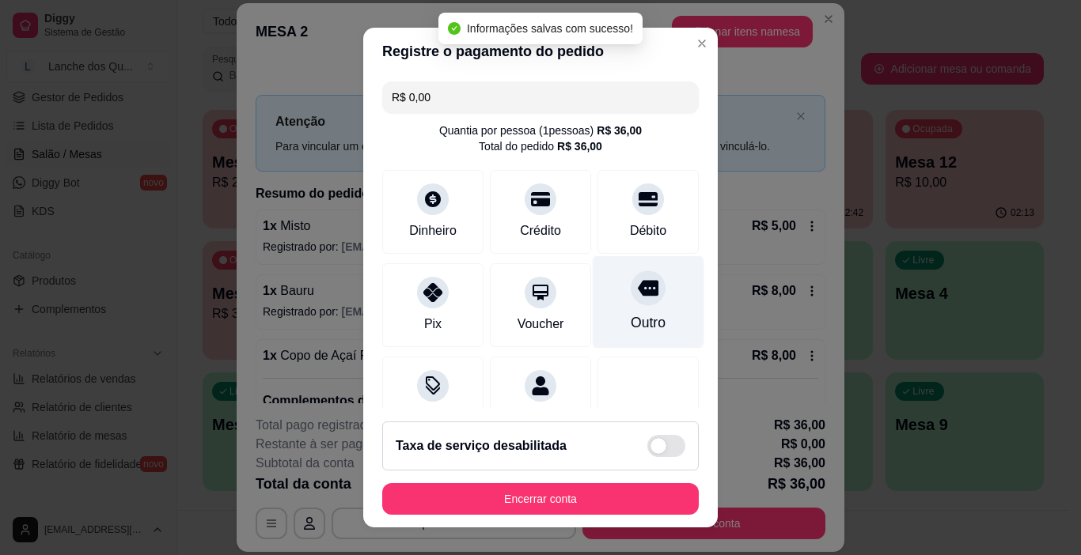
type input "R$ 0,00"
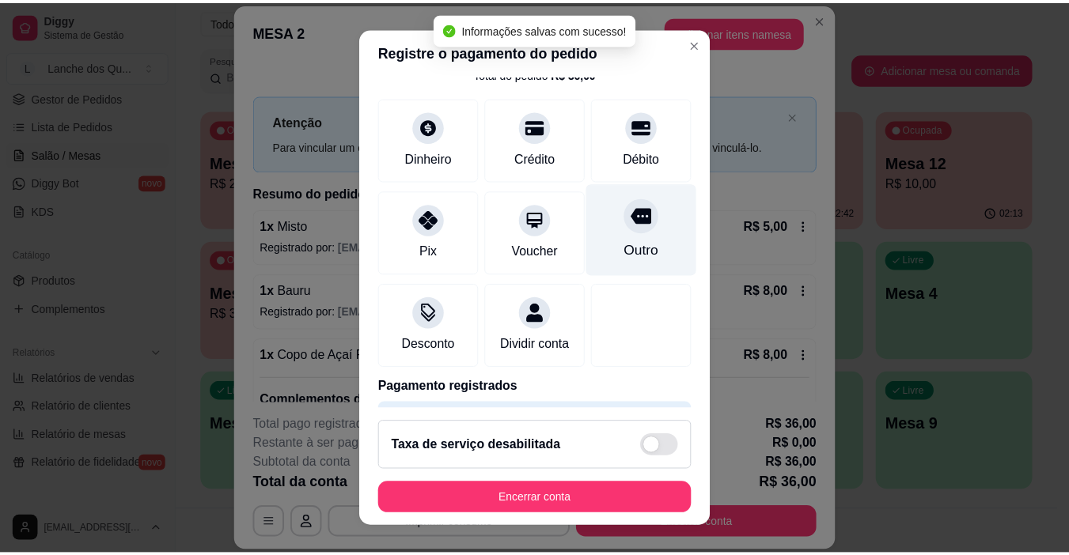
scroll to position [139, 0]
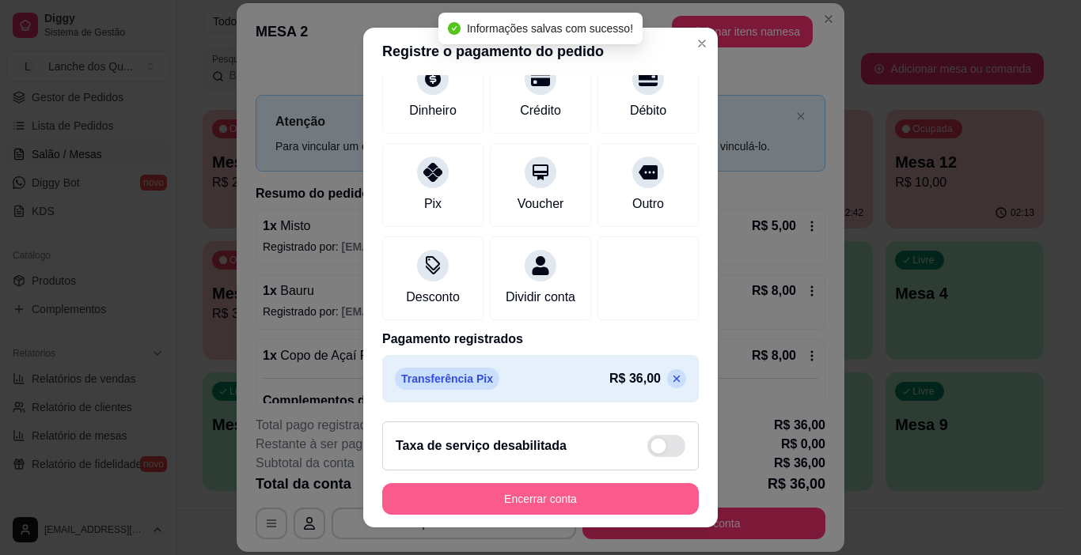
click at [601, 492] on button "Encerrar conta" at bounding box center [540, 499] width 316 height 32
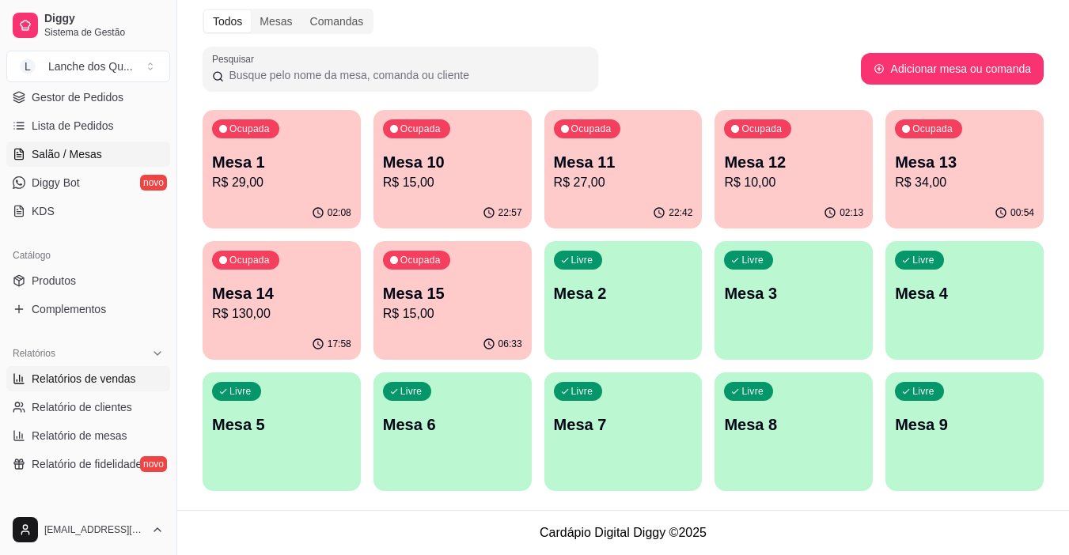
click at [89, 381] on span "Relatórios de vendas" at bounding box center [84, 379] width 104 height 16
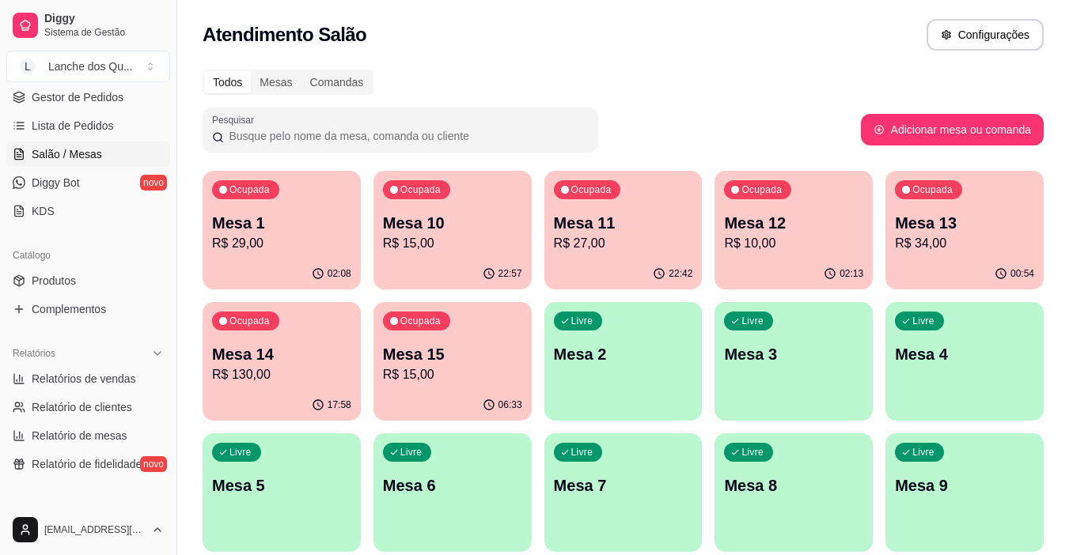
select select "ALL"
select select "0"
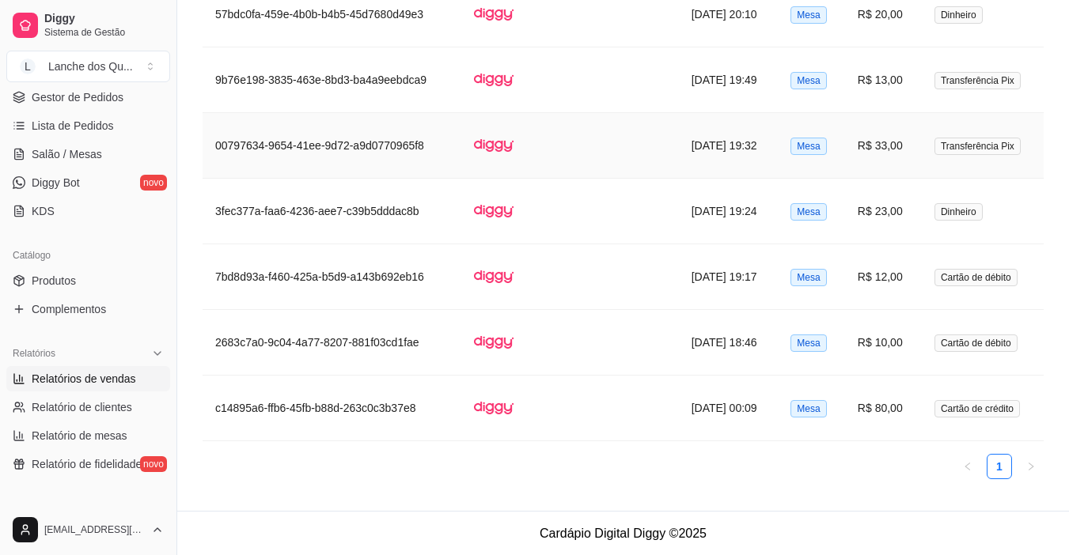
scroll to position [2233, 0]
click at [95, 144] on link "Salão / Mesas" at bounding box center [88, 154] width 164 height 25
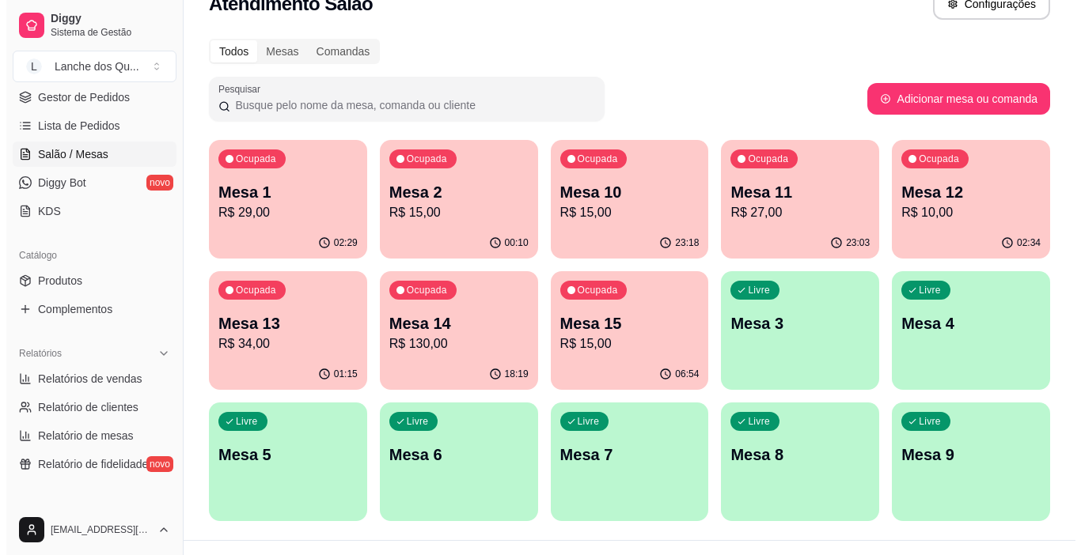
scroll to position [61, 0]
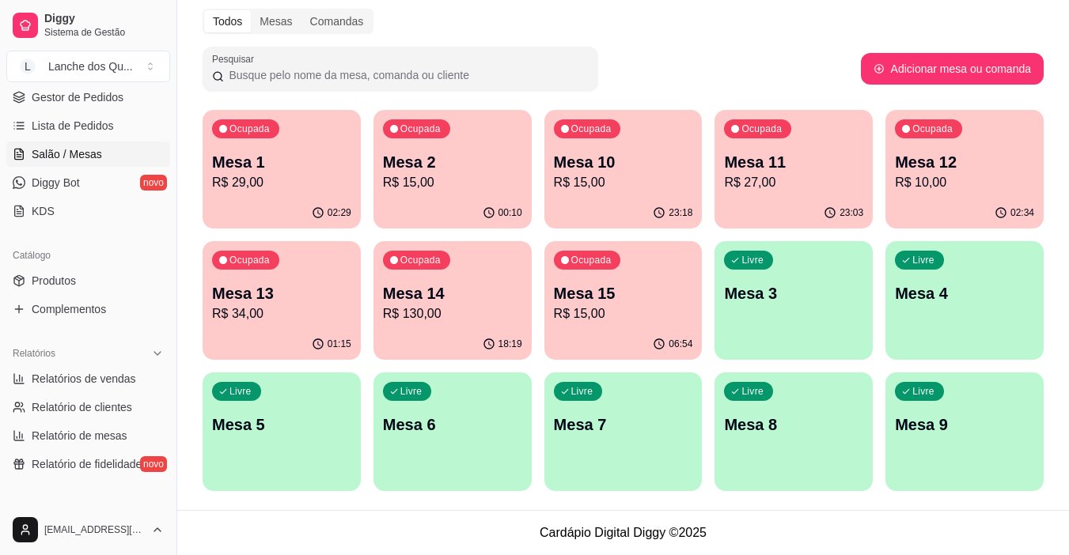
click at [309, 162] on p "Mesa 1" at bounding box center [281, 162] width 139 height 22
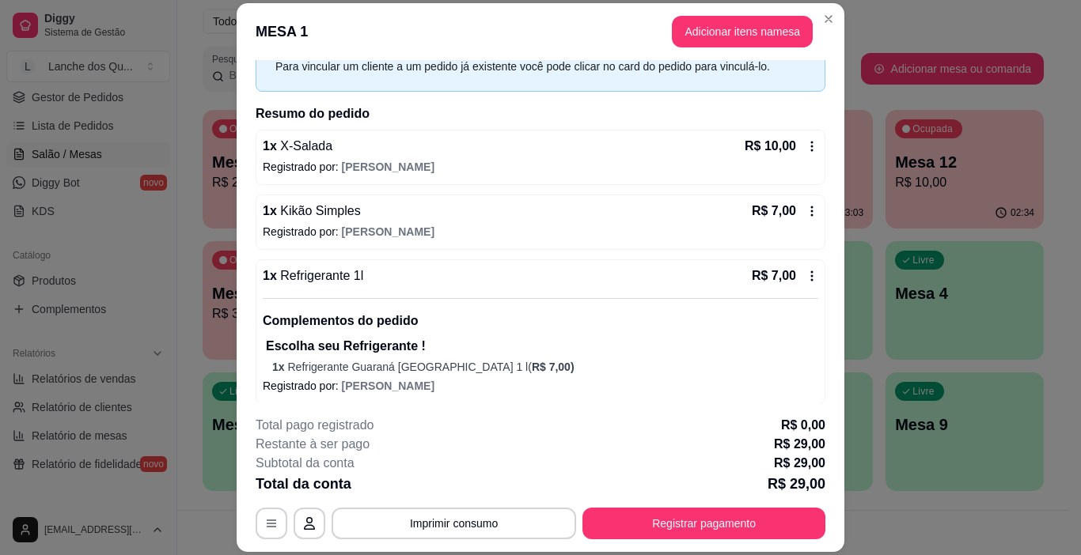
scroll to position [151, 0]
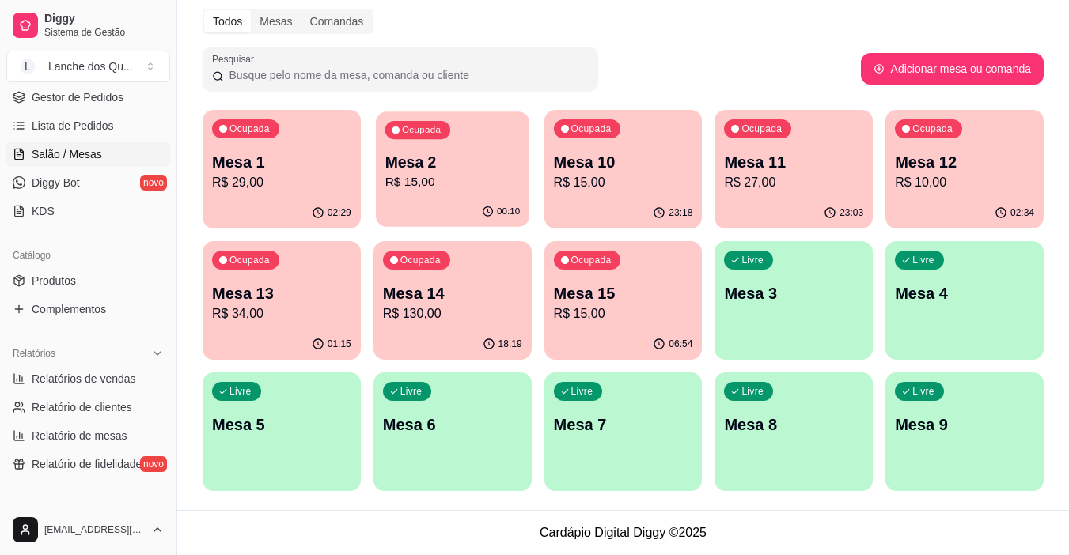
click at [421, 190] on p "R$ 15,00" at bounding box center [452, 182] width 135 height 18
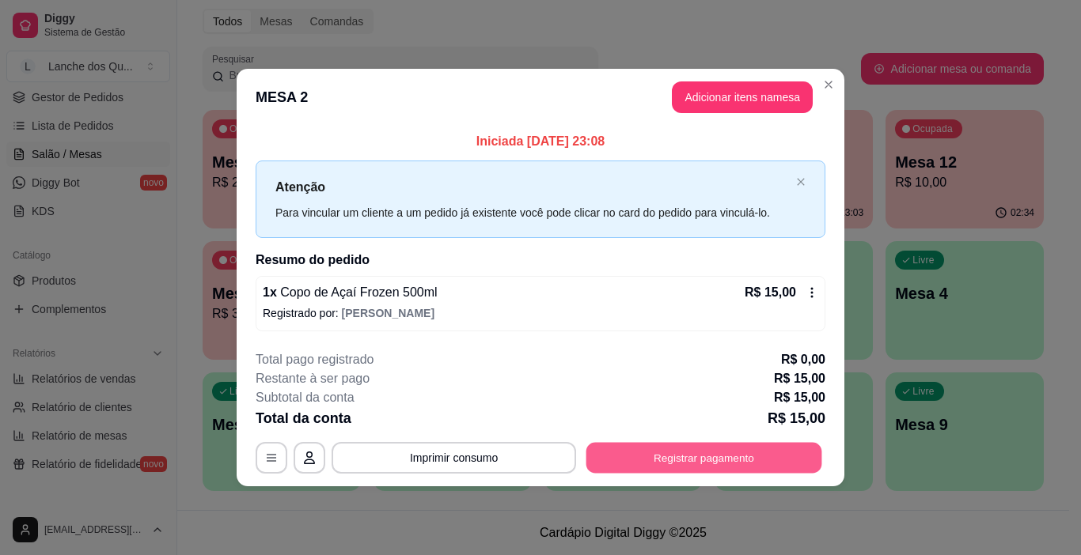
click at [714, 454] on button "Registrar pagamento" at bounding box center [704, 457] width 236 height 31
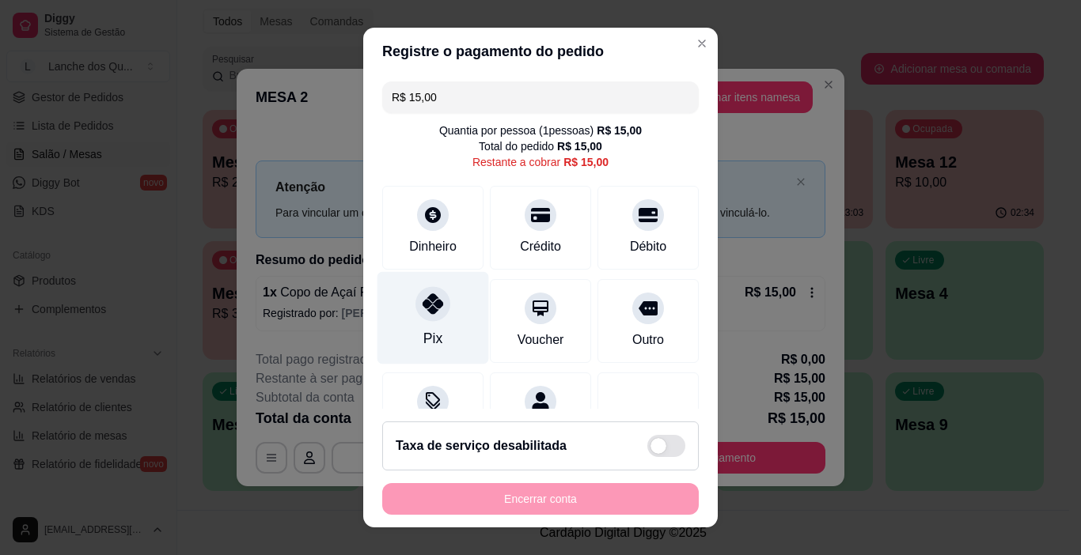
click at [447, 305] on div "Pix" at bounding box center [433, 318] width 112 height 93
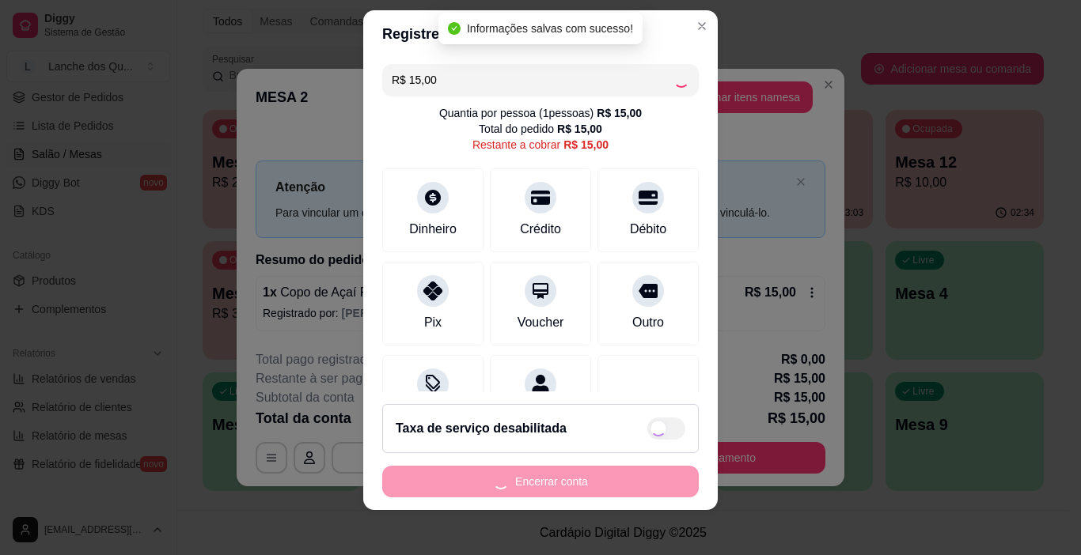
scroll to position [23, 0]
type input "R$ 0,00"
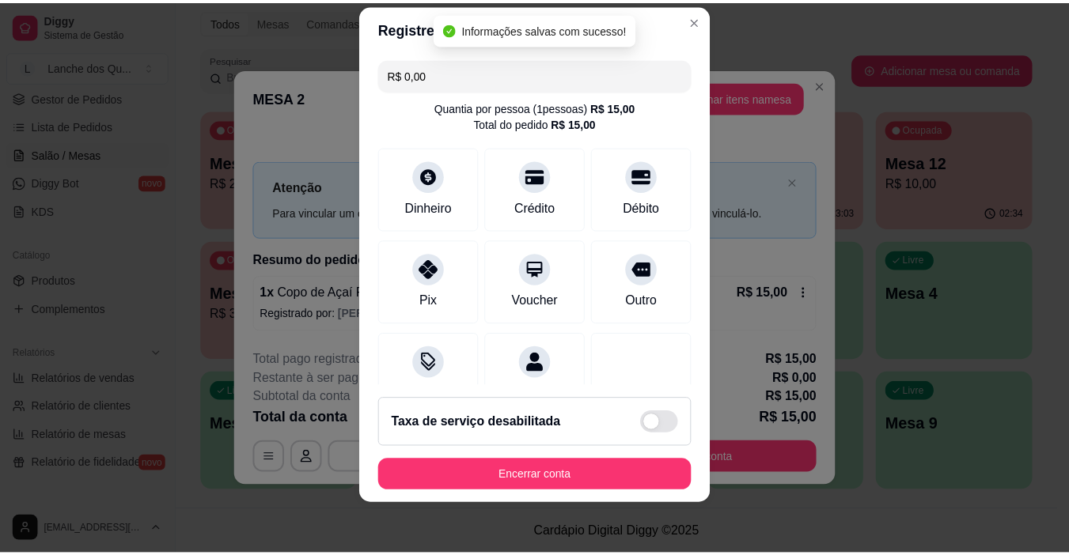
scroll to position [139, 0]
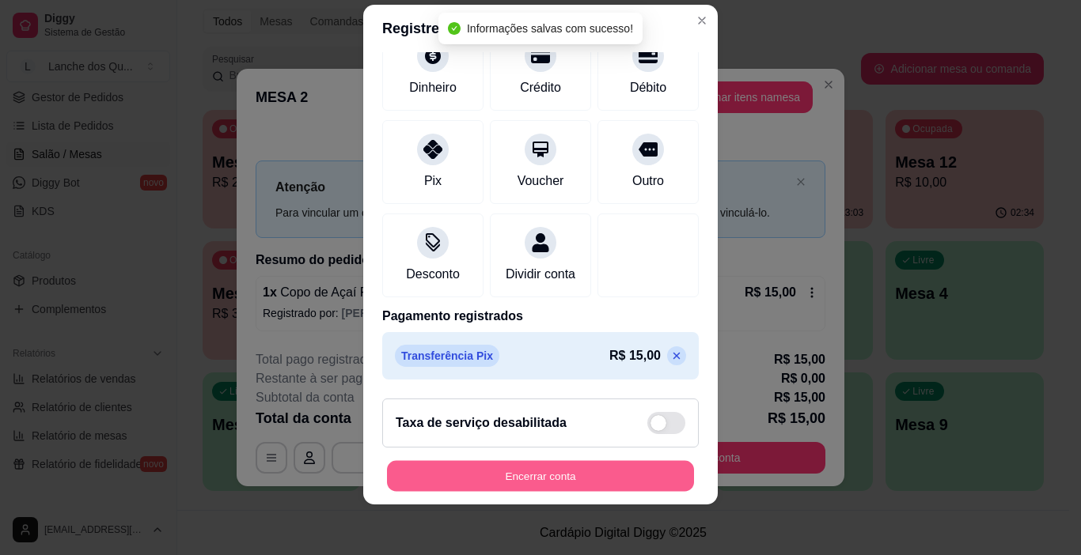
click at [610, 487] on button "Encerrar conta" at bounding box center [540, 476] width 307 height 31
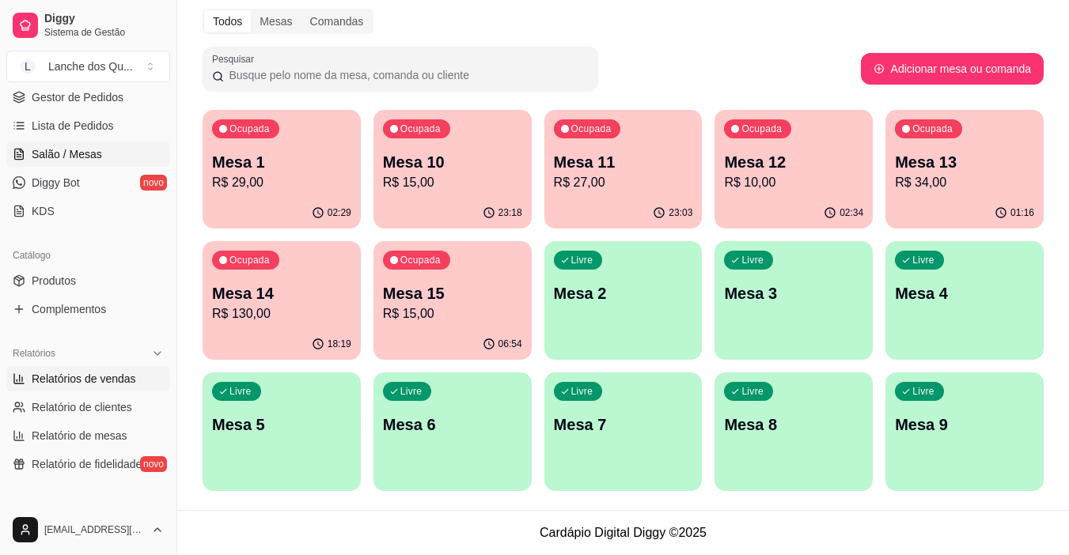
click at [74, 371] on span "Relatórios de vendas" at bounding box center [84, 379] width 104 height 16
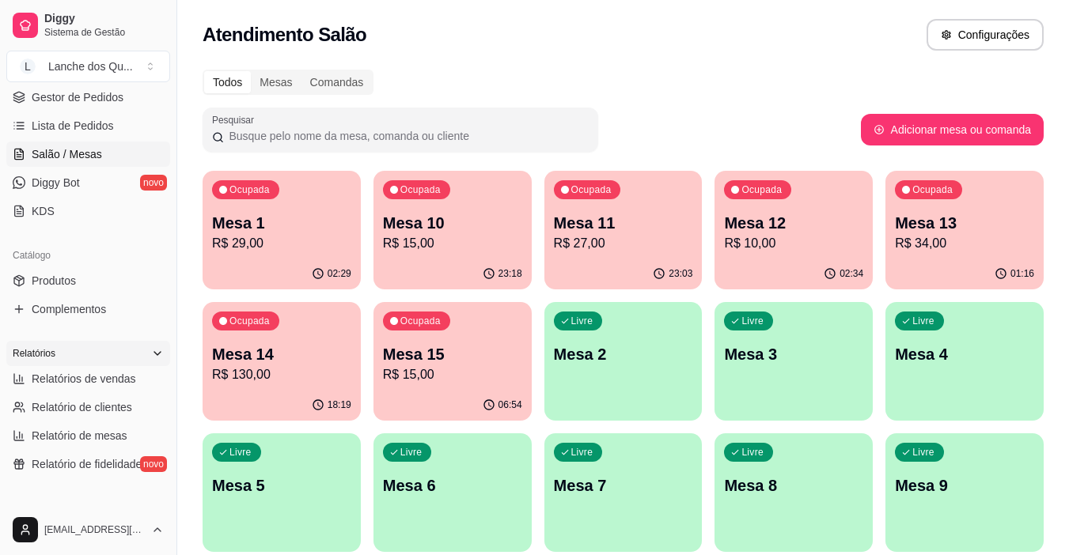
select select "ALL"
select select "0"
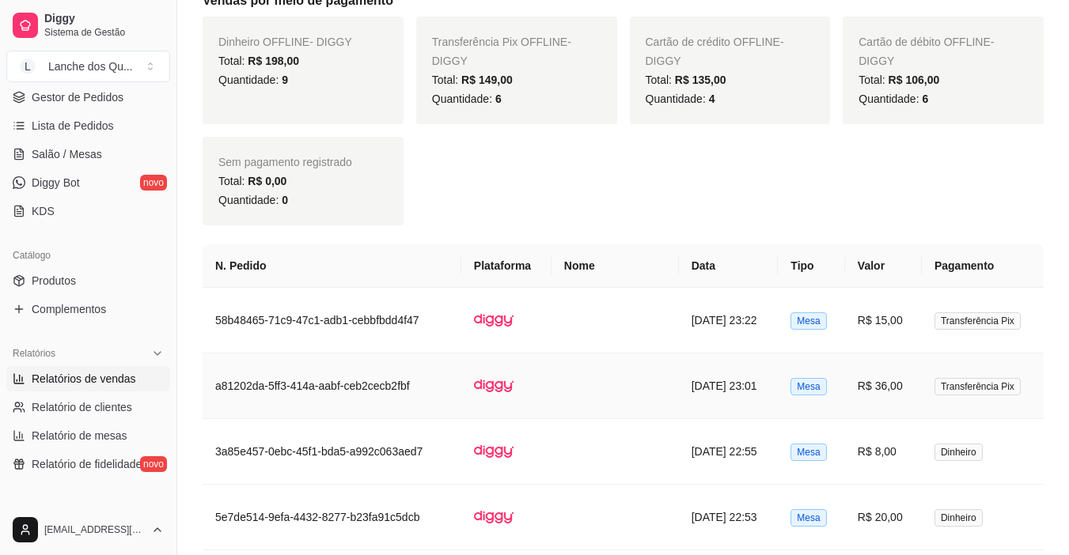
scroll to position [554, 0]
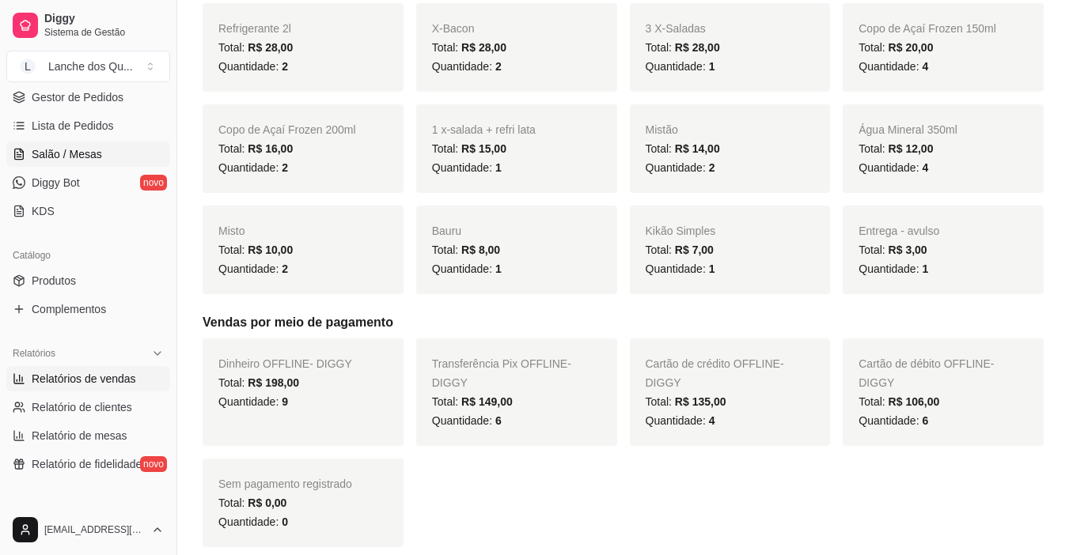
click at [89, 161] on span "Salão / Mesas" at bounding box center [67, 154] width 70 height 16
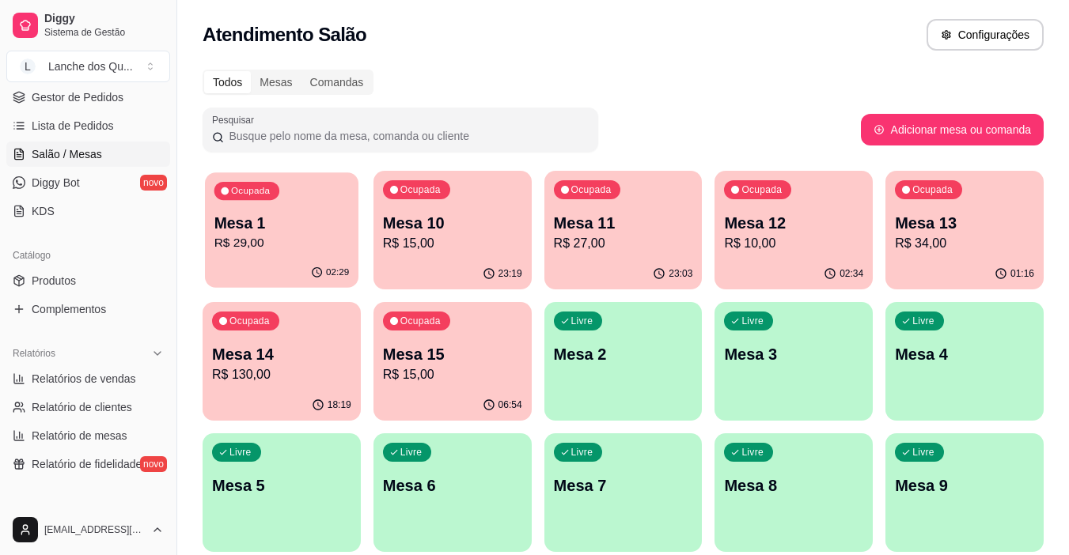
click at [260, 240] on p "R$ 29,00" at bounding box center [281, 243] width 135 height 18
click at [106, 379] on span "Relatórios de vendas" at bounding box center [84, 379] width 104 height 16
select select "ALL"
select select "0"
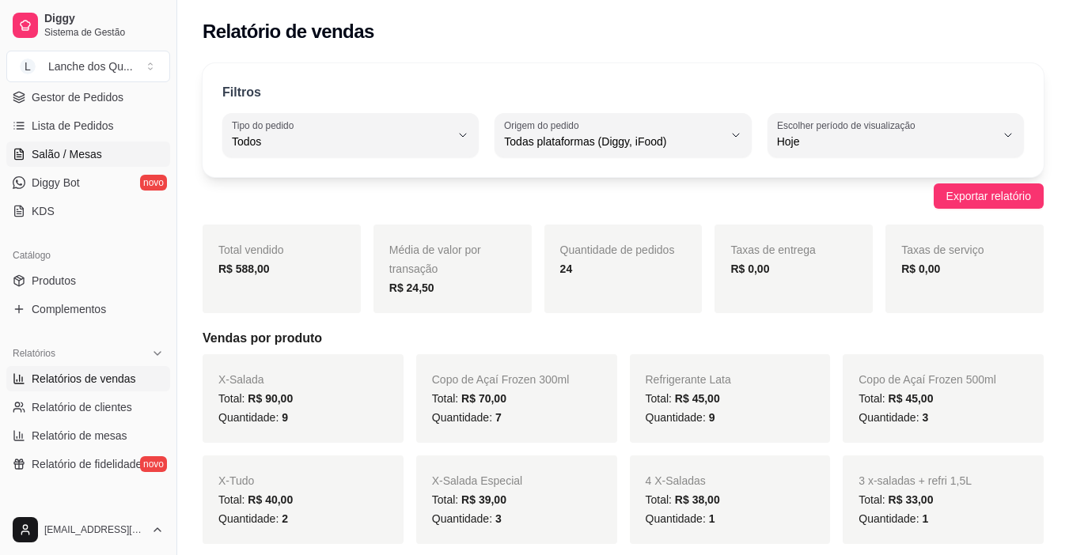
click at [74, 165] on link "Salão / Mesas" at bounding box center [88, 154] width 164 height 25
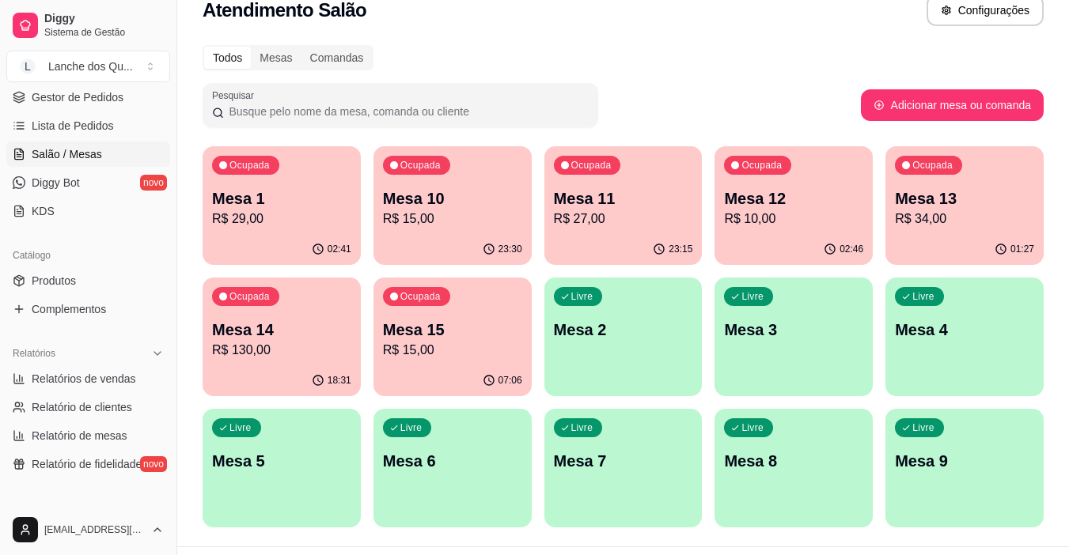
scroll to position [61, 0]
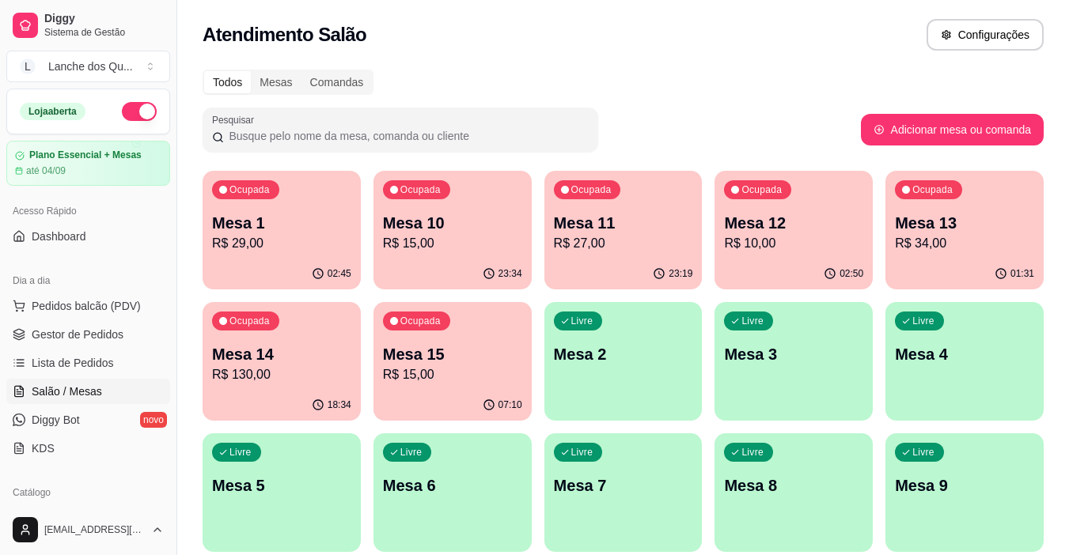
click at [280, 247] on p "R$ 29,00" at bounding box center [281, 243] width 139 height 19
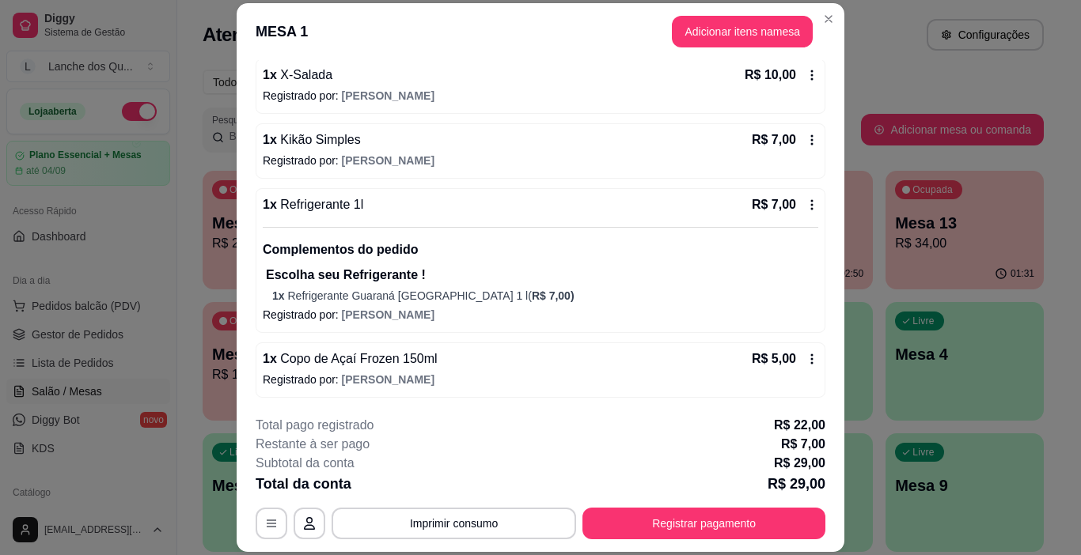
scroll to position [47, 0]
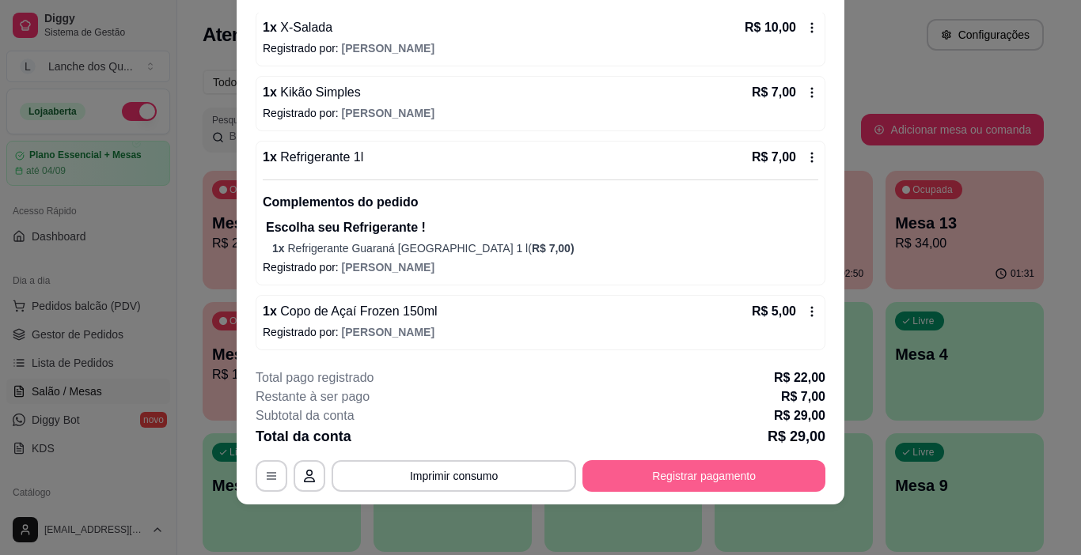
click at [747, 473] on button "Registrar pagamento" at bounding box center [703, 476] width 243 height 32
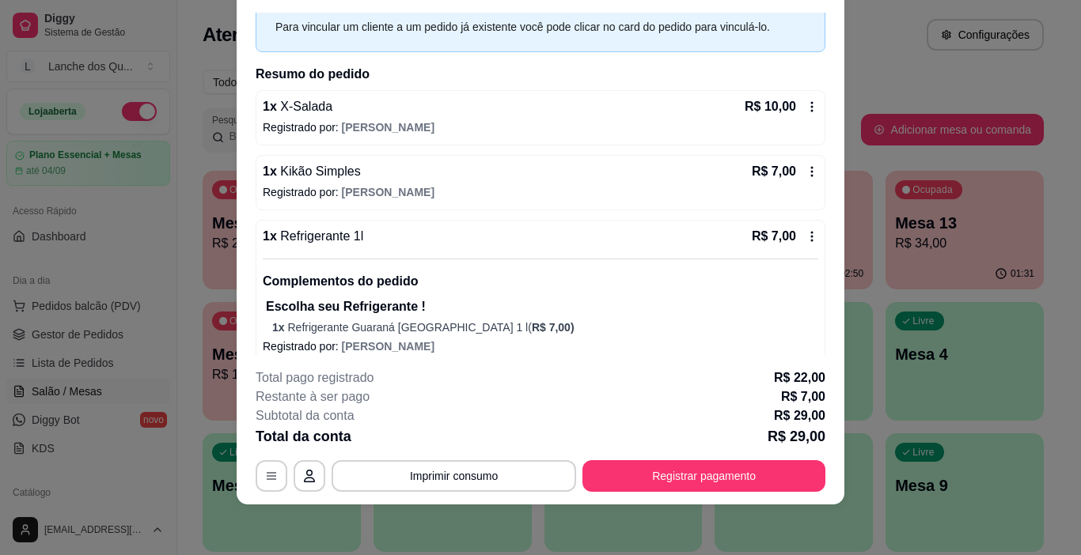
scroll to position [151, 0]
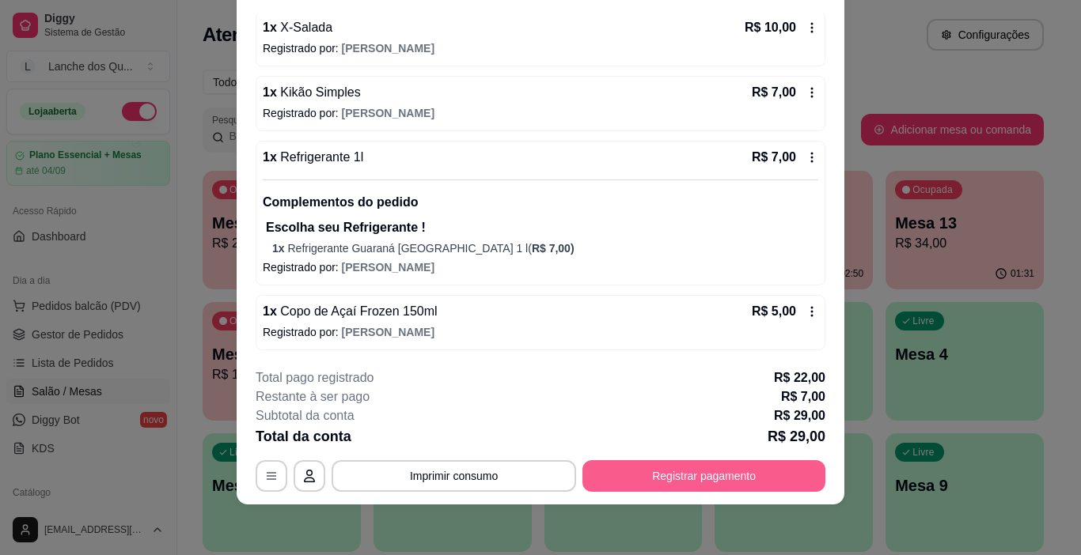
click at [729, 483] on button "Registrar pagamento" at bounding box center [703, 476] width 243 height 32
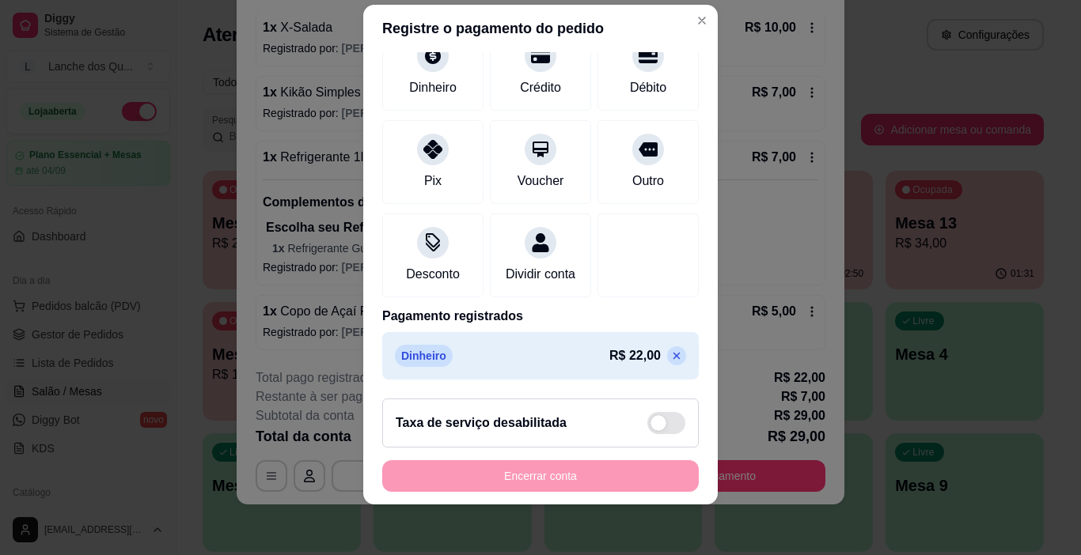
scroll to position [0, 0]
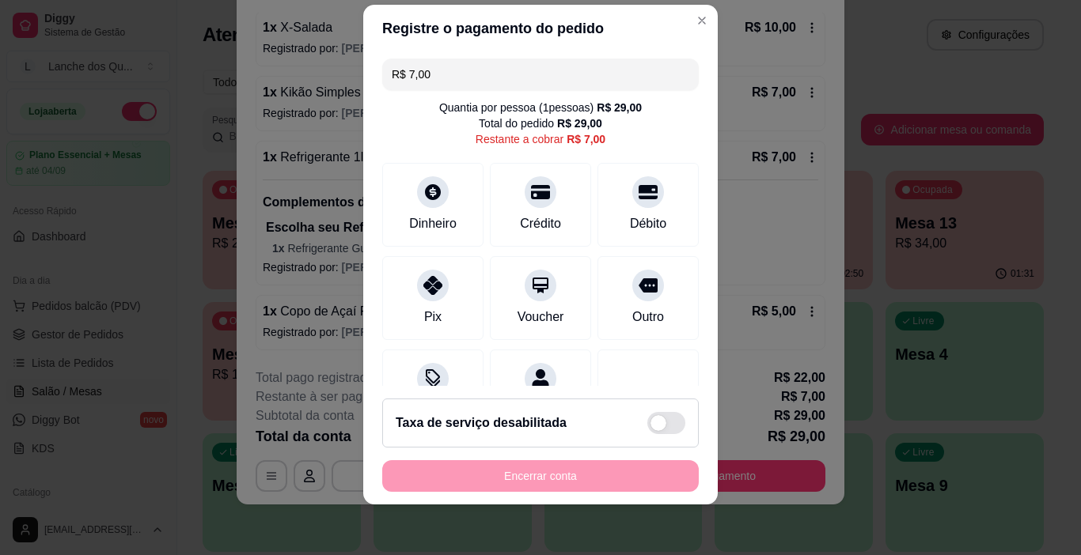
click at [608, 119] on div "Quantia por pessoa ( 1 pessoas) R$ 29,00 Total do pedido R$ 29,00 Restante a co…" at bounding box center [540, 123] width 316 height 47
click at [585, 127] on div "Quantia por pessoa ( 1 pessoas) R$ 29,00 Total do pedido R$ 29,00 Restante a co…" at bounding box center [540, 123] width 316 height 47
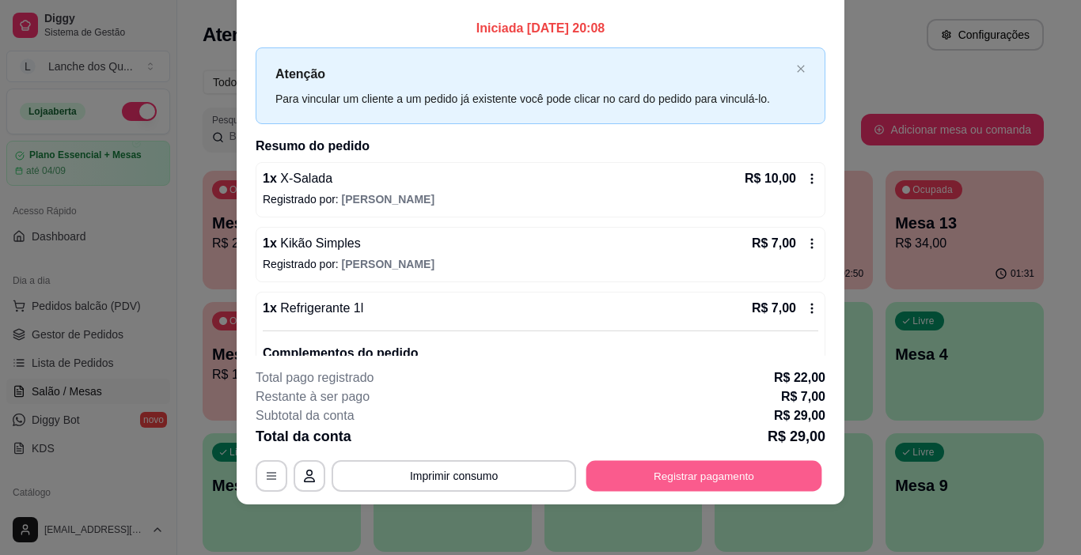
click at [617, 474] on button "Registrar pagamento" at bounding box center [704, 476] width 236 height 31
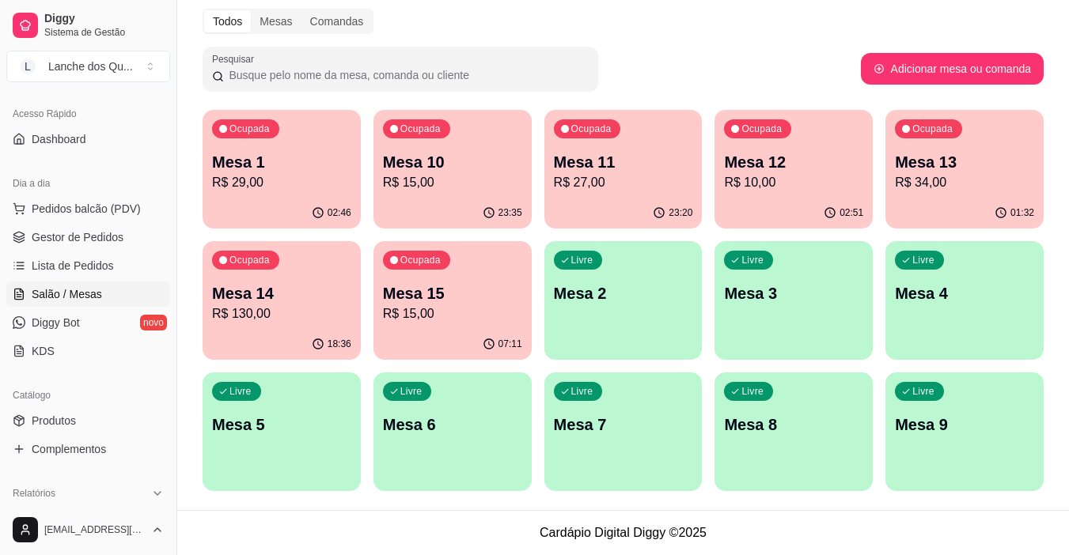
scroll to position [316, 0]
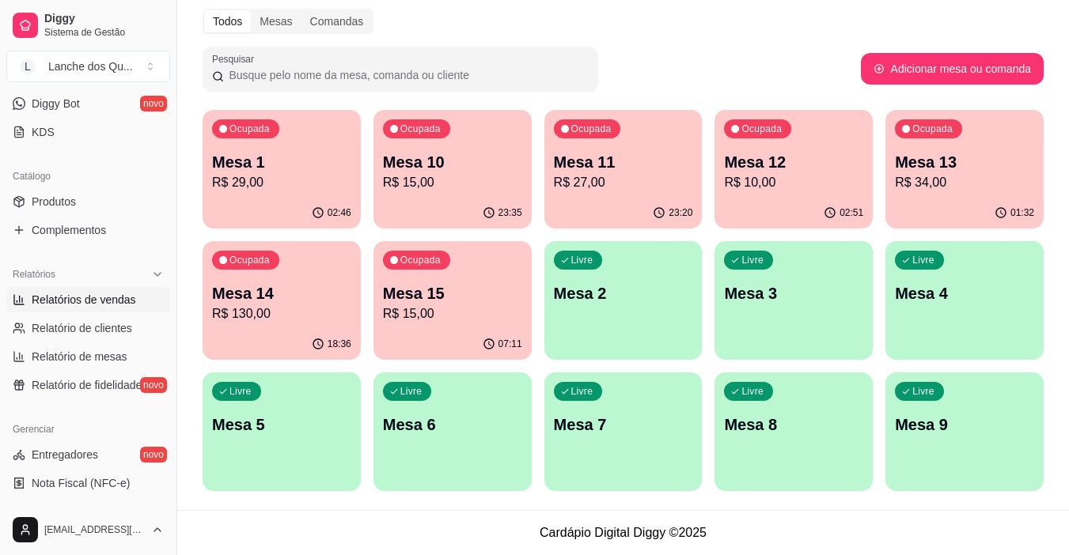
click at [93, 297] on span "Relatórios de vendas" at bounding box center [84, 300] width 104 height 16
select select "ALL"
select select "0"
